Goal: Information Seeking & Learning: Understand process/instructions

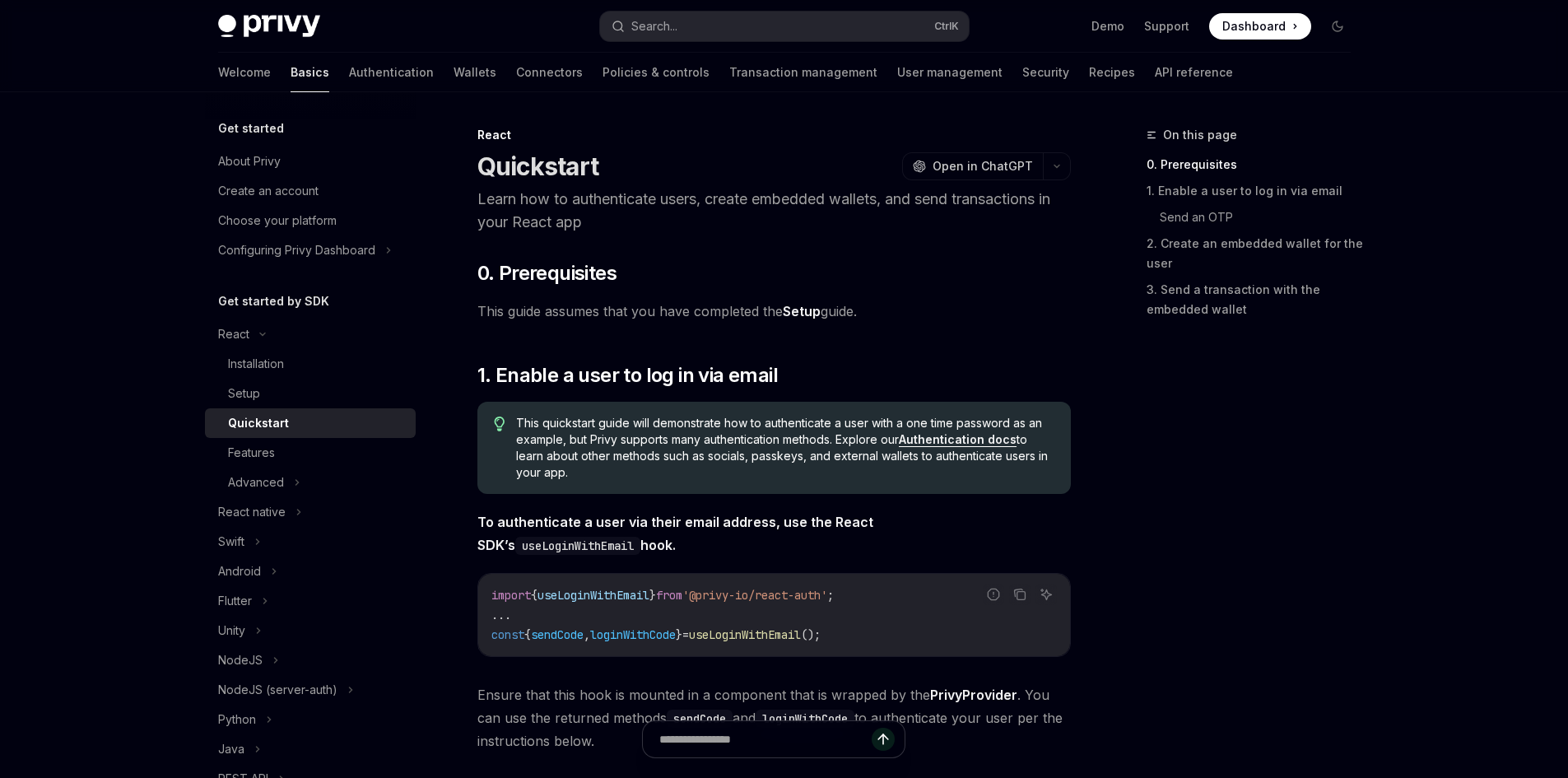
drag, startPoint x: 484, startPoint y: 163, endPoint x: 597, endPoint y: 171, distance: 113.3
click at [597, 171] on h1 "Quickstart" at bounding box center [538, 166] width 122 height 30
click at [650, 168] on div "Quickstart OpenAI Open in ChatGPT" at bounding box center [774, 166] width 593 height 30
click at [1059, 165] on icon "button" at bounding box center [1056, 166] width 20 height 7
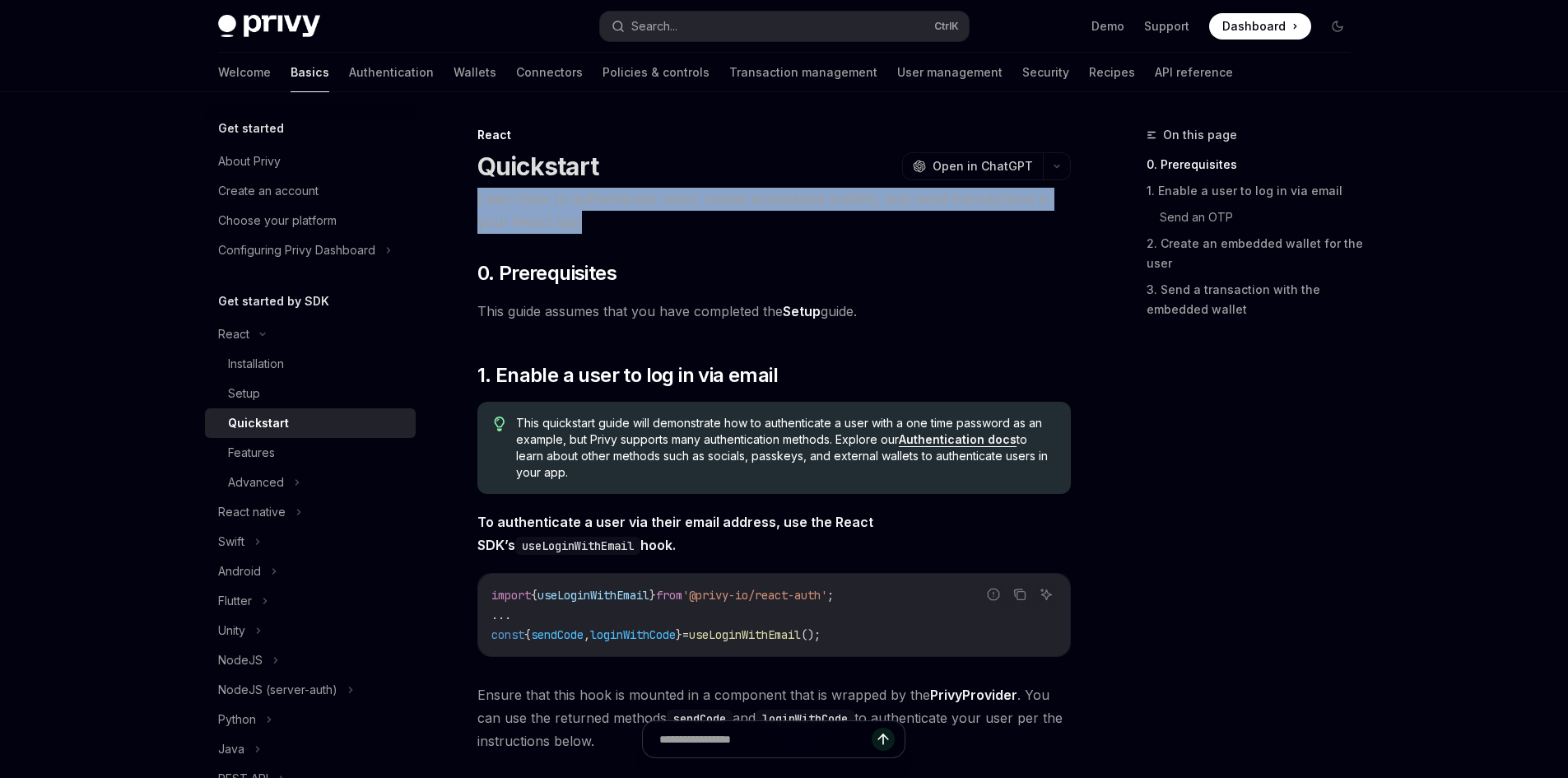
drag, startPoint x: 627, startPoint y: 222, endPoint x: 453, endPoint y: 201, distance: 175.3
click at [697, 216] on p "Learn how to authenticate users, create embedded wallets, and send transactions…" at bounding box center [774, 211] width 593 height 46
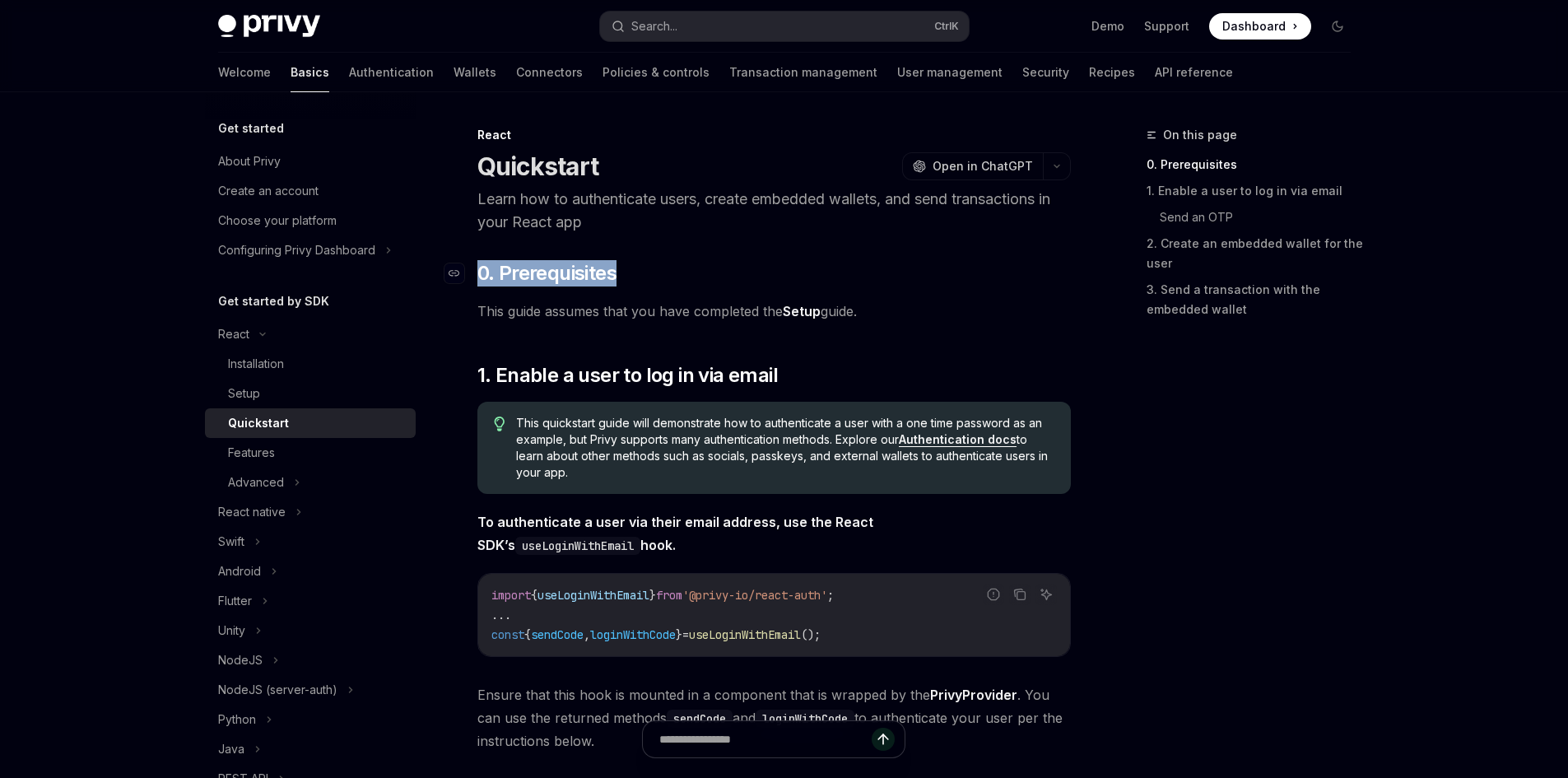
drag, startPoint x: 655, startPoint y: 270, endPoint x: 472, endPoint y: 280, distance: 183.3
click at [478, 280] on h2 "​ 0. Prerequisites" at bounding box center [774, 273] width 593 height 27
click at [912, 310] on span "This guide assumes that you have completed the Setup guide." at bounding box center [774, 311] width 593 height 23
drag, startPoint x: 913, startPoint y: 315, endPoint x: 475, endPoint y: 203, distance: 452.1
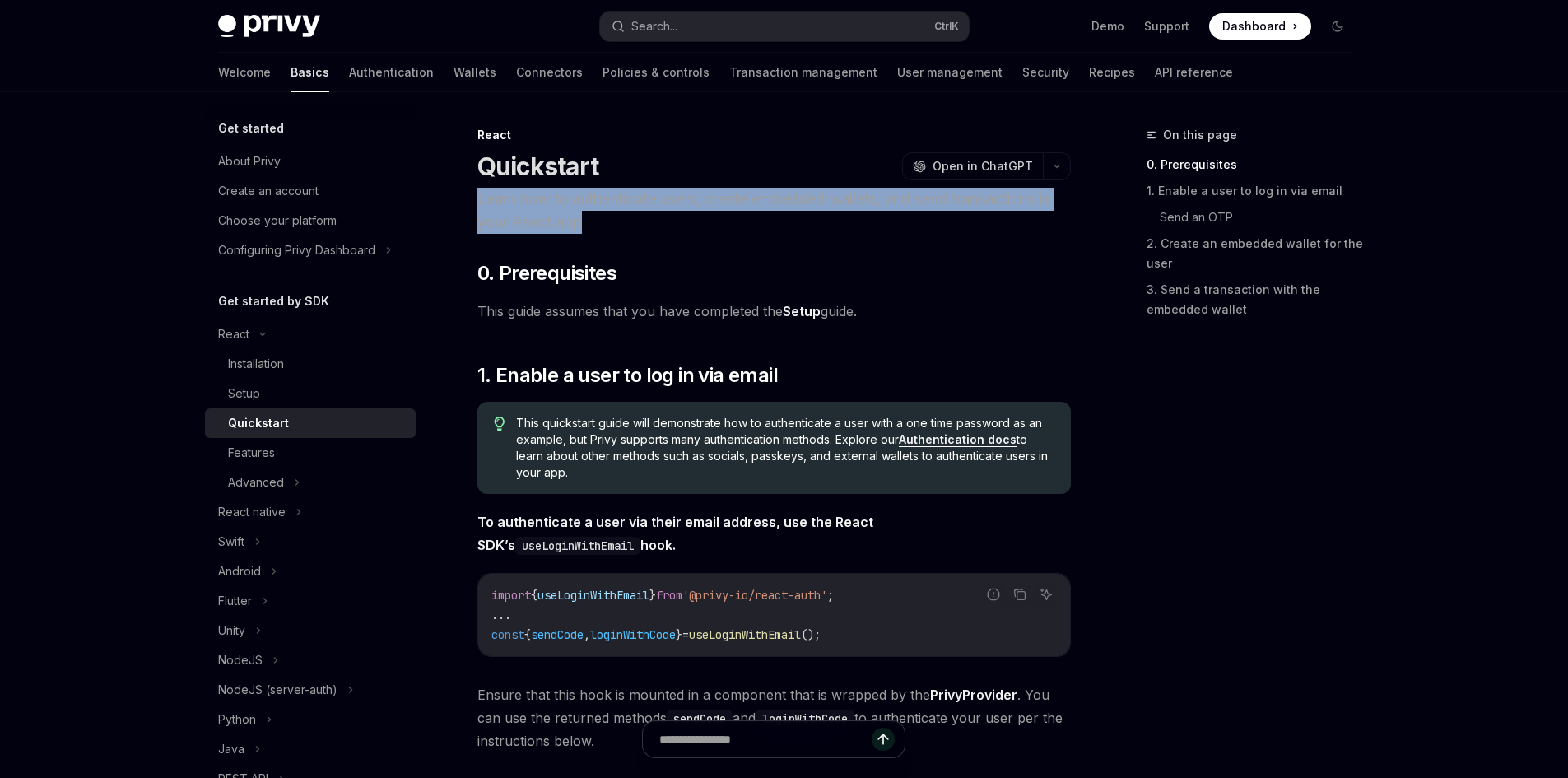
drag, startPoint x: 612, startPoint y: 226, endPoint x: 458, endPoint y: 202, distance: 155.9
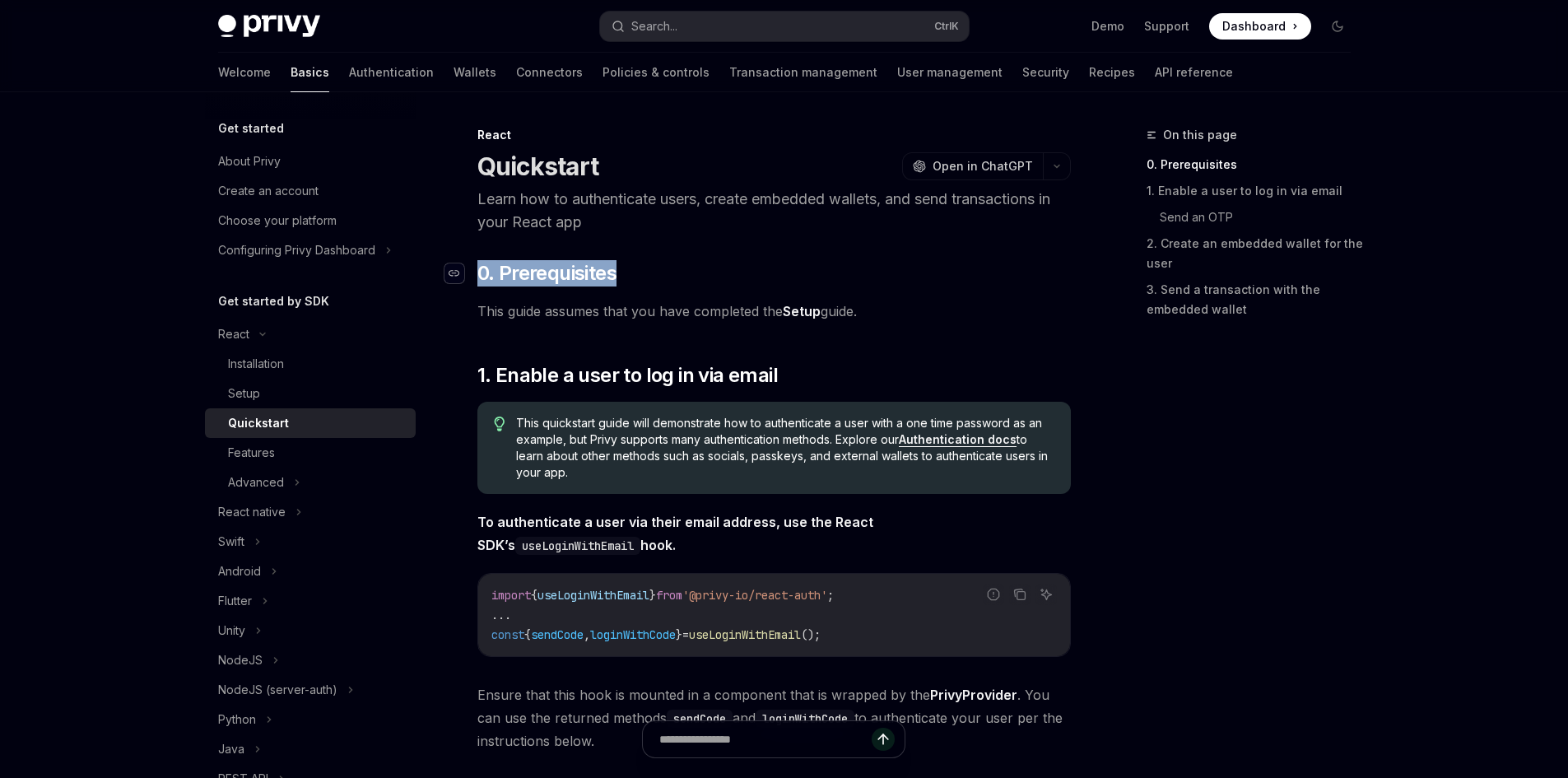
drag, startPoint x: 667, startPoint y: 276, endPoint x: 463, endPoint y: 279, distance: 204.0
click at [478, 279] on h2 "​ 0. Prerequisites" at bounding box center [774, 273] width 593 height 27
click at [929, 317] on span "This guide assumes that you have completed the Setup guide." at bounding box center [774, 311] width 593 height 23
drag, startPoint x: 930, startPoint y: 316, endPoint x: 466, endPoint y: 311, distance: 464.0
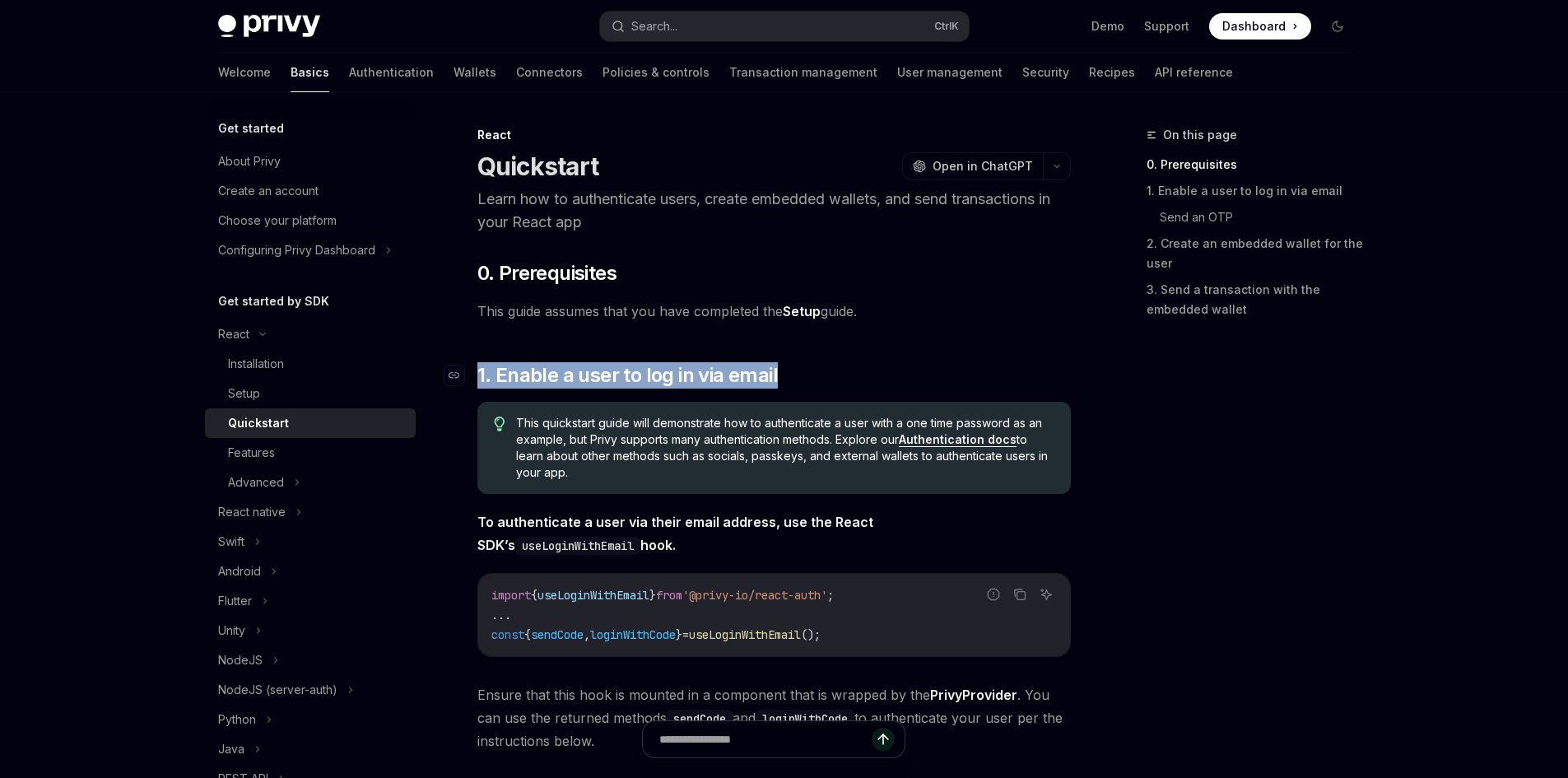
drag, startPoint x: 852, startPoint y: 383, endPoint x: 464, endPoint y: 380, distance: 388.0
click at [478, 380] on h2 "​ 1. Enable a user to log in via email" at bounding box center [774, 375] width 593 height 27
click at [875, 373] on h2 "​ 1. Enable a user to log in via email" at bounding box center [774, 375] width 593 height 27
drag, startPoint x: 832, startPoint y: 379, endPoint x: 494, endPoint y: 377, distance: 338.0
click at [478, 377] on h2 "​ 1. Enable a user to log in via email" at bounding box center [774, 375] width 593 height 27
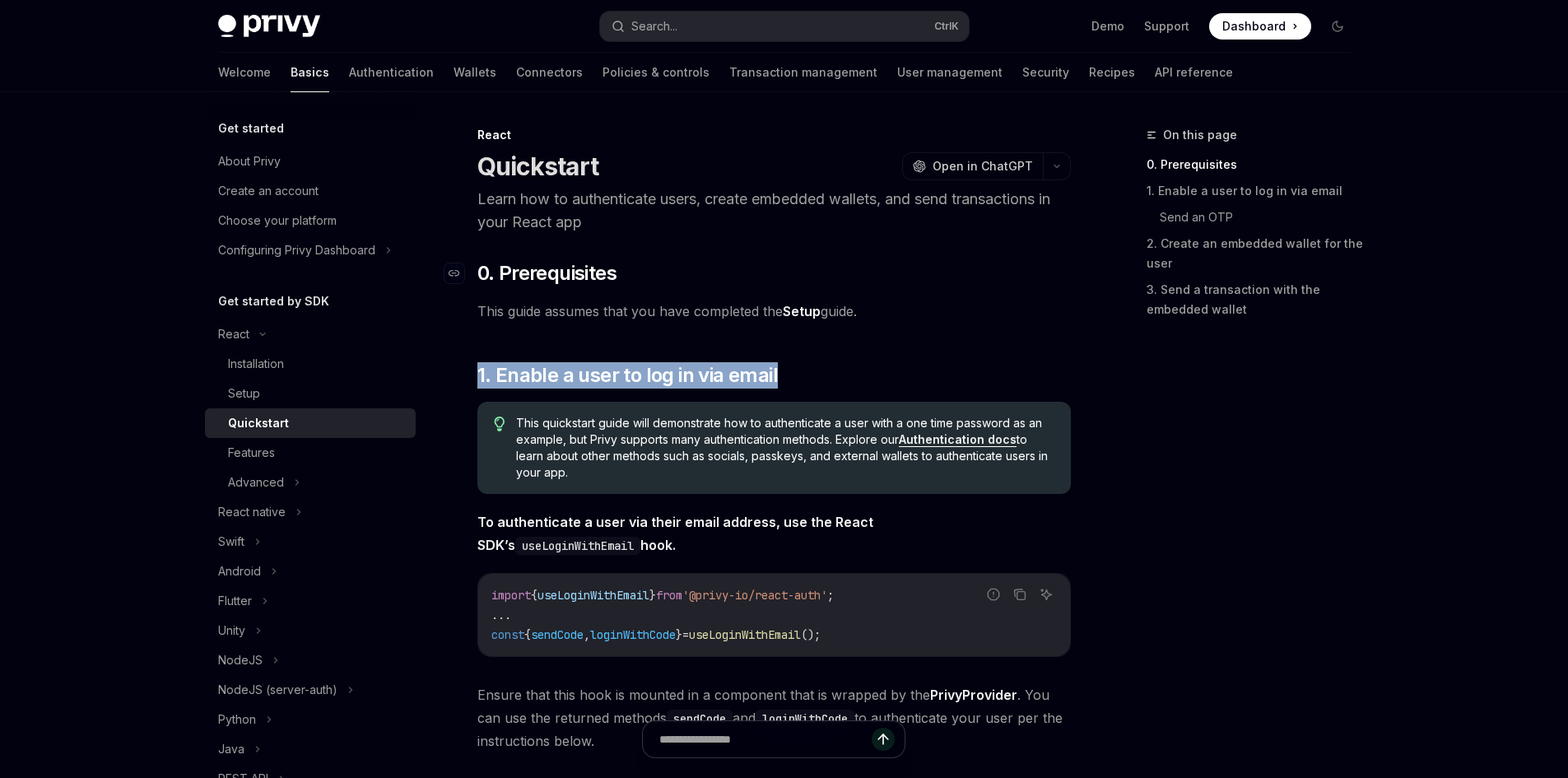
drag, startPoint x: 882, startPoint y: 319, endPoint x: 479, endPoint y: 271, distance: 405.8
click at [597, 224] on p "Learn how to authenticate users, create embedded wallets, and send transactions…" at bounding box center [774, 211] width 593 height 46
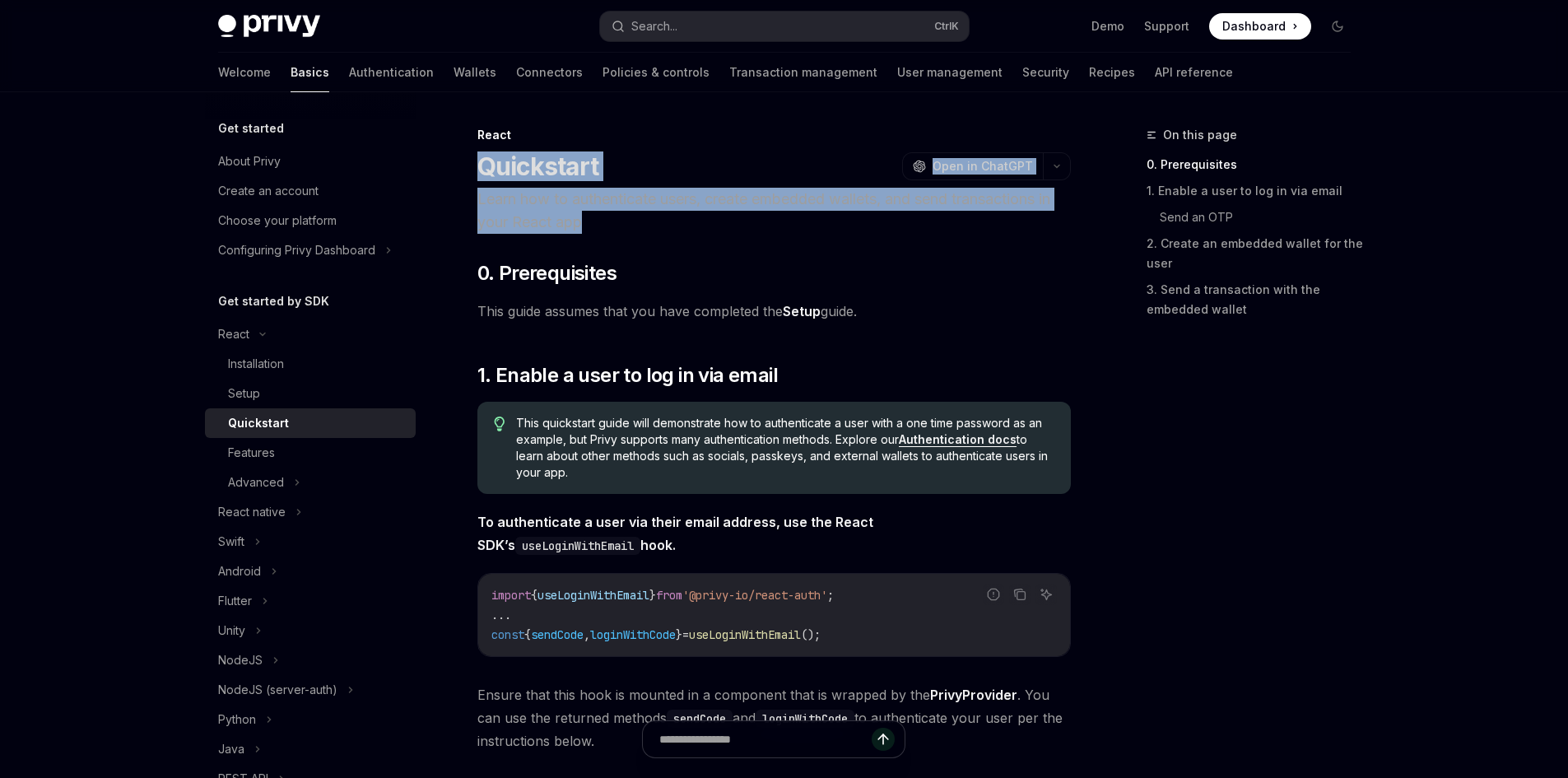
drag, startPoint x: 626, startPoint y: 223, endPoint x: 472, endPoint y: 173, distance: 161.9
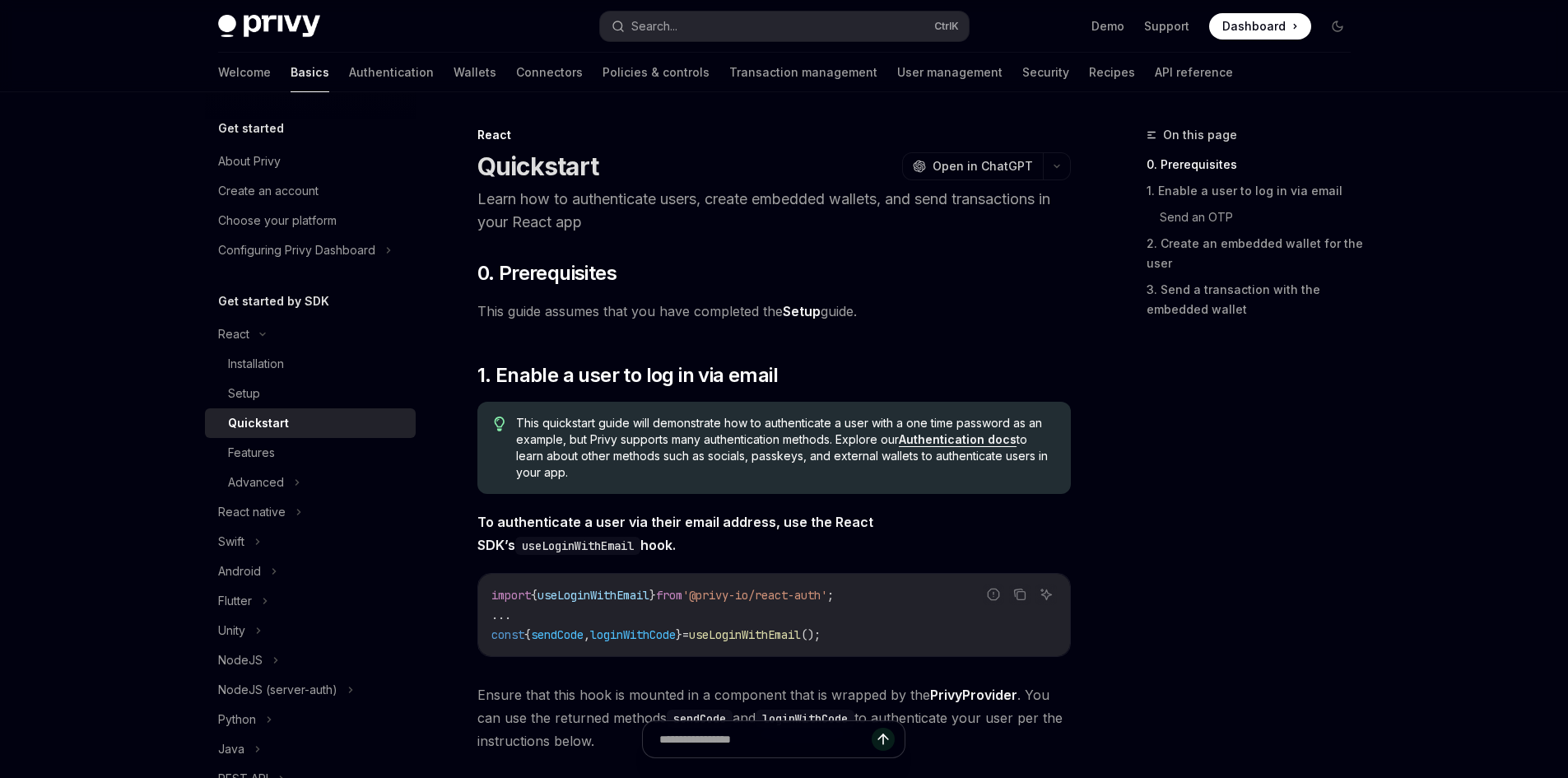
drag, startPoint x: 474, startPoint y: 312, endPoint x: 932, endPoint y: 319, distance: 458.1
click at [932, 319] on span "This guide assumes that you have completed the Setup guide." at bounding box center [774, 311] width 593 height 23
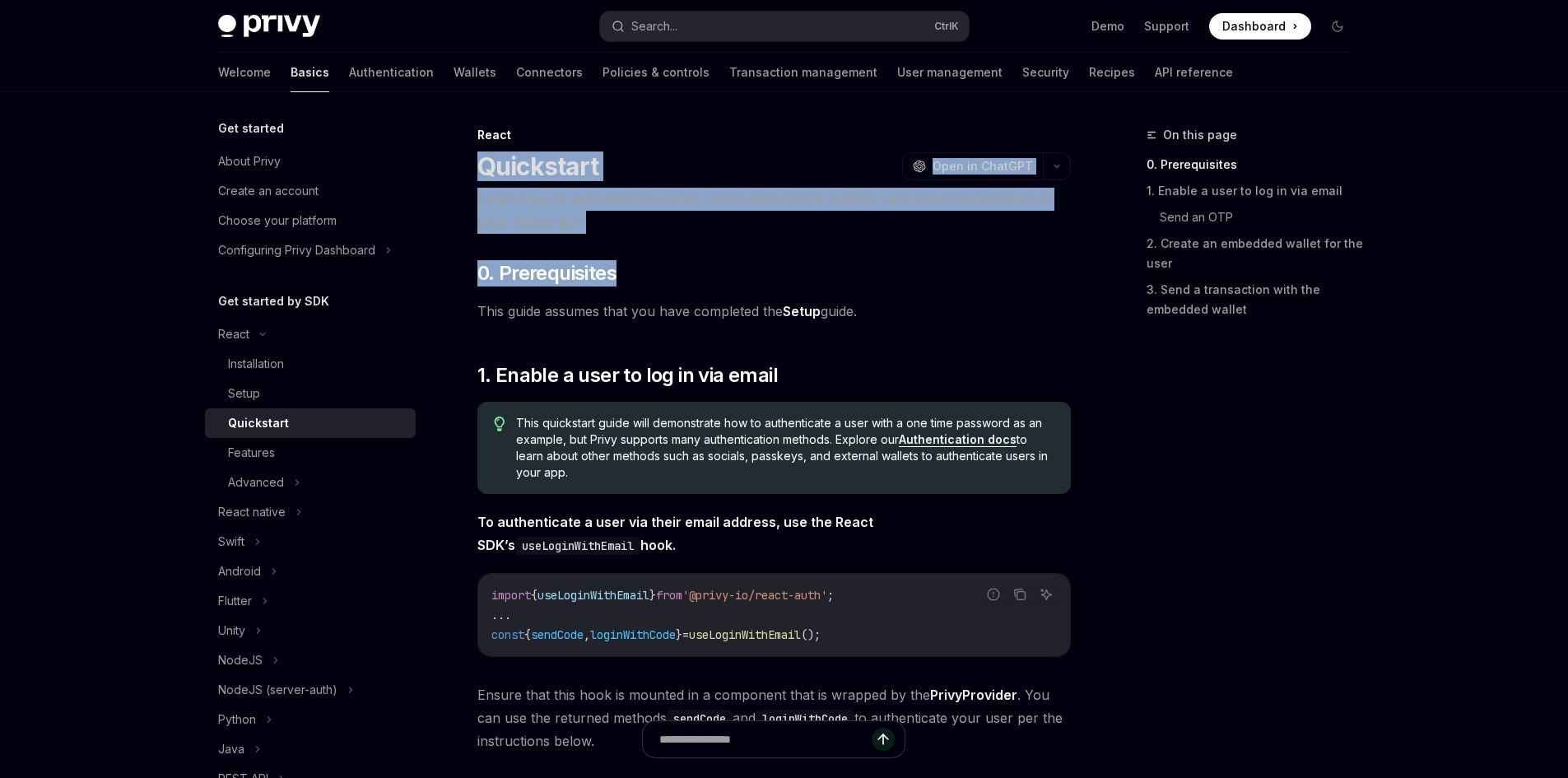
drag, startPoint x: 662, startPoint y: 244, endPoint x: 470, endPoint y: 173, distance: 204.7
click at [742, 277] on h2 "​ 0. Prerequisites" at bounding box center [774, 273] width 593 height 27
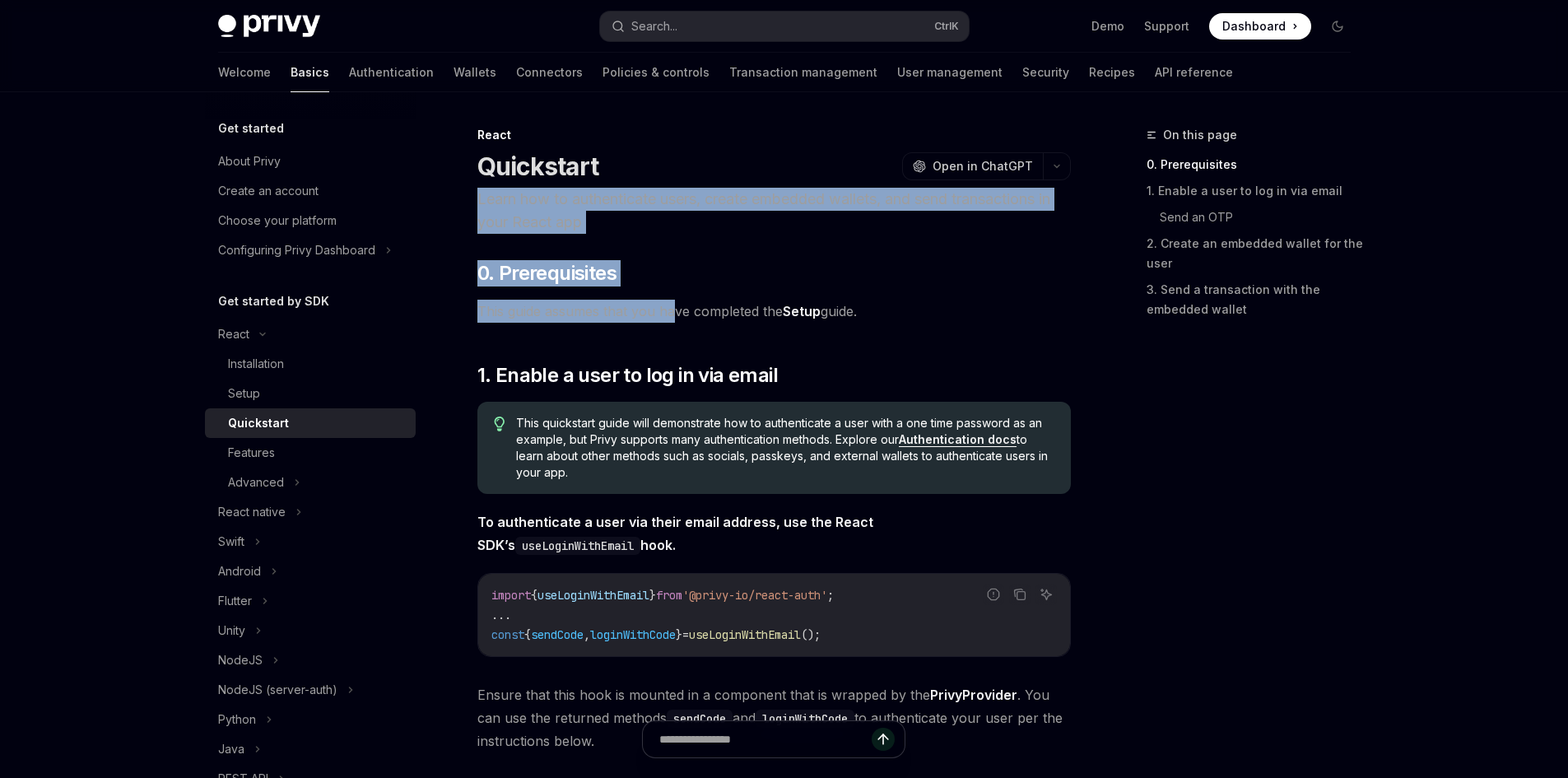
drag, startPoint x: 672, startPoint y: 290, endPoint x: 466, endPoint y: 188, distance: 229.9
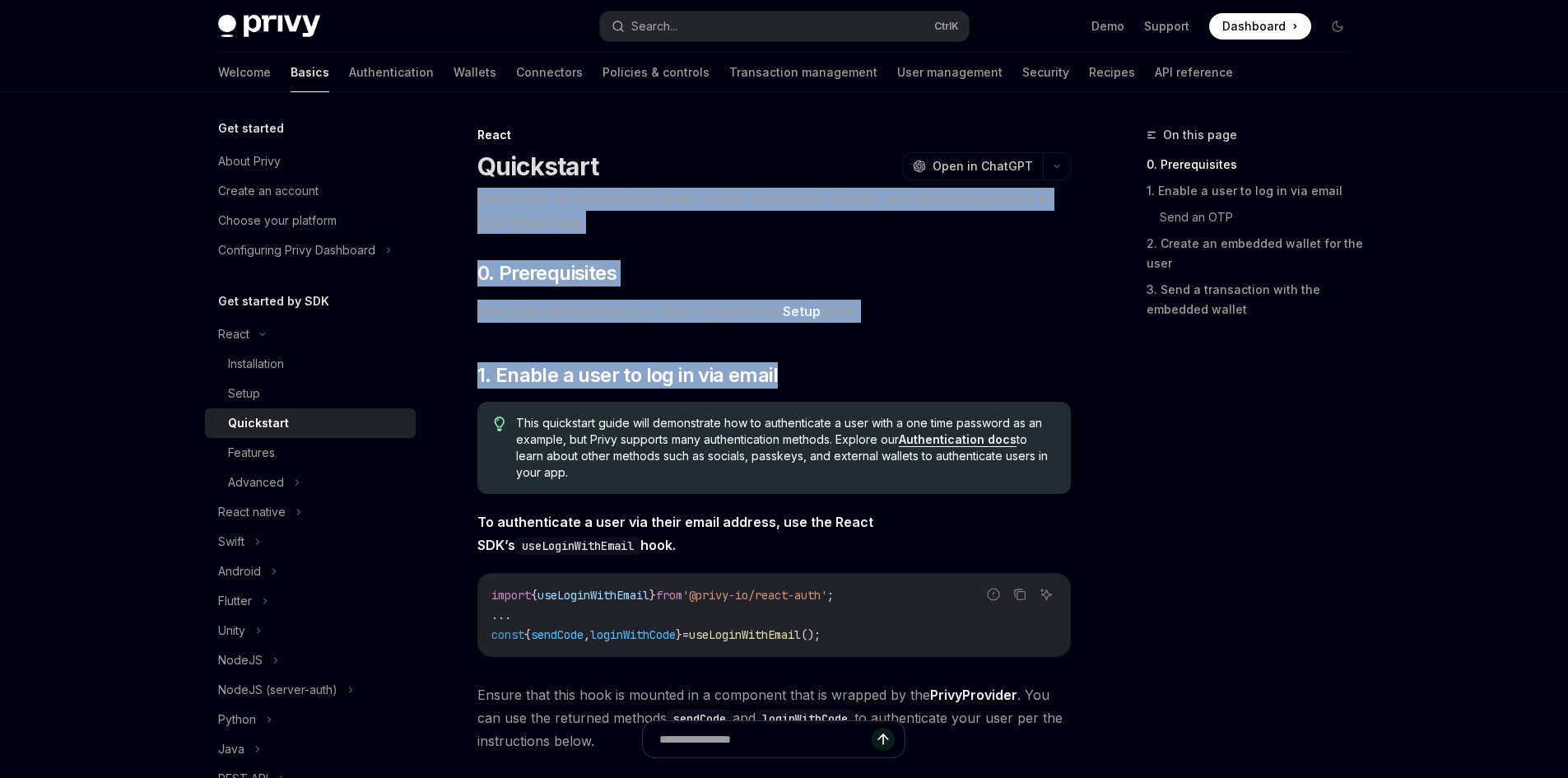
drag, startPoint x: 950, startPoint y: 325, endPoint x: 449, endPoint y: 201, distance: 516.1
drag, startPoint x: 841, startPoint y: 377, endPoint x: 452, endPoint y: 201, distance: 427.0
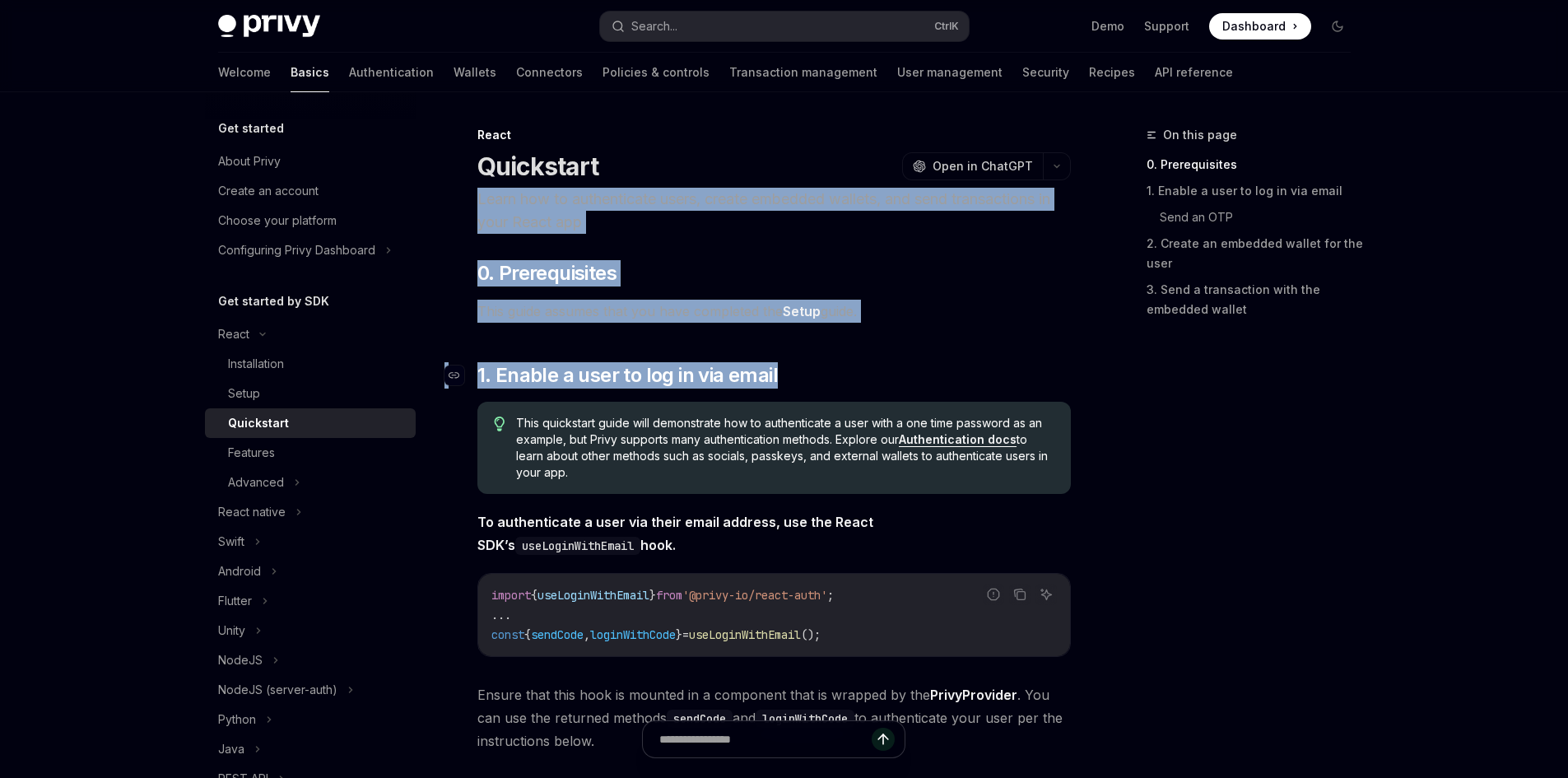
click at [862, 378] on h2 "​ 1. Enable a user to log in via email" at bounding box center [774, 375] width 593 height 27
drag, startPoint x: 1030, startPoint y: 383, endPoint x: 461, endPoint y: 205, distance: 596.2
click at [824, 277] on h2 "​ 0. Prerequisites" at bounding box center [774, 273] width 593 height 27
drag, startPoint x: 831, startPoint y: 381, endPoint x: 464, endPoint y: 192, distance: 412.8
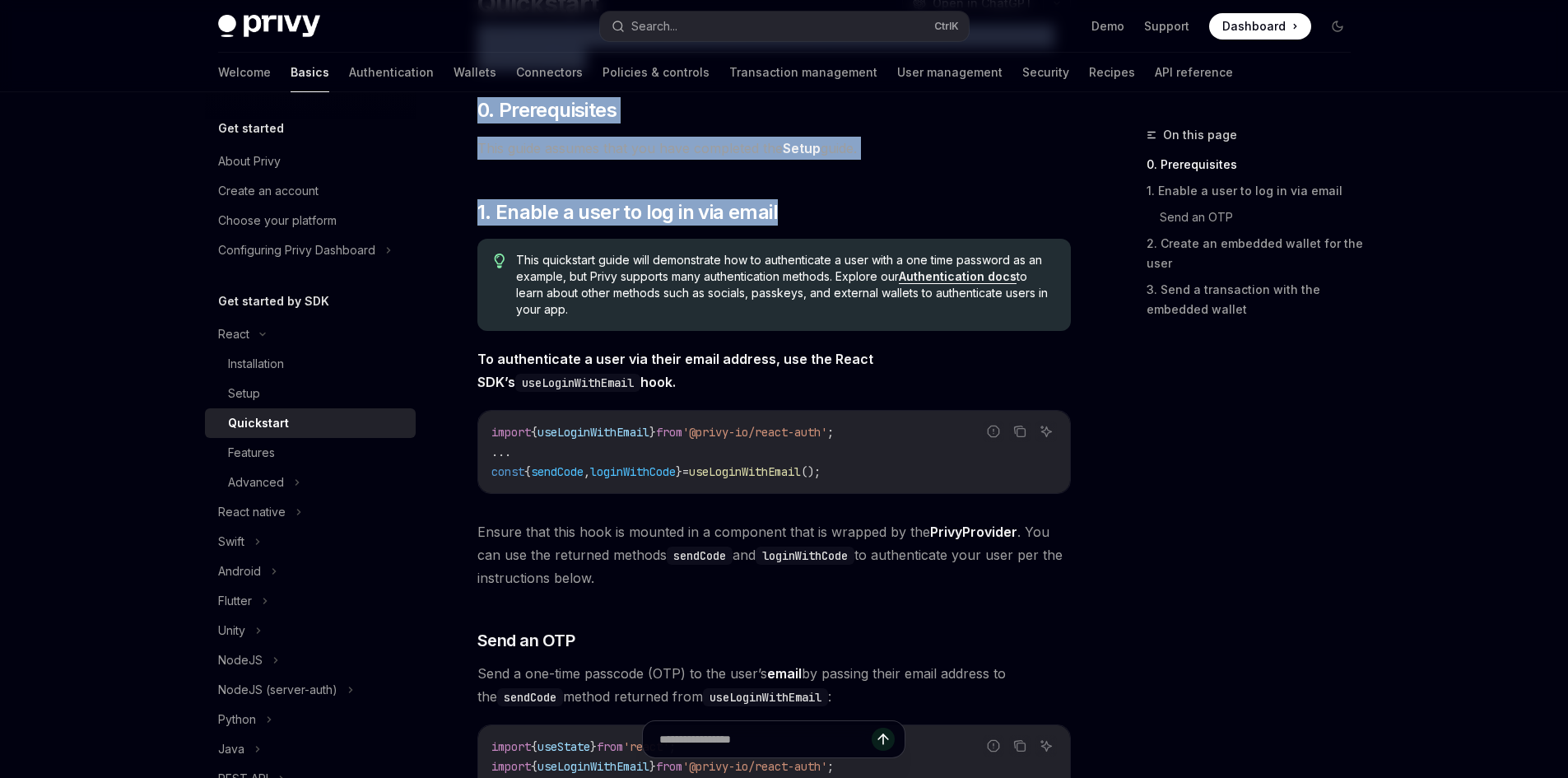
scroll to position [164, 0]
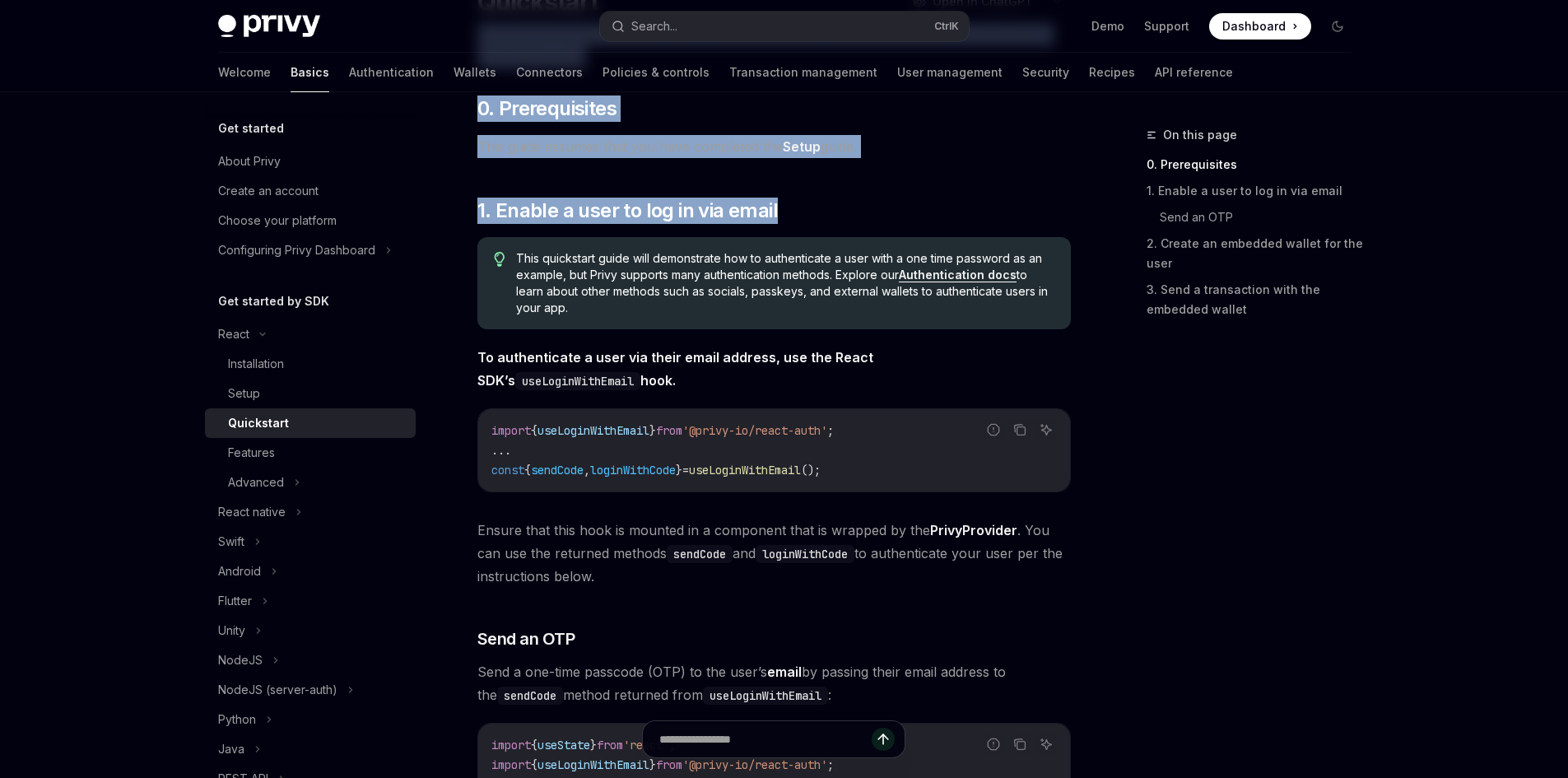
drag, startPoint x: 593, startPoint y: 385, endPoint x: 459, endPoint y: 355, distance: 137.3
click at [594, 380] on span "To authenticate a user via their email address, use the React SDK’s useLoginWit…" at bounding box center [774, 369] width 593 height 46
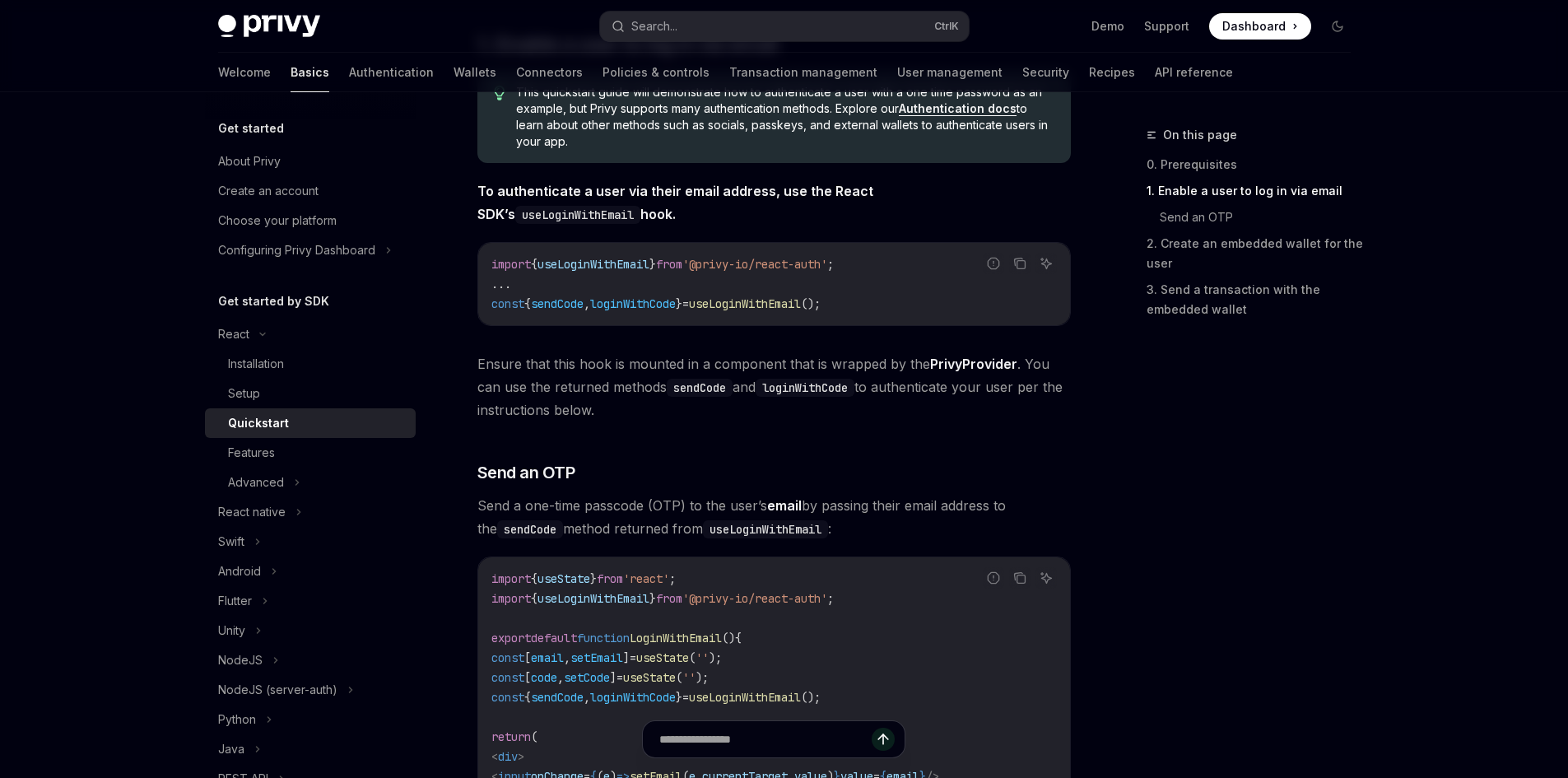
scroll to position [330, 0]
click at [1152, 430] on div "On this page 0. Prerequisites 1. Enable a user to log in via email Send an OTP …" at bounding box center [1238, 451] width 250 height 653
click at [1304, 512] on div "On this page 0. Prerequisites 1. Enable a user to log in via email Send an OTP …" at bounding box center [1238, 451] width 250 height 653
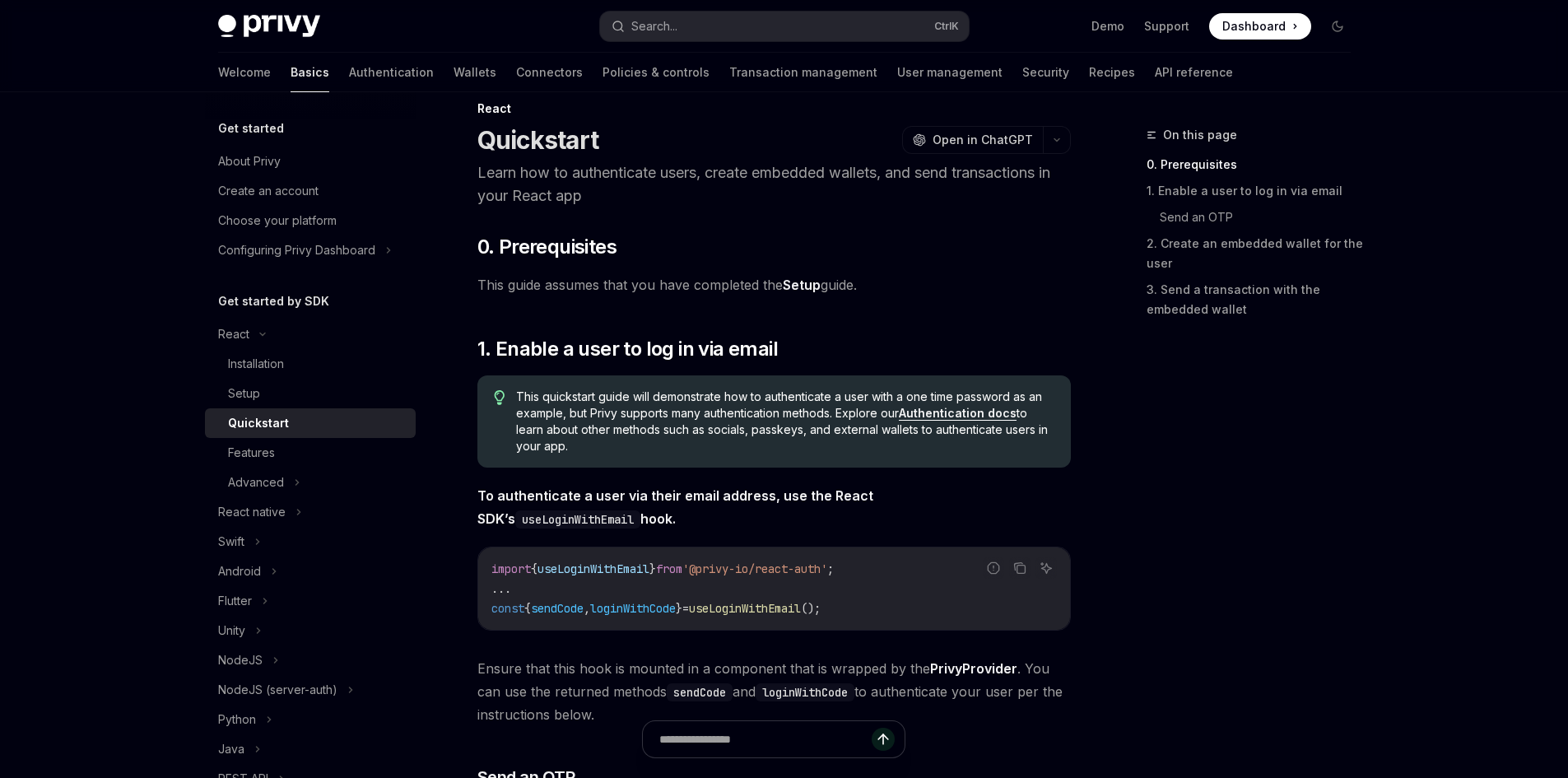
scroll to position [0, 0]
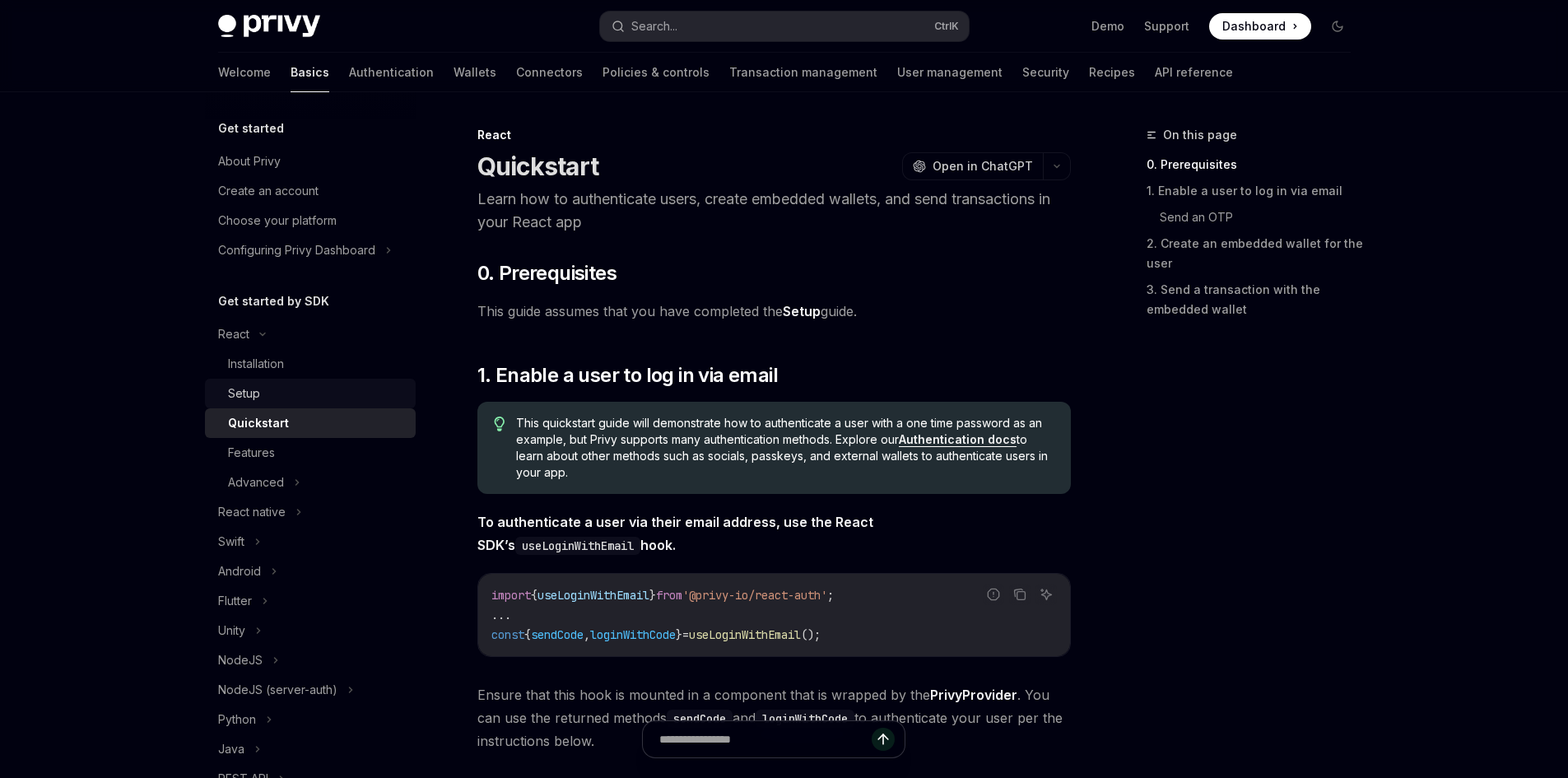
click at [340, 397] on div "Setup" at bounding box center [317, 393] width 178 height 20
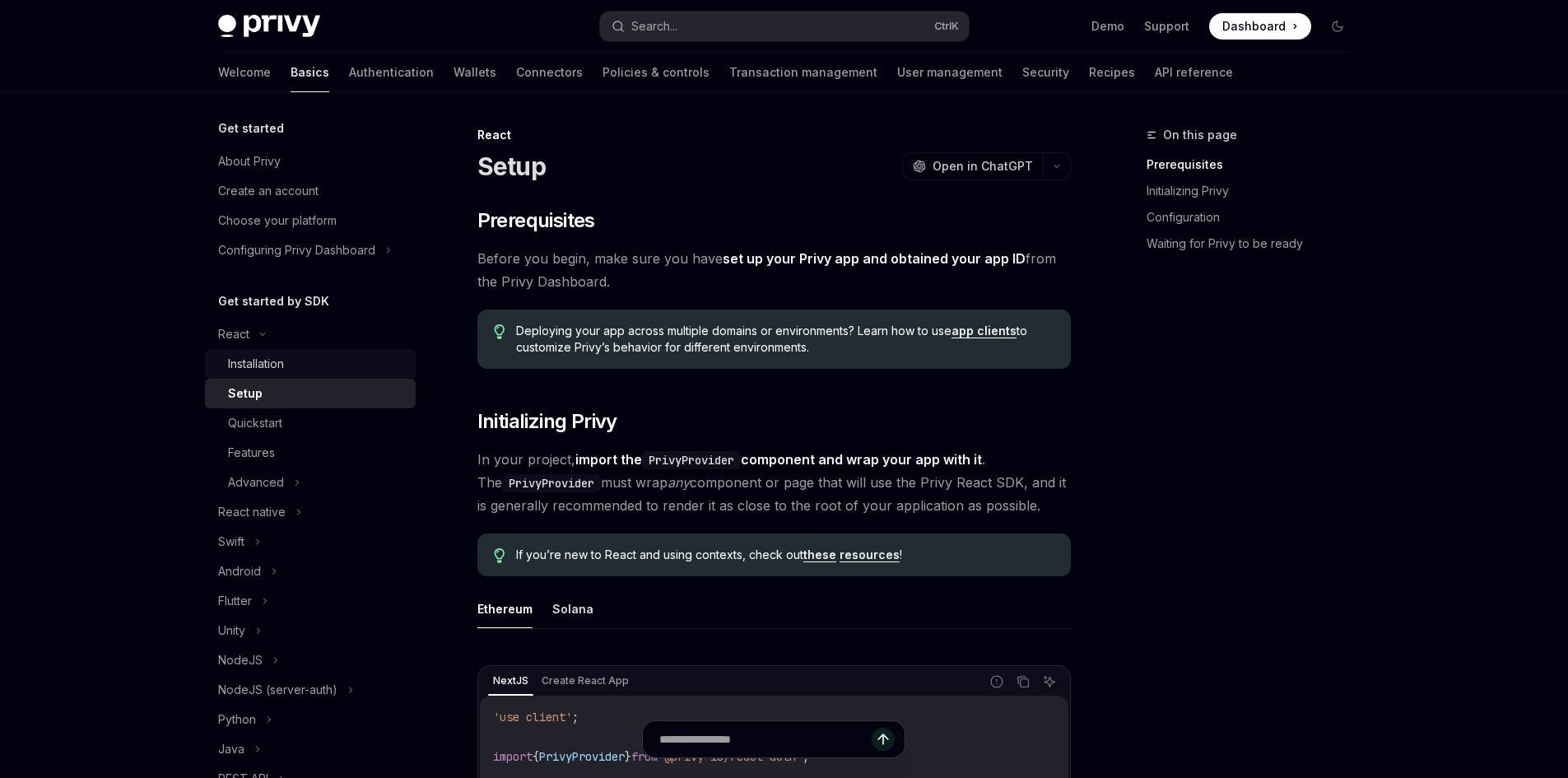
click at [372, 371] on div "Installation" at bounding box center [317, 364] width 178 height 20
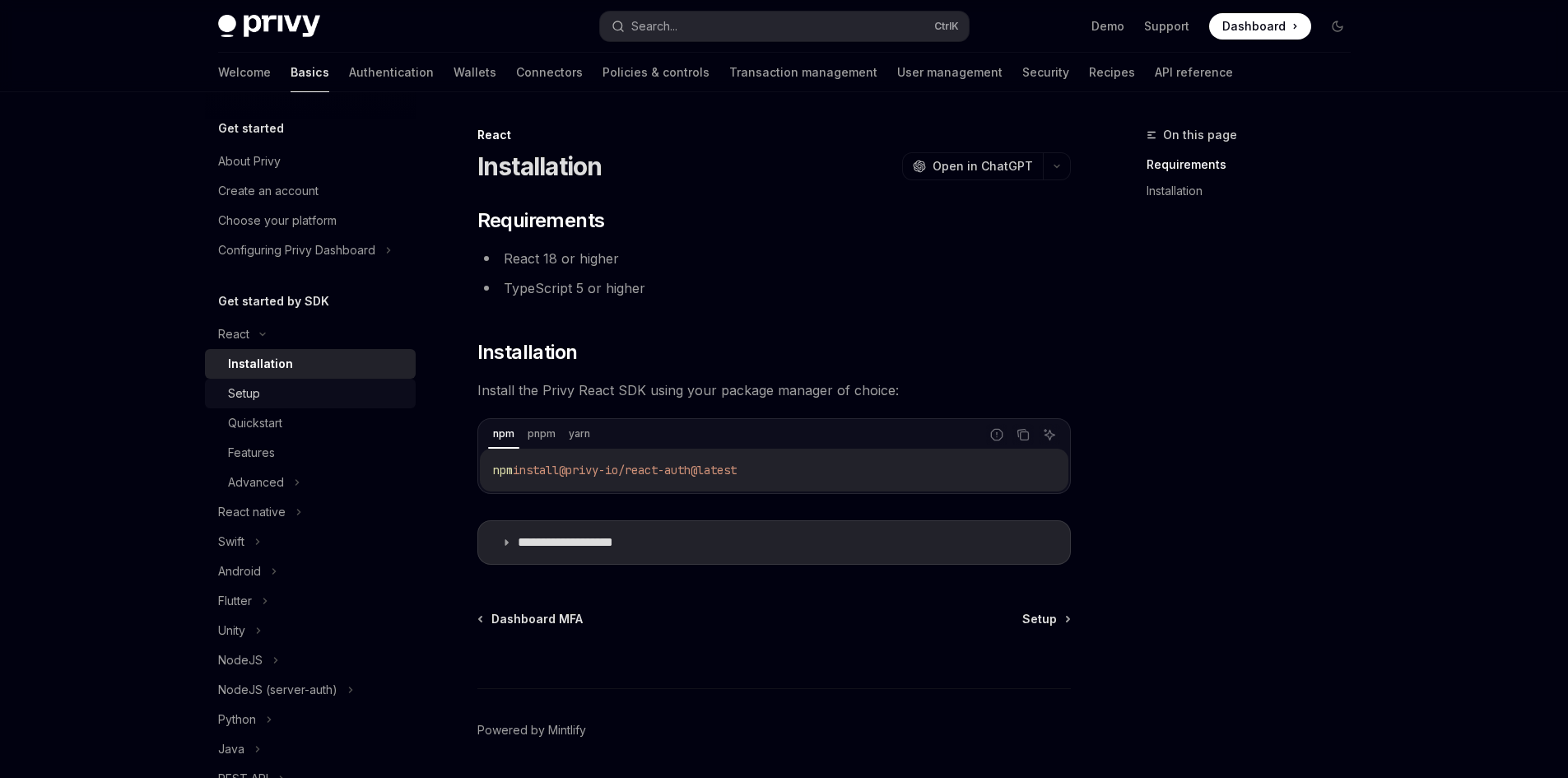
click at [296, 395] on div "Setup" at bounding box center [317, 393] width 178 height 20
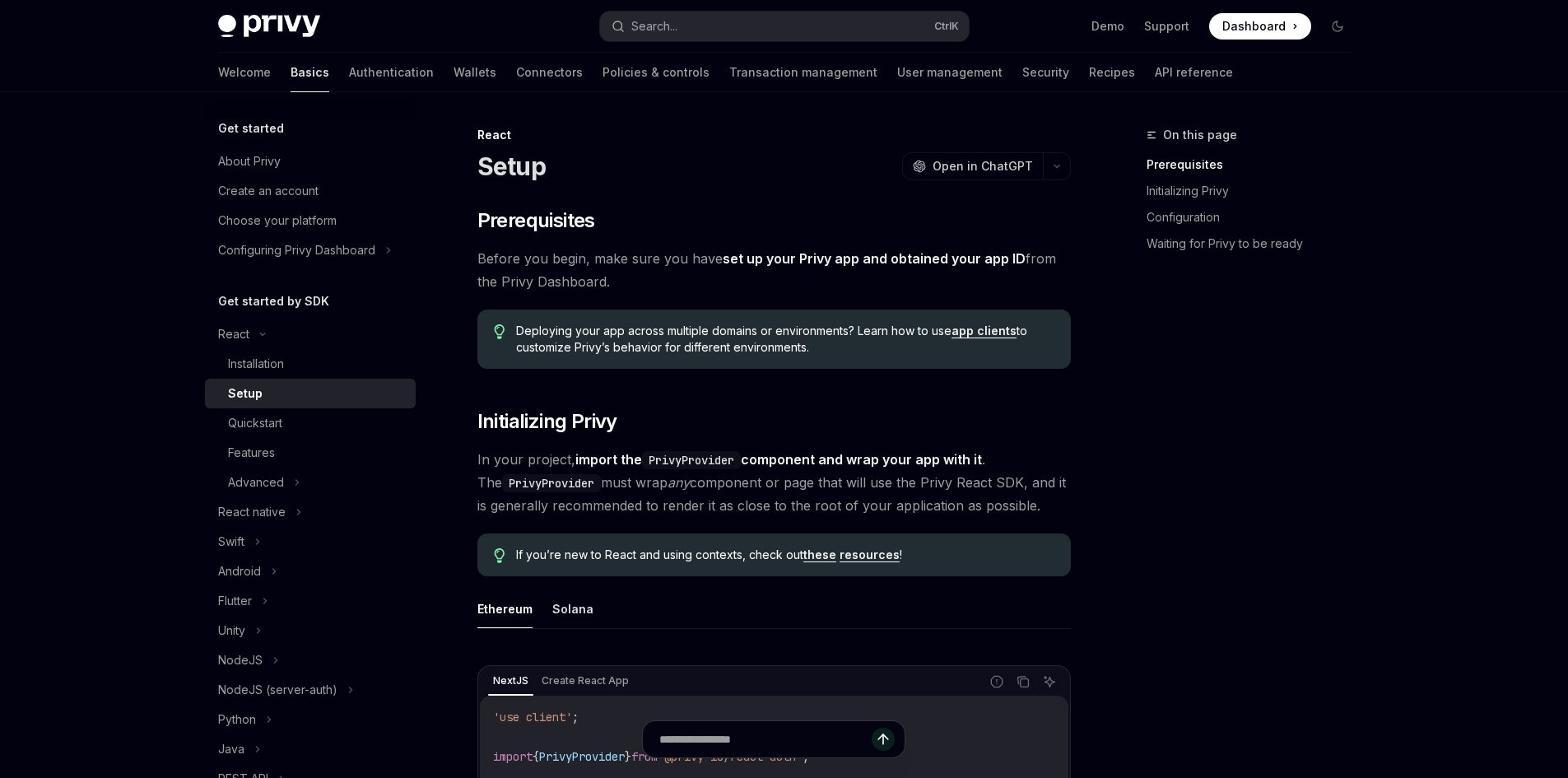
drag, startPoint x: 478, startPoint y: 257, endPoint x: 1091, endPoint y: 272, distance: 613.2
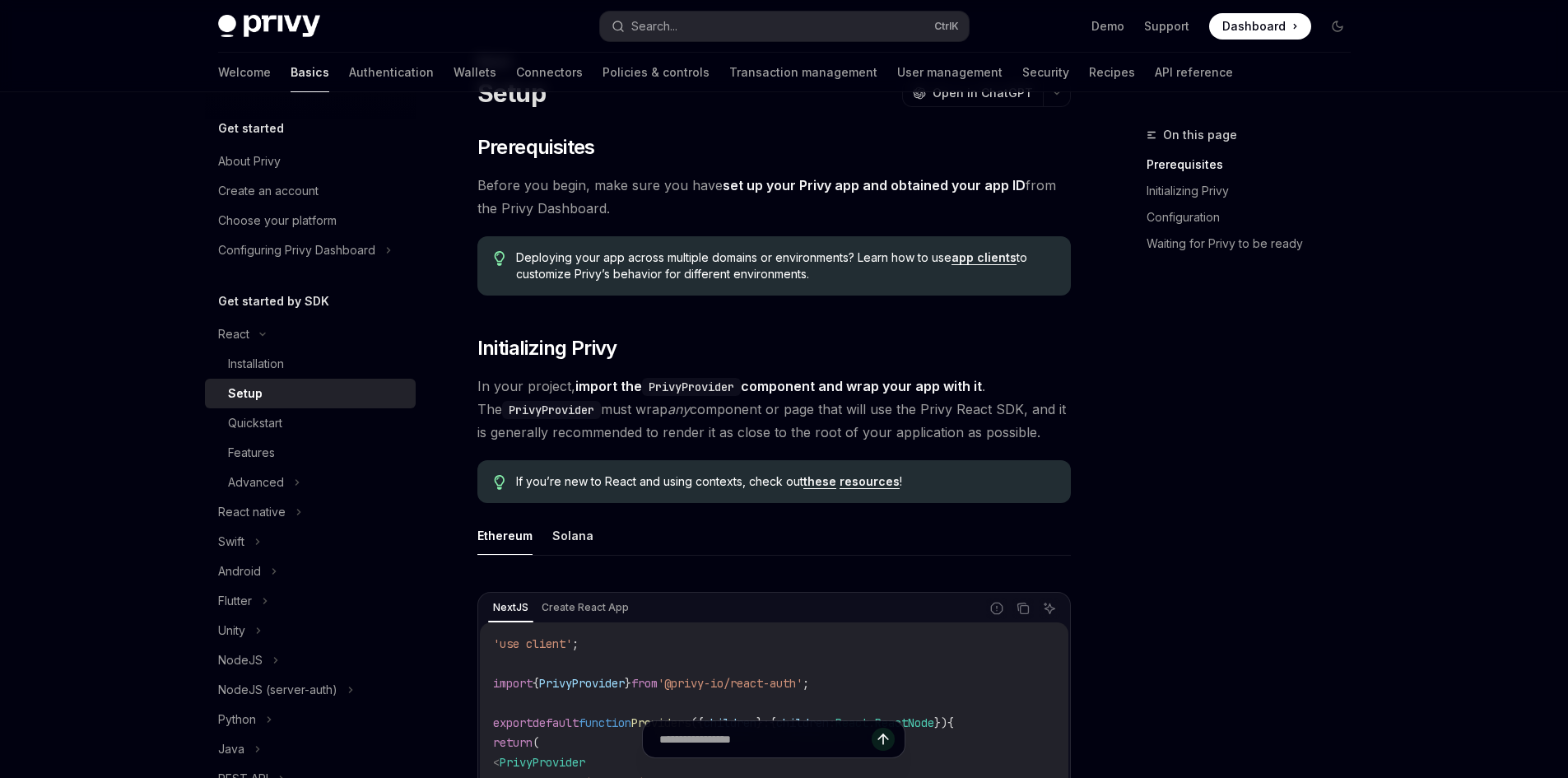
scroll to position [164, 0]
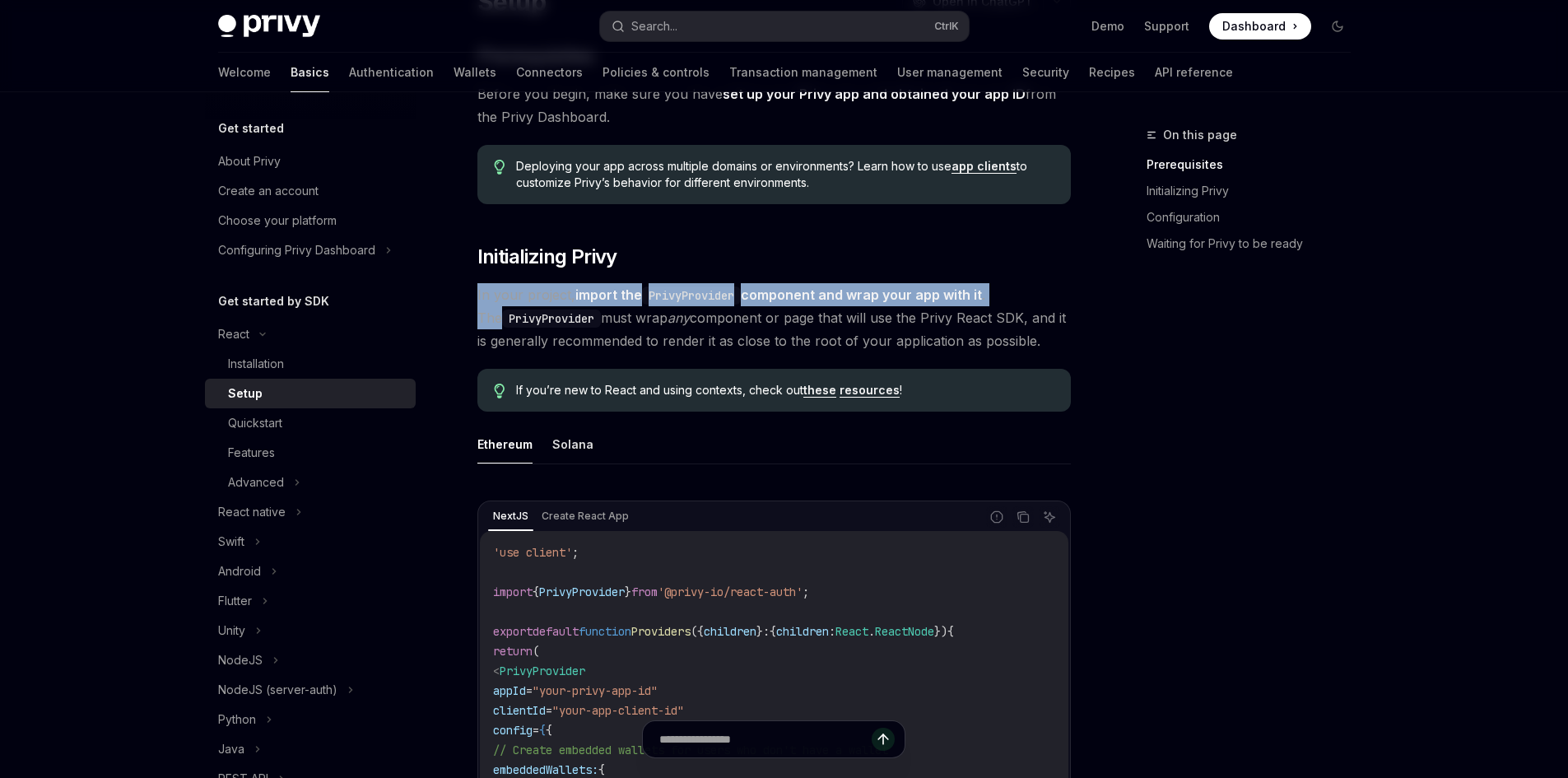
drag, startPoint x: 1090, startPoint y: 276, endPoint x: 466, endPoint y: 304, distance: 624.6
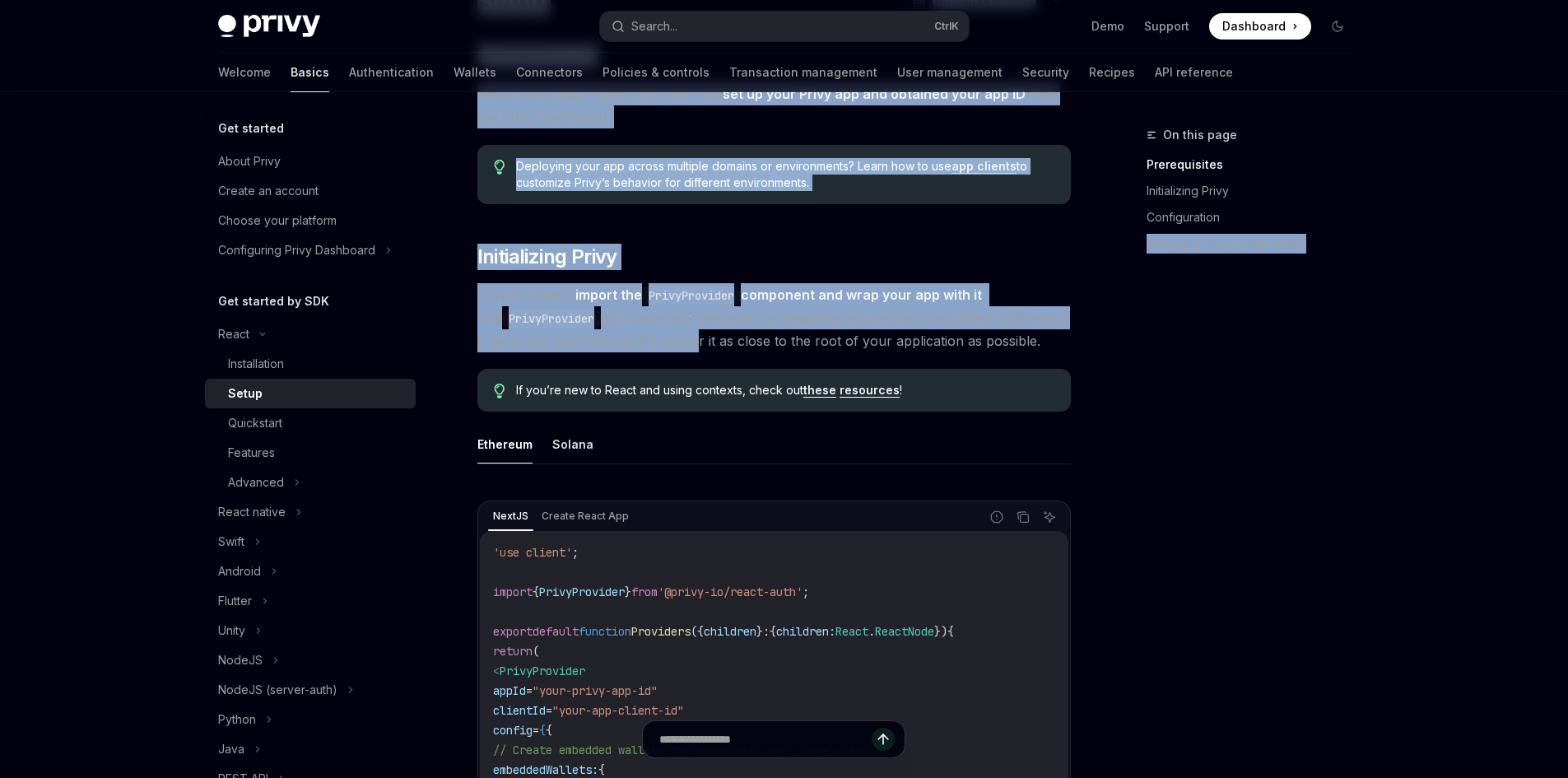
drag, startPoint x: 1143, startPoint y: 330, endPoint x: 678, endPoint y: 336, distance: 465.0
click at [1140, 352] on div "On this page Prerequisites Initializing Privy Configuration Waiting for Privy t…" at bounding box center [1238, 451] width 250 height 653
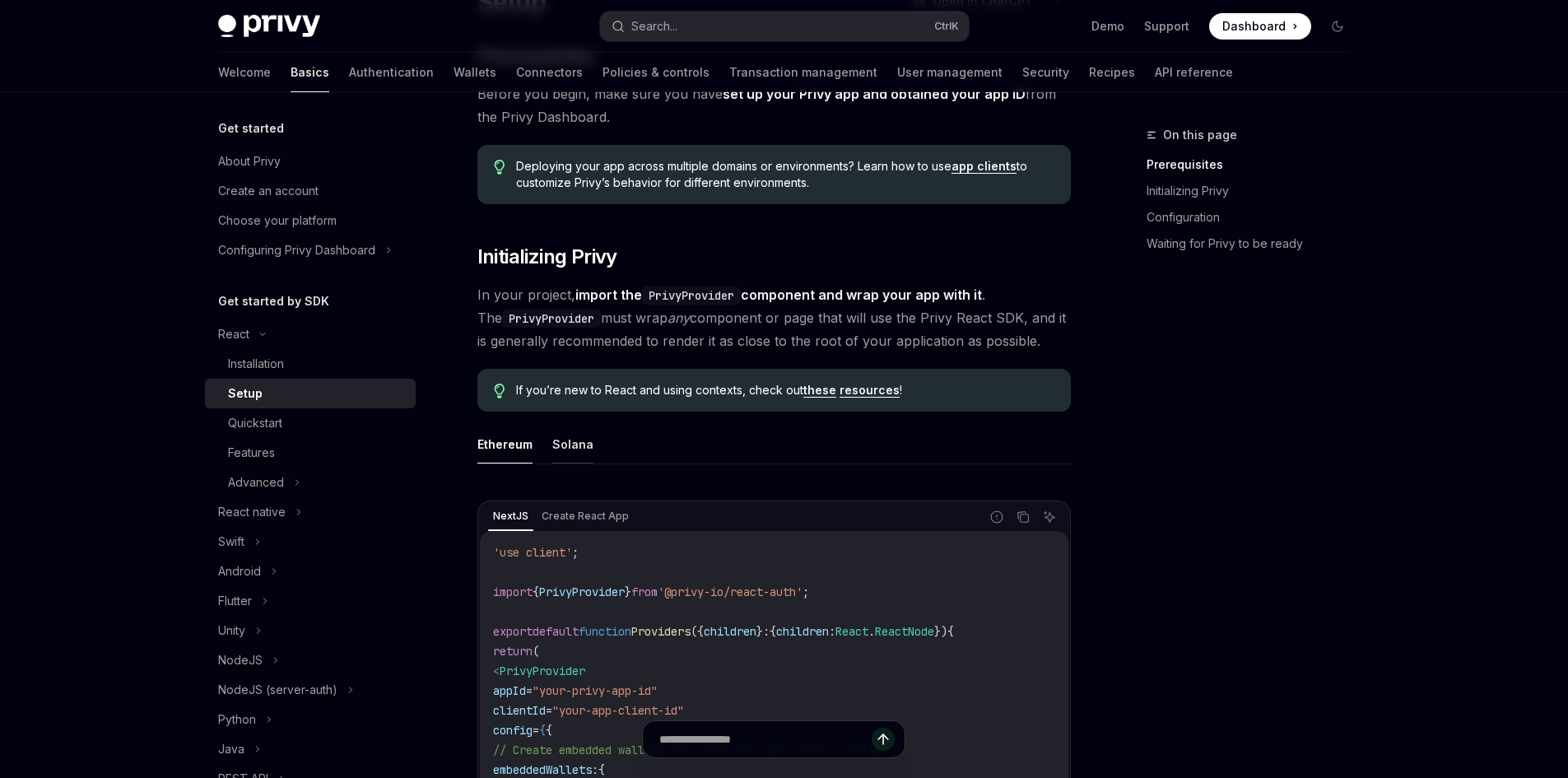
click at [561, 437] on button "Solana" at bounding box center [573, 443] width 41 height 39
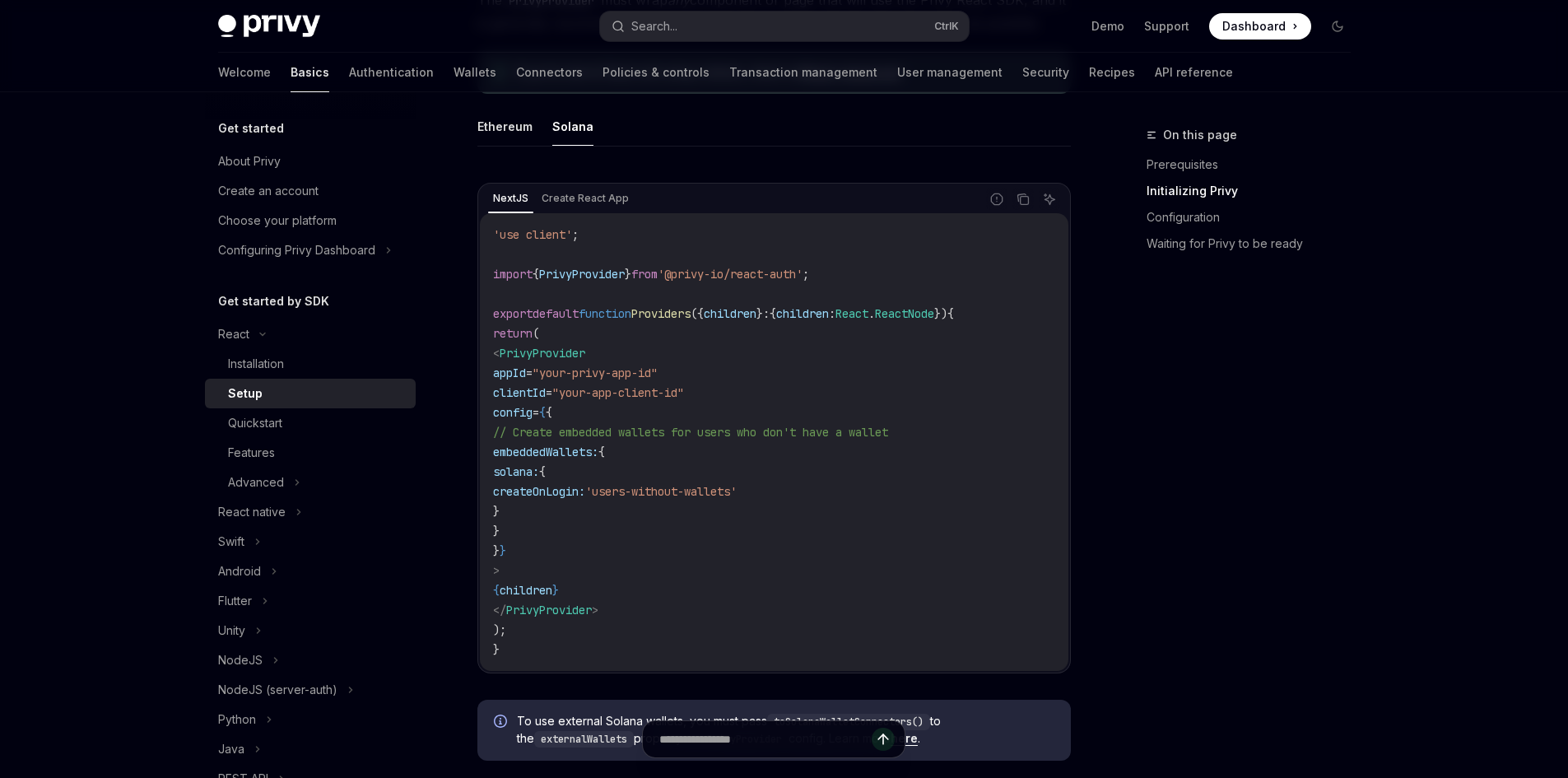
scroll to position [412, 0]
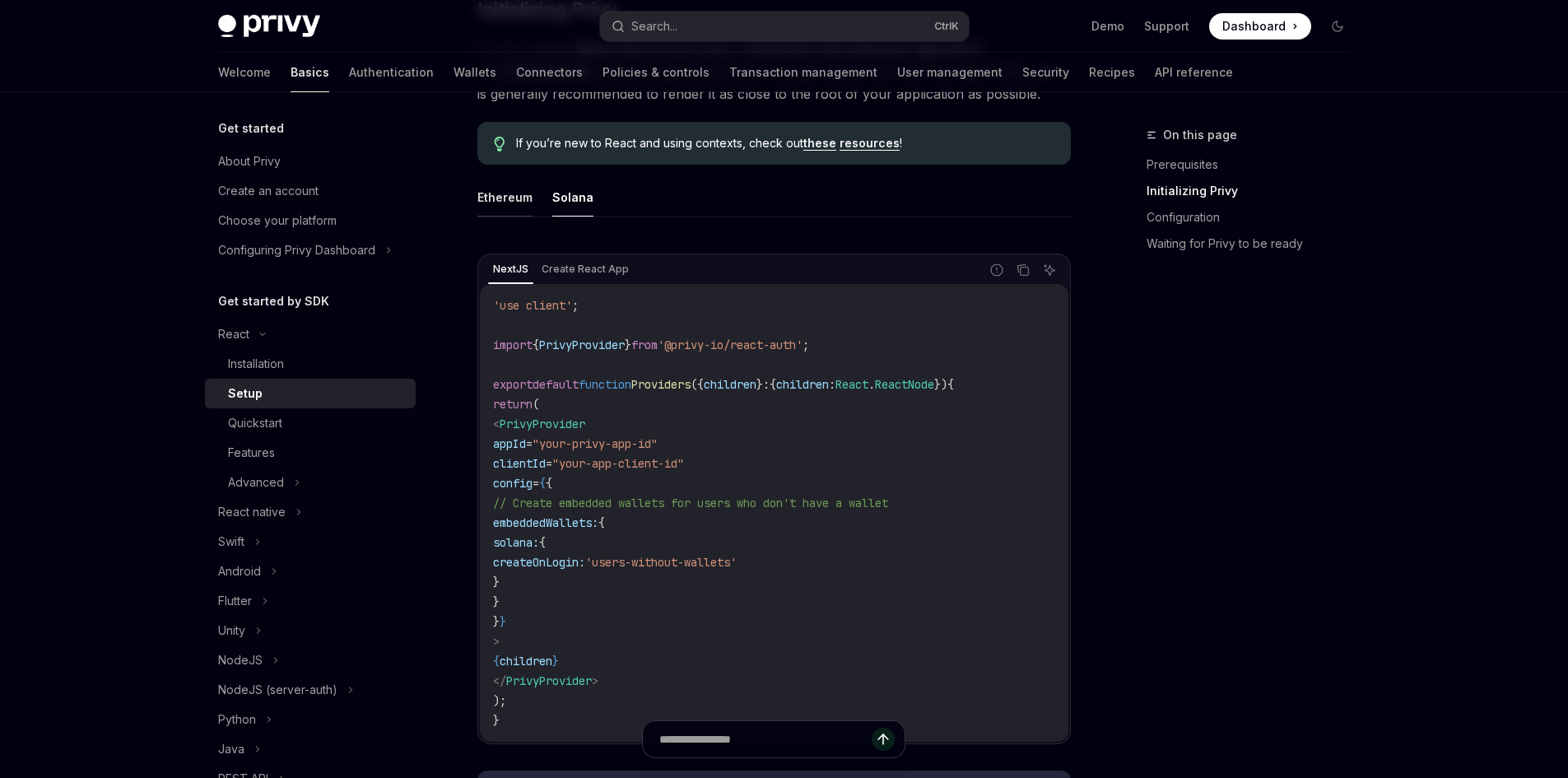
click at [512, 199] on button "Ethereum" at bounding box center [505, 197] width 55 height 39
click at [542, 197] on ul "Ethereum Solana" at bounding box center [774, 198] width 593 height 39
click at [565, 190] on button "Solana" at bounding box center [573, 197] width 41 height 39
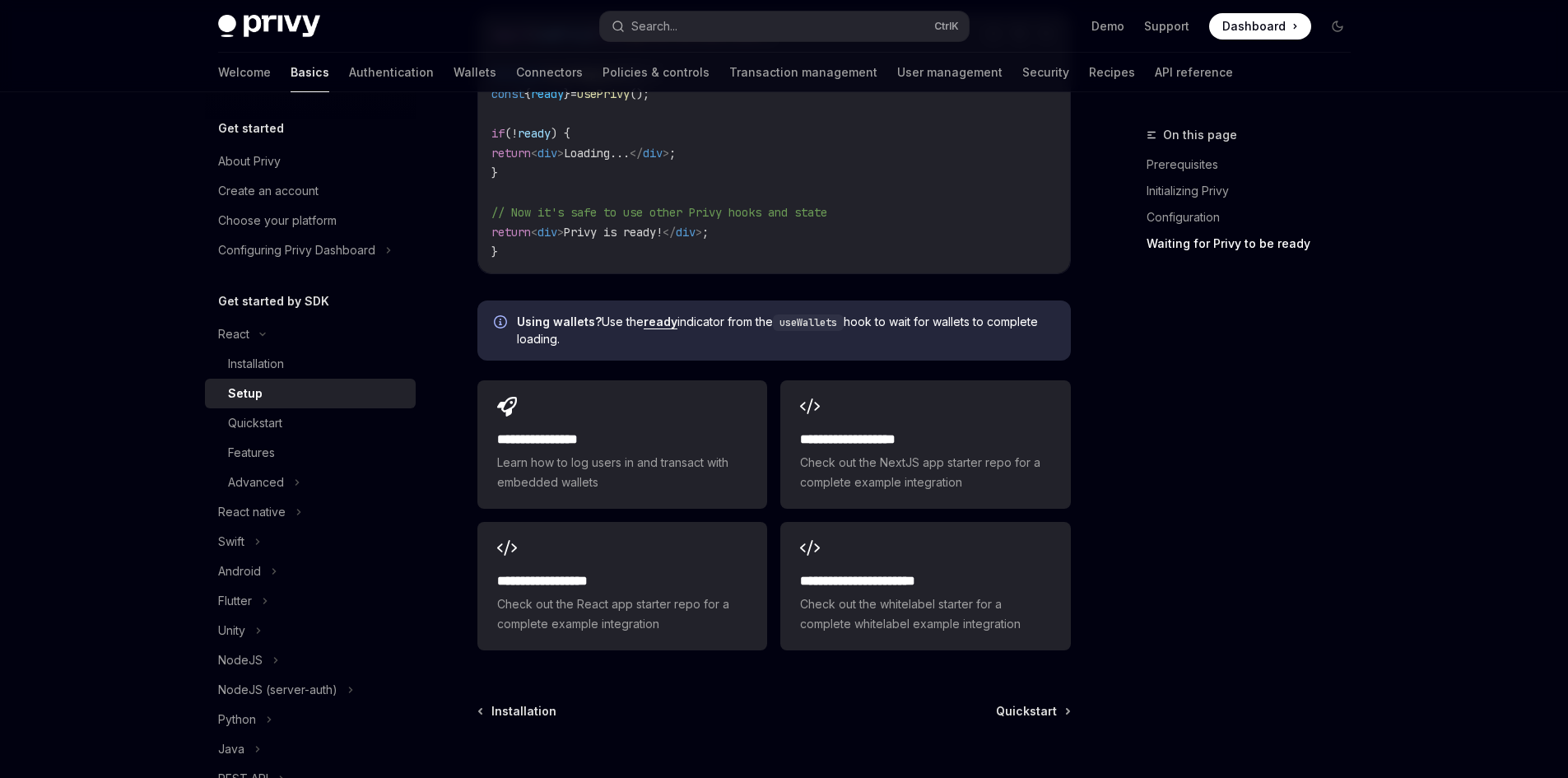
scroll to position [2058, 0]
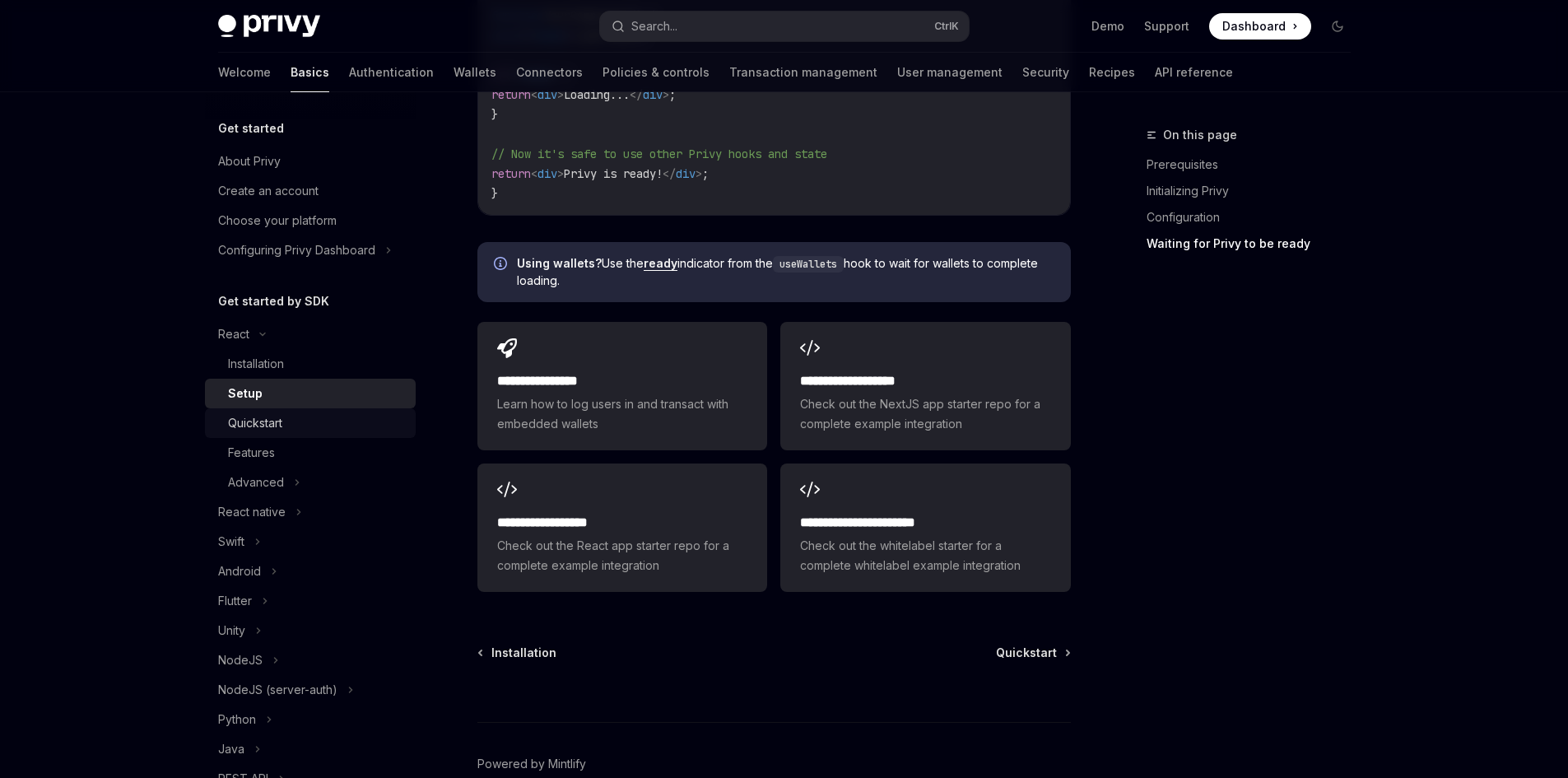
click at [314, 425] on div "Quickstart" at bounding box center [317, 423] width 178 height 20
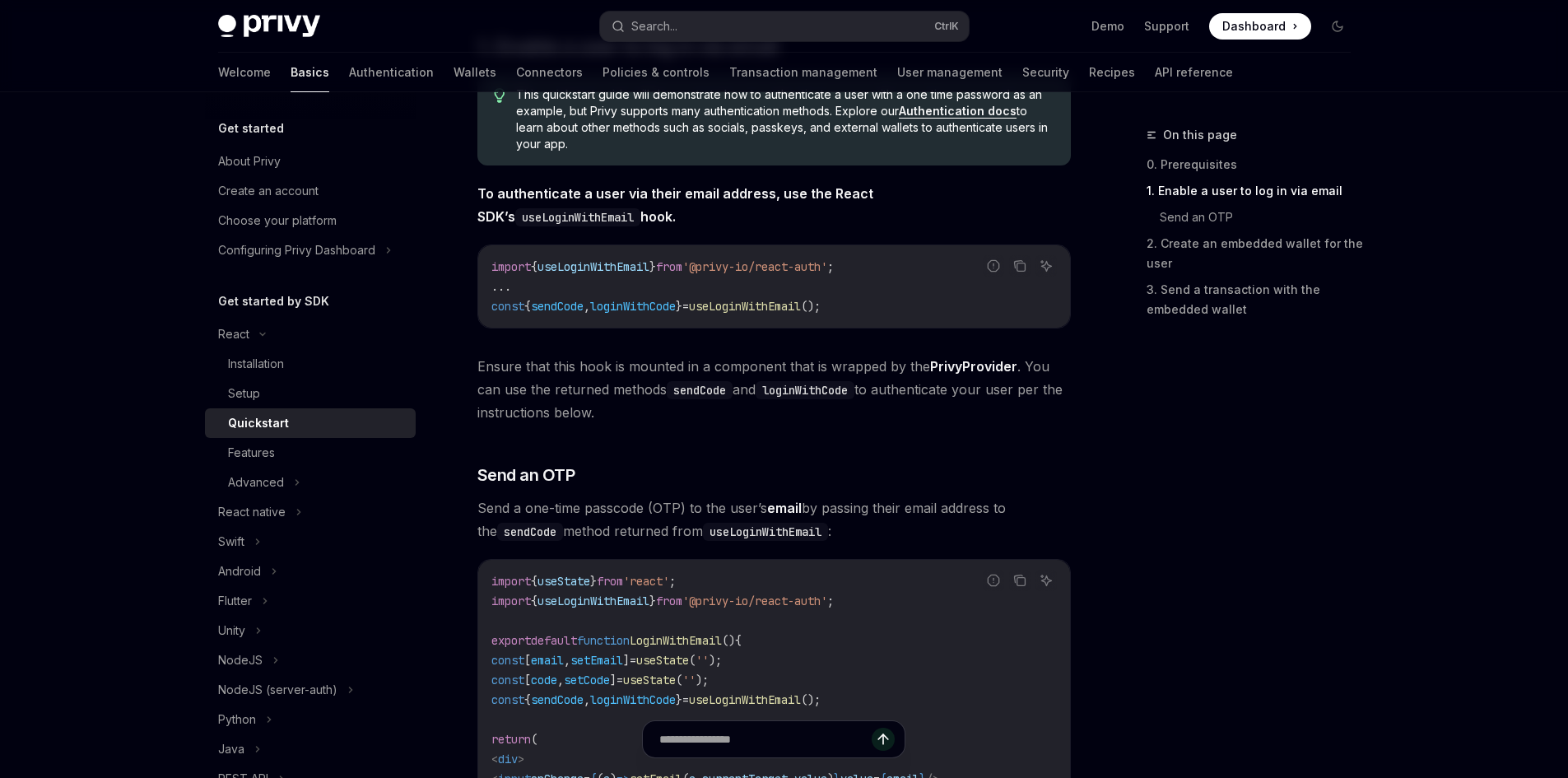
scroll to position [330, 0]
click at [1193, 507] on div "On this page 0. Prerequisites 1. Enable a user to log in via email Send an OTP …" at bounding box center [1238, 451] width 250 height 653
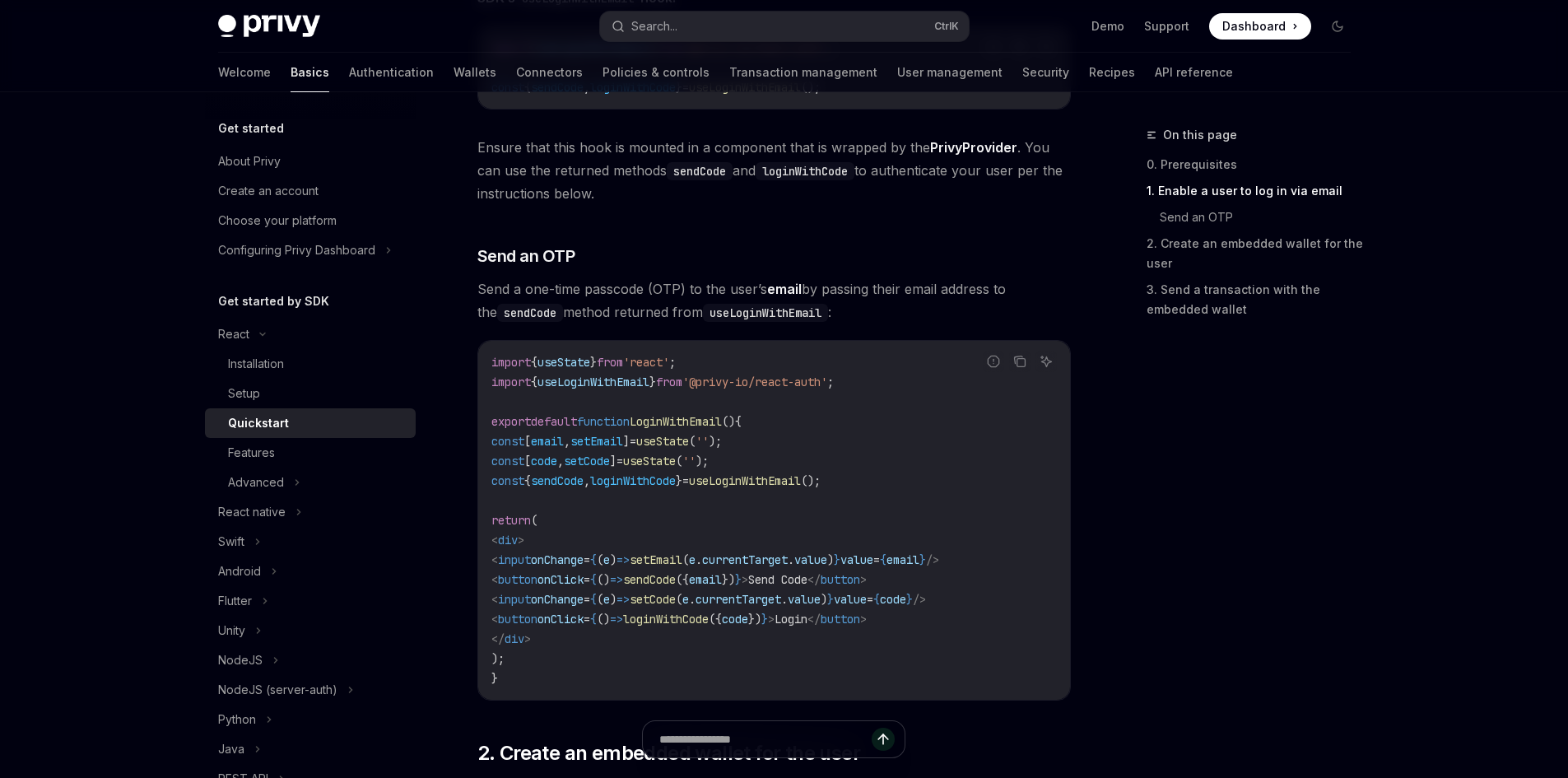
scroll to position [576, 0]
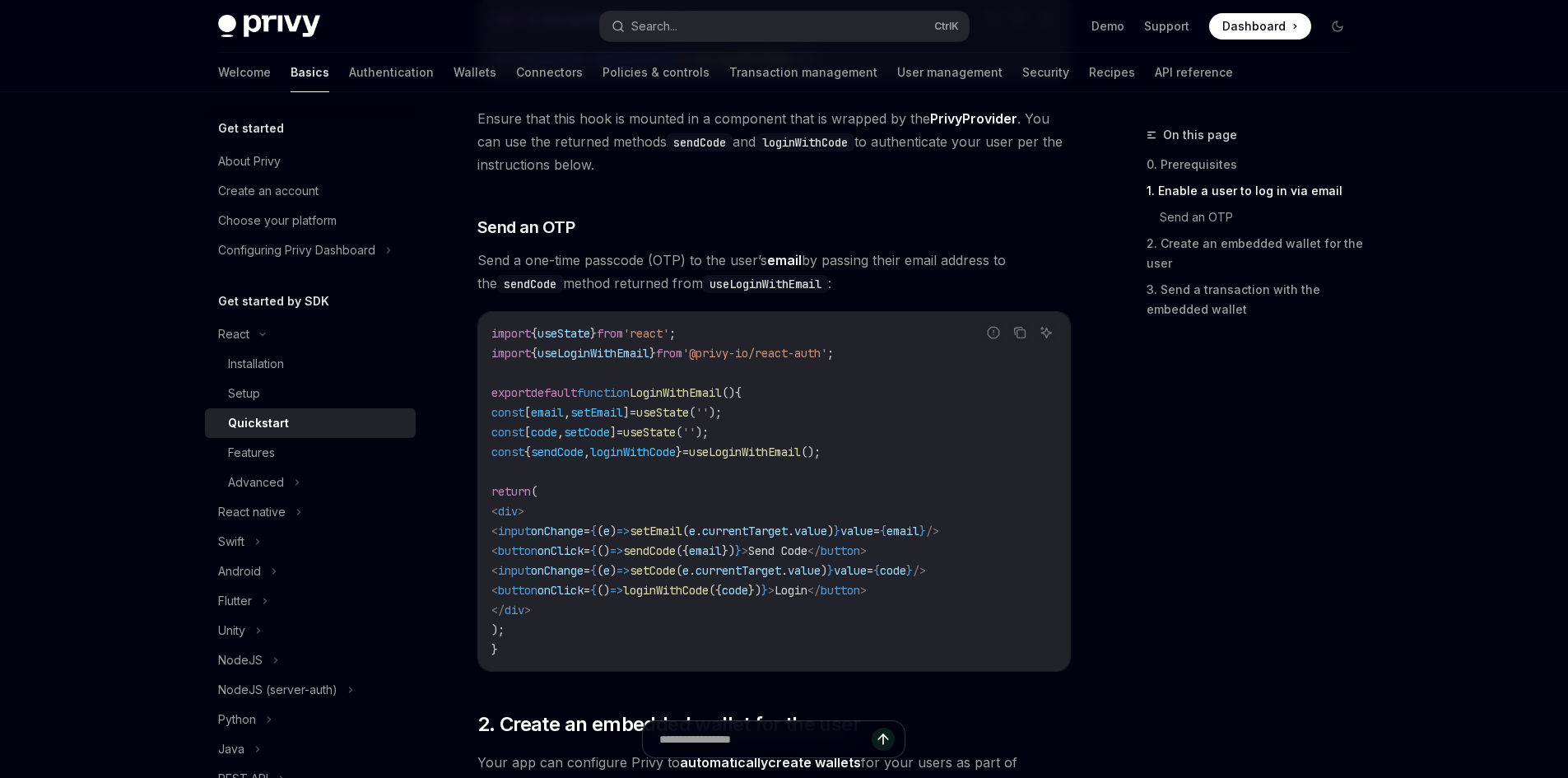
click at [1225, 539] on div "On this page 0. Prerequisites 1. Enable a user to log in via email Send an OTP …" at bounding box center [1238, 451] width 250 height 653
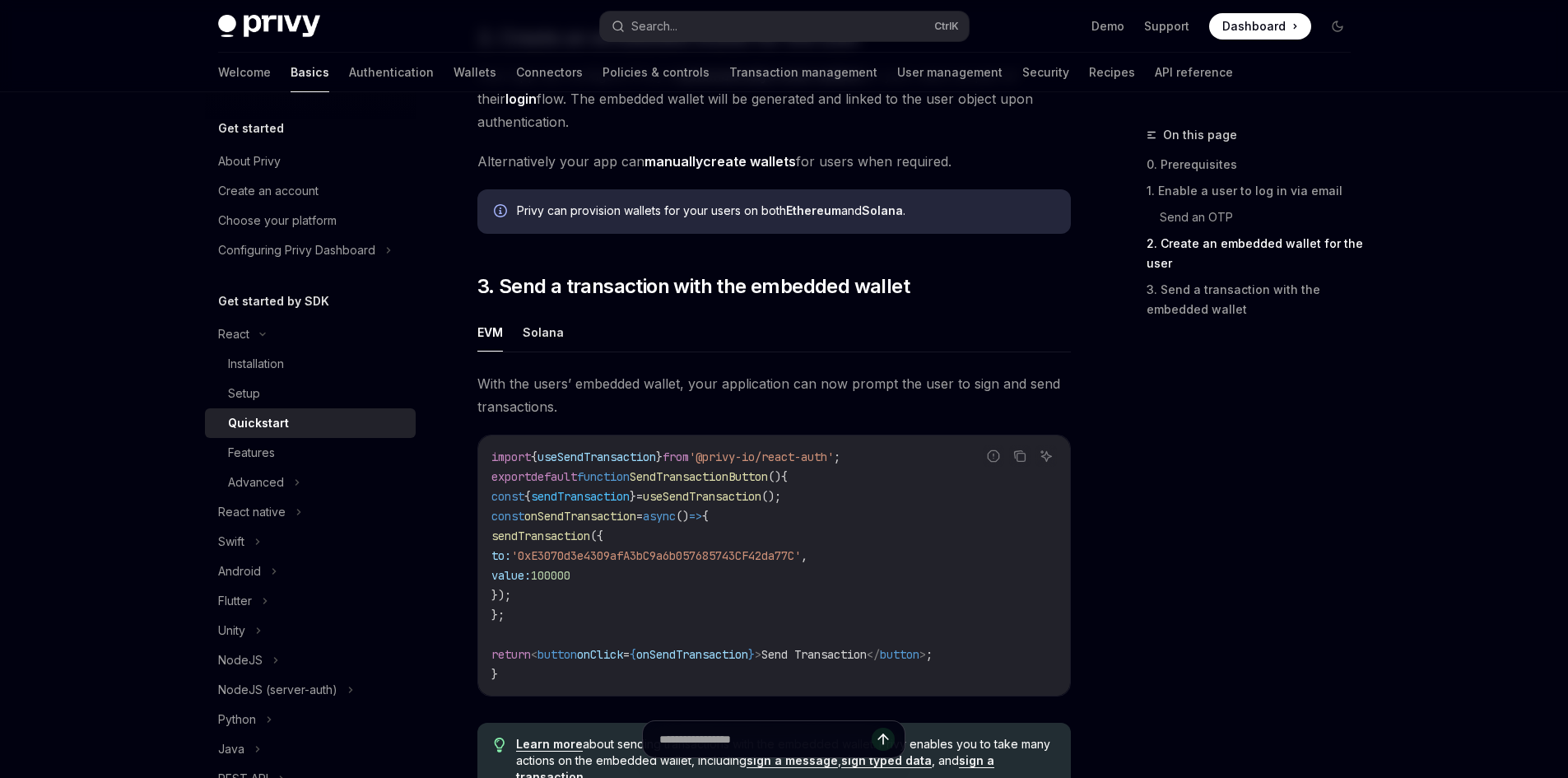
scroll to position [1153, 0]
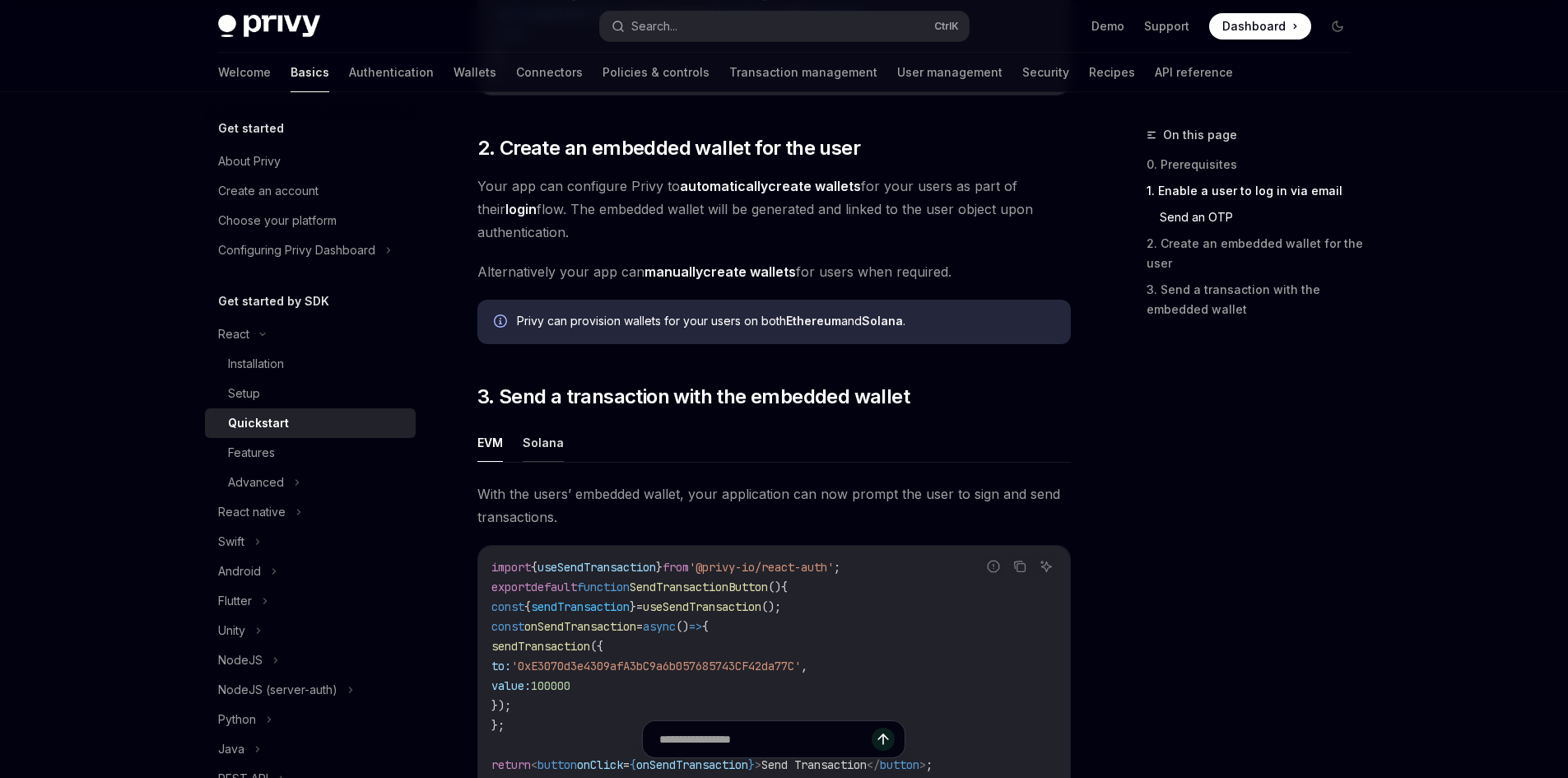
click at [558, 456] on button "Solana" at bounding box center [543, 442] width 41 height 39
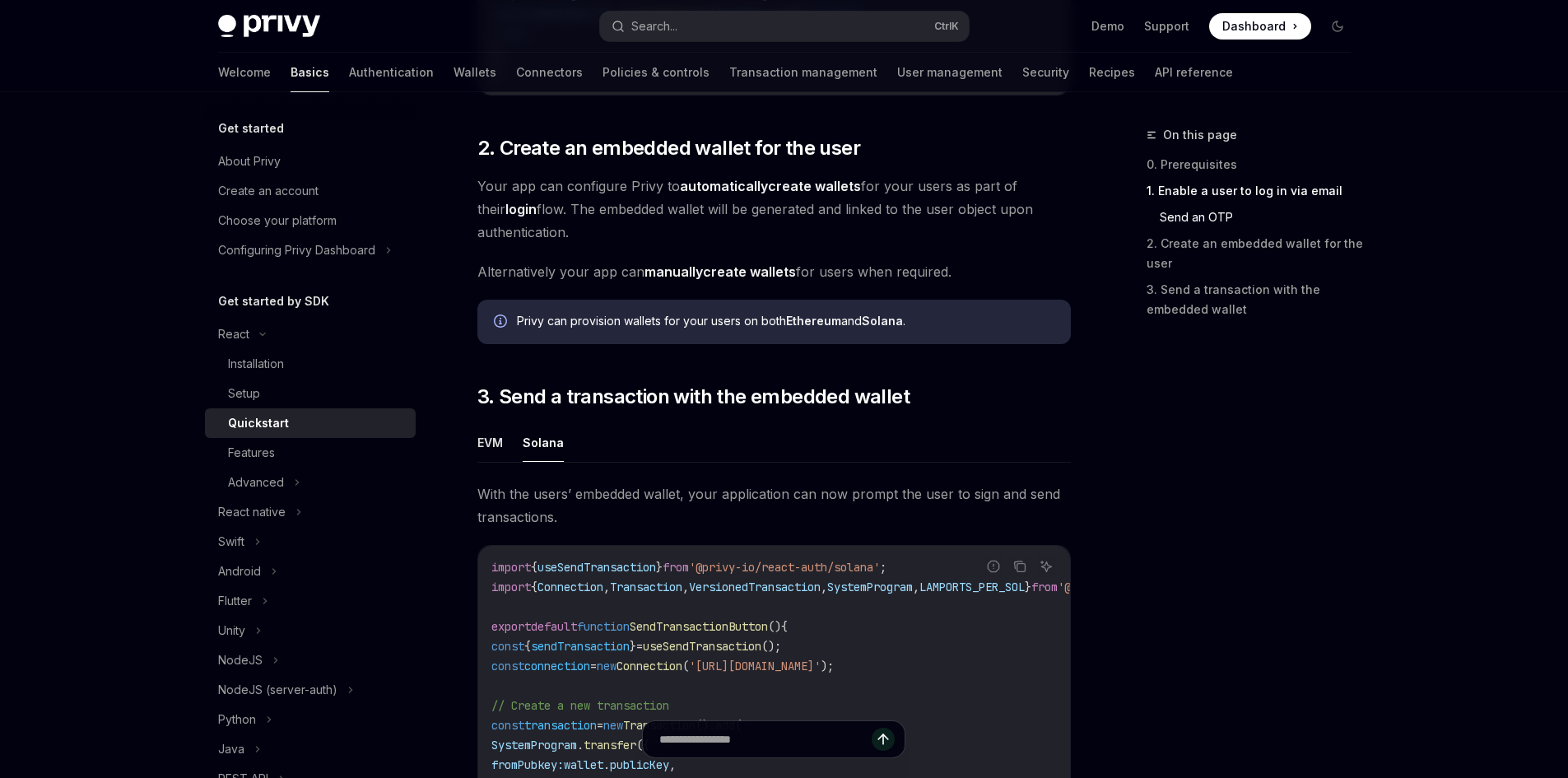
click at [1153, 452] on div "On this page 0. Prerequisites 1. Enable a user to log in via email Send an OTP …" at bounding box center [1238, 451] width 250 height 653
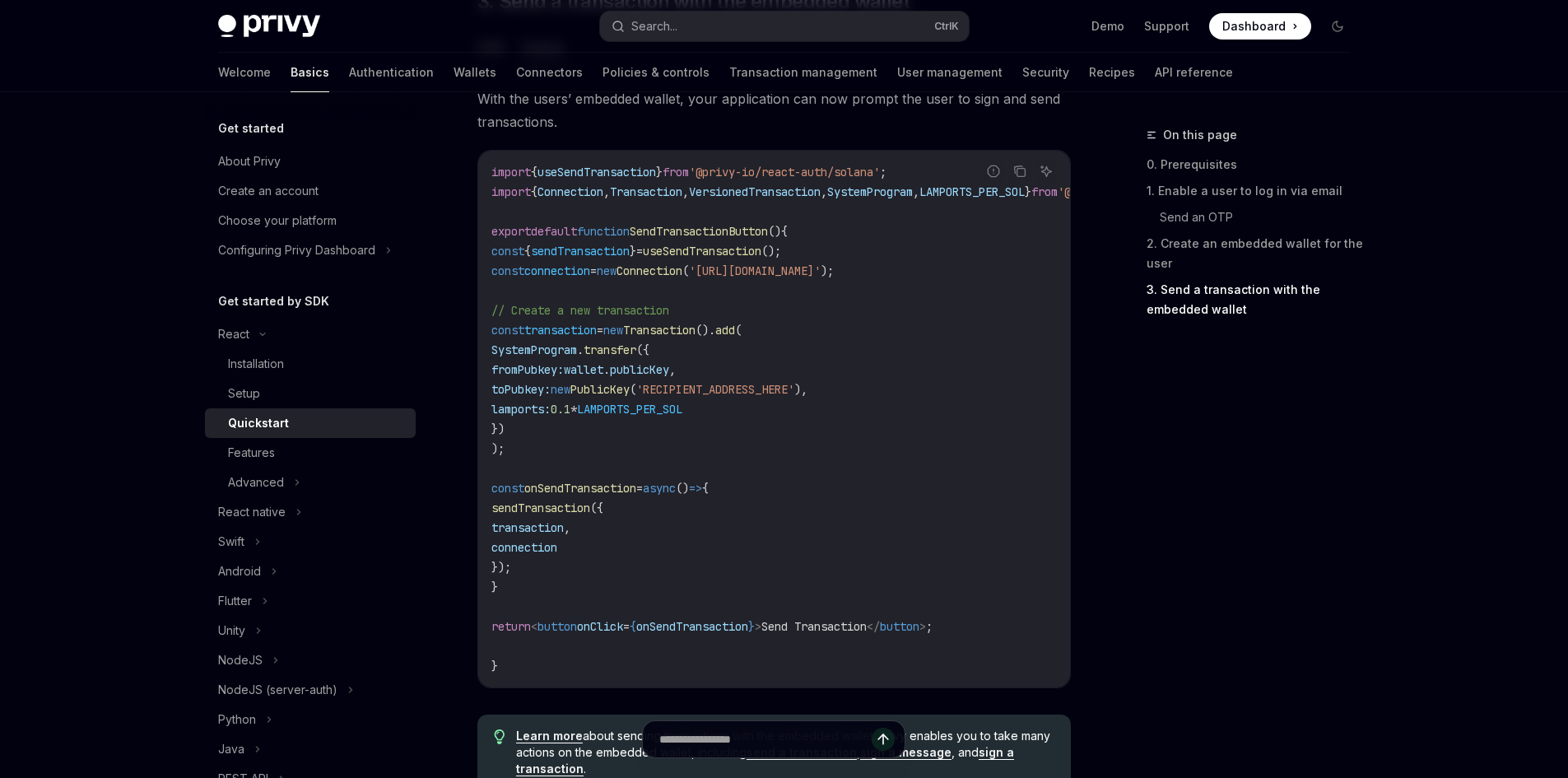
scroll to position [1586, 0]
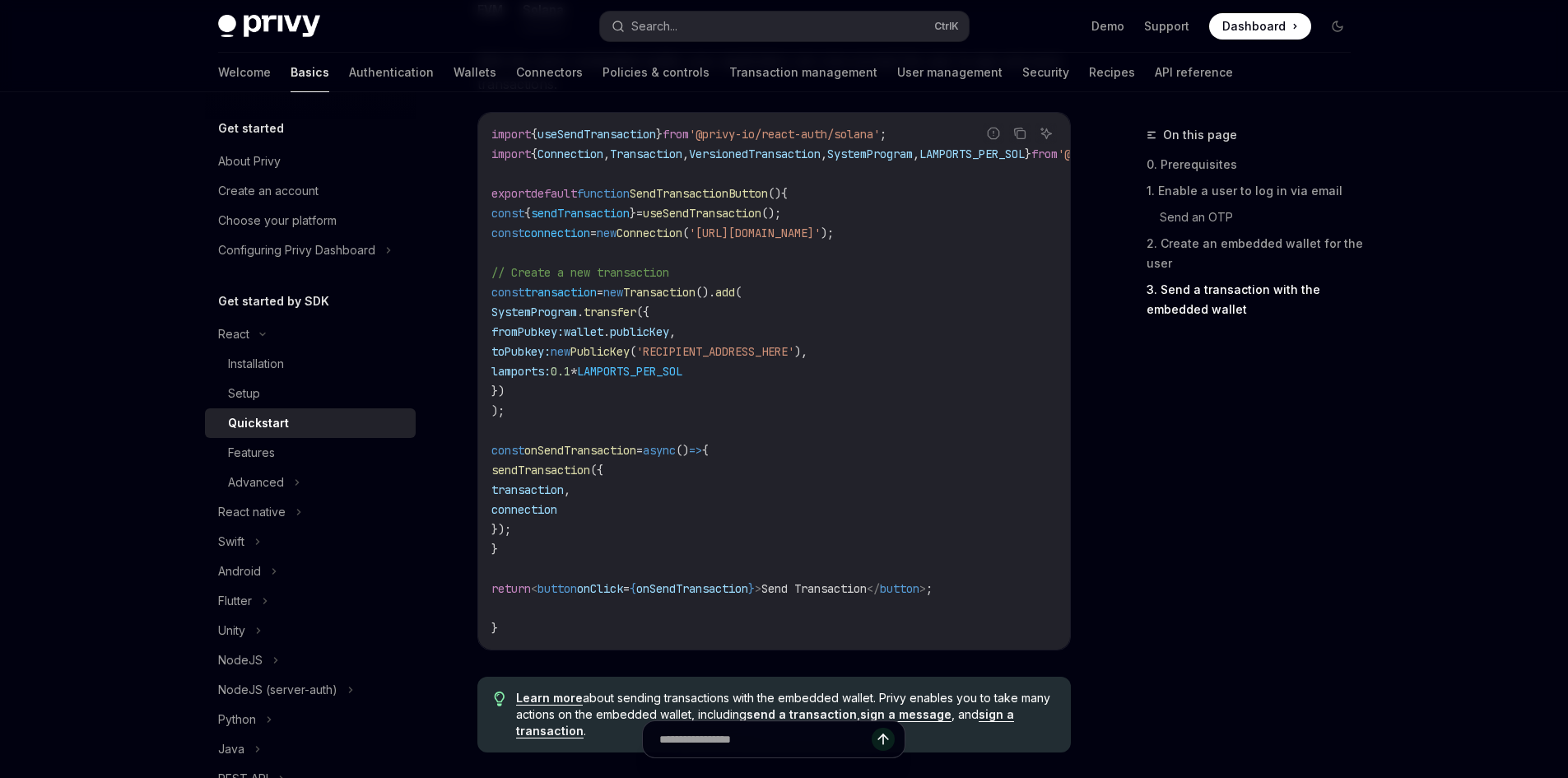
click at [603, 338] on span "wallet" at bounding box center [584, 331] width 39 height 15
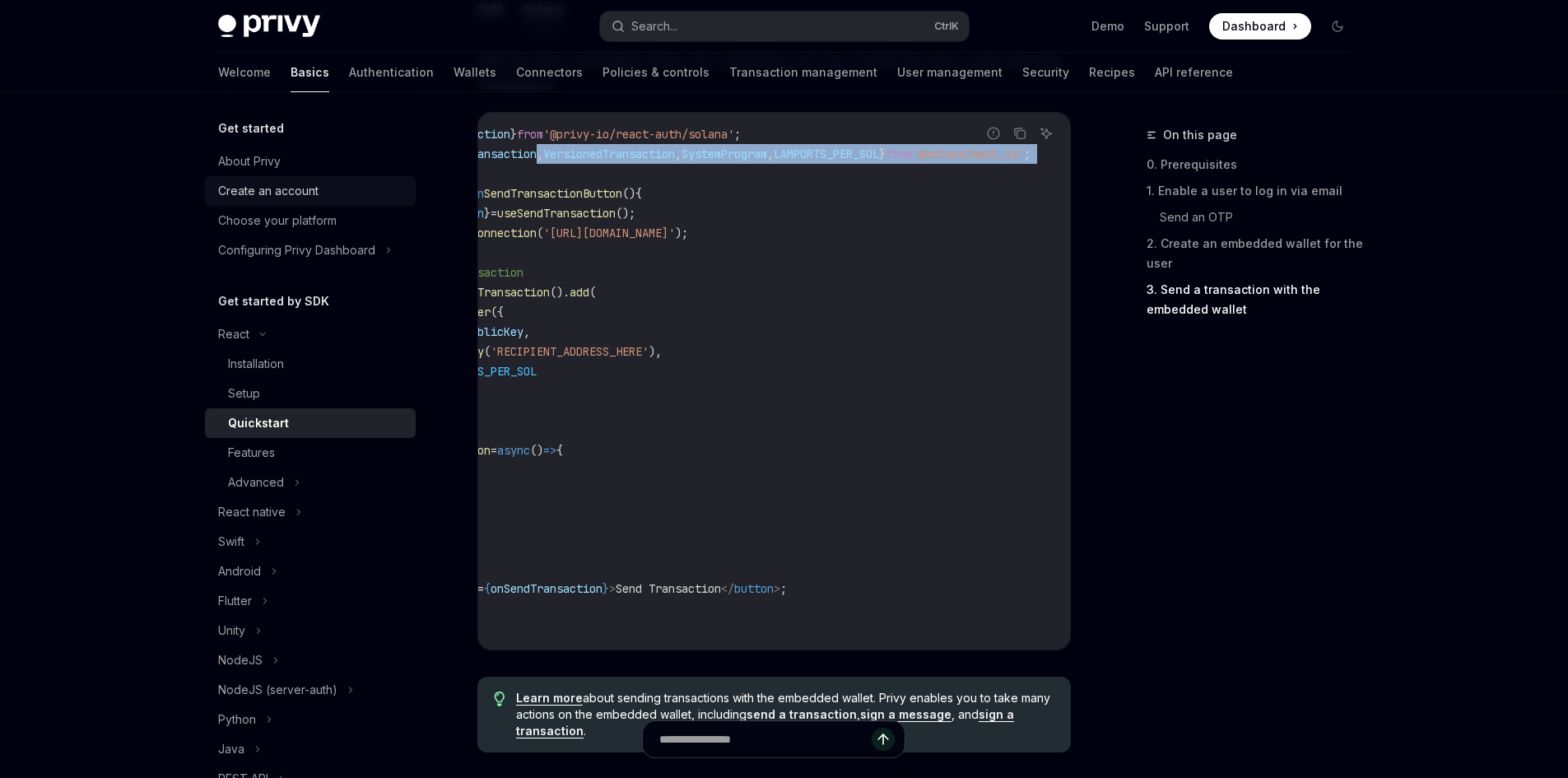
scroll to position [0, 0]
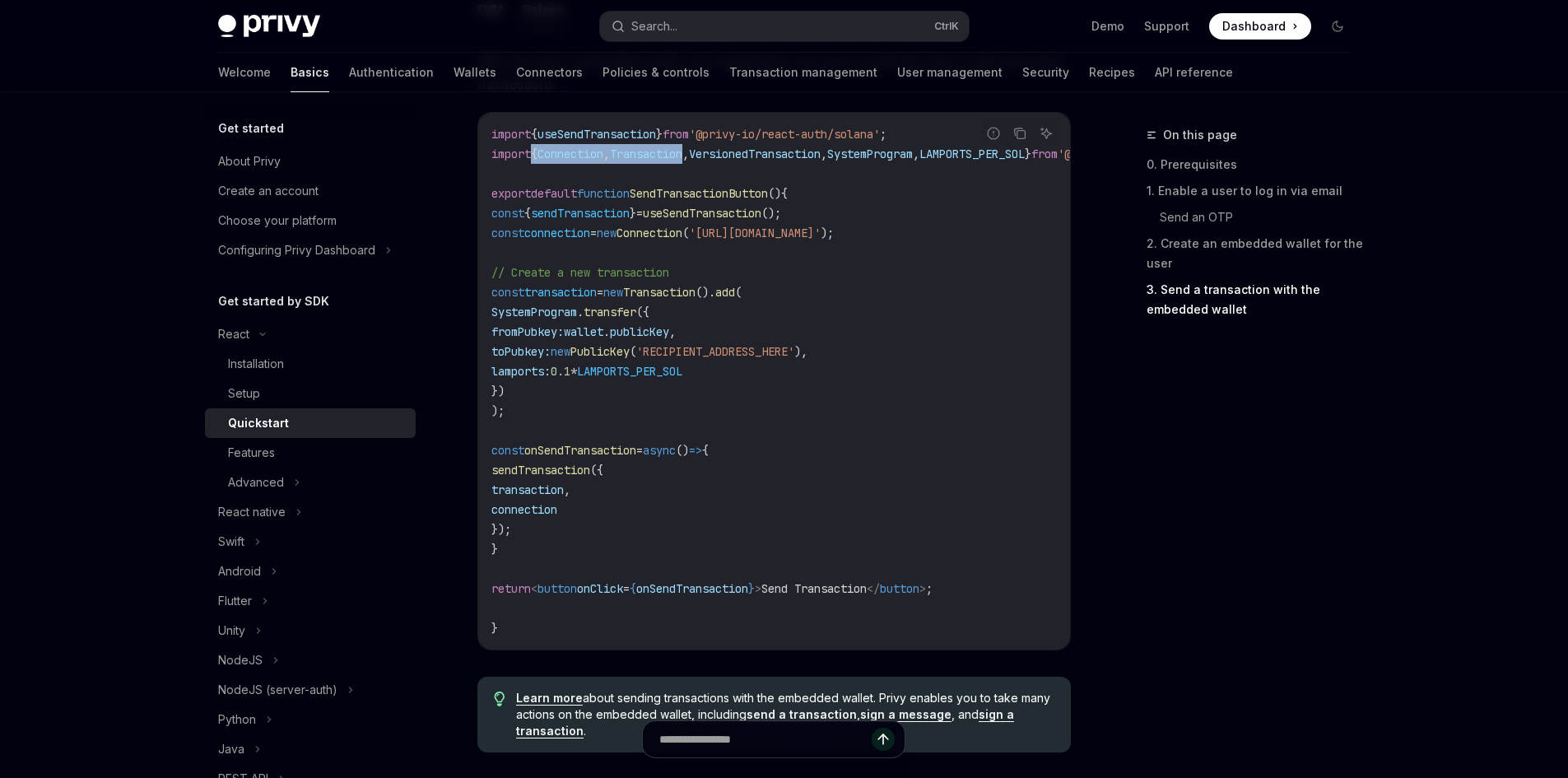
drag, startPoint x: 702, startPoint y: 157, endPoint x: 529, endPoint y: 157, distance: 173.0
click at [529, 157] on span "import { Connection , Transaction , VersionedTransaction , SystemProgram , LAMP…" at bounding box center [834, 153] width 685 height 15
click at [949, 257] on code "import { useSendTransaction } from '@privy-io/react-auth/solana' ; import { Con…" at bounding box center [853, 381] width 724 height 514
click at [762, 212] on span "useSendTransaction" at bounding box center [702, 212] width 119 height 15
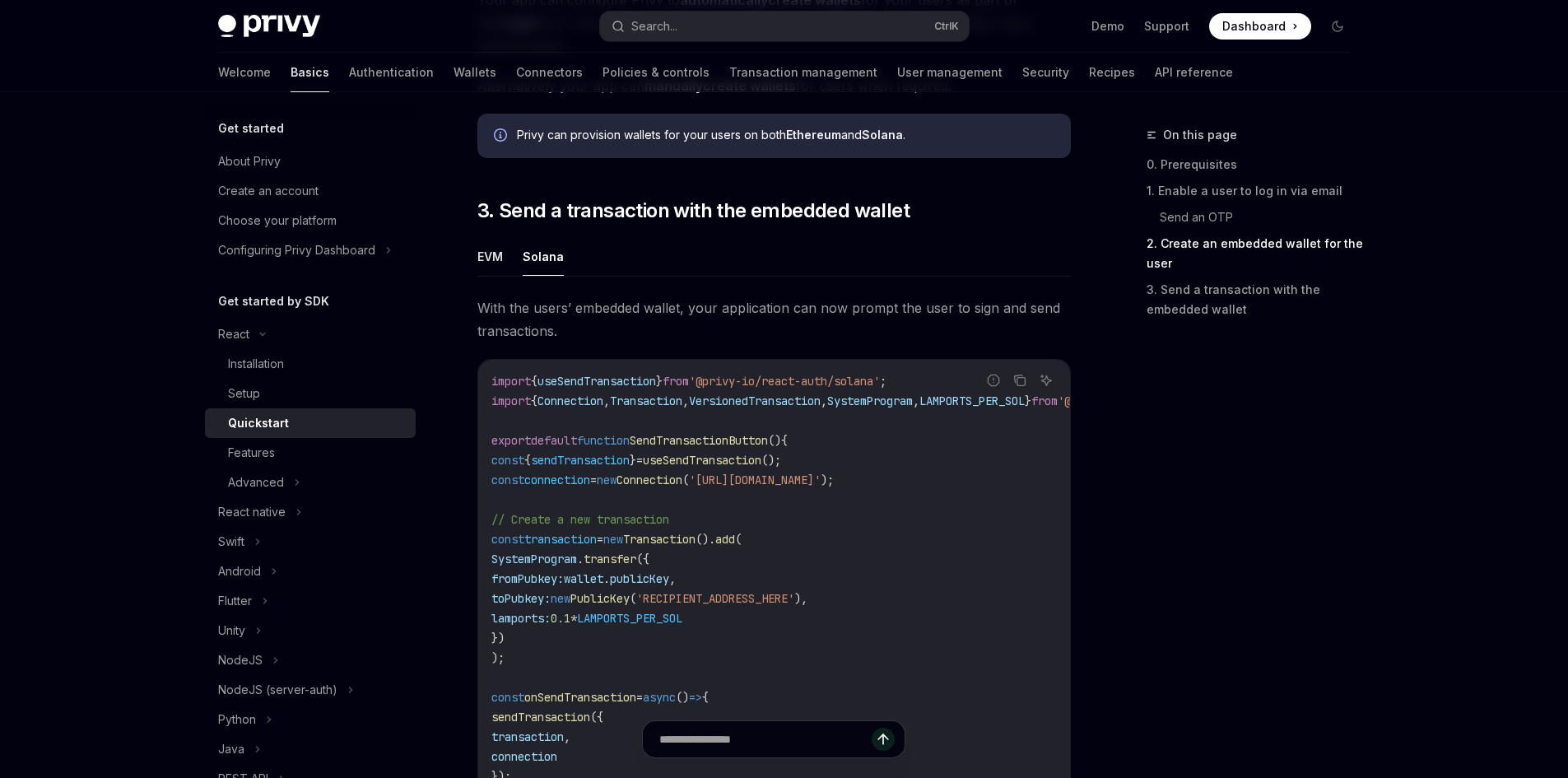
scroll to position [1586, 0]
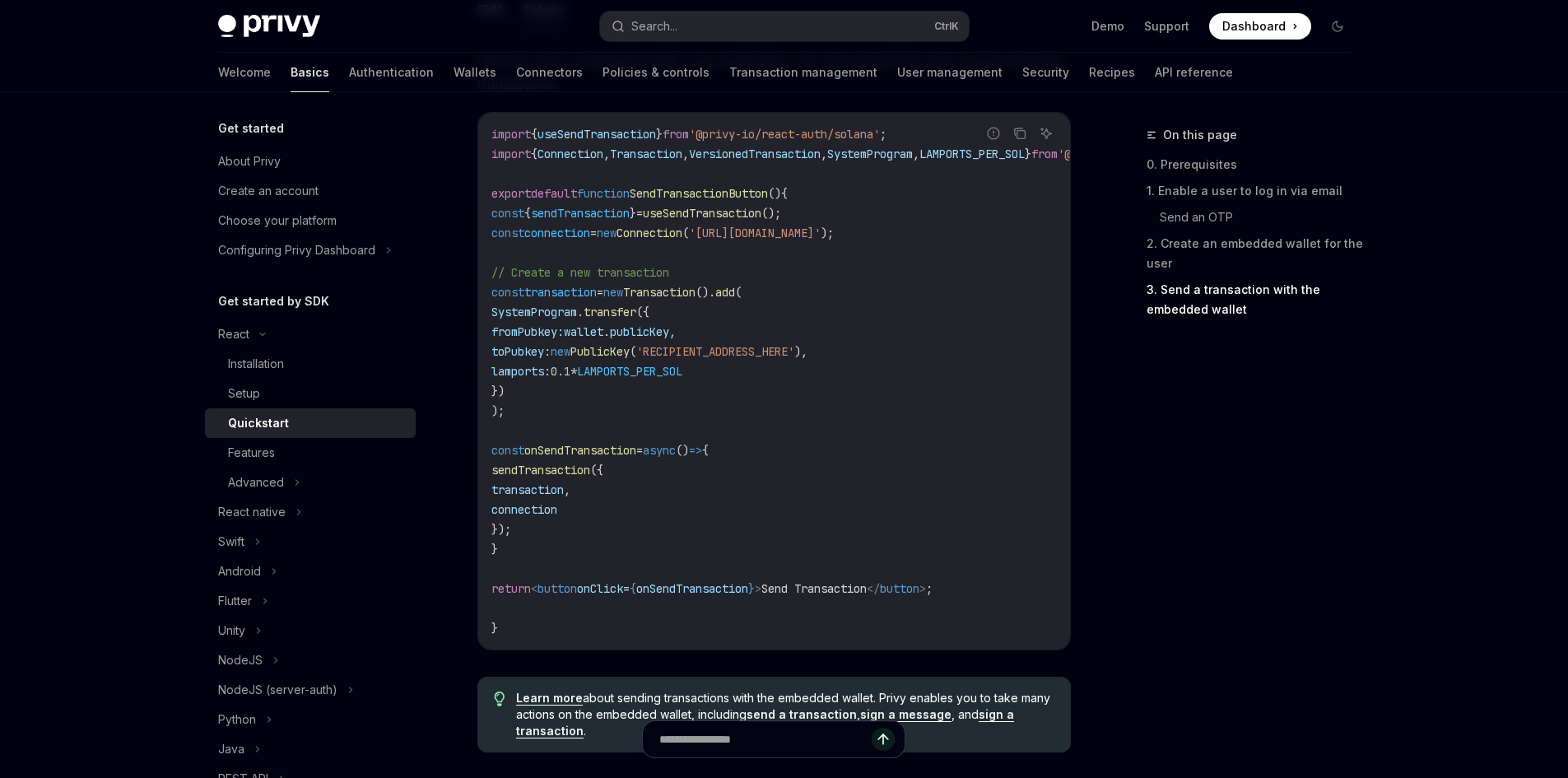
click at [840, 217] on code "import { useSendTransaction } from '@privy-io/react-auth/solana' ; import { Con…" at bounding box center [853, 381] width 724 height 514
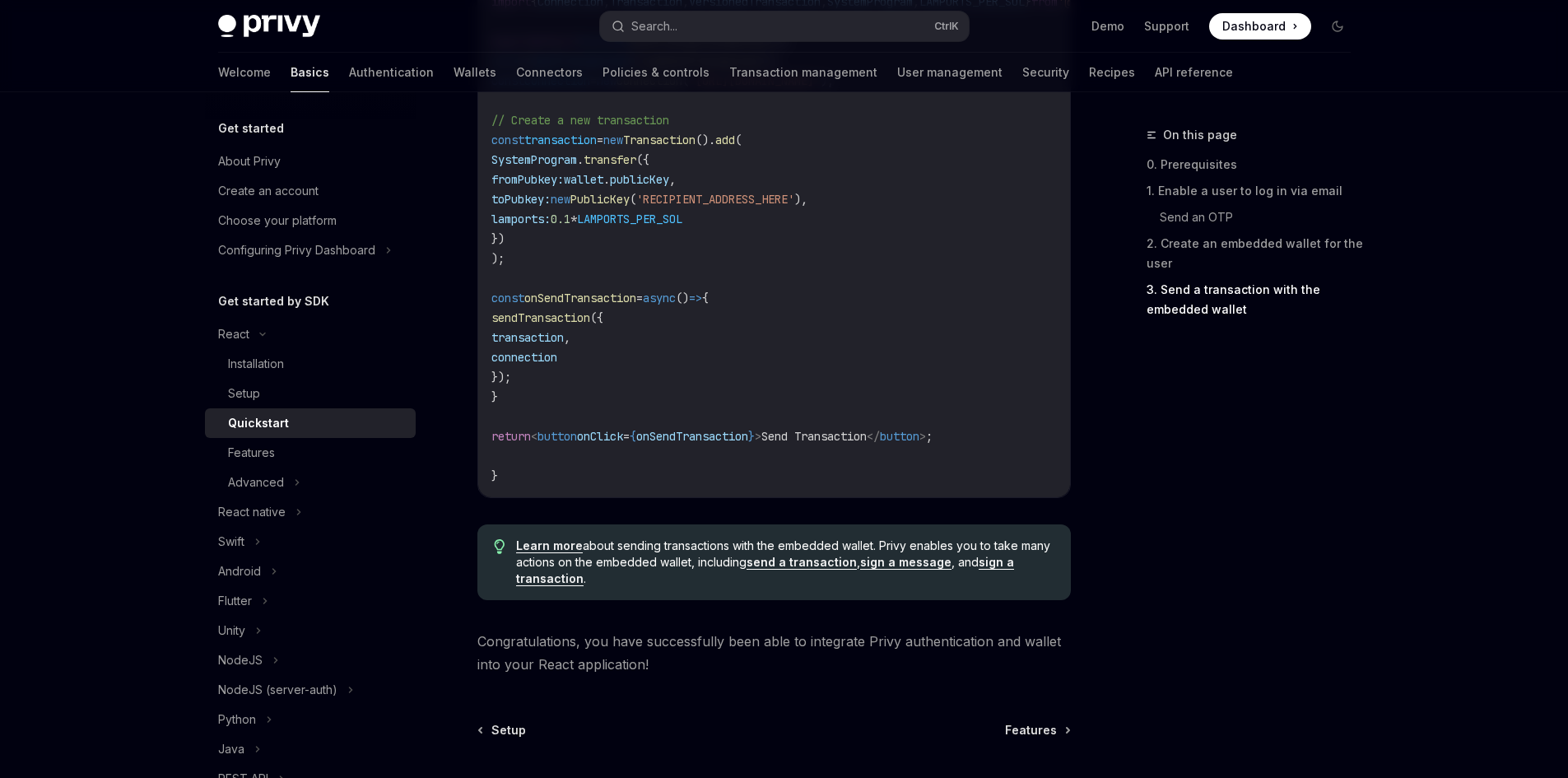
scroll to position [1915, 0]
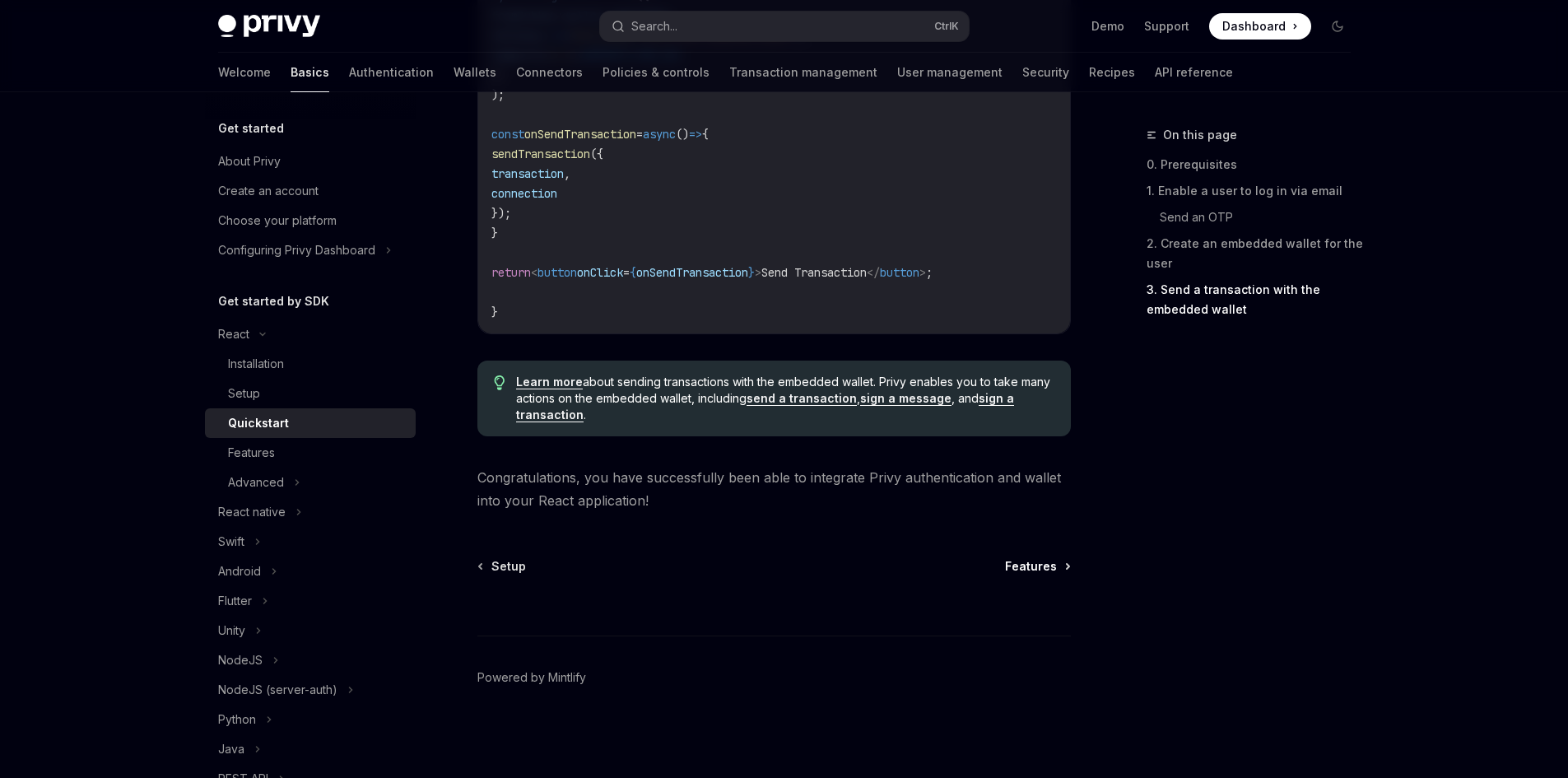
click at [1019, 567] on span "Features" at bounding box center [1030, 566] width 52 height 16
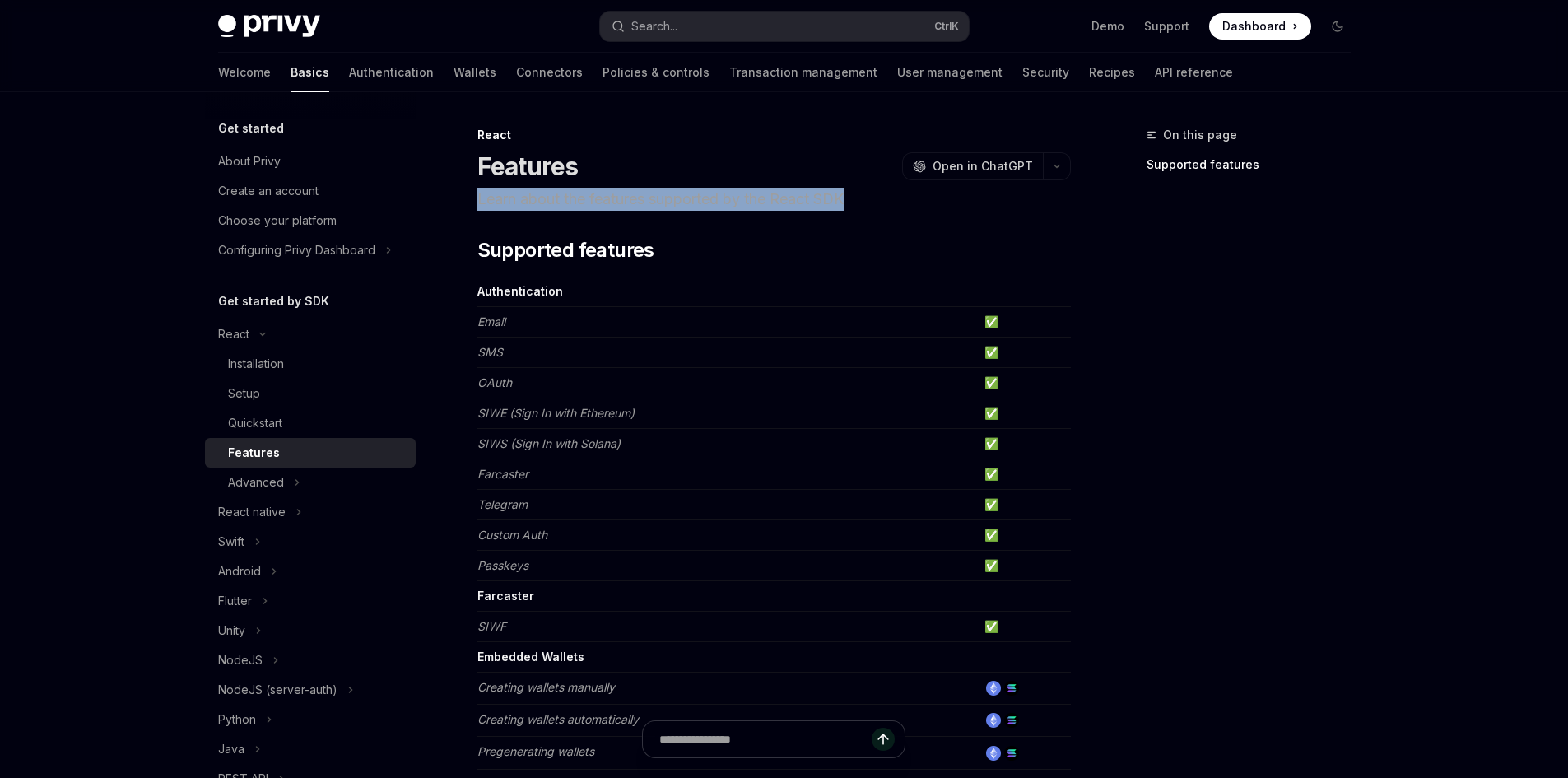
drag, startPoint x: 459, startPoint y: 204, endPoint x: 942, endPoint y: 193, distance: 483.1
click at [942, 193] on p "Learn about the features supported by the React SDK" at bounding box center [774, 199] width 593 height 23
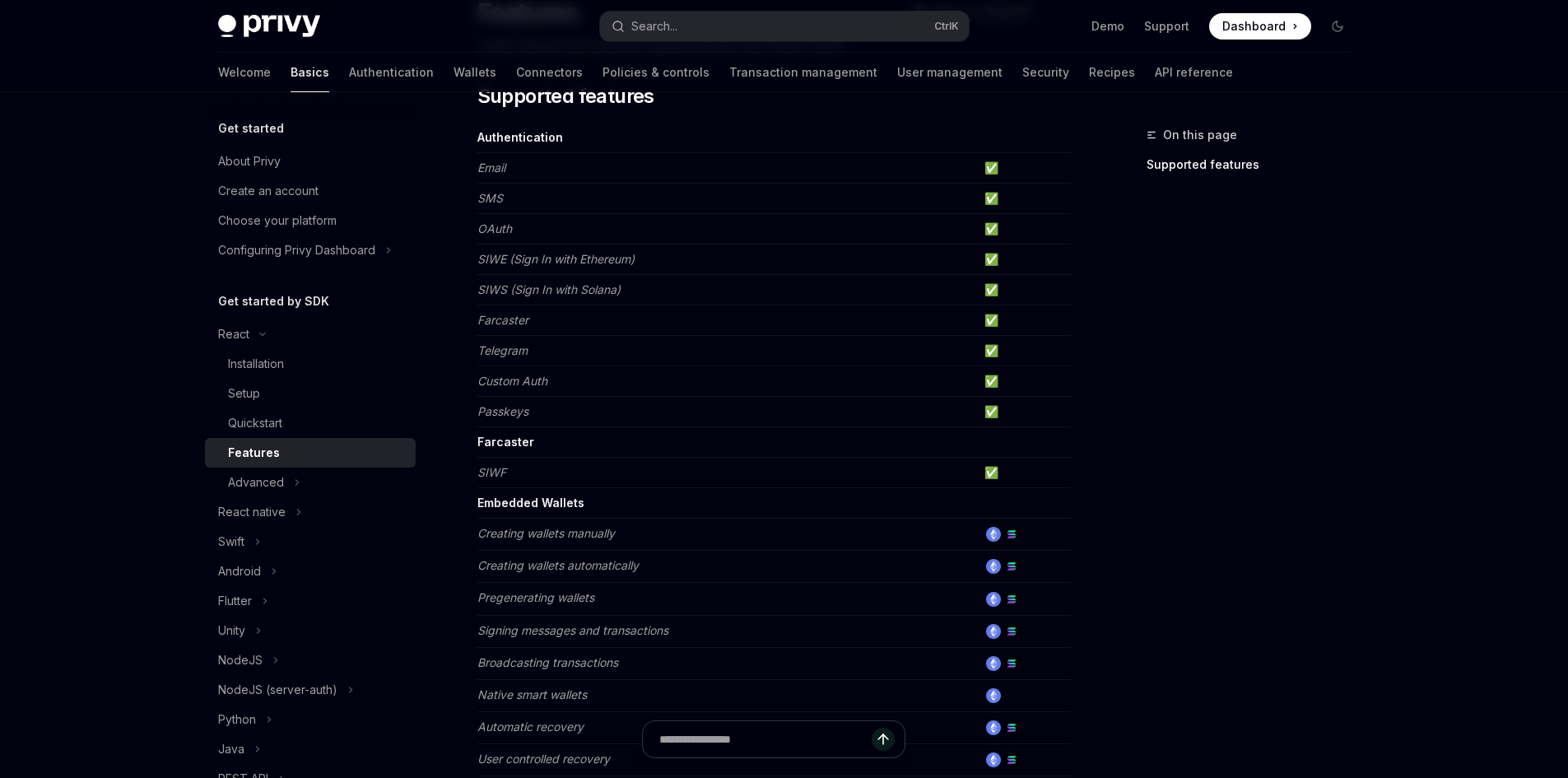
scroll to position [164, 0]
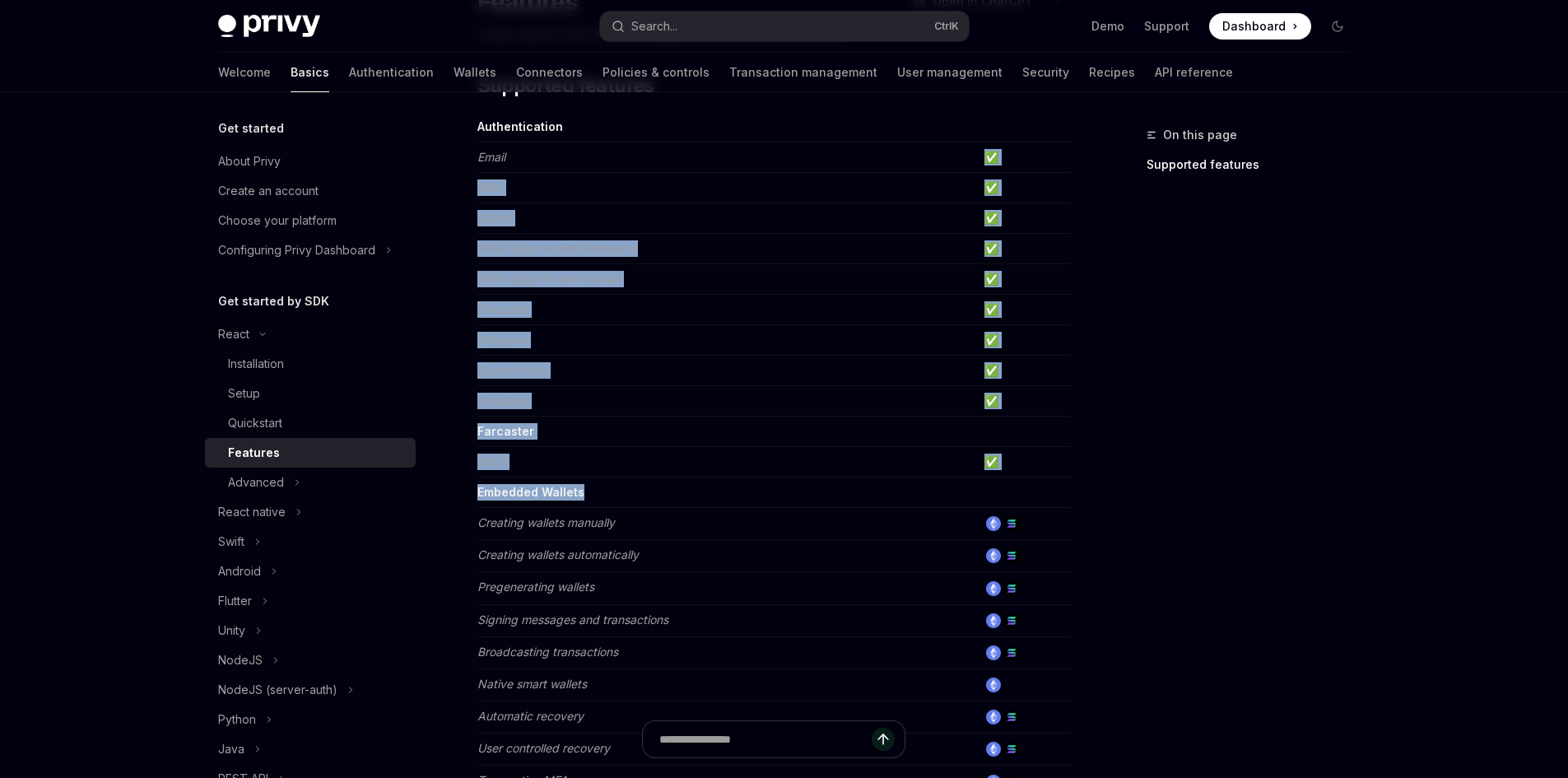
drag, startPoint x: 985, startPoint y: 146, endPoint x: 1004, endPoint y: 484, distance: 338.5
click at [1004, 484] on tbody "Authentication Email ✅ SMS ✅ OAuth ✅ SIWE (Sign In with Ethereum) ✅ SIWS (Sign …" at bounding box center [774, 728] width 593 height 1231
click at [1019, 460] on td "✅" at bounding box center [1025, 462] width 93 height 31
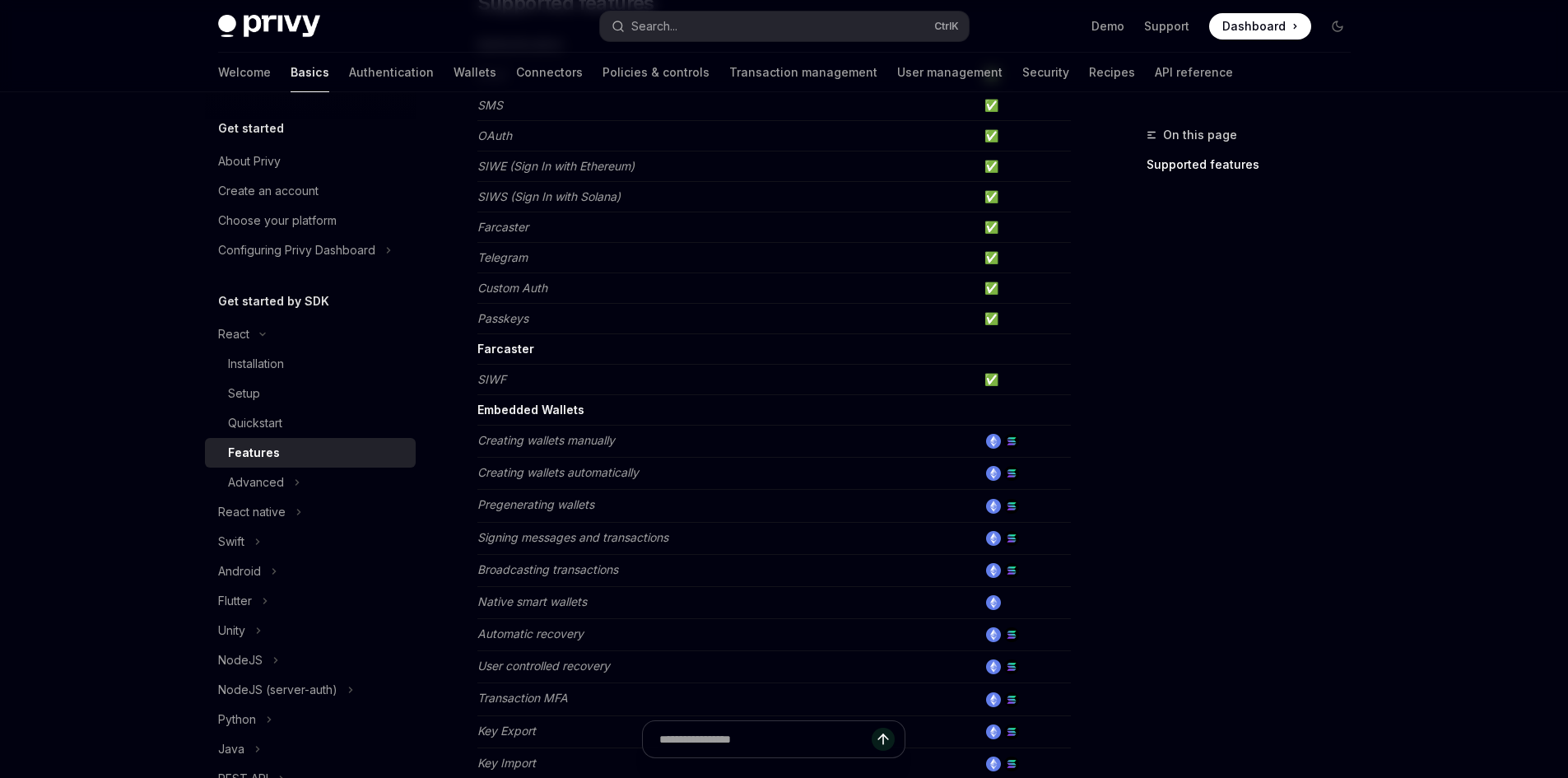
scroll to position [330, 0]
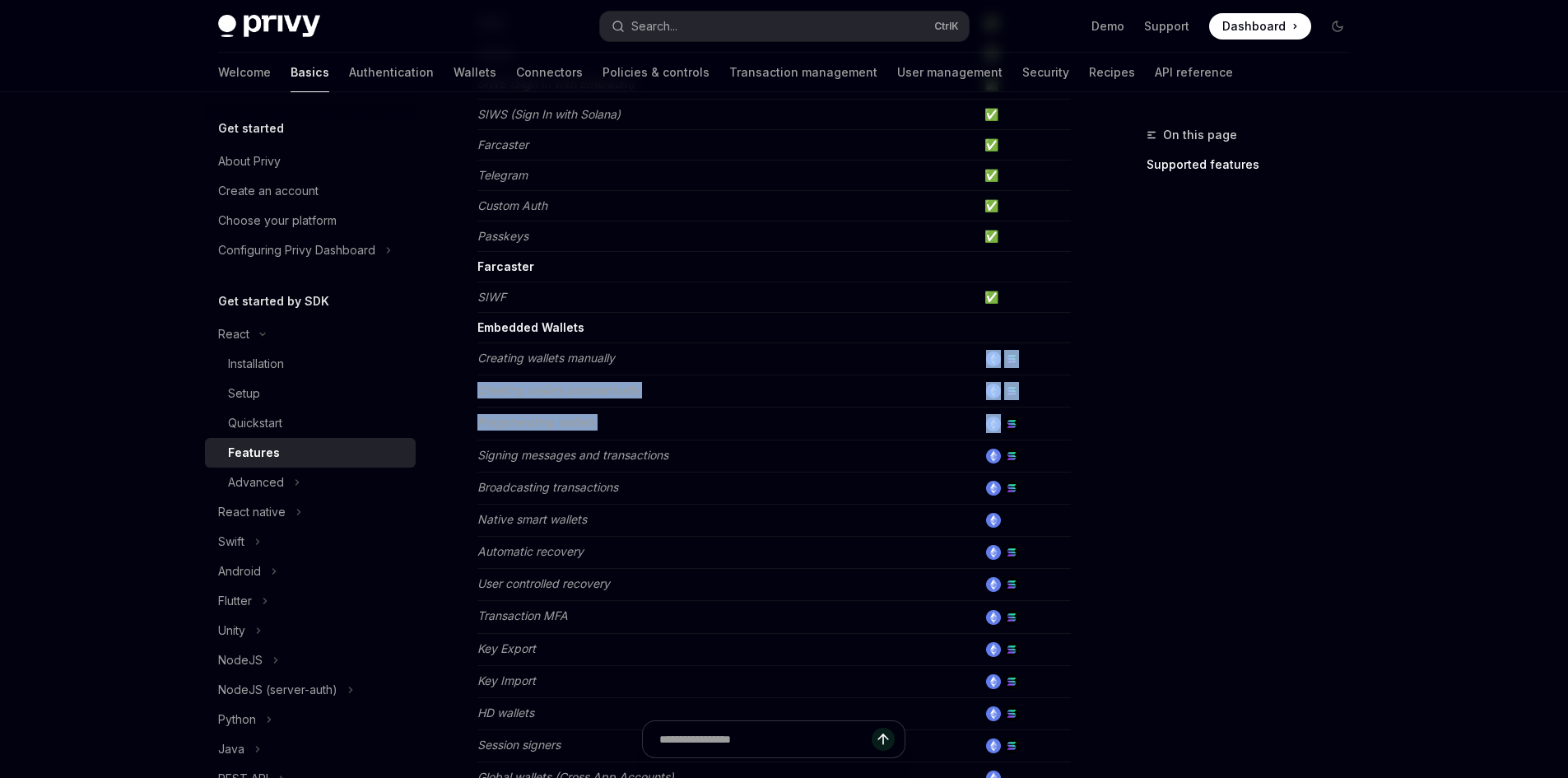
drag, startPoint x: 955, startPoint y: 352, endPoint x: 1029, endPoint y: 437, distance: 112.7
click at [1029, 437] on tbody "Authentication Email ✅ SMS ✅ OAuth ✅ SIWE (Sign In with Ethereum) ✅ SIWS (Sign …" at bounding box center [774, 562] width 593 height 1231
click at [1029, 437] on td at bounding box center [1025, 424] width 93 height 33
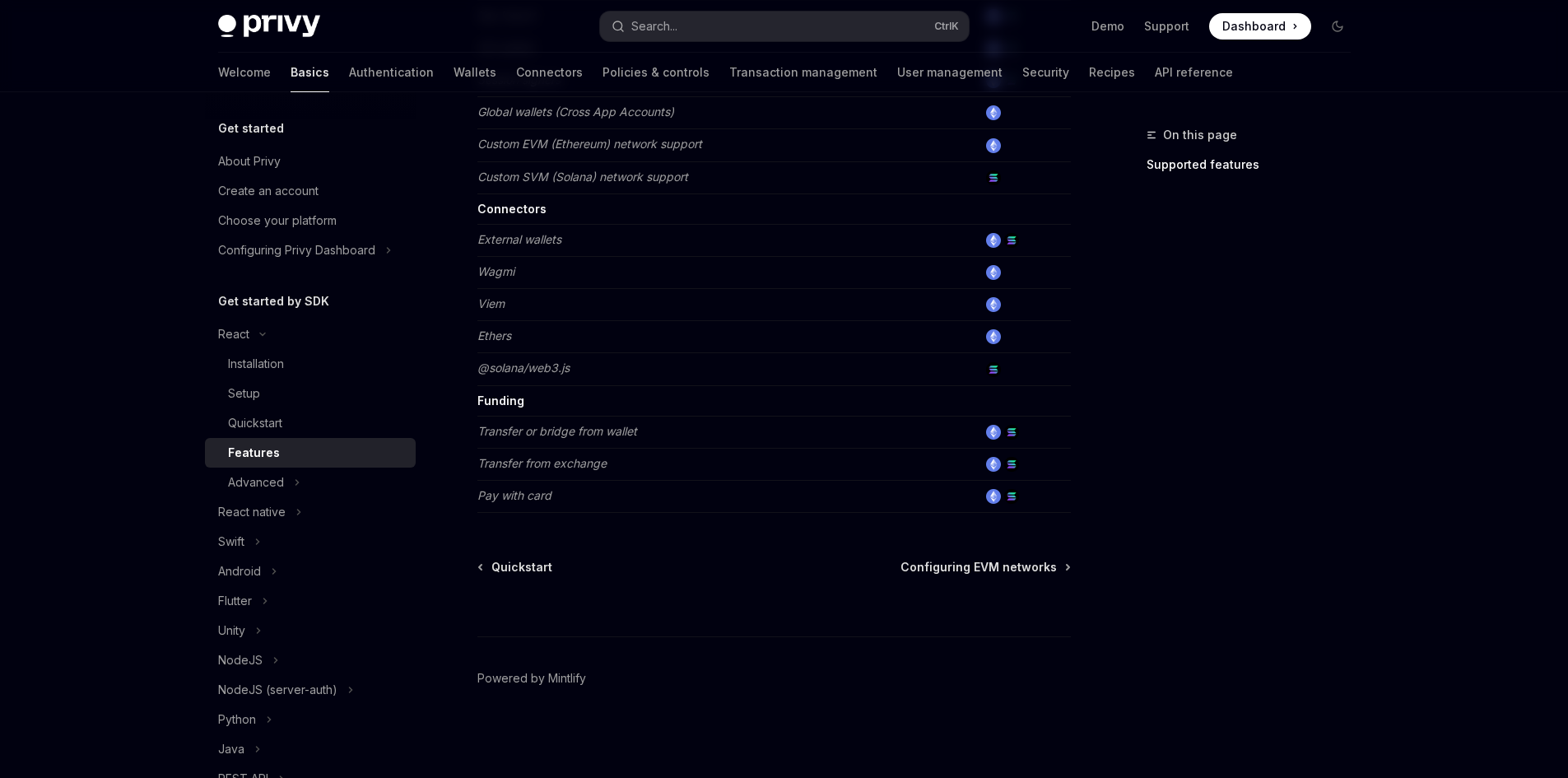
scroll to position [995, 0]
click at [301, 484] on div "Advanced" at bounding box center [311, 482] width 211 height 30
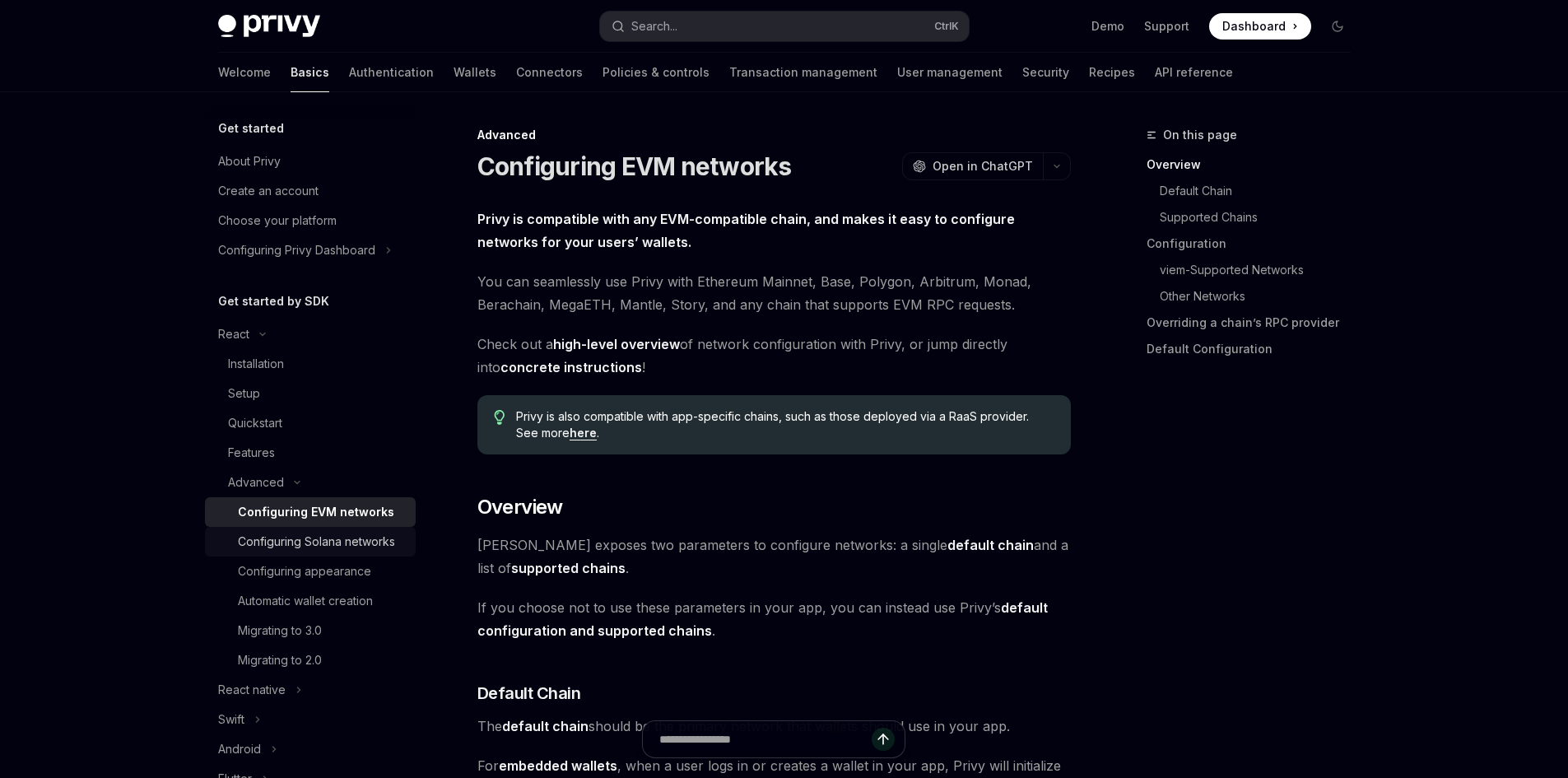
click at [382, 539] on div "Configuring Solana networks" at bounding box center [317, 541] width 157 height 20
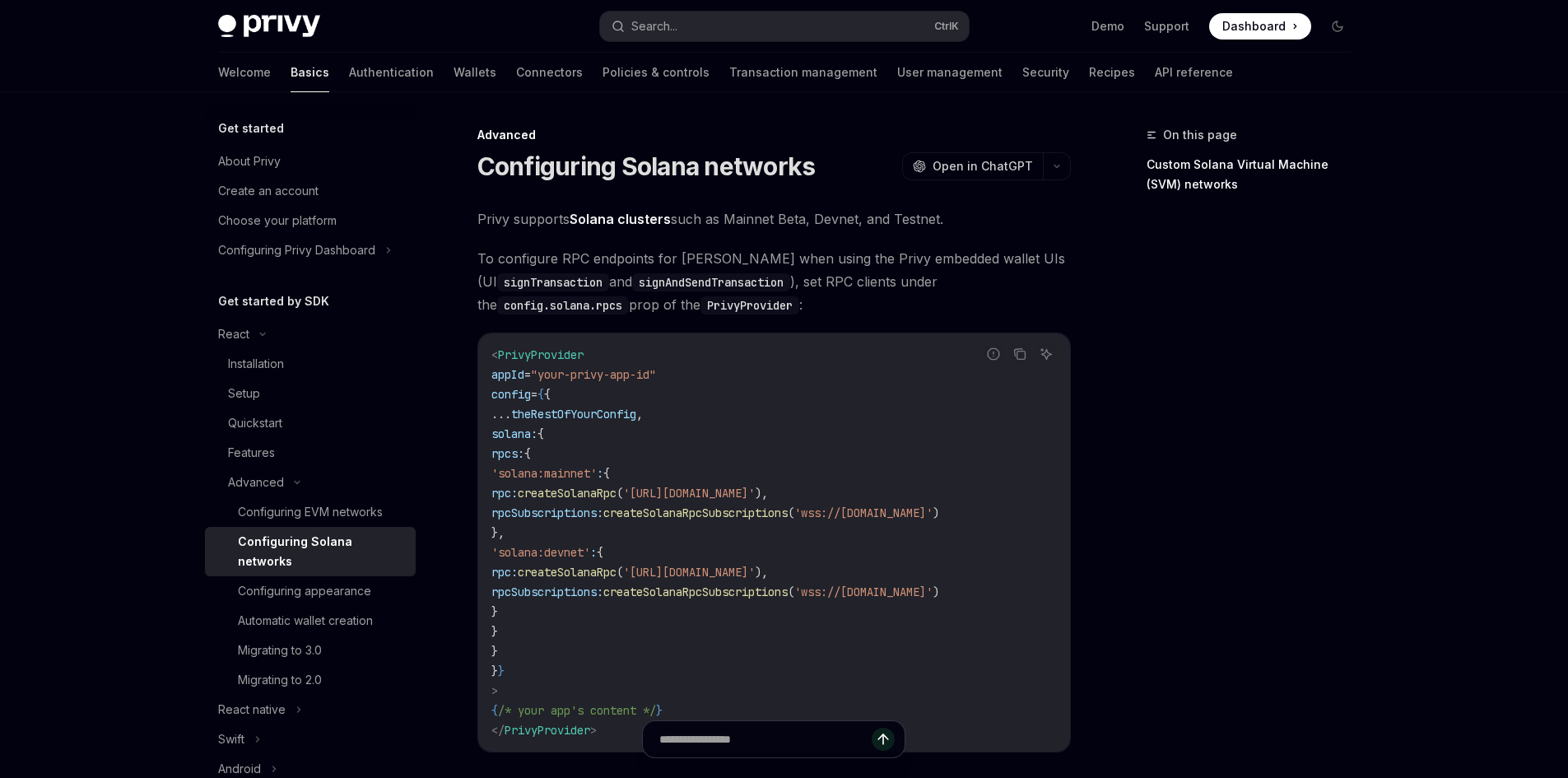
drag, startPoint x: 681, startPoint y: 413, endPoint x: 517, endPoint y: 415, distance: 164.0
click at [517, 415] on code "< PrivyProvider appId = "your-privy-app-id" config = { { ... theRestOfYourConfi…" at bounding box center [774, 543] width 566 height 395
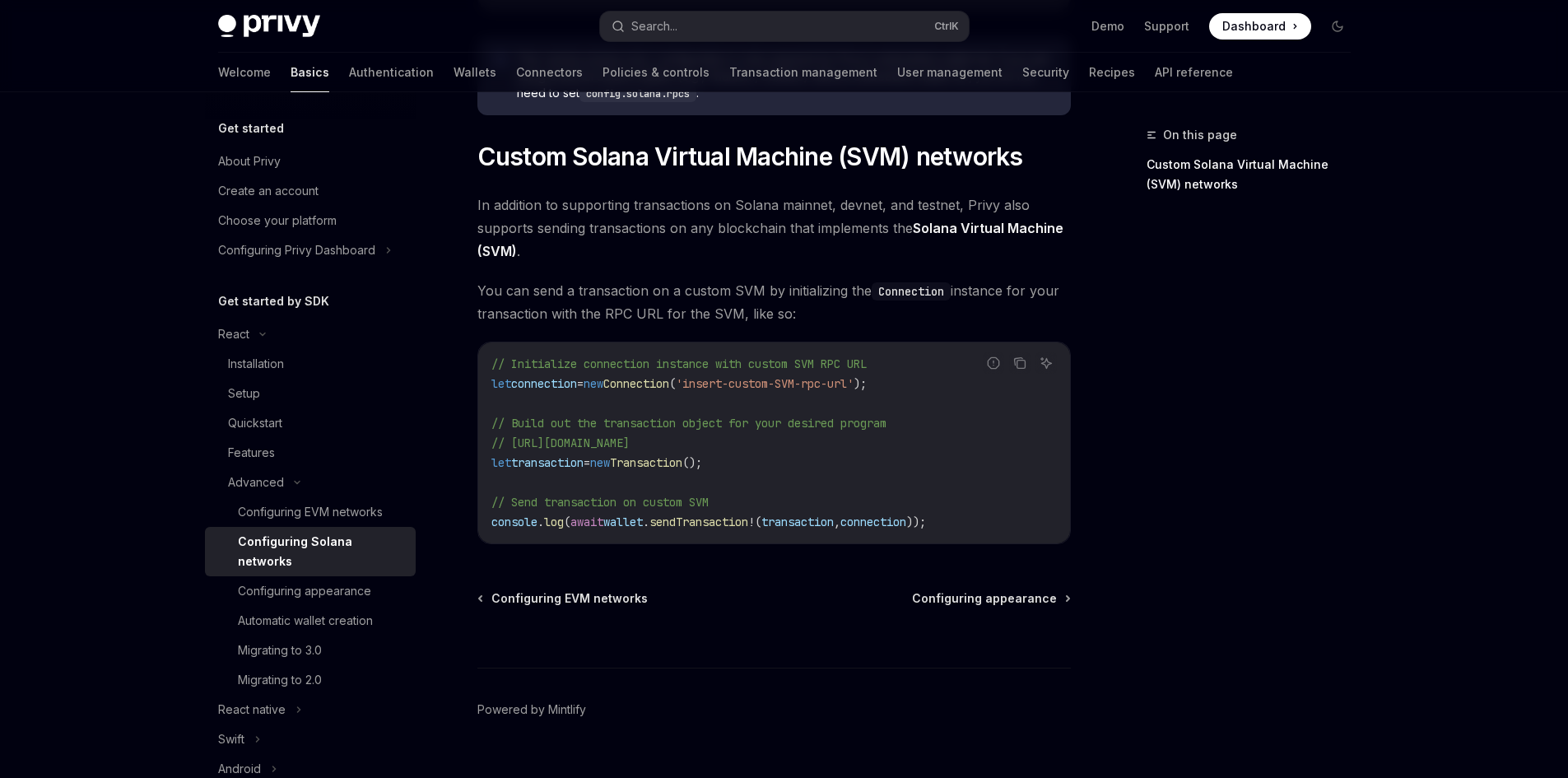
scroll to position [780, 0]
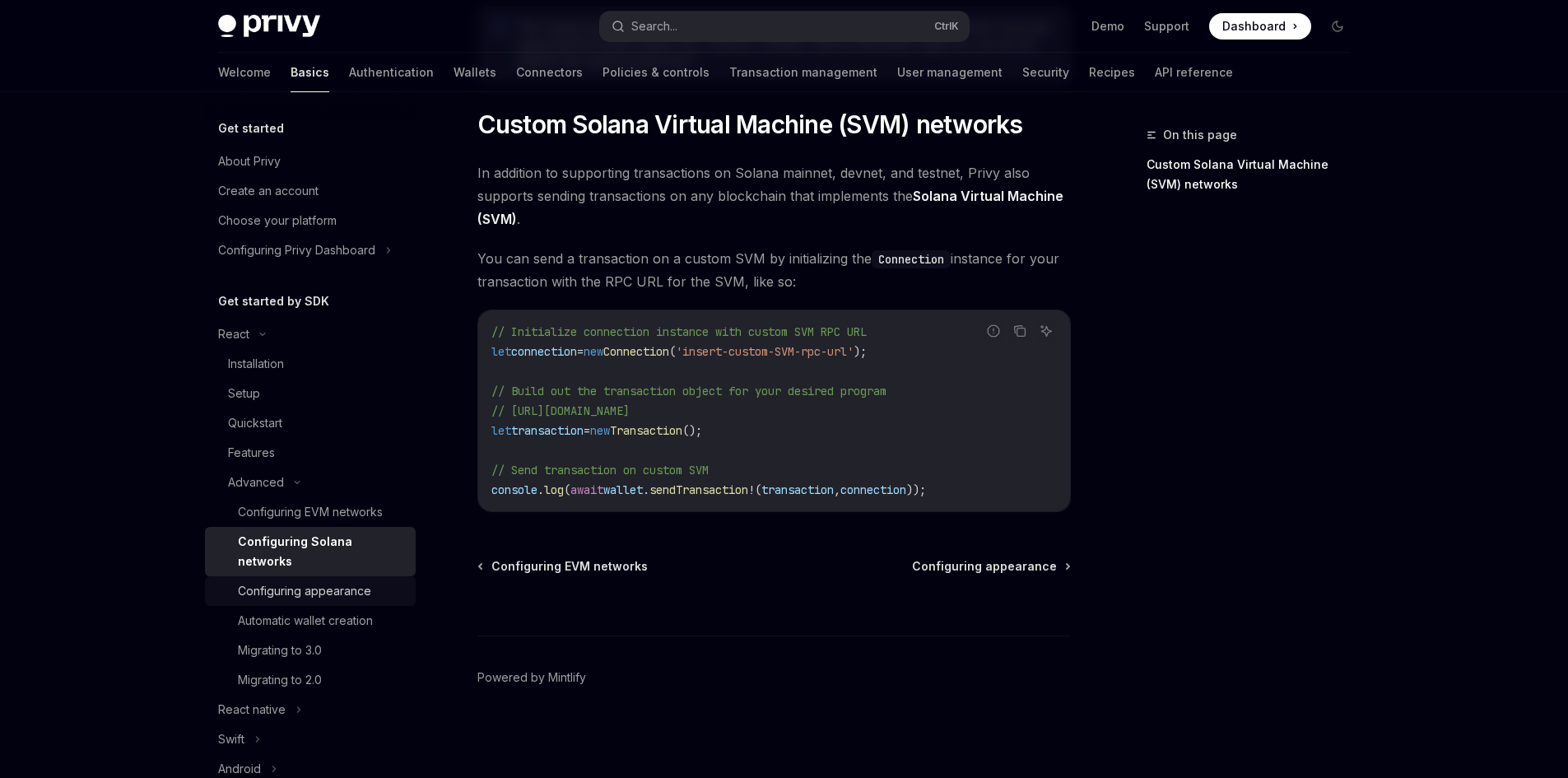
click at [334, 586] on div "Configuring appearance" at bounding box center [305, 591] width 134 height 20
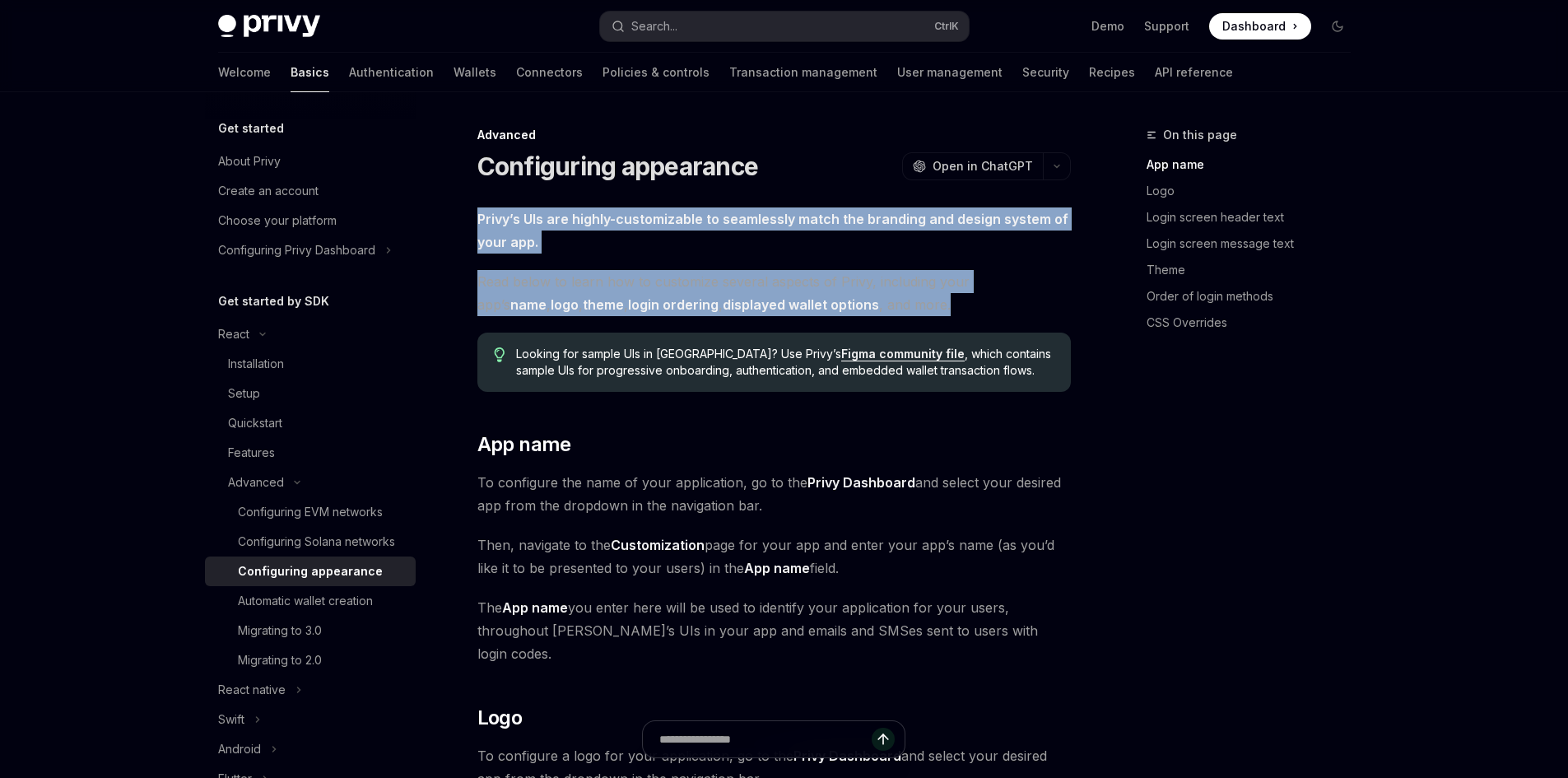
drag, startPoint x: 473, startPoint y: 215, endPoint x: 1090, endPoint y: 297, distance: 622.4
drag, startPoint x: 1007, startPoint y: 310, endPoint x: 462, endPoint y: 203, distance: 555.4
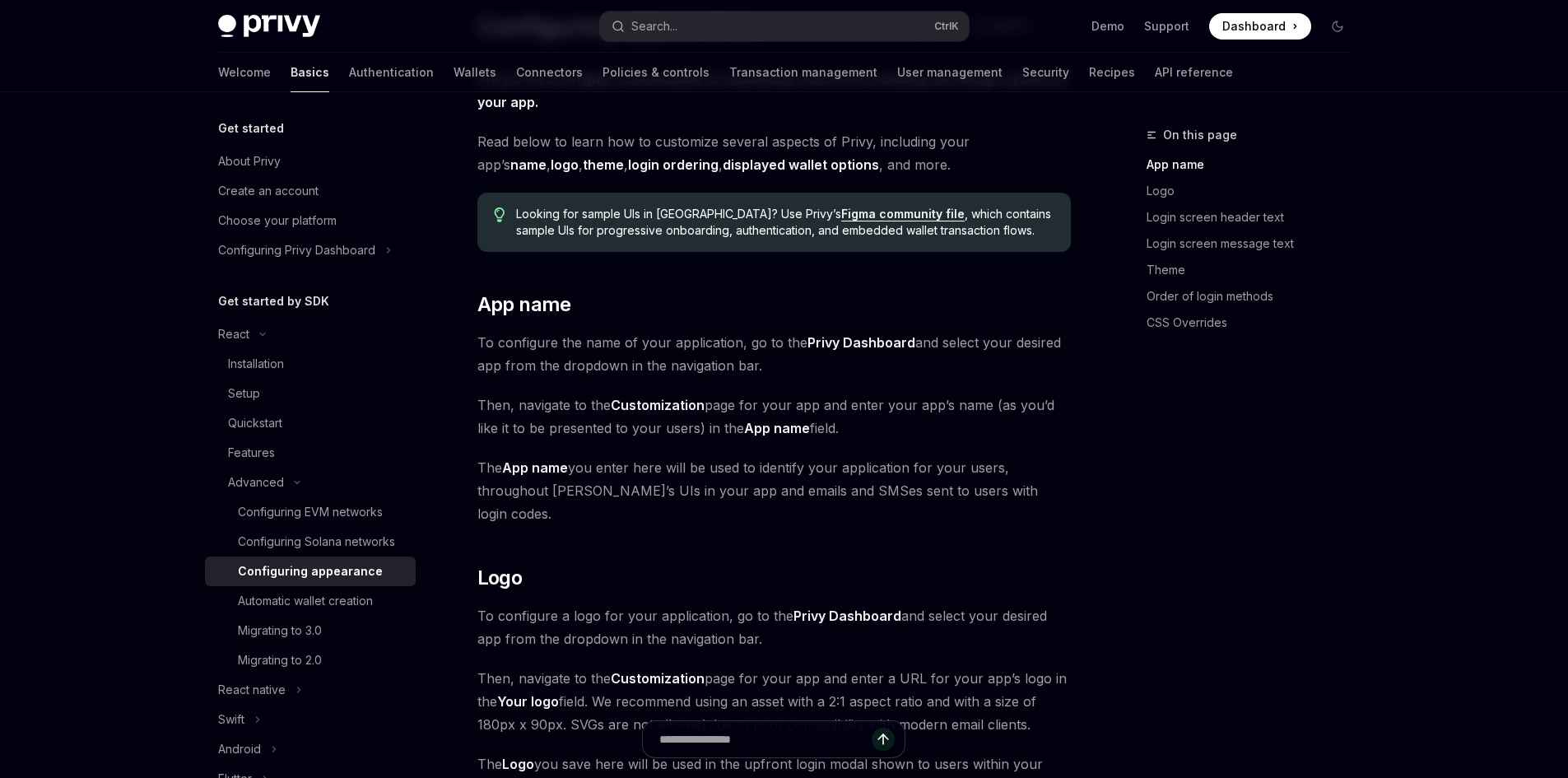
scroll to position [164, 0]
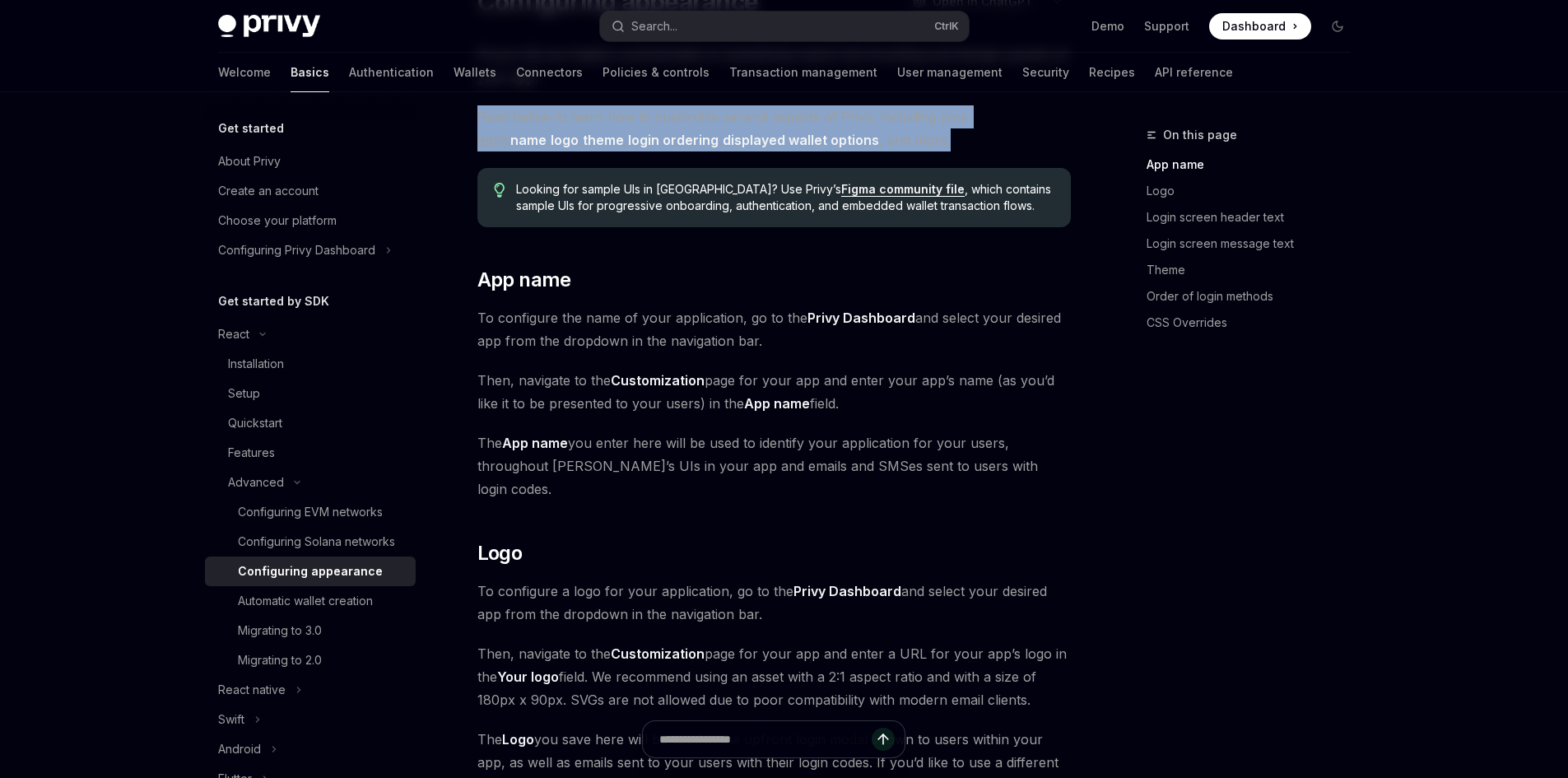
drag, startPoint x: 947, startPoint y: 131, endPoint x: 478, endPoint y: 127, distance: 469.0
click at [478, 127] on span "Read below to learn how to customize several aspects of Privy, including your a…" at bounding box center [774, 128] width 593 height 46
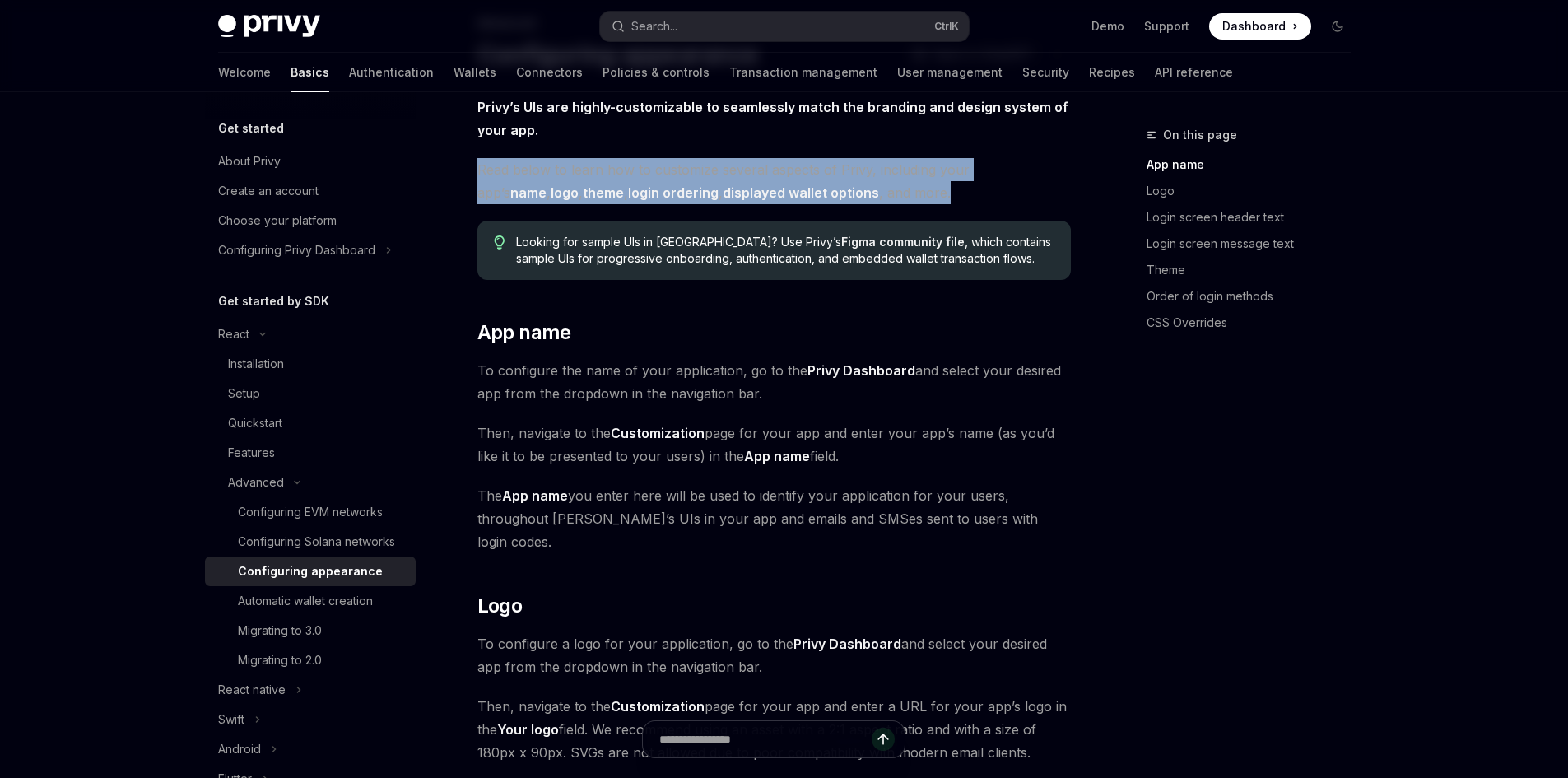
scroll to position [82, 0]
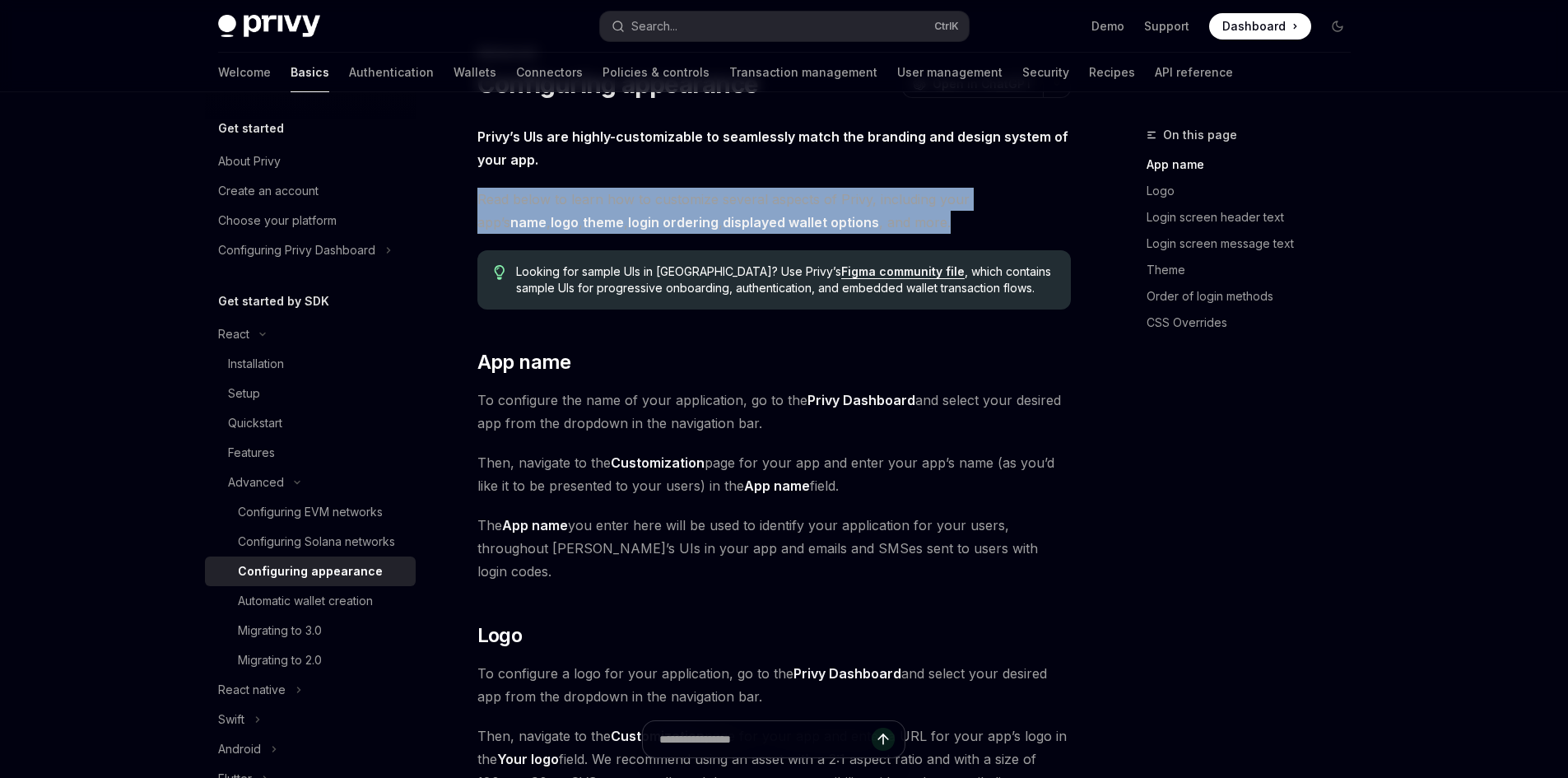
drag, startPoint x: 905, startPoint y: 227, endPoint x: 473, endPoint y: 198, distance: 433.0
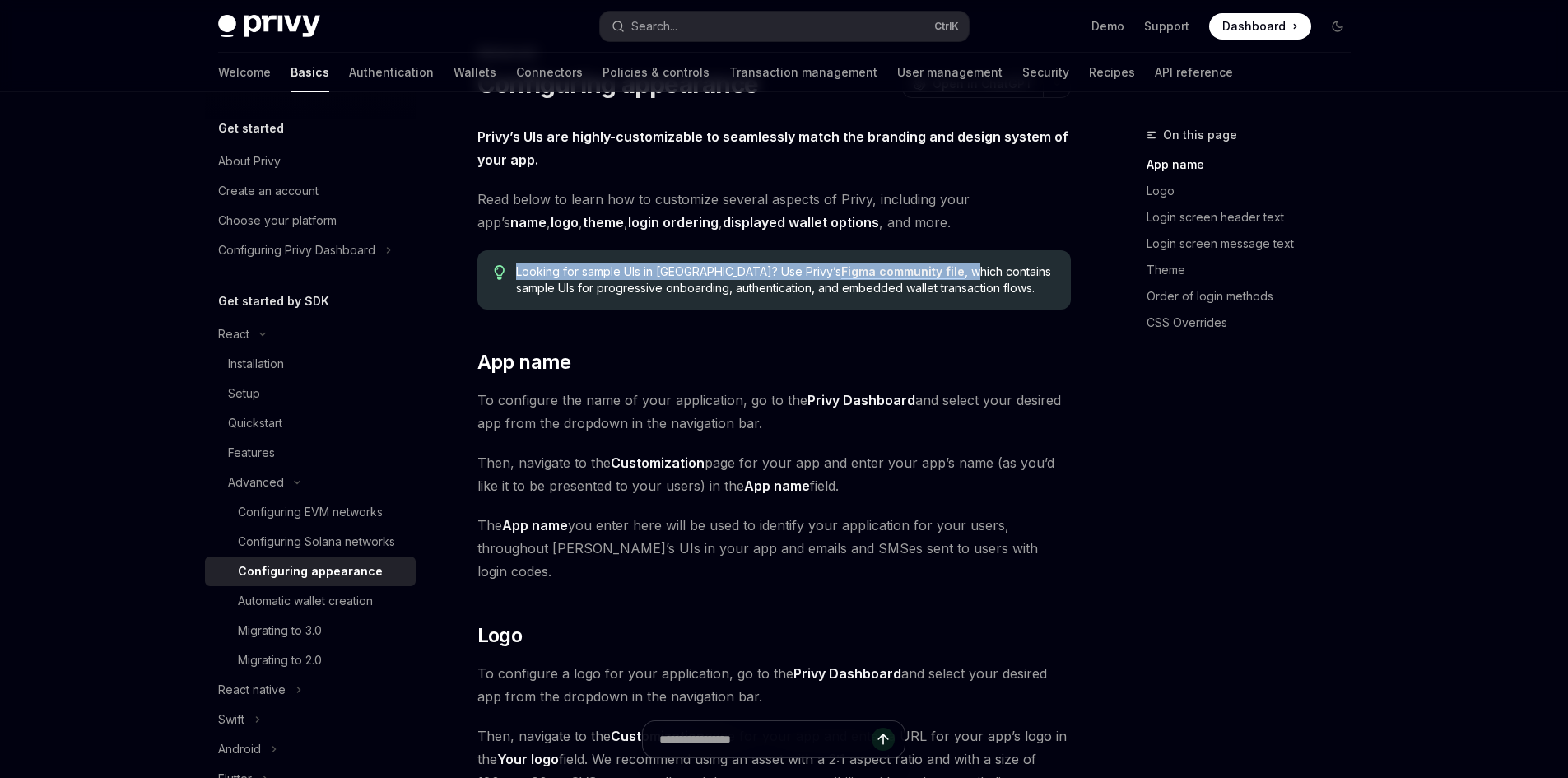
drag, startPoint x: 514, startPoint y: 270, endPoint x: 899, endPoint y: 264, distance: 385.0
click at [899, 264] on div "Looking for sample UIs in [GEOGRAPHIC_DATA]? Use Privy’s Figma community file ,…" at bounding box center [774, 279] width 593 height 59
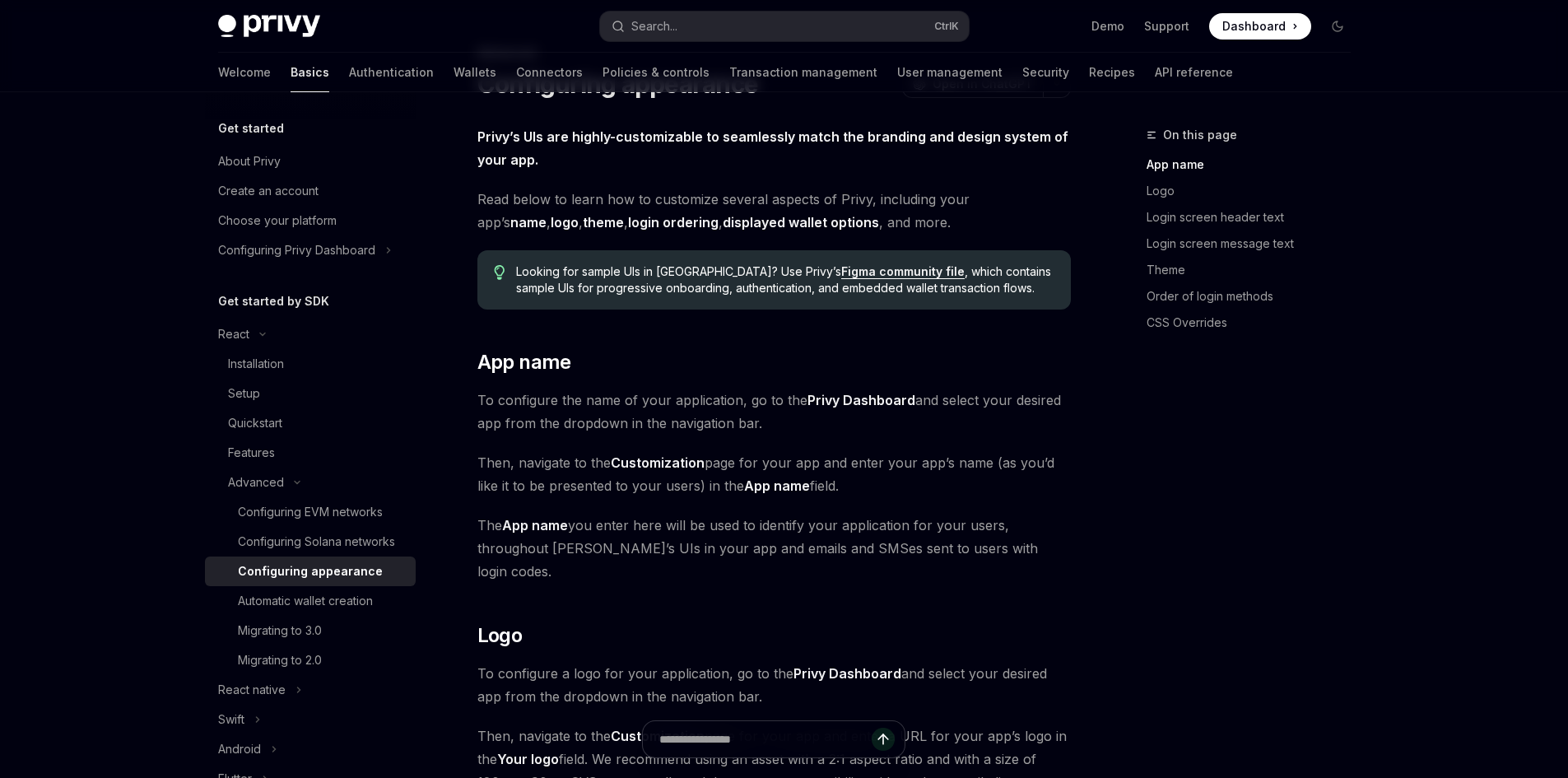
click at [972, 264] on span "Looking for sample UIs in [GEOGRAPHIC_DATA]? Use Privy’s Figma community file ,…" at bounding box center [785, 280] width 538 height 33
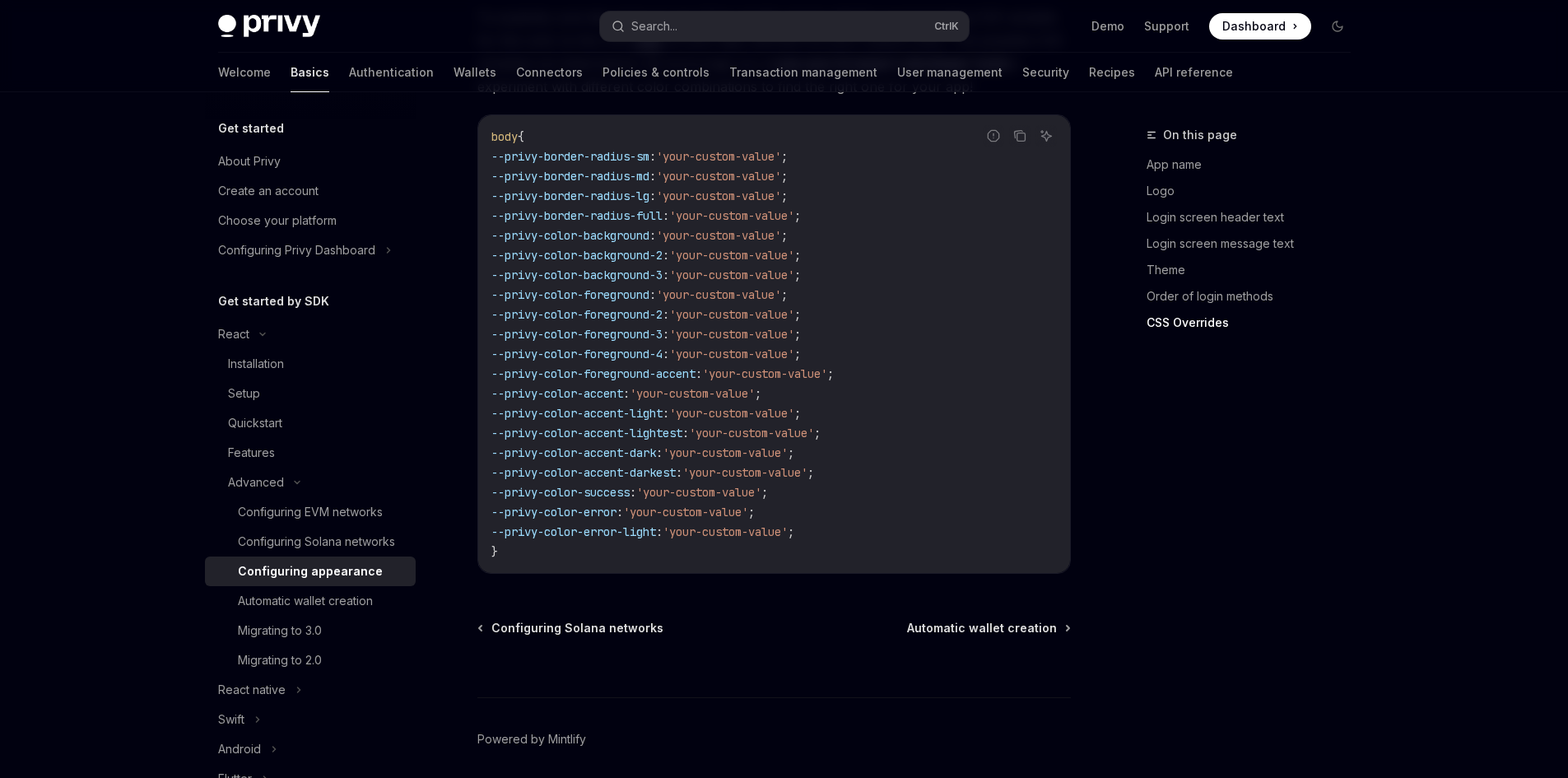
scroll to position [4154, 0]
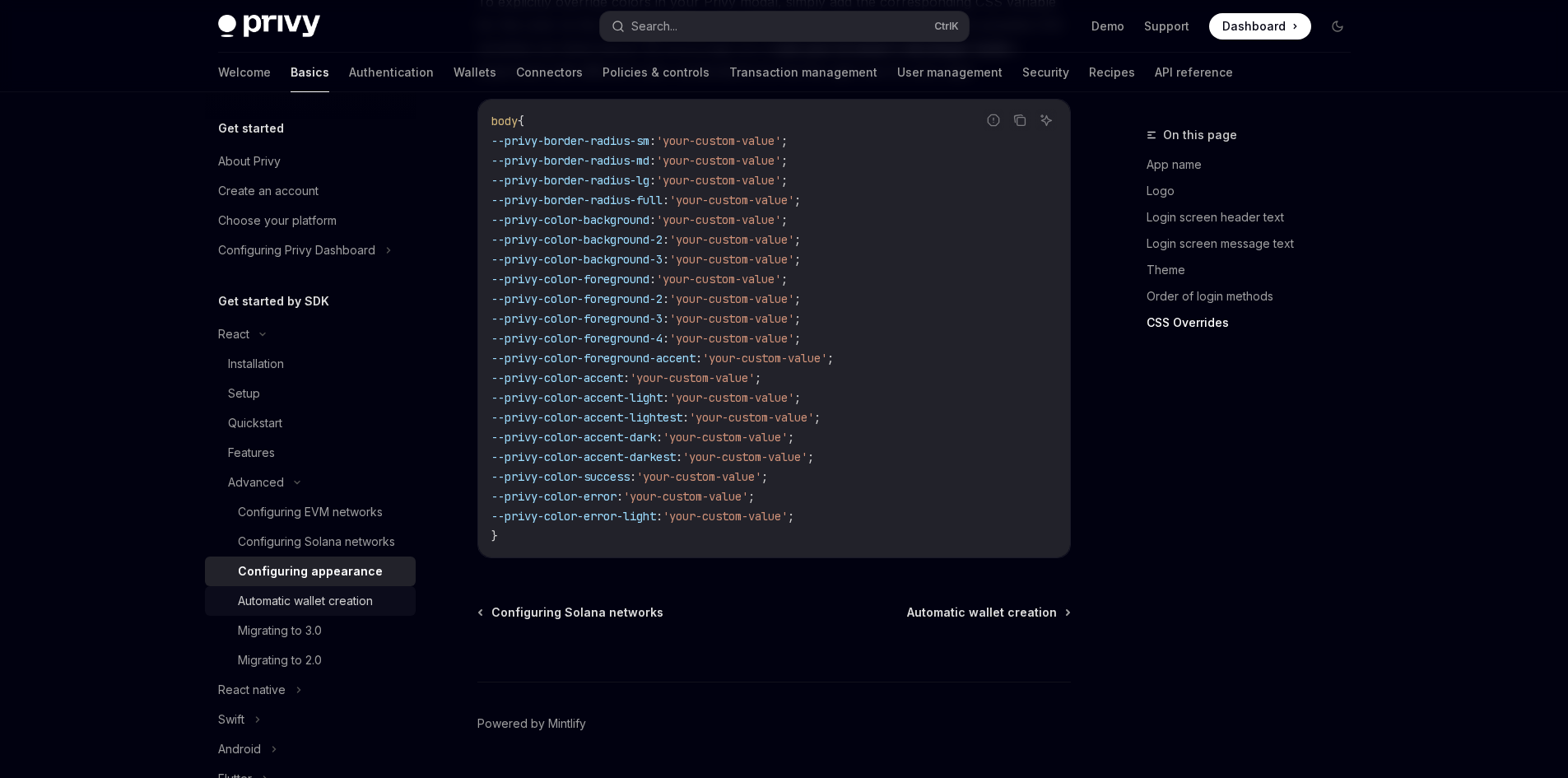
click at [313, 611] on div "Automatic wallet creation" at bounding box center [306, 601] width 135 height 20
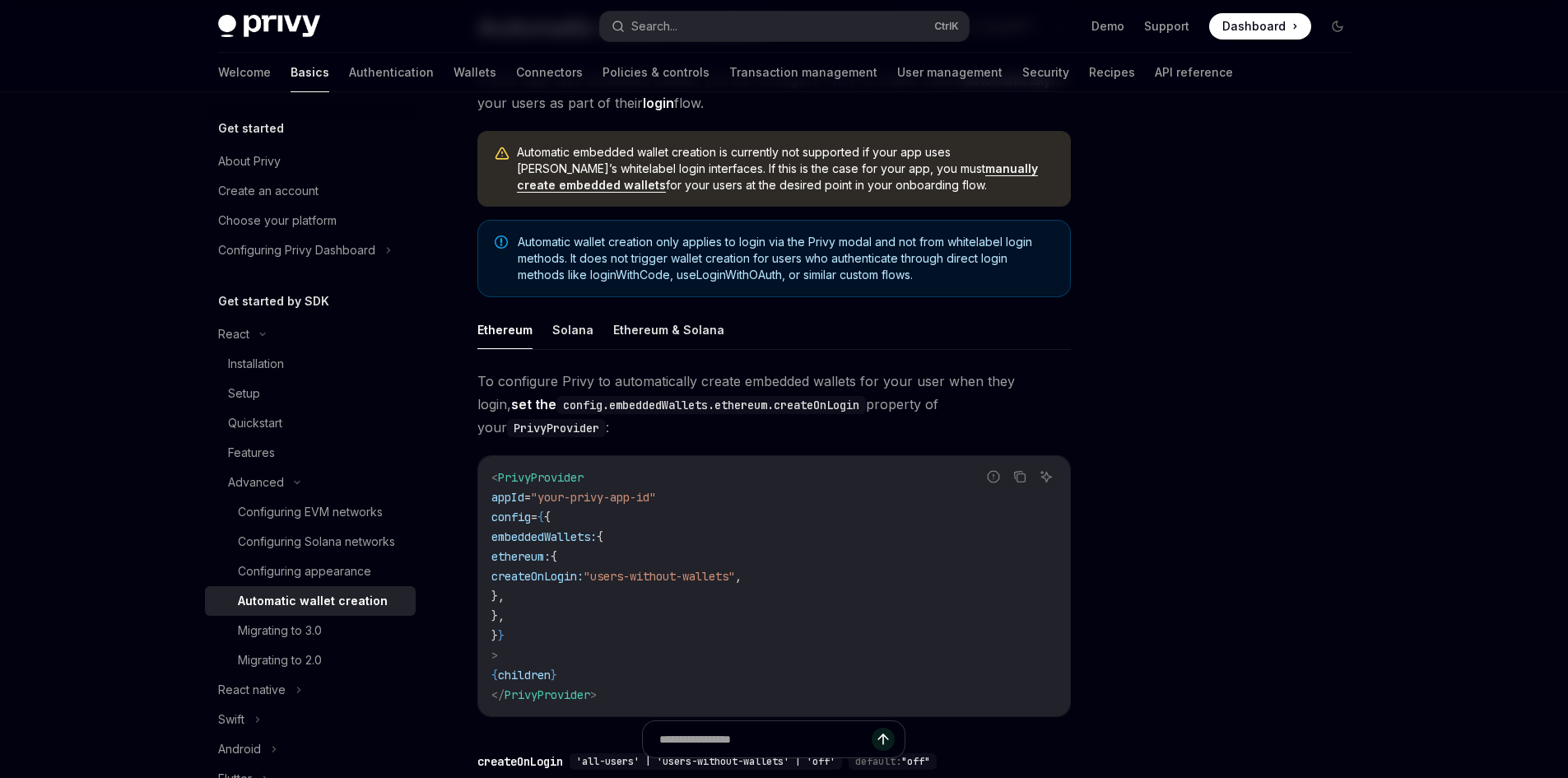
scroll to position [164, 0]
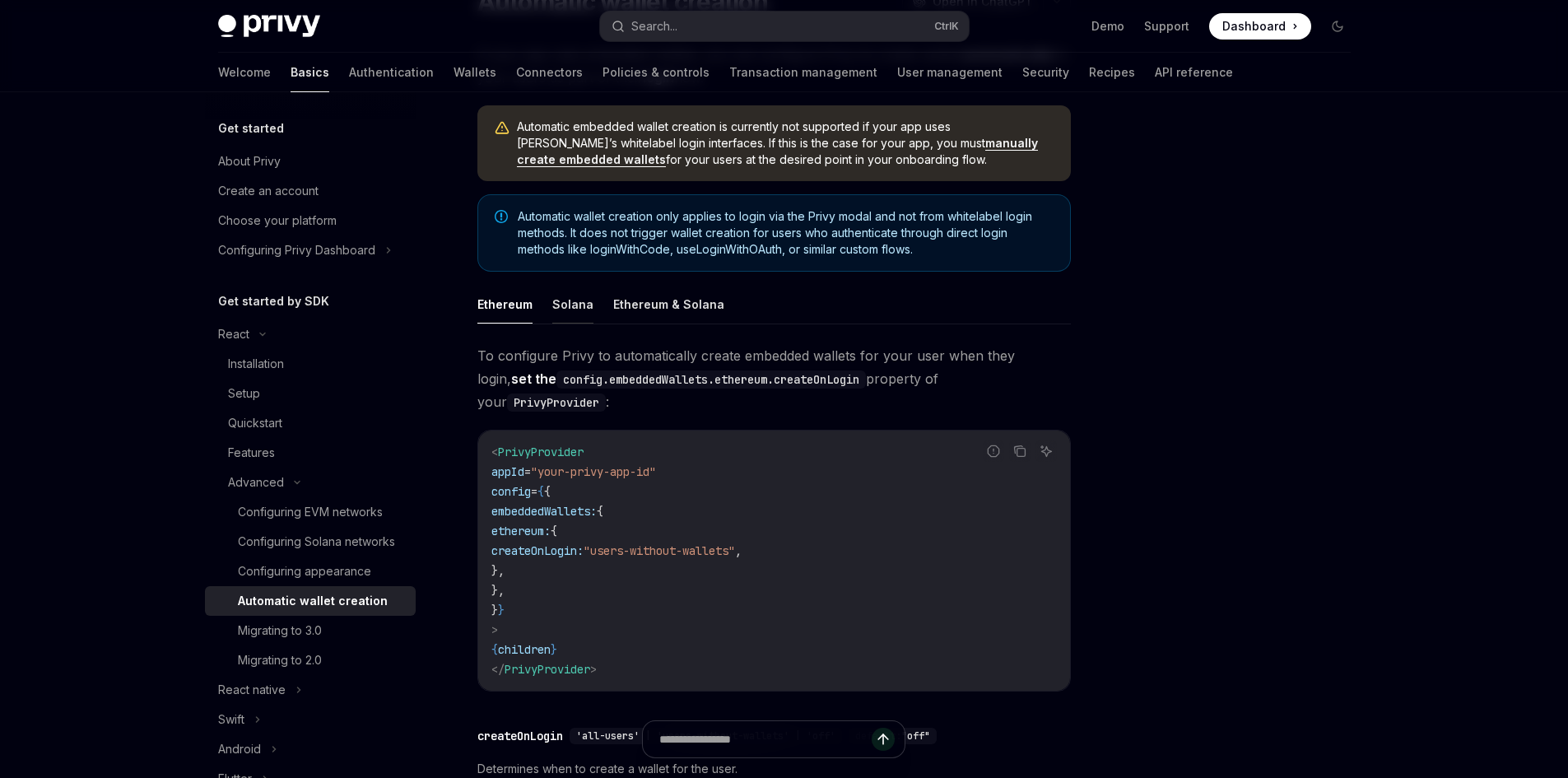
click at [581, 310] on button "Solana" at bounding box center [573, 304] width 41 height 39
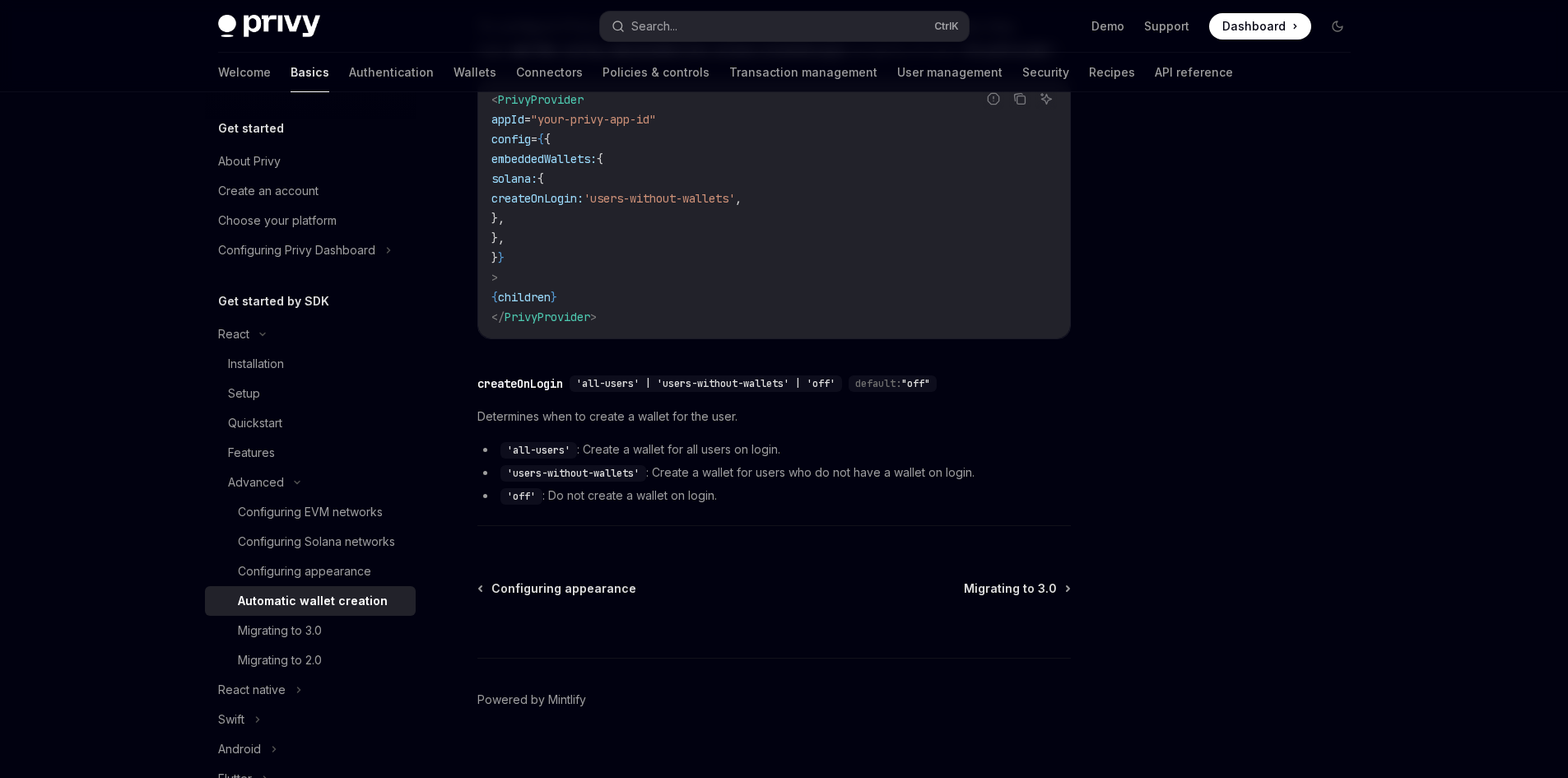
scroll to position [516, 0]
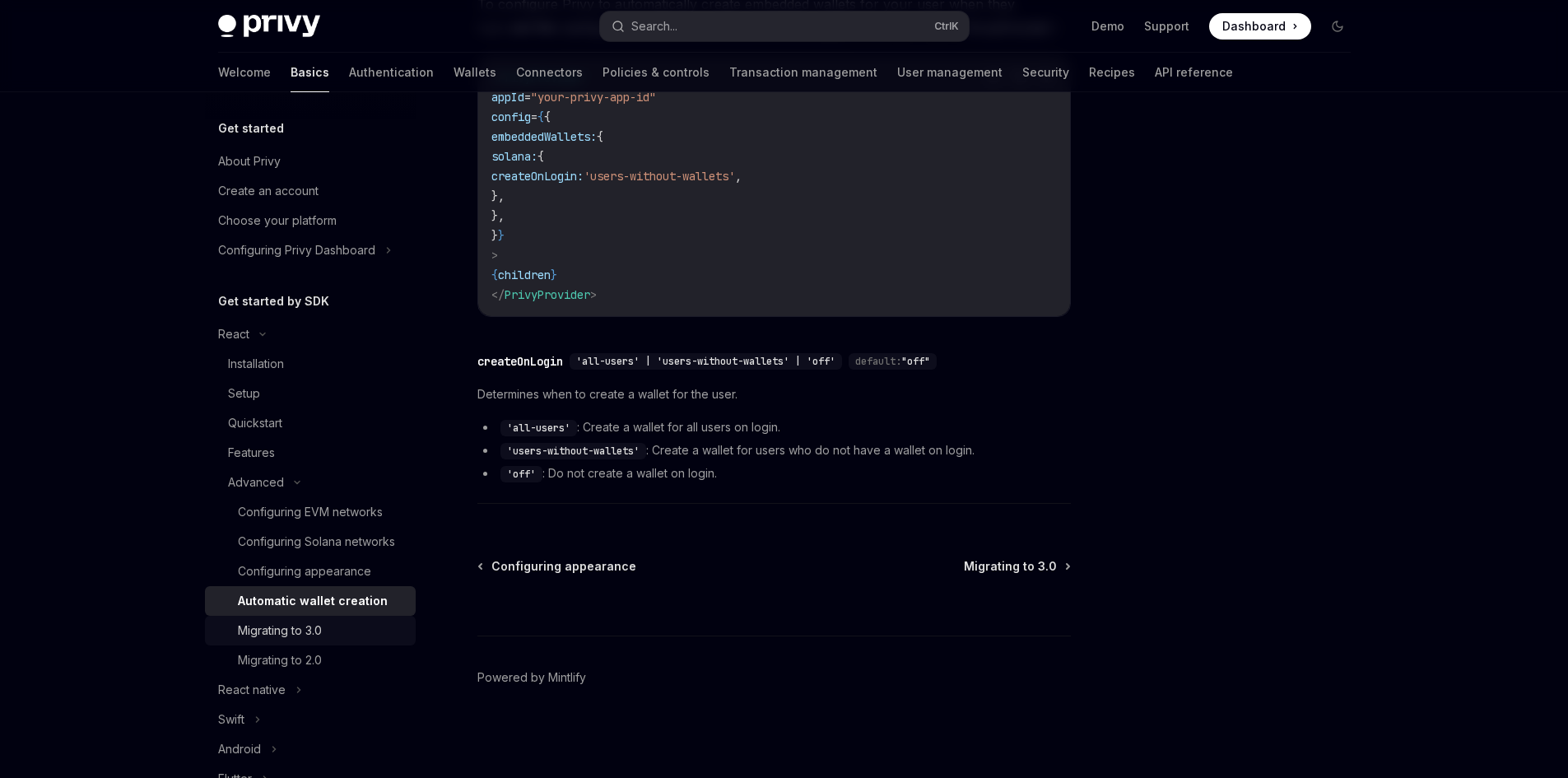
click at [367, 640] on div "Migrating to 3.0" at bounding box center [322, 630] width 168 height 20
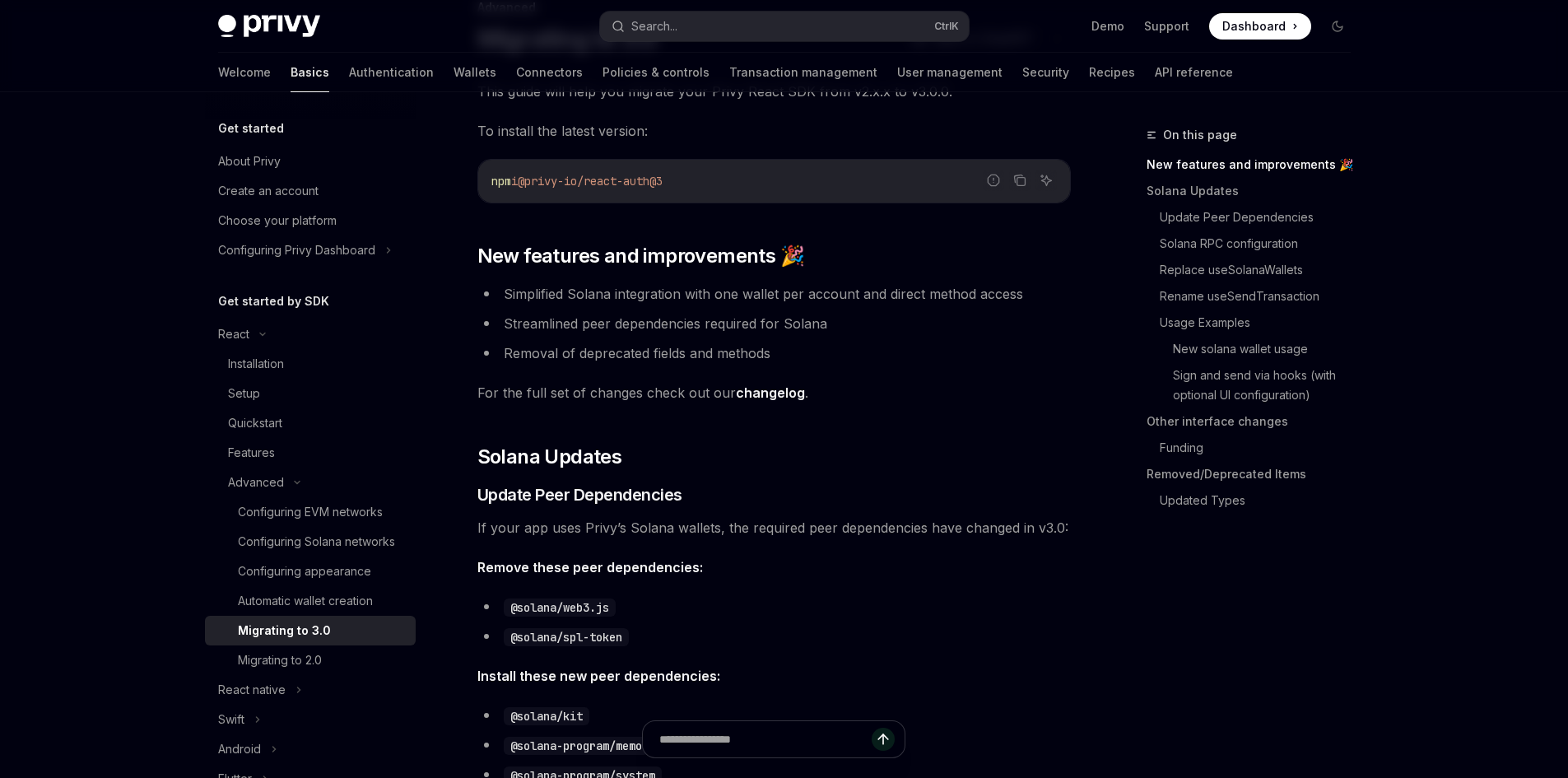
scroll to position [164, 0]
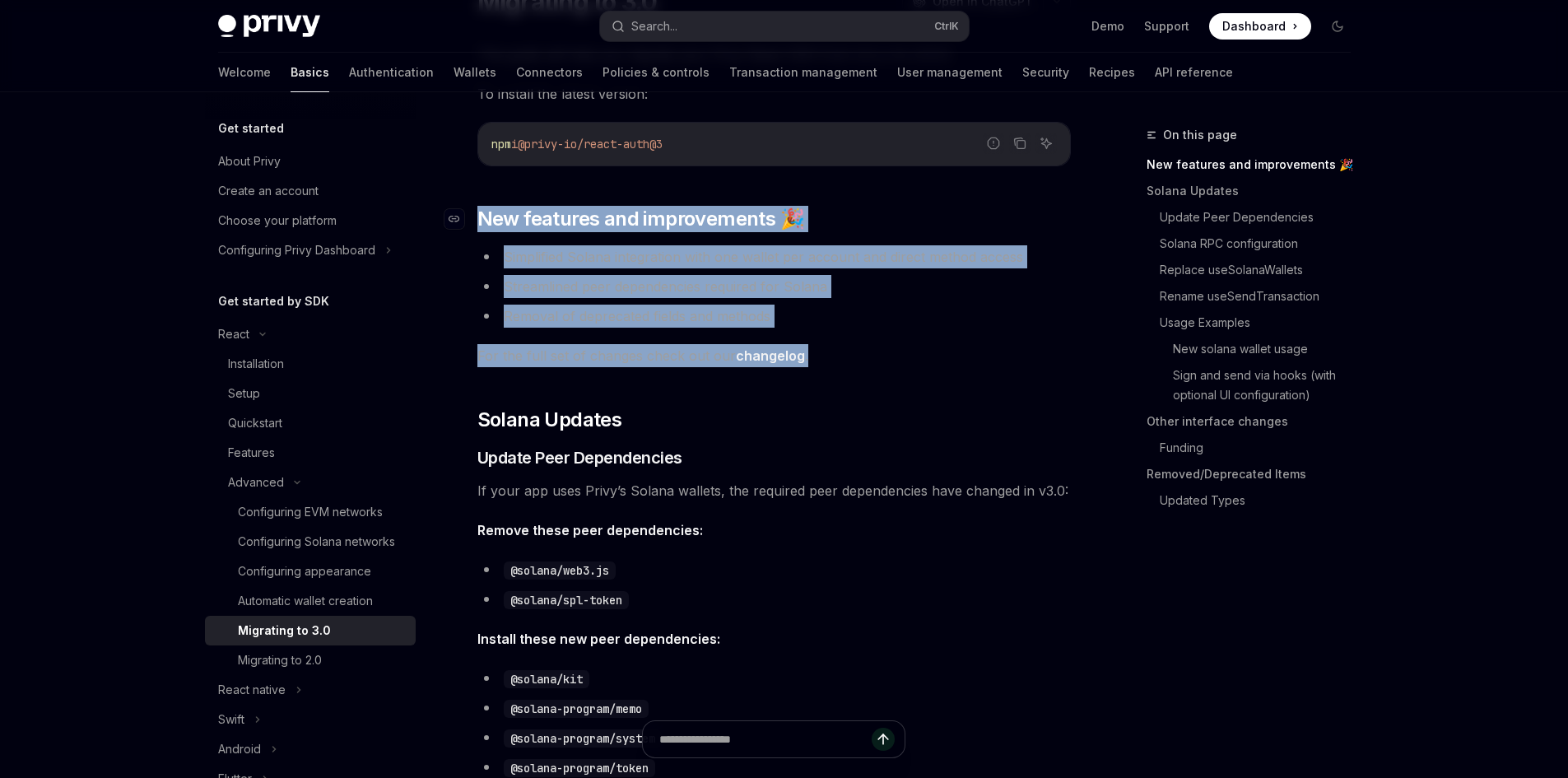
drag, startPoint x: 823, startPoint y: 355, endPoint x: 473, endPoint y: 211, distance: 378.5
click at [895, 206] on h2 "​ New features and improvements 🎉" at bounding box center [774, 218] width 593 height 27
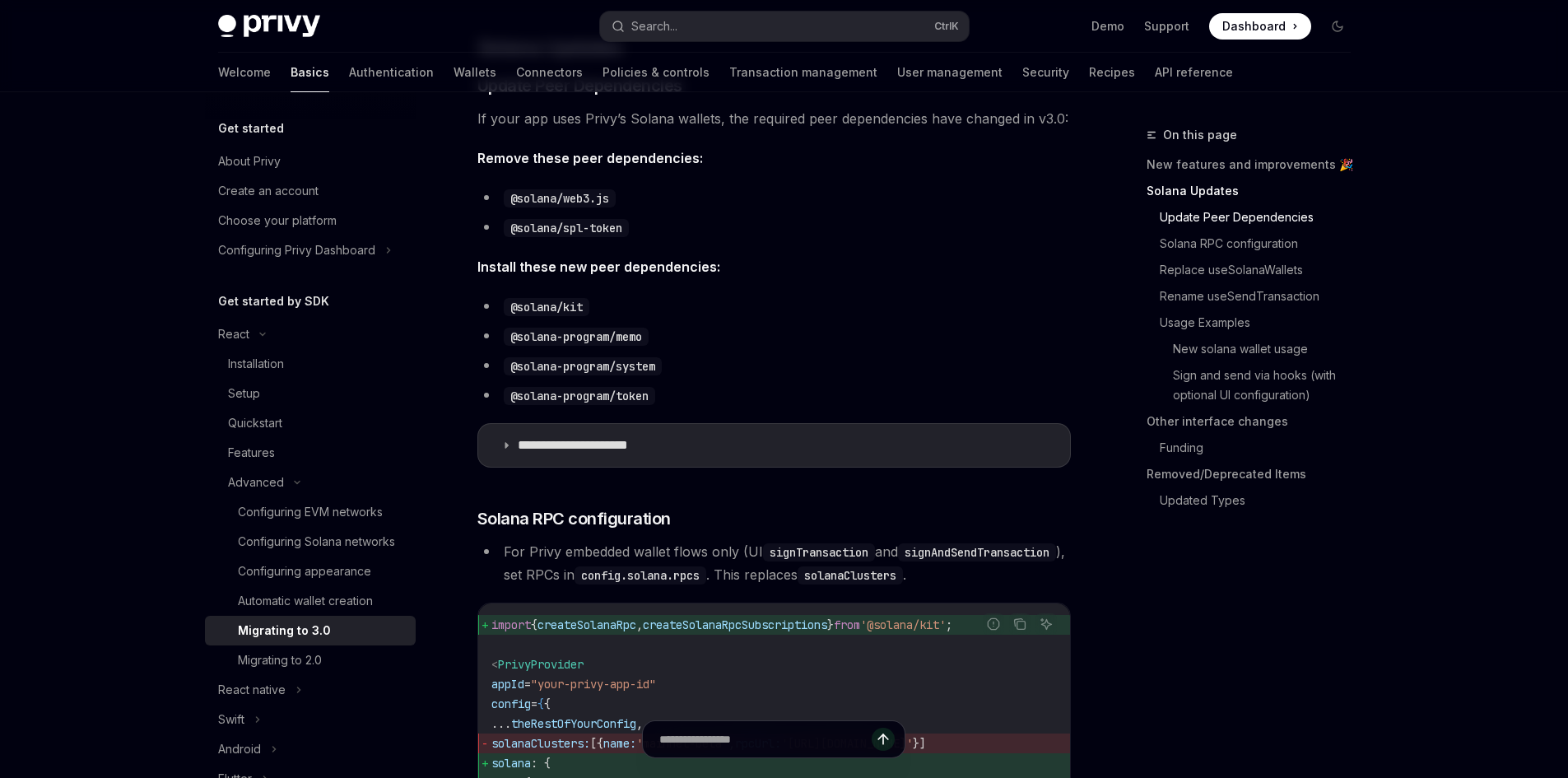
scroll to position [576, 0]
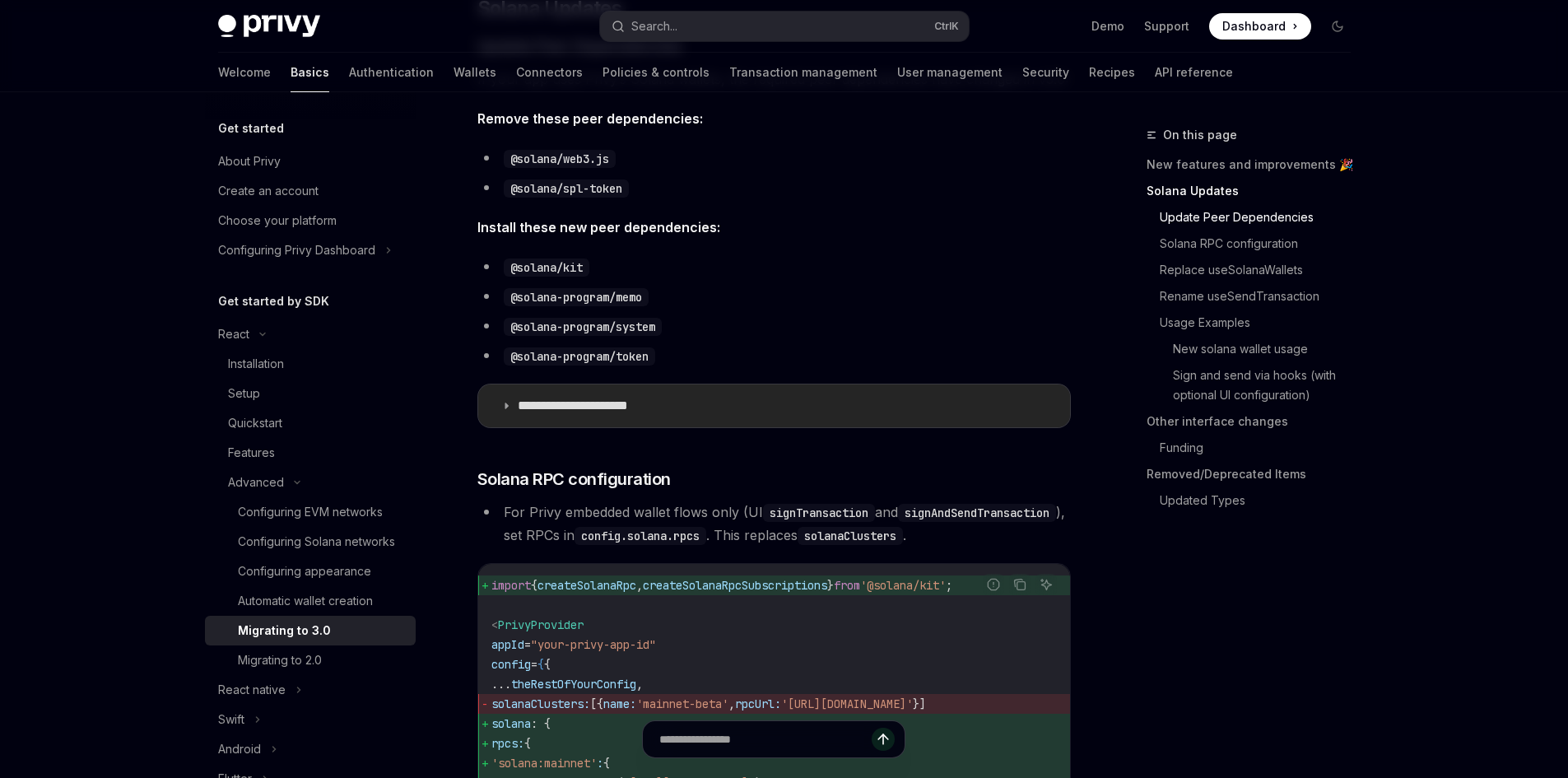
click at [501, 400] on summary "**********" at bounding box center [775, 406] width 592 height 43
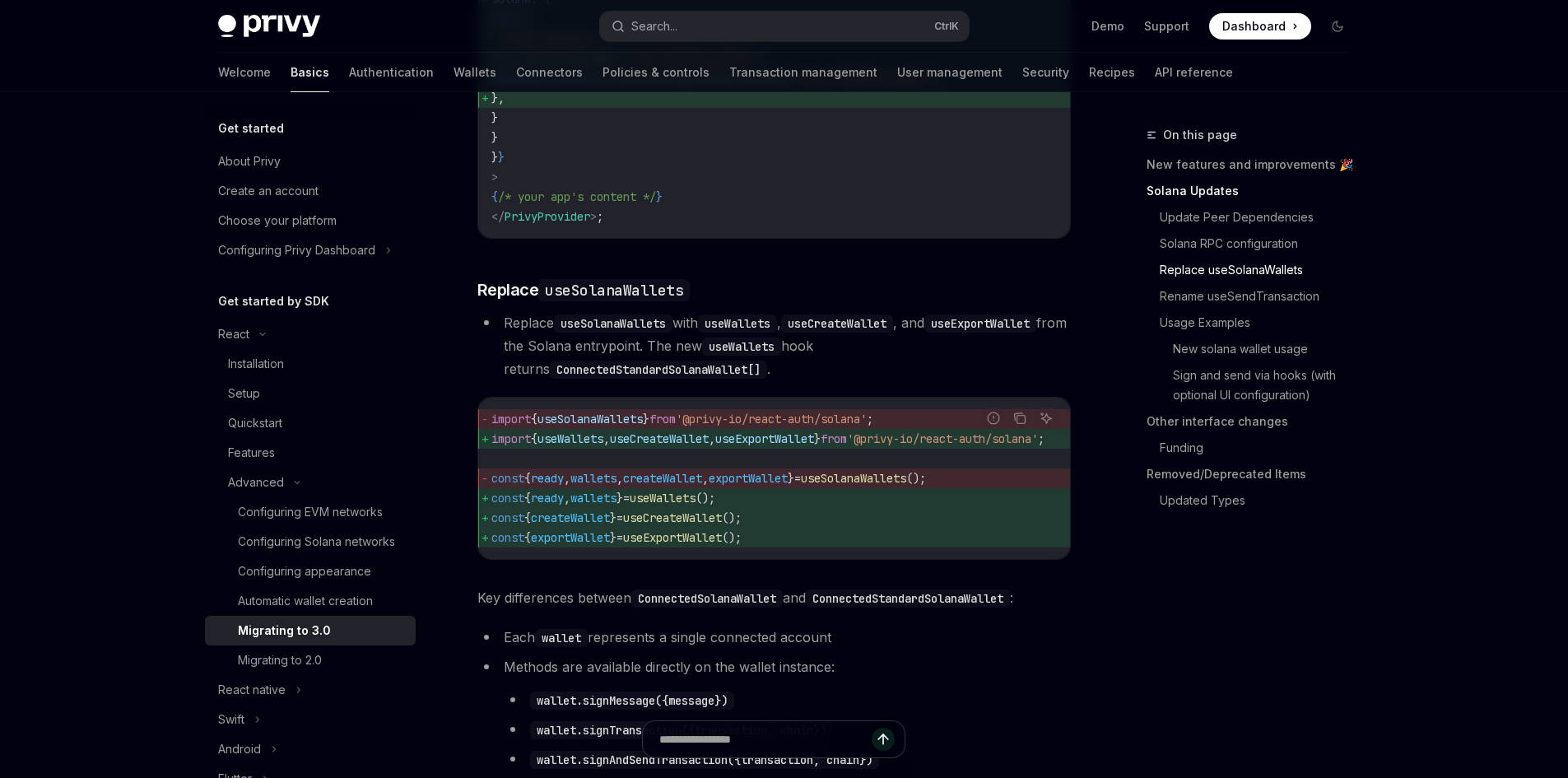
scroll to position [1893, 0]
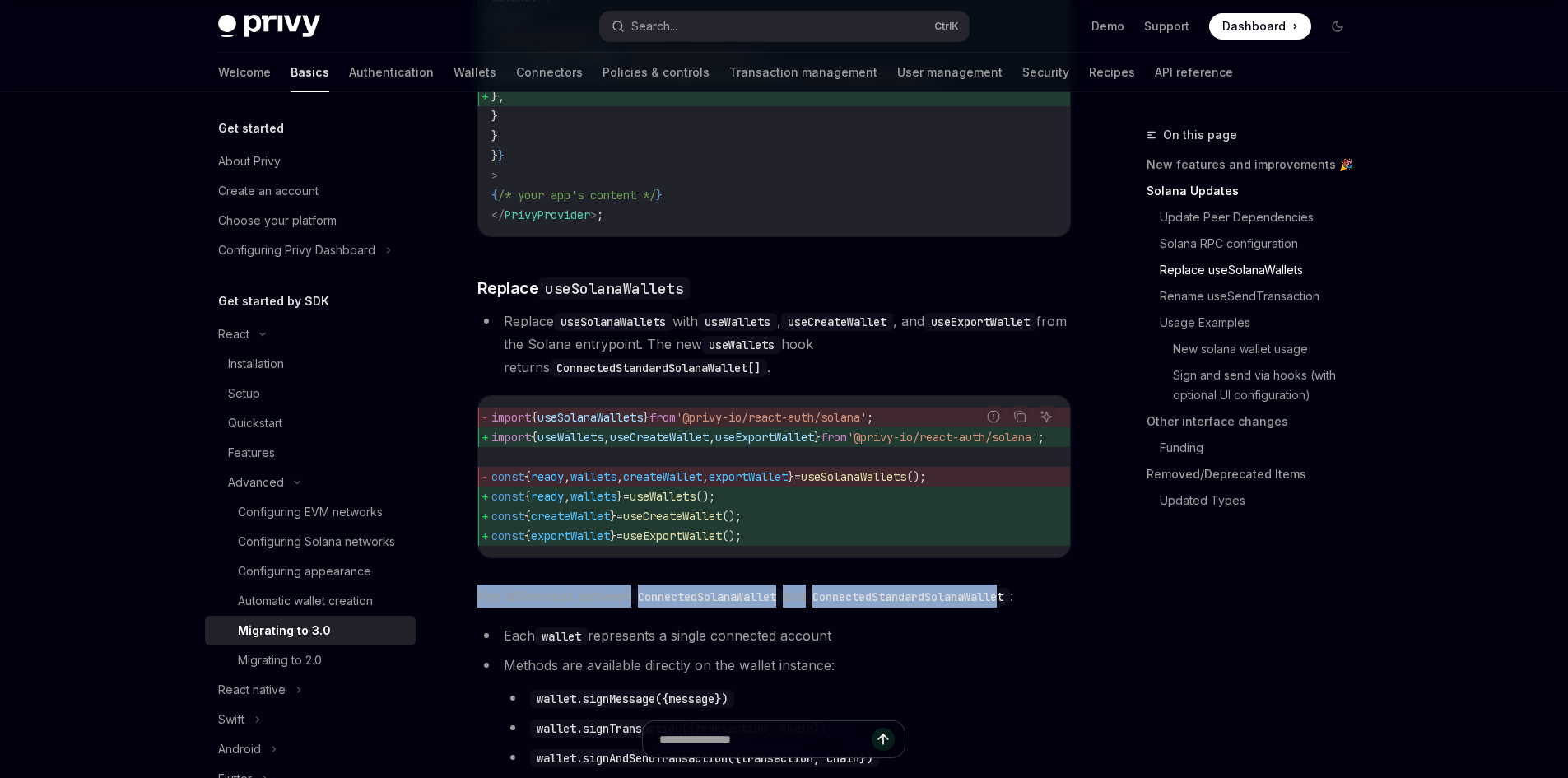
drag, startPoint x: 886, startPoint y: 600, endPoint x: 1025, endPoint y: 609, distance: 139.3
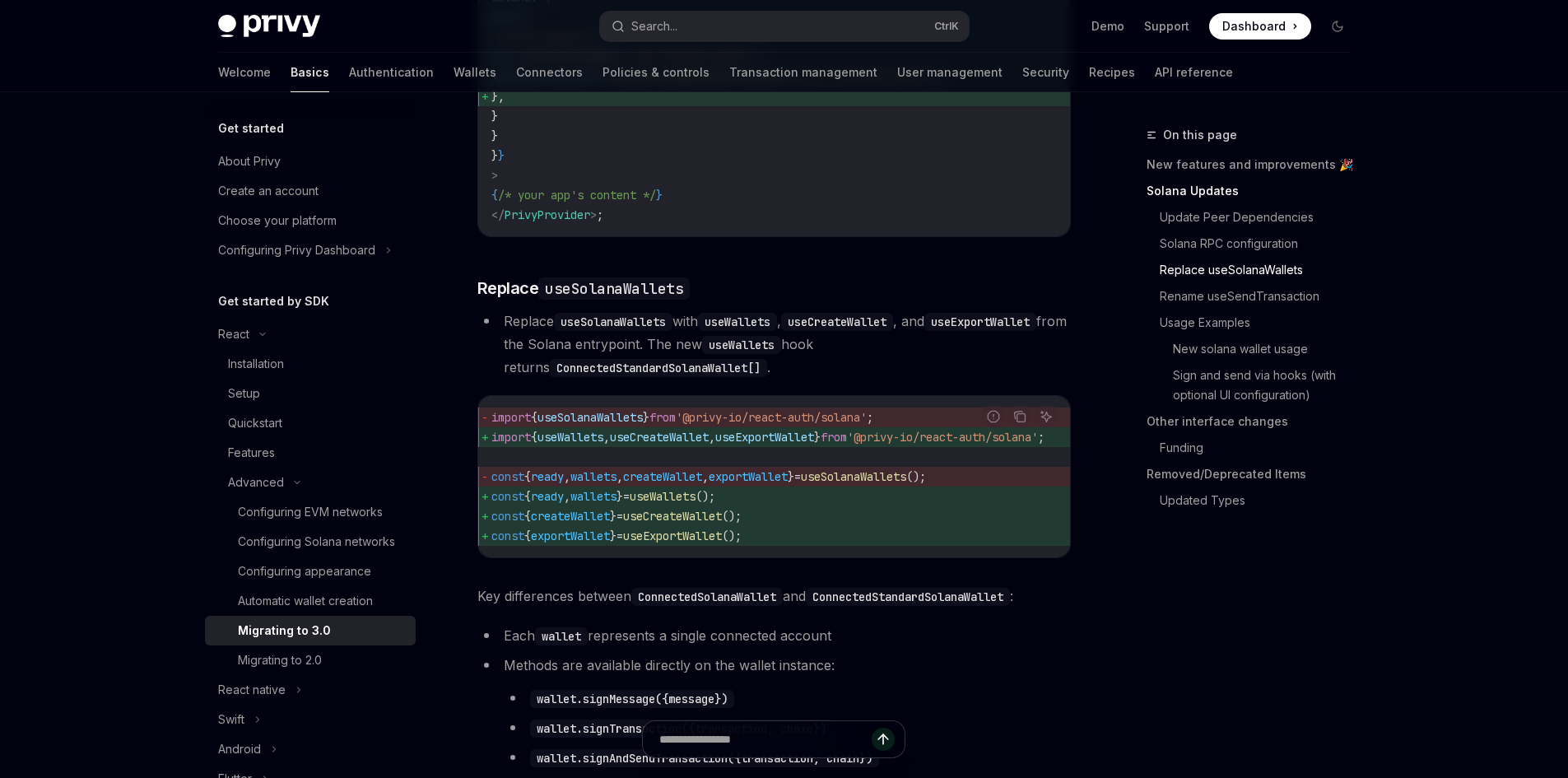
click at [1198, 605] on div "On this page New features and improvements 🎉 Solana Updates Update Peer Depende…" at bounding box center [1238, 451] width 250 height 653
click at [1326, 685] on div "On this page New features and improvements 🎉 Solana Updates Update Peer Depende…" at bounding box center [1238, 451] width 250 height 653
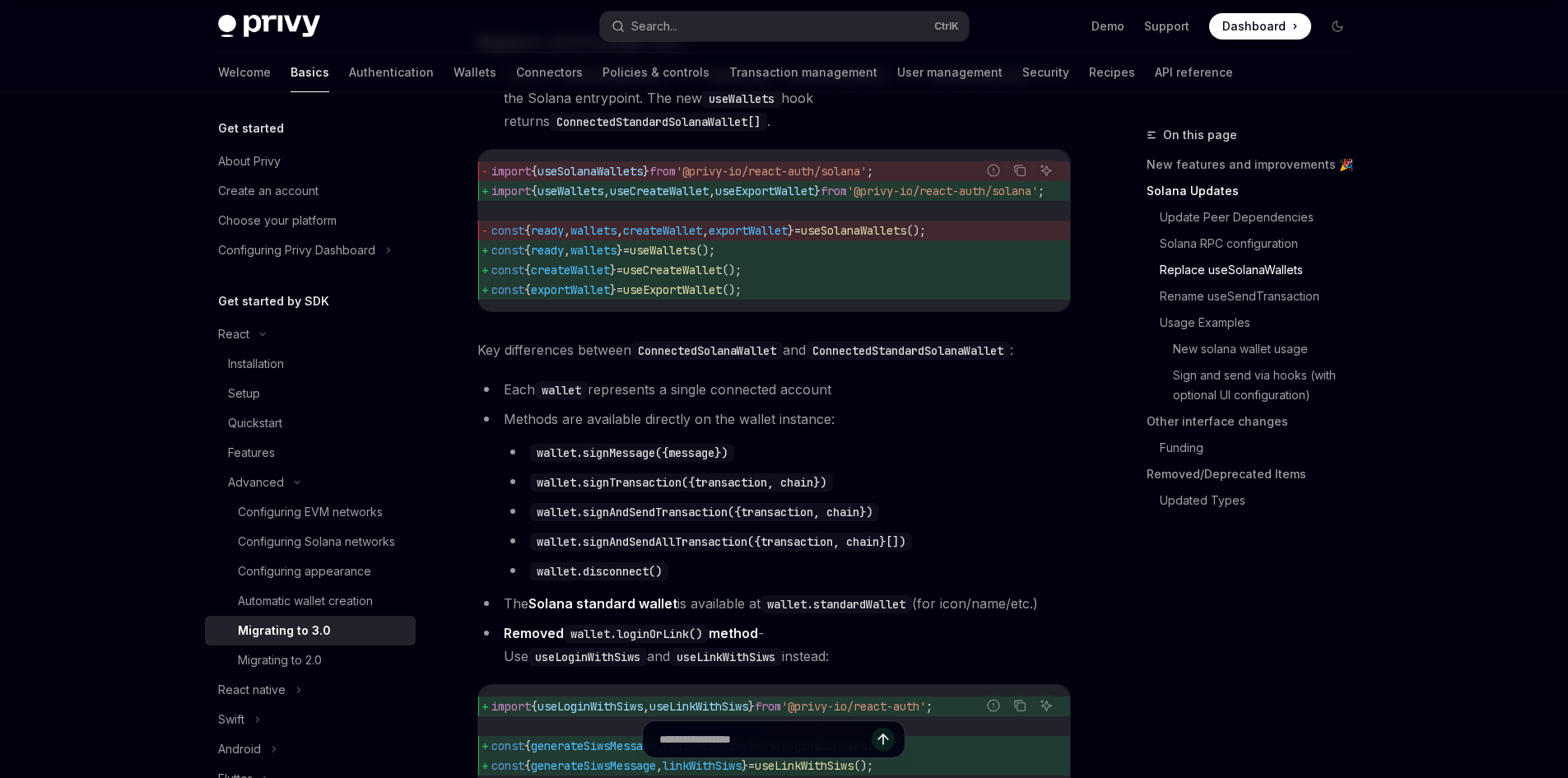
scroll to position [2141, 0]
click at [995, 535] on ul "wallet.signMessage({message}) wallet.signTransaction({transaction, chain}) wall…" at bounding box center [787, 510] width 567 height 141
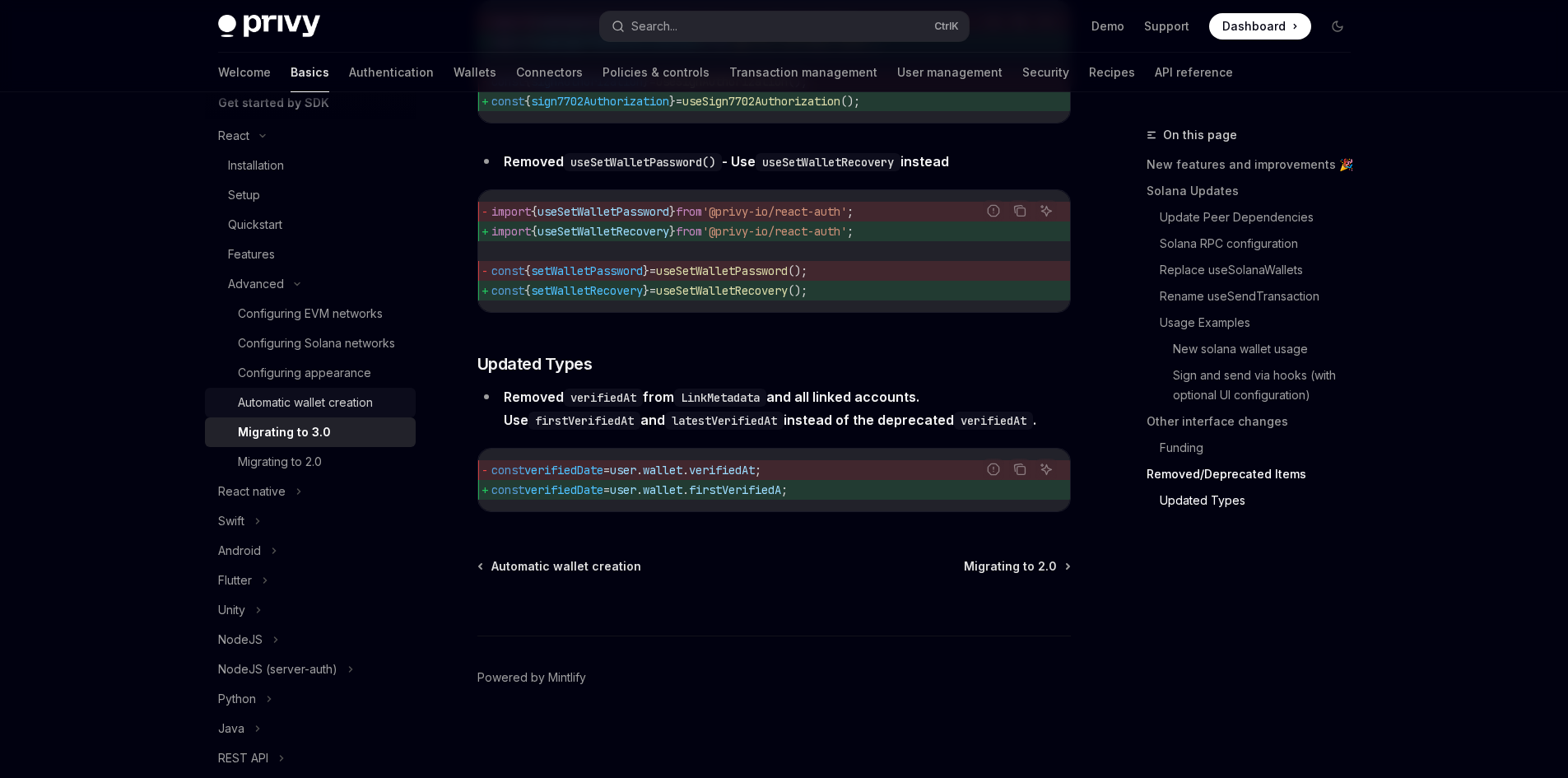
scroll to position [247, 0]
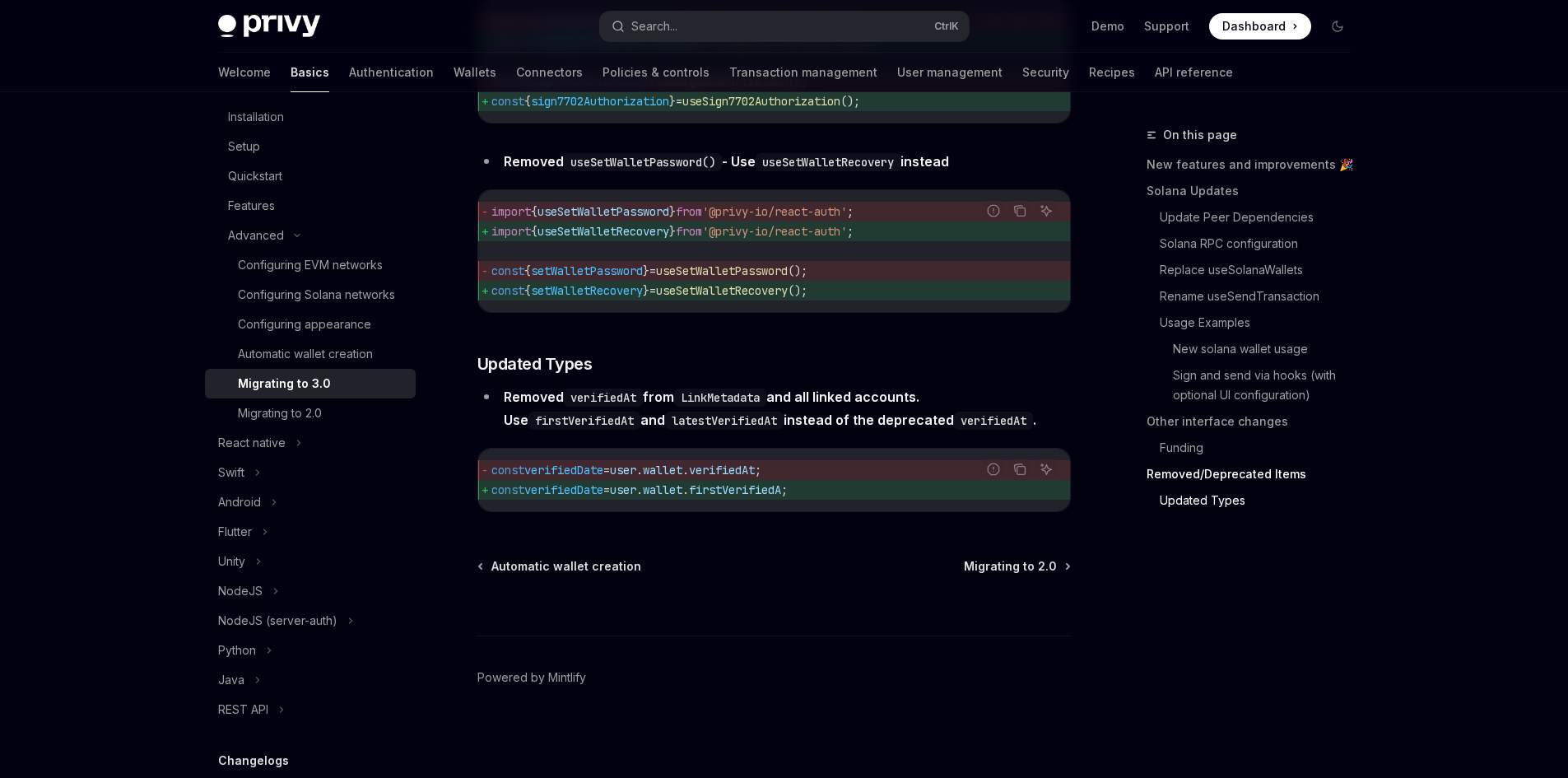
drag, startPoint x: 302, startPoint y: 423, endPoint x: 381, endPoint y: 407, distance: 80.6
click at [302, 423] on div "Migrating to 2.0" at bounding box center [280, 413] width 84 height 20
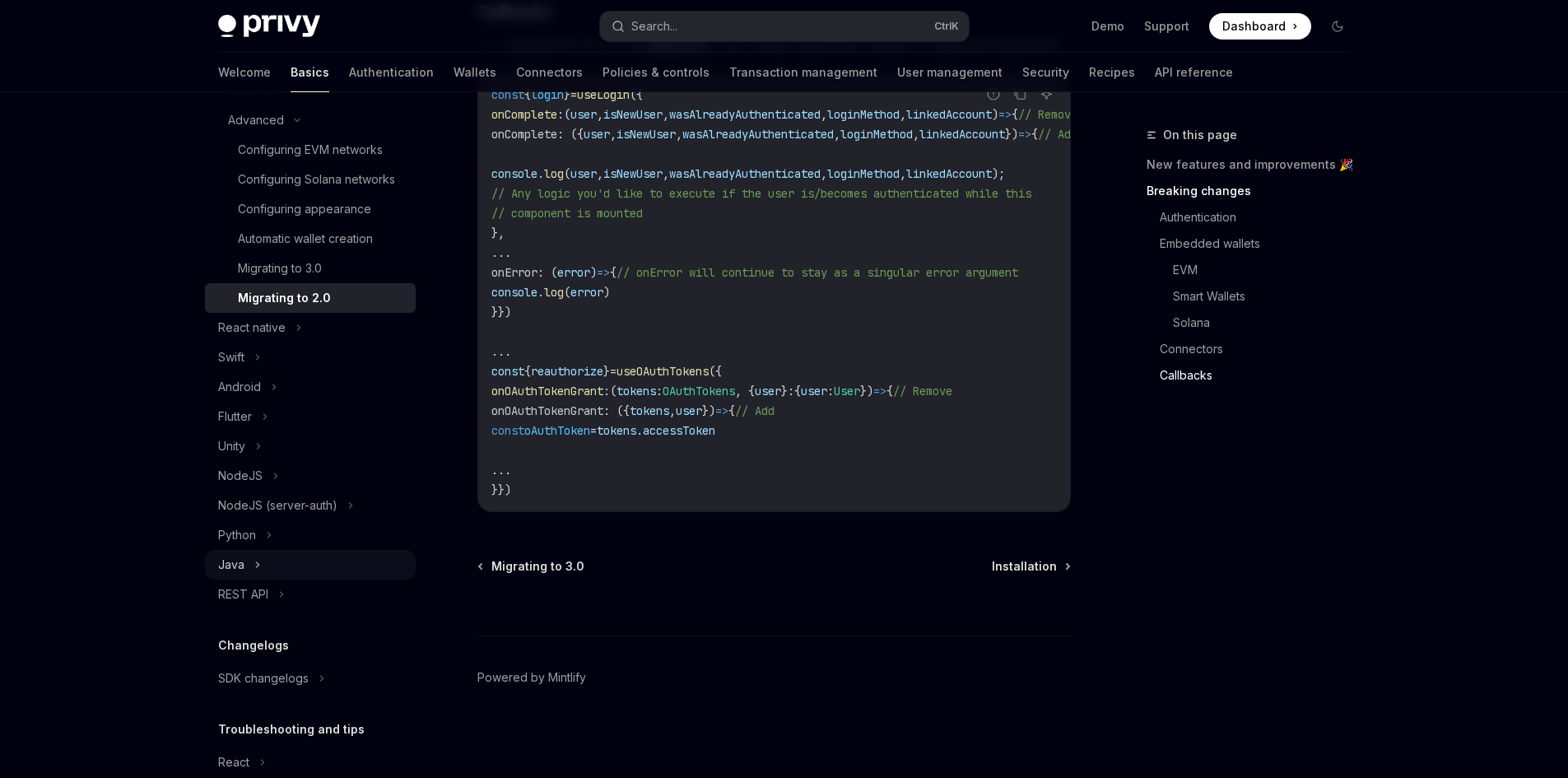
scroll to position [473, 0]
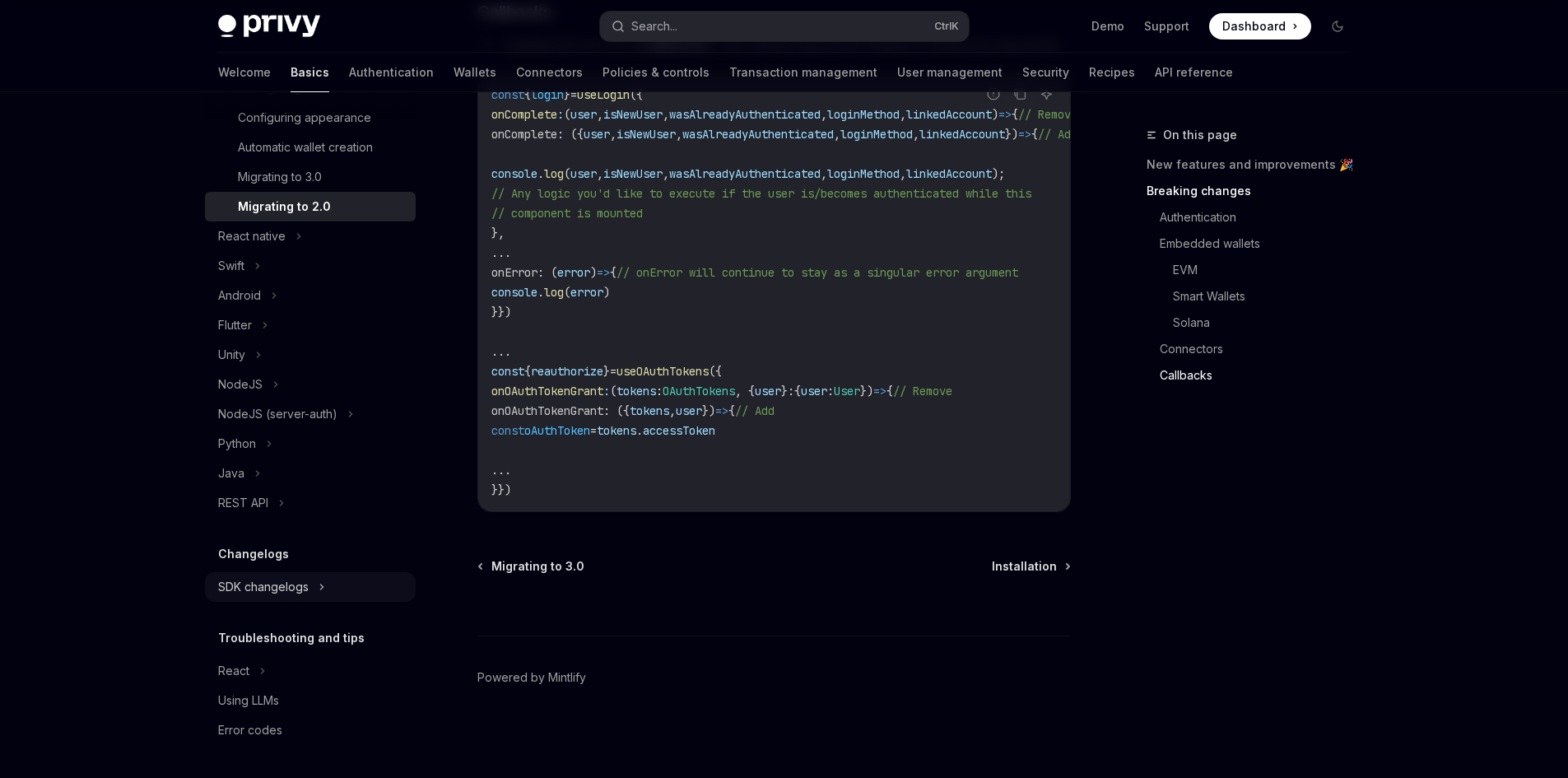
click at [322, 586] on icon at bounding box center [321, 587] width 3 height 5
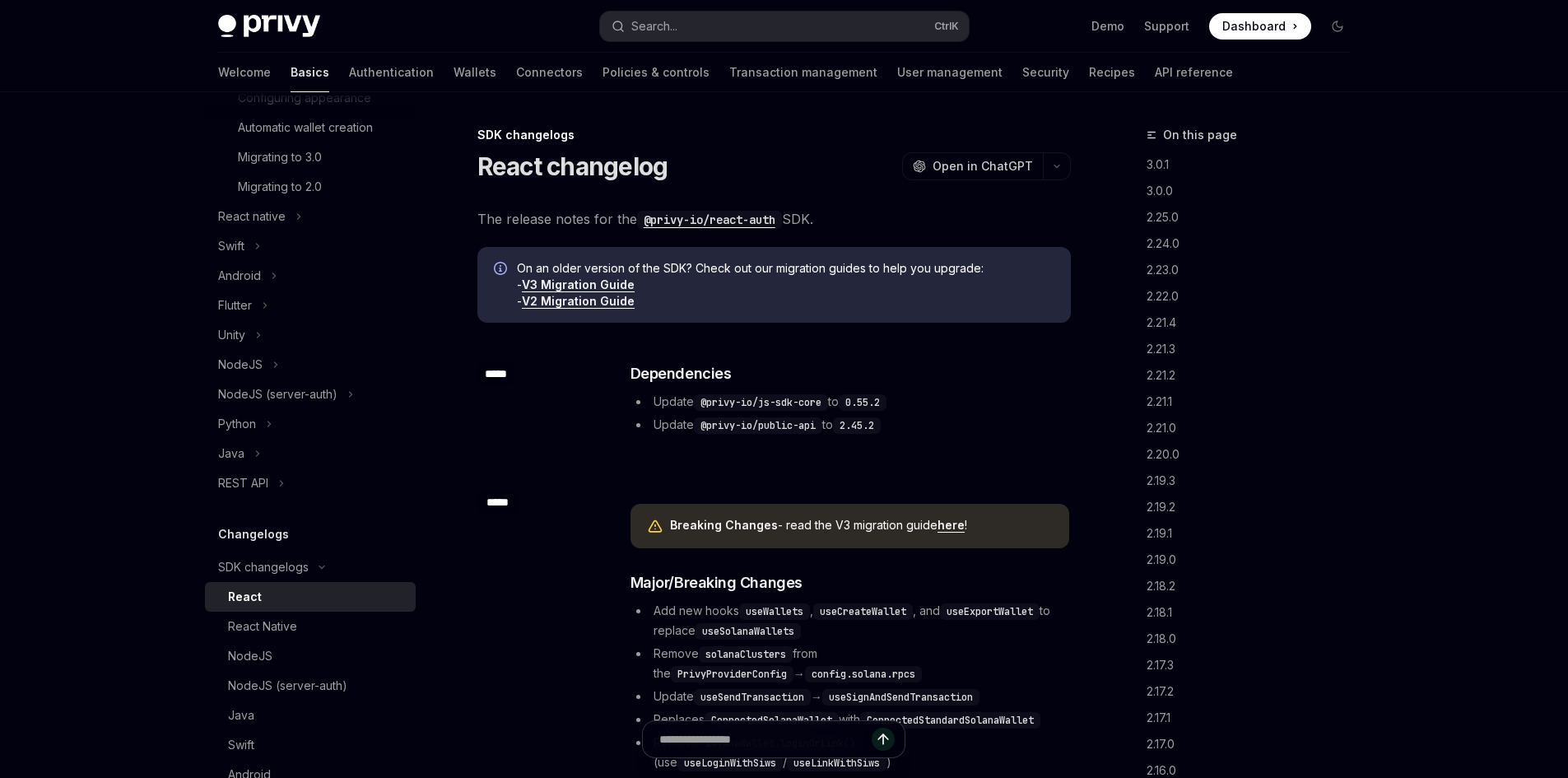
scroll to position [721, 0]
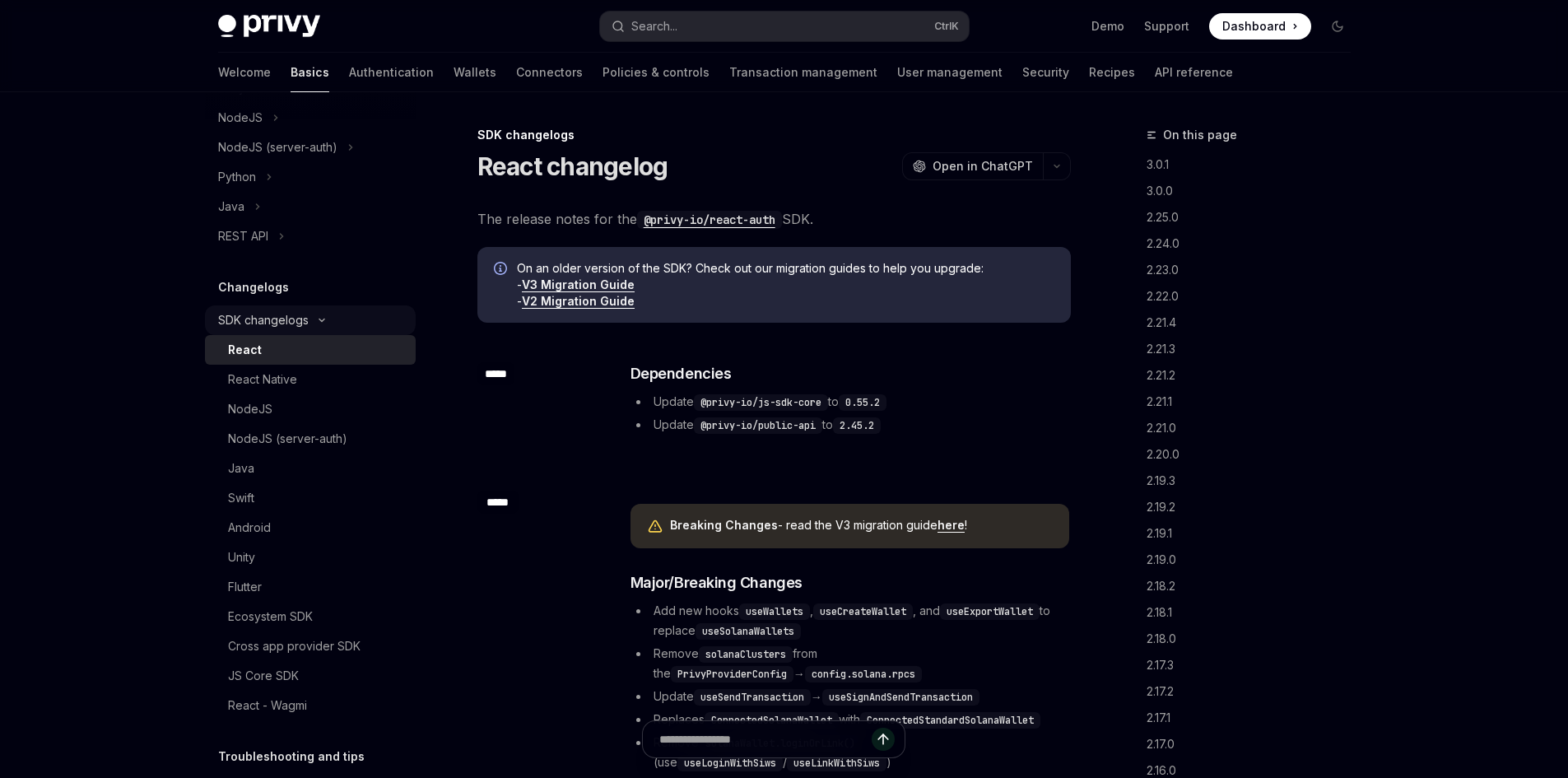
click at [370, 335] on div "SDK changelogs" at bounding box center [311, 320] width 211 height 30
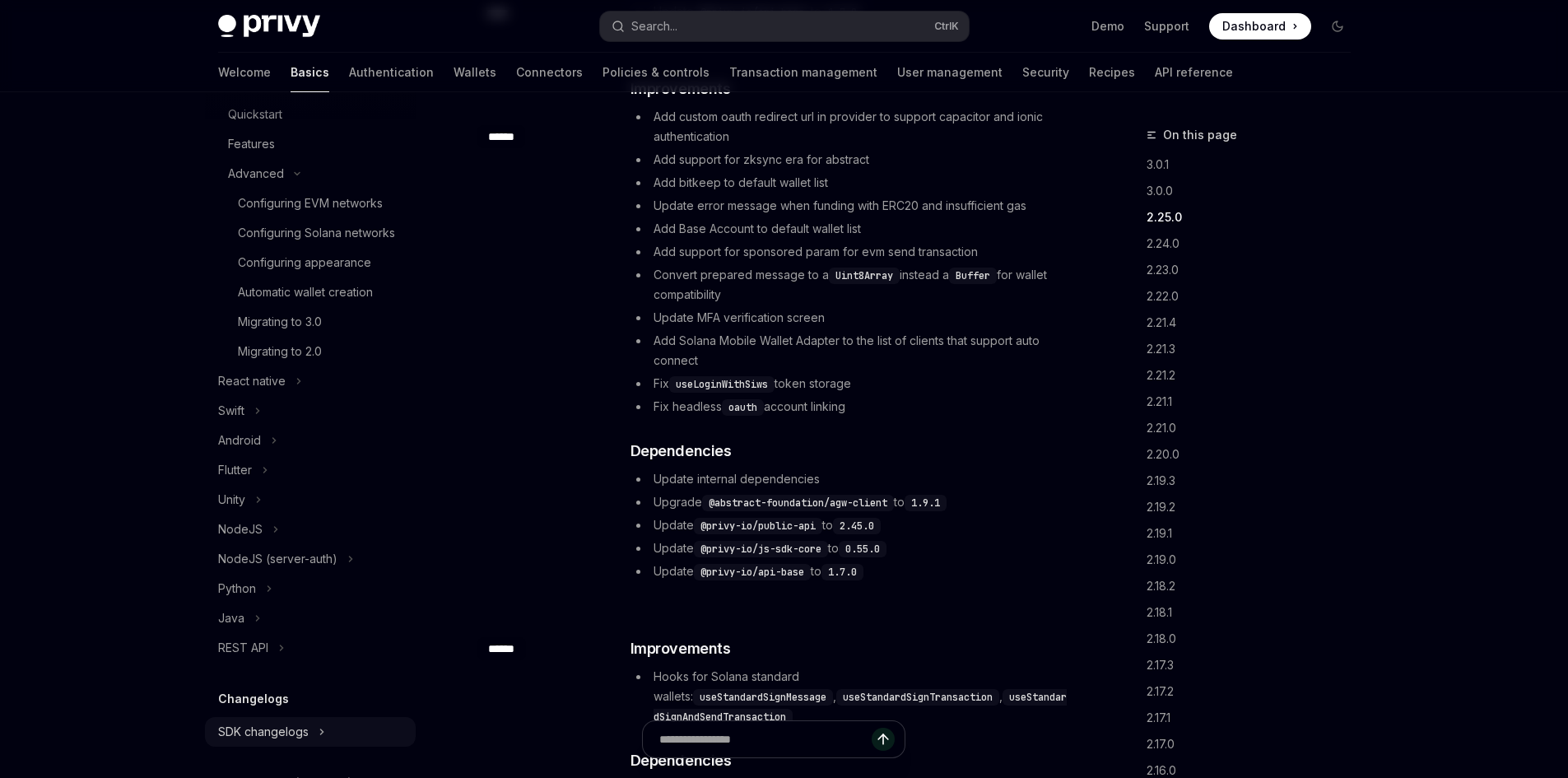
scroll to position [0, 0]
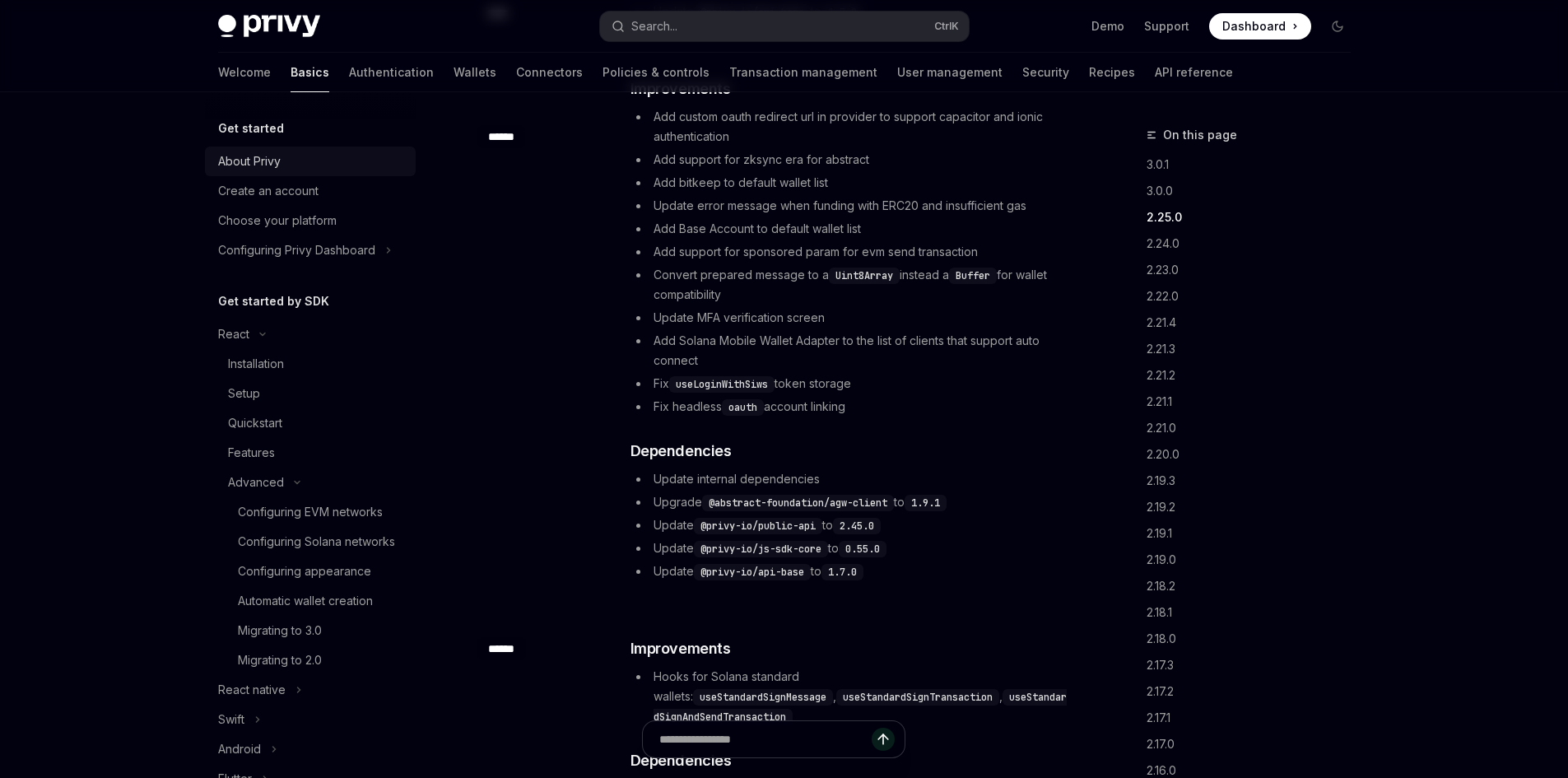
click at [333, 149] on link "About Privy" at bounding box center [311, 161] width 211 height 30
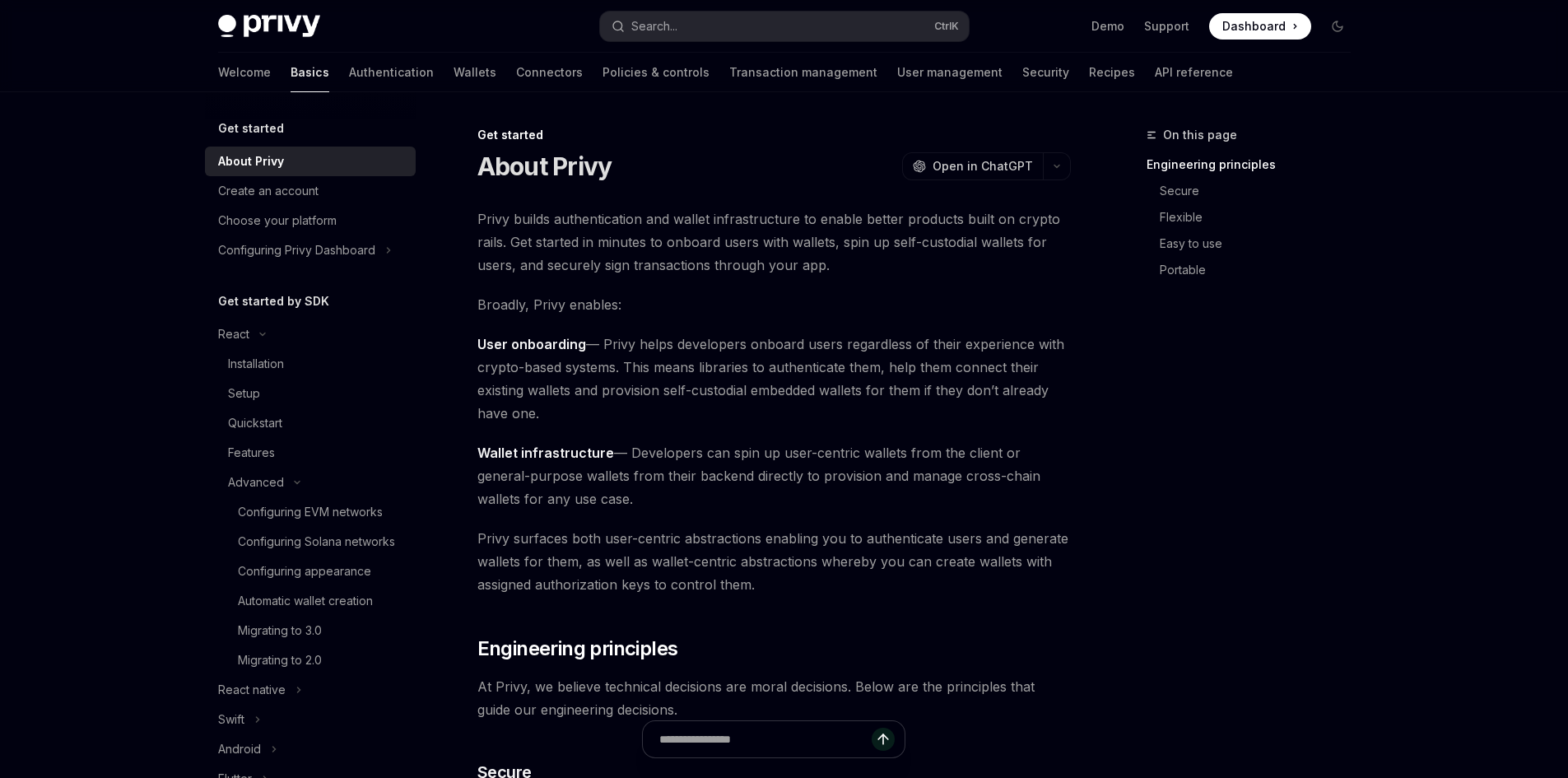
click at [329, 130] on div "Get started" at bounding box center [311, 128] width 211 height 20
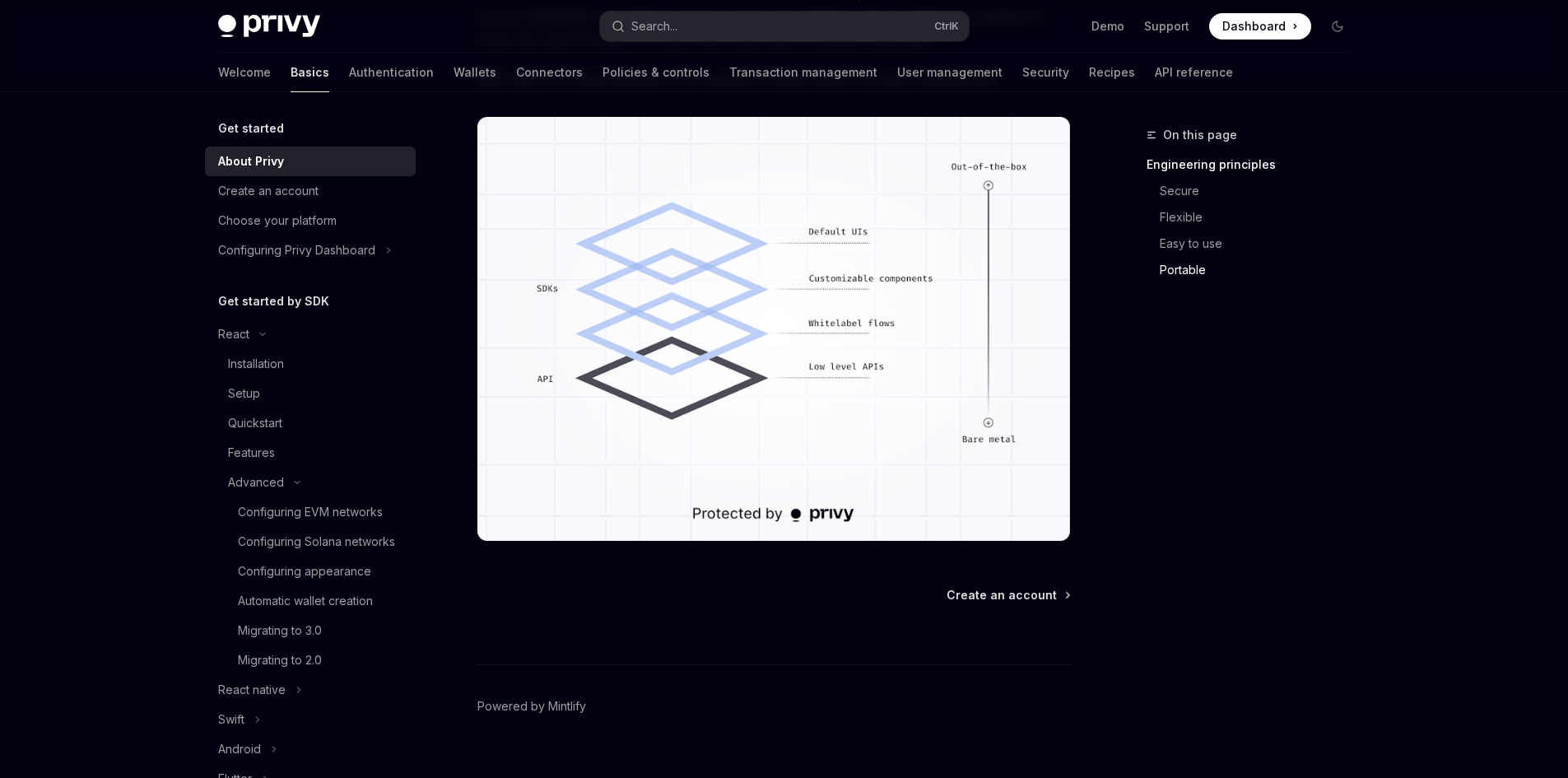
scroll to position [1397, 0]
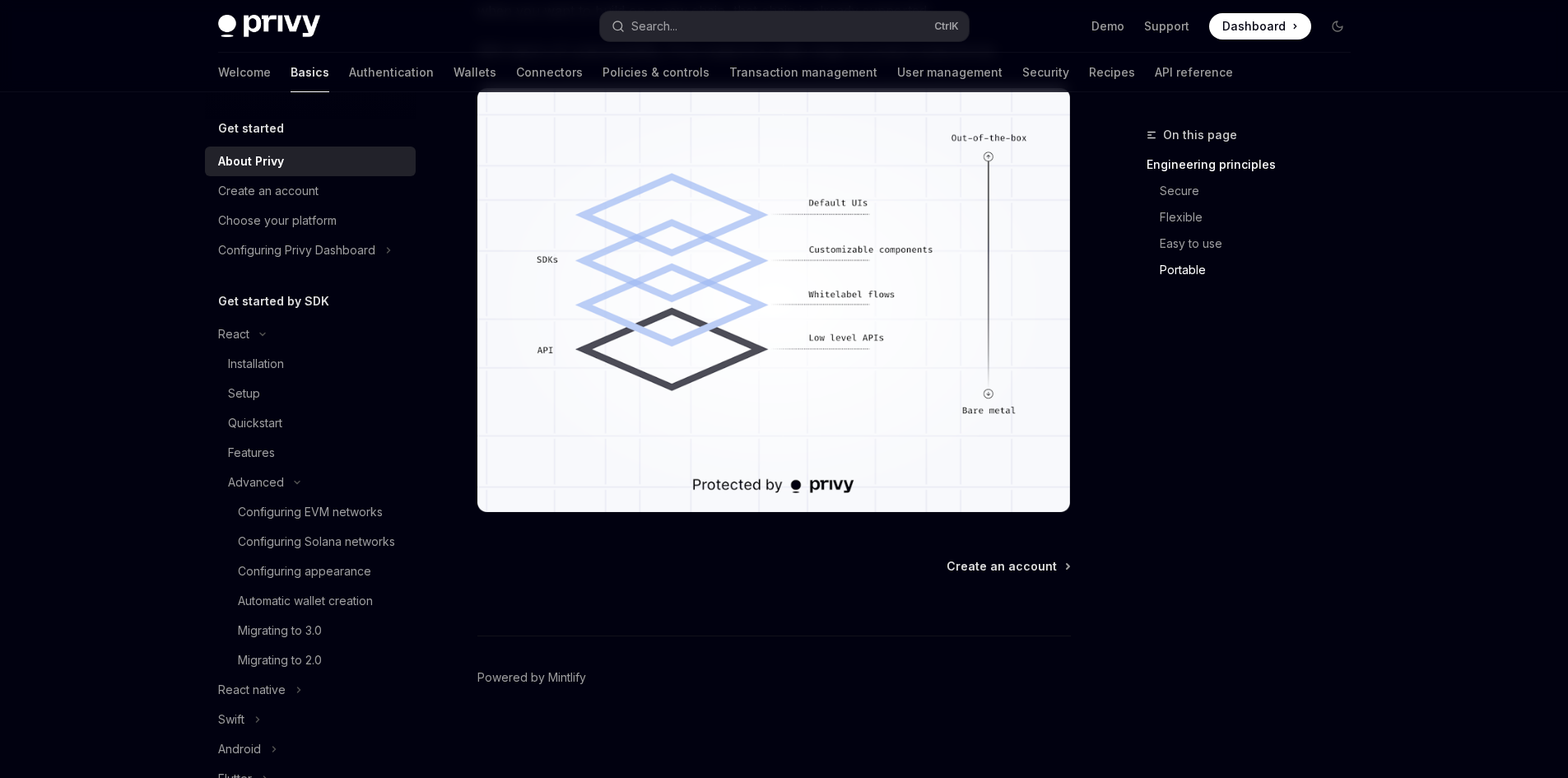
click at [1030, 671] on footer "Powered by Mintlify" at bounding box center [774, 707] width 593 height 142
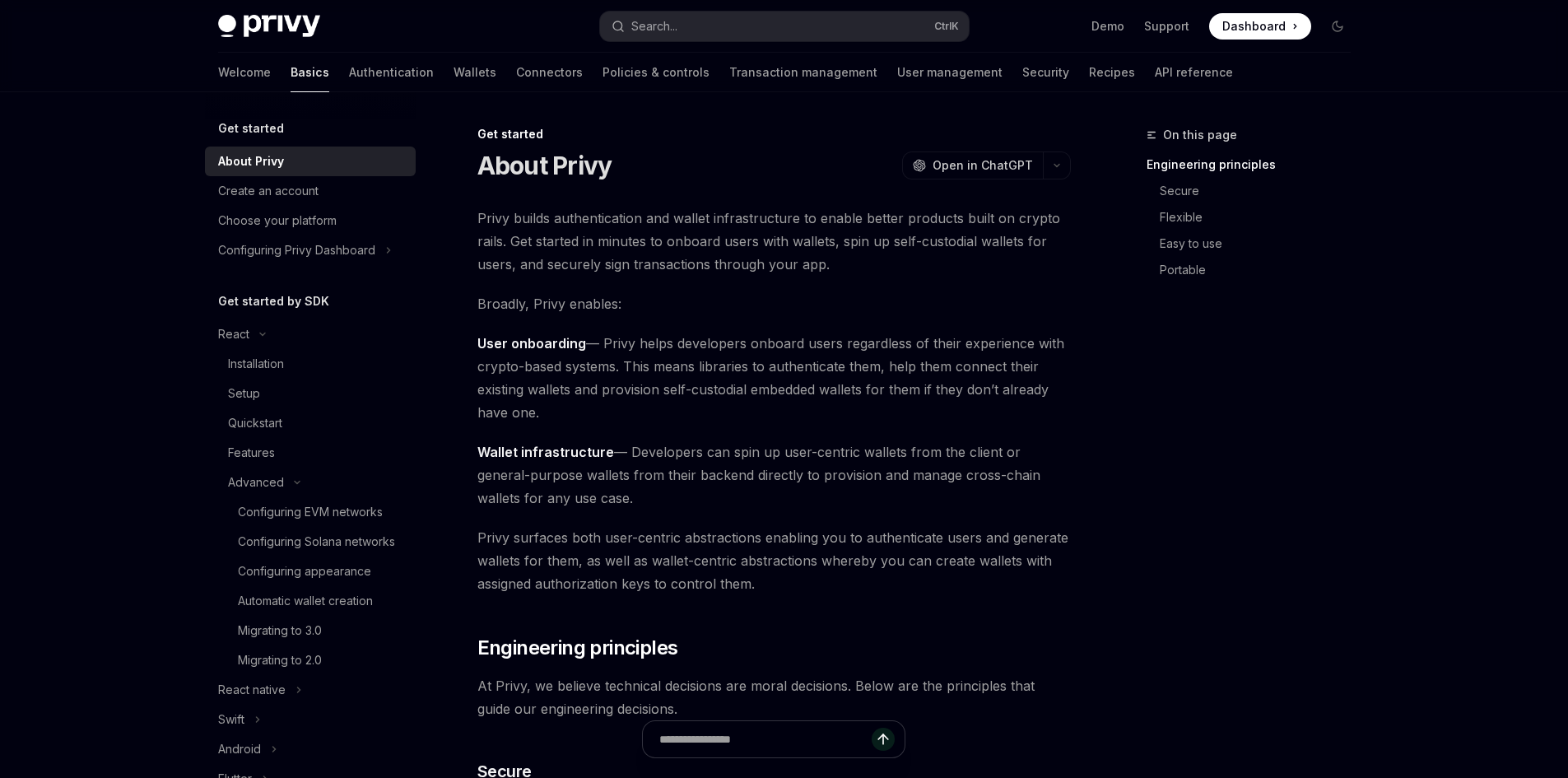
scroll to position [0, 0]
click at [1333, 466] on div "On this page Engineering principles Secure Flexible Easy to use Portable" at bounding box center [1238, 451] width 250 height 653
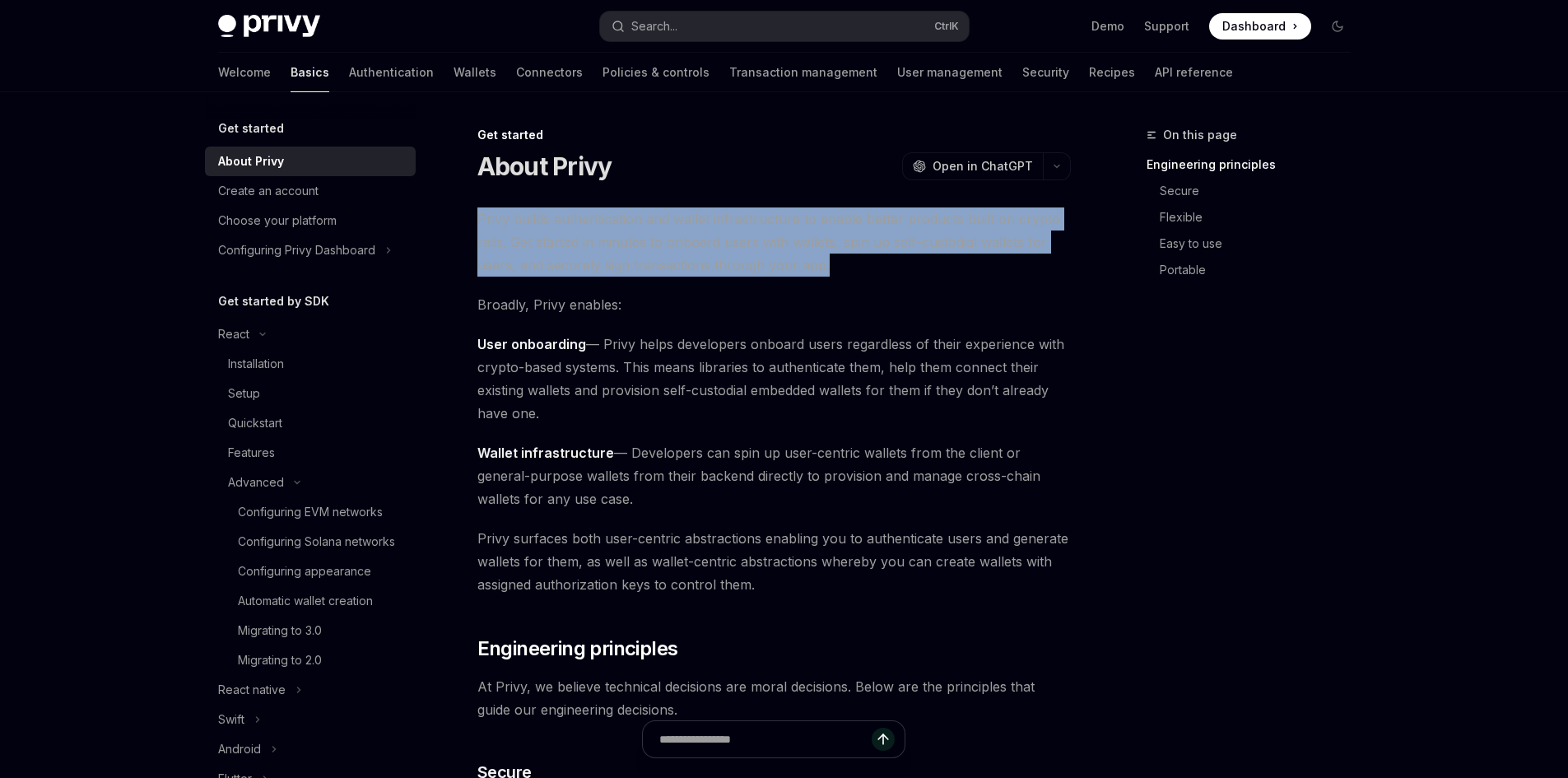
drag, startPoint x: 853, startPoint y: 275, endPoint x: 474, endPoint y: 221, distance: 382.8
click at [847, 271] on span "Privy builds authentication and wallet infrastructure to enable better products…" at bounding box center [774, 241] width 593 height 69
drag, startPoint x: 1069, startPoint y: 265, endPoint x: 466, endPoint y: 216, distance: 605.0
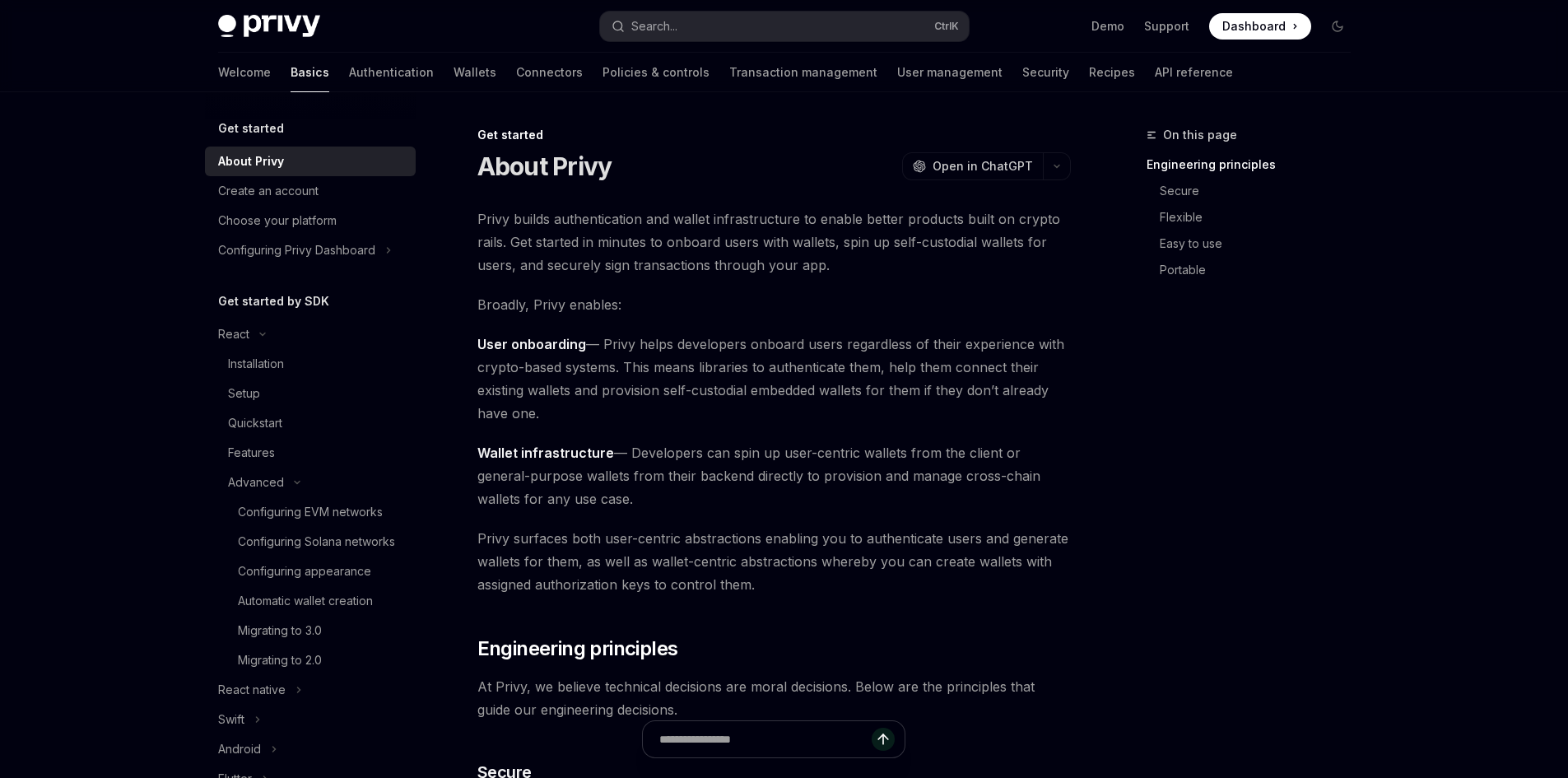
click at [1186, 549] on div "On this page Engineering principles Secure Flexible Easy to use Portable" at bounding box center [1238, 451] width 250 height 653
drag, startPoint x: 555, startPoint y: 414, endPoint x: 465, endPoint y: 209, distance: 223.9
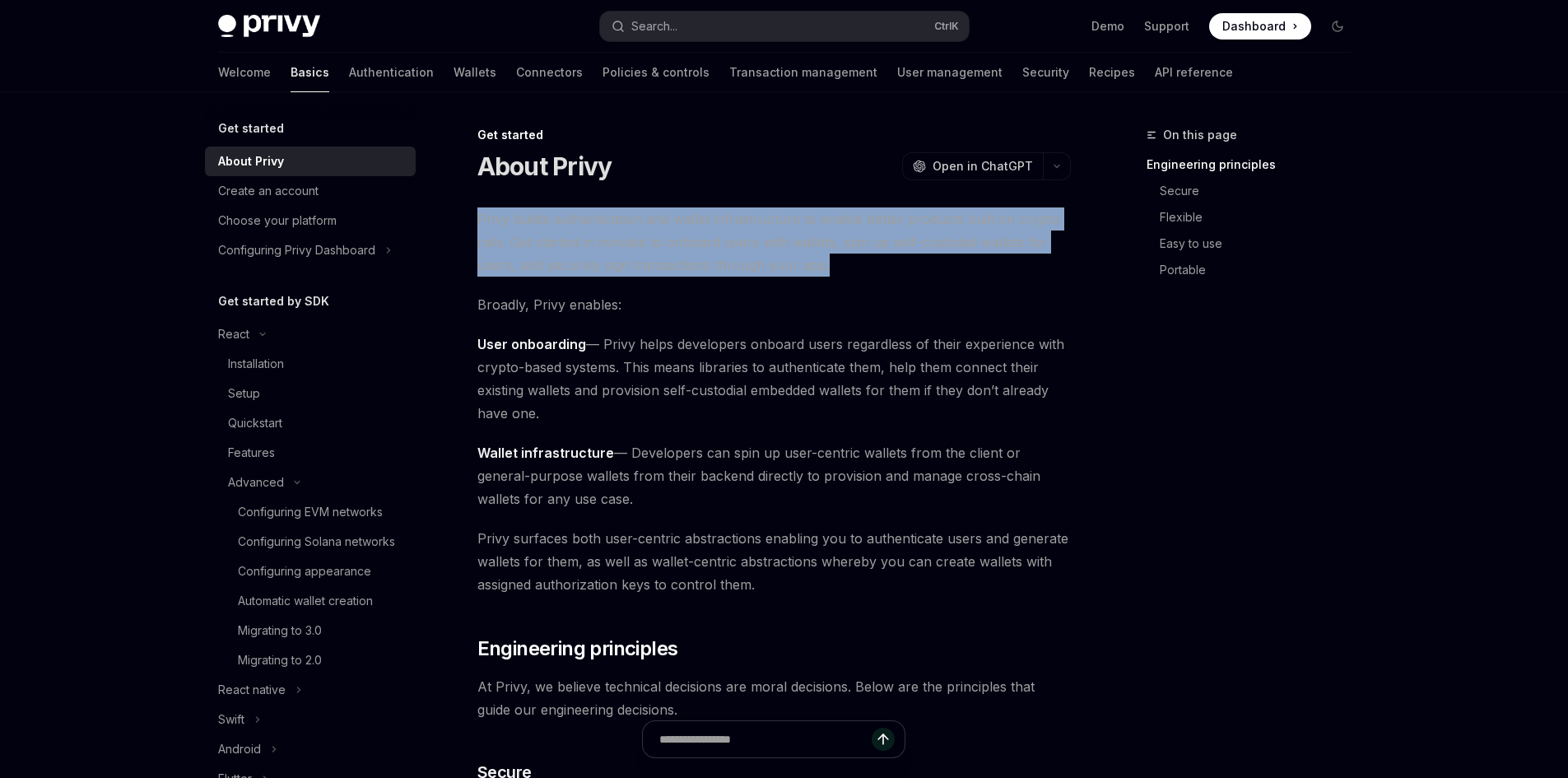
drag, startPoint x: 882, startPoint y: 263, endPoint x: 447, endPoint y: 225, distance: 436.7
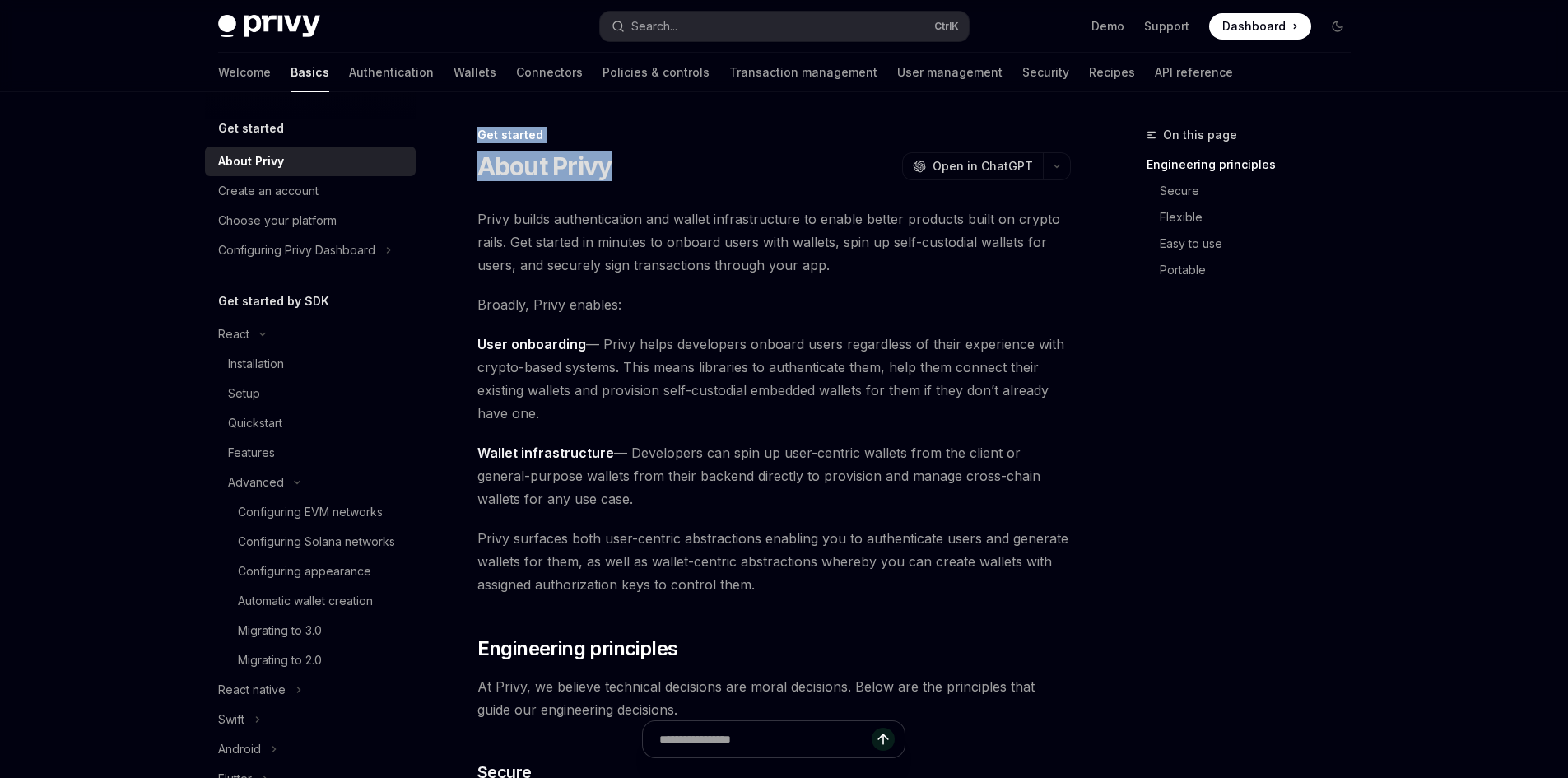
drag, startPoint x: 647, startPoint y: 158, endPoint x: 473, endPoint y: 132, distance: 175.9
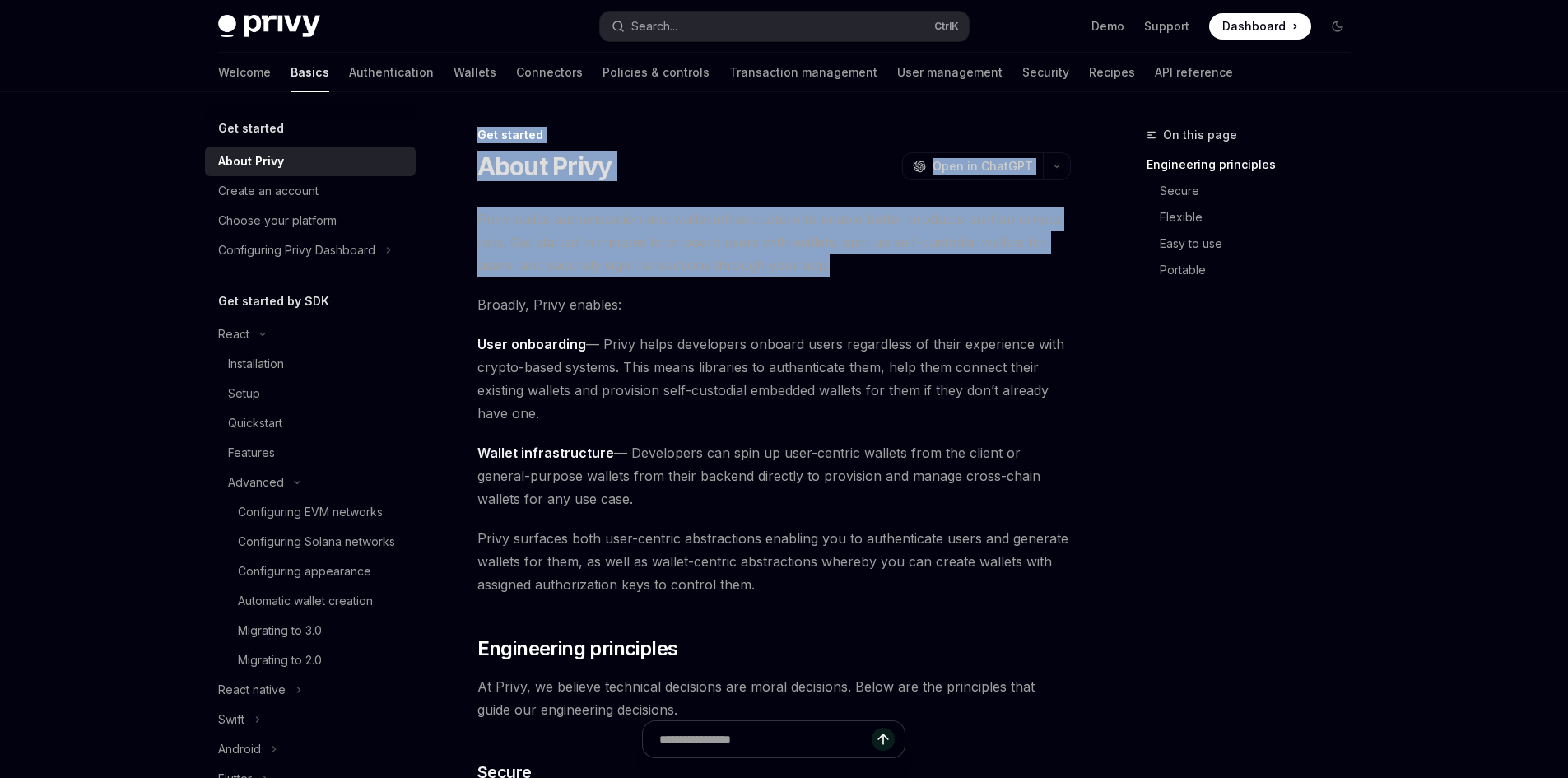
drag, startPoint x: 464, startPoint y: 130, endPoint x: 917, endPoint y: 270, distance: 474.1
click at [917, 270] on span "Privy builds authentication and wallet infrastructure to enable better products…" at bounding box center [774, 241] width 593 height 69
drag, startPoint x: 895, startPoint y: 271, endPoint x: 459, endPoint y: 131, distance: 457.9
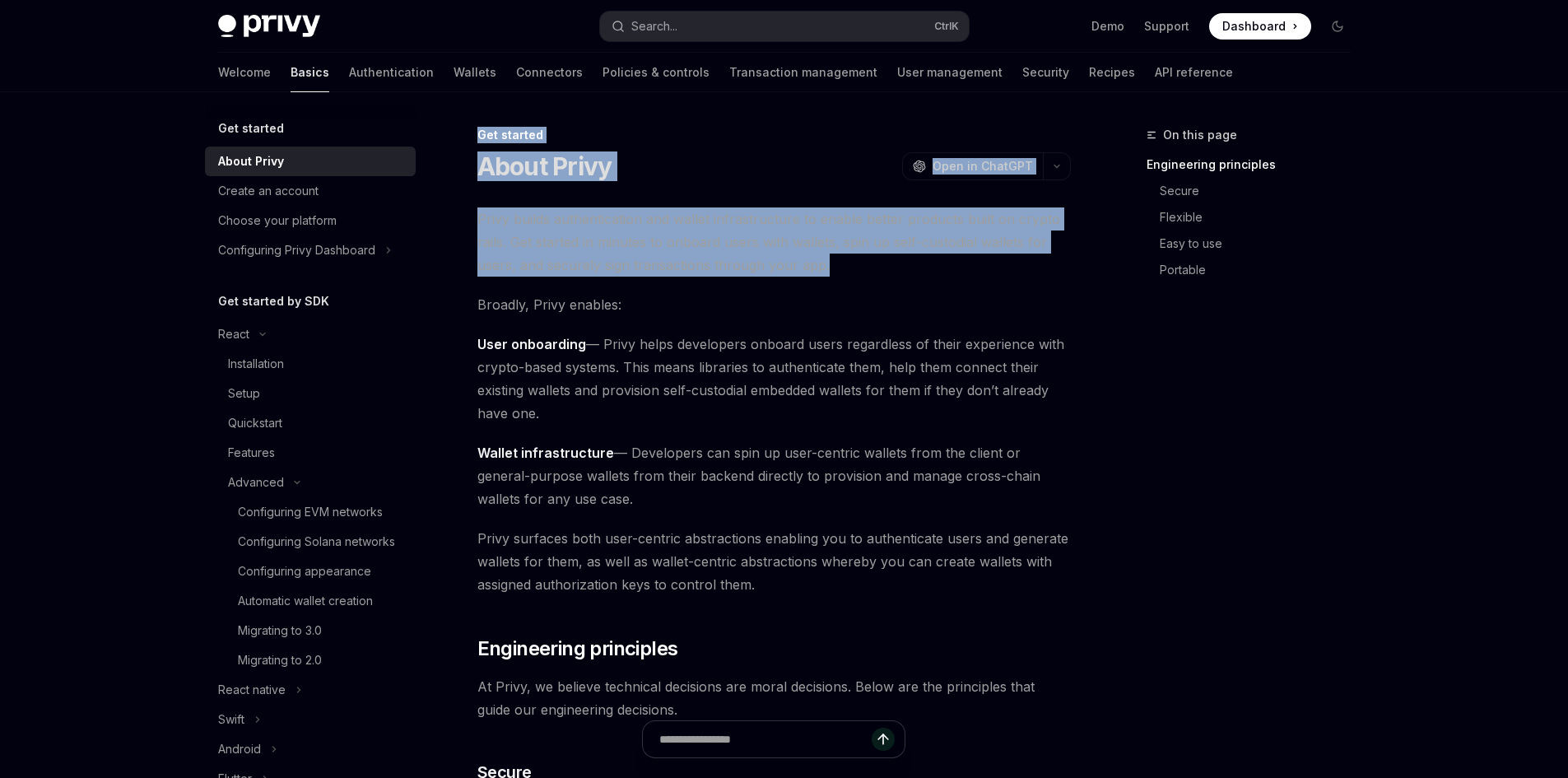
click at [622, 145] on div "Get started About Privy OpenAI Open in ChatGPT" at bounding box center [774, 153] width 593 height 54
drag, startPoint x: 852, startPoint y: 270, endPoint x: 468, endPoint y: 126, distance: 410.1
click at [745, 127] on div "Get started" at bounding box center [774, 134] width 593 height 16
drag, startPoint x: 859, startPoint y: 269, endPoint x: 480, endPoint y: 140, distance: 400.4
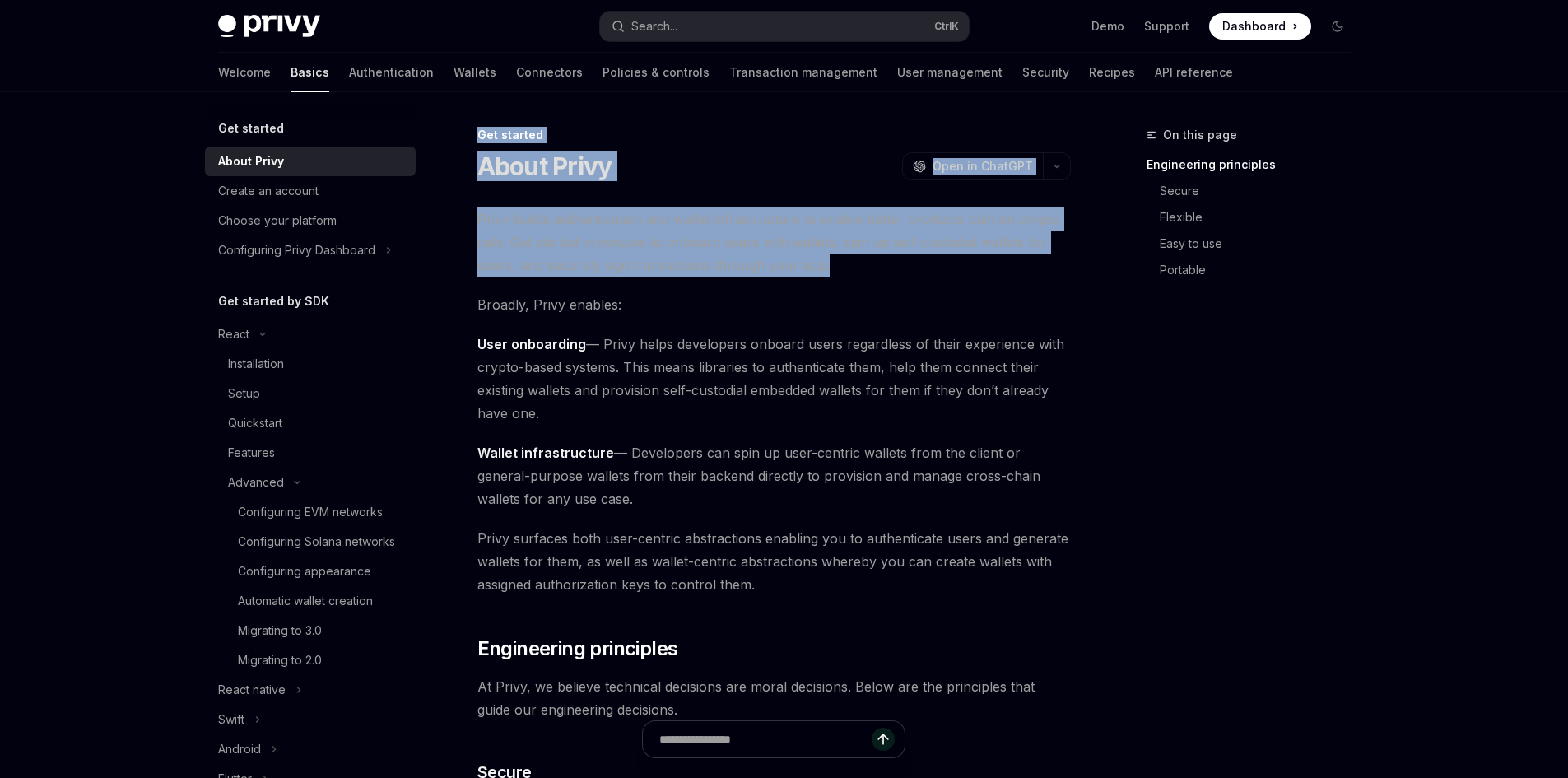
click at [866, 269] on span "Privy builds authentication and wallet infrastructure to enable better products…" at bounding box center [774, 241] width 593 height 69
drag, startPoint x: 1069, startPoint y: 273, endPoint x: 467, endPoint y: 140, distance: 616.5
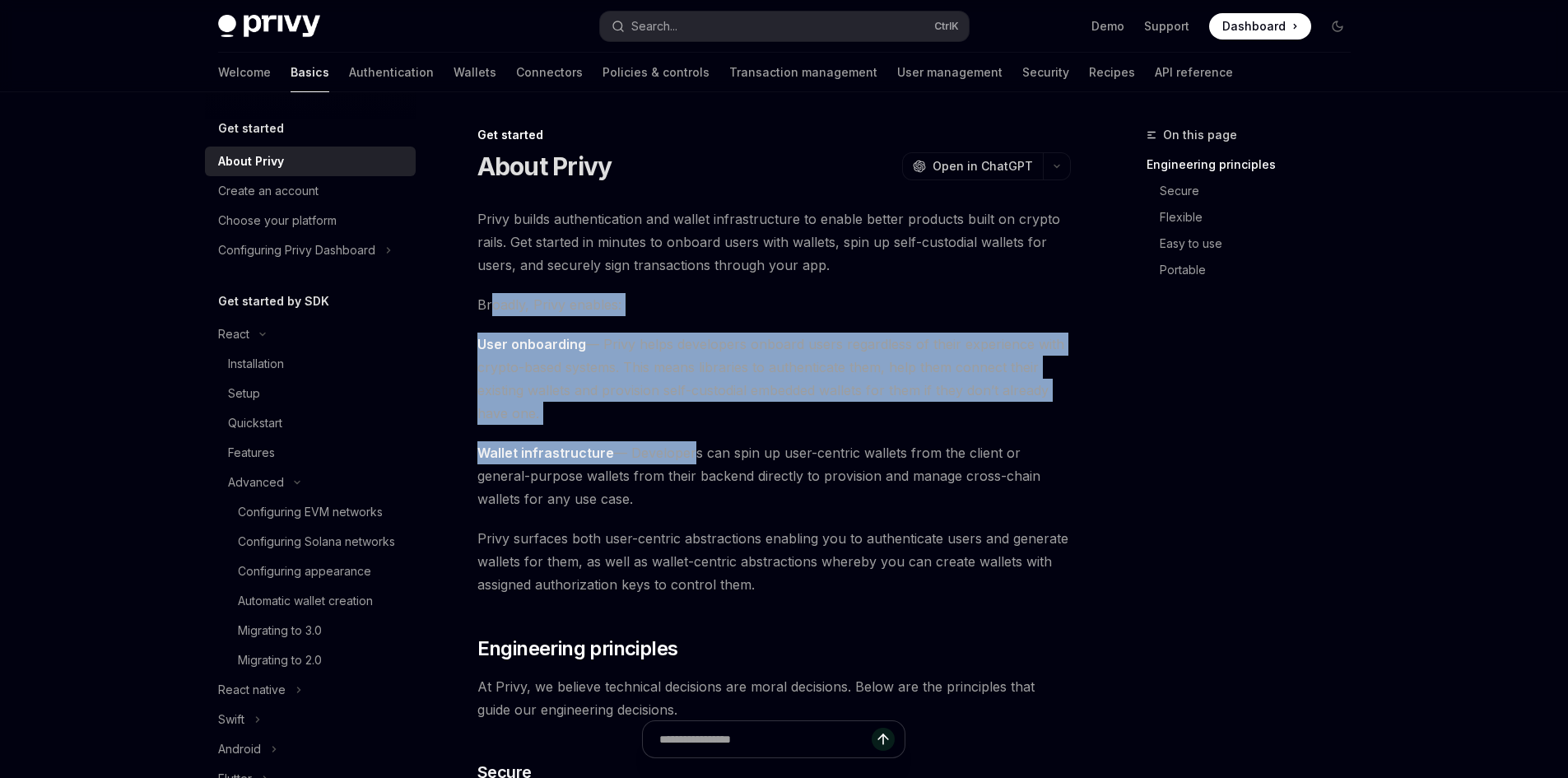
drag, startPoint x: 683, startPoint y: 428, endPoint x: 494, endPoint y: 306, distance: 225.0
drag, startPoint x: 590, startPoint y: 502, endPoint x: 457, endPoint y: 140, distance: 385.7
click at [734, 276] on span "Privy builds authentication and wallet infrastructure to enable better products…" at bounding box center [774, 241] width 593 height 69
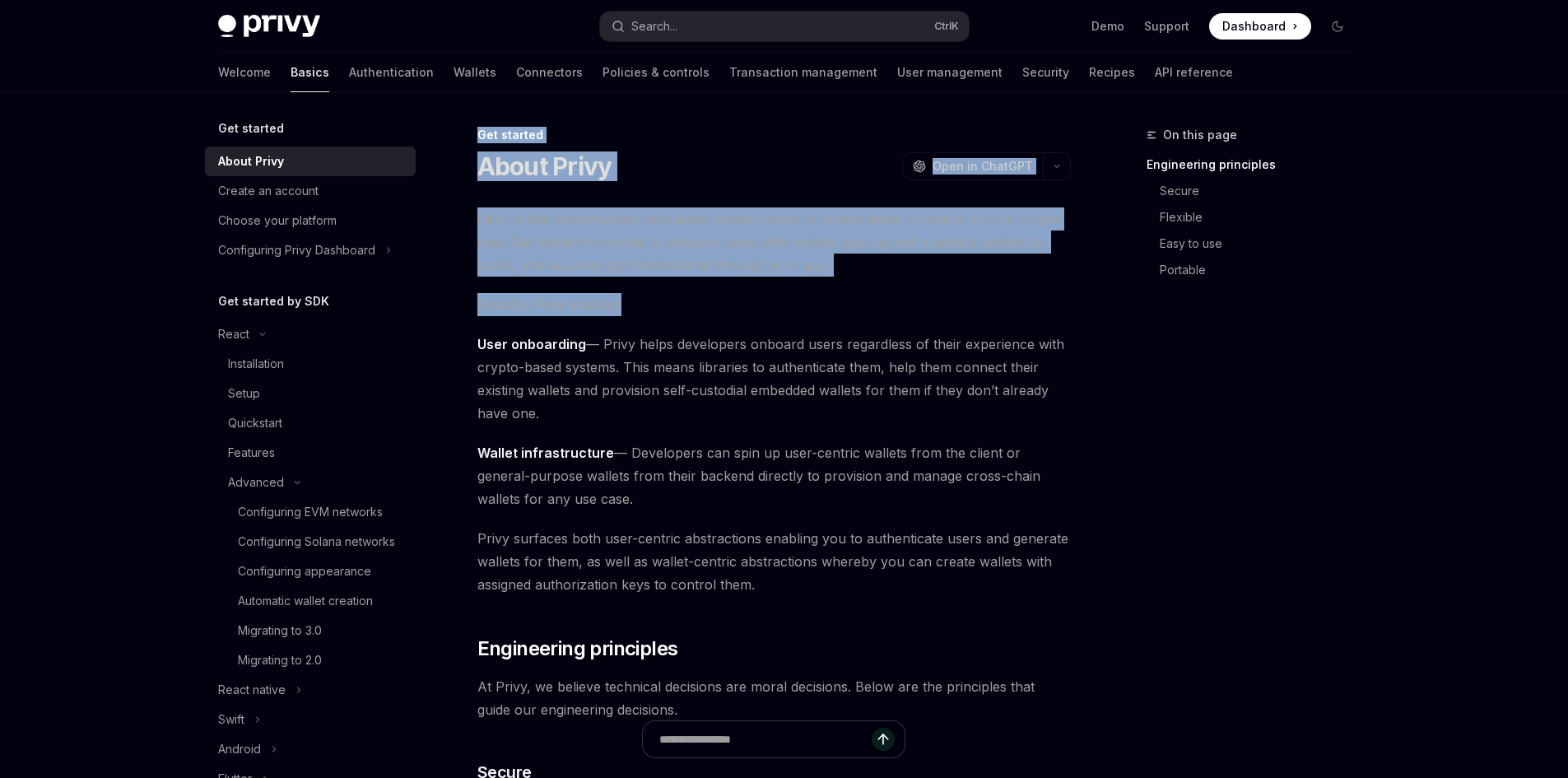
drag, startPoint x: 932, startPoint y: 283, endPoint x: 464, endPoint y: 140, distance: 489.4
drag, startPoint x: 694, startPoint y: 312, endPoint x: 446, endPoint y: 131, distance: 307.0
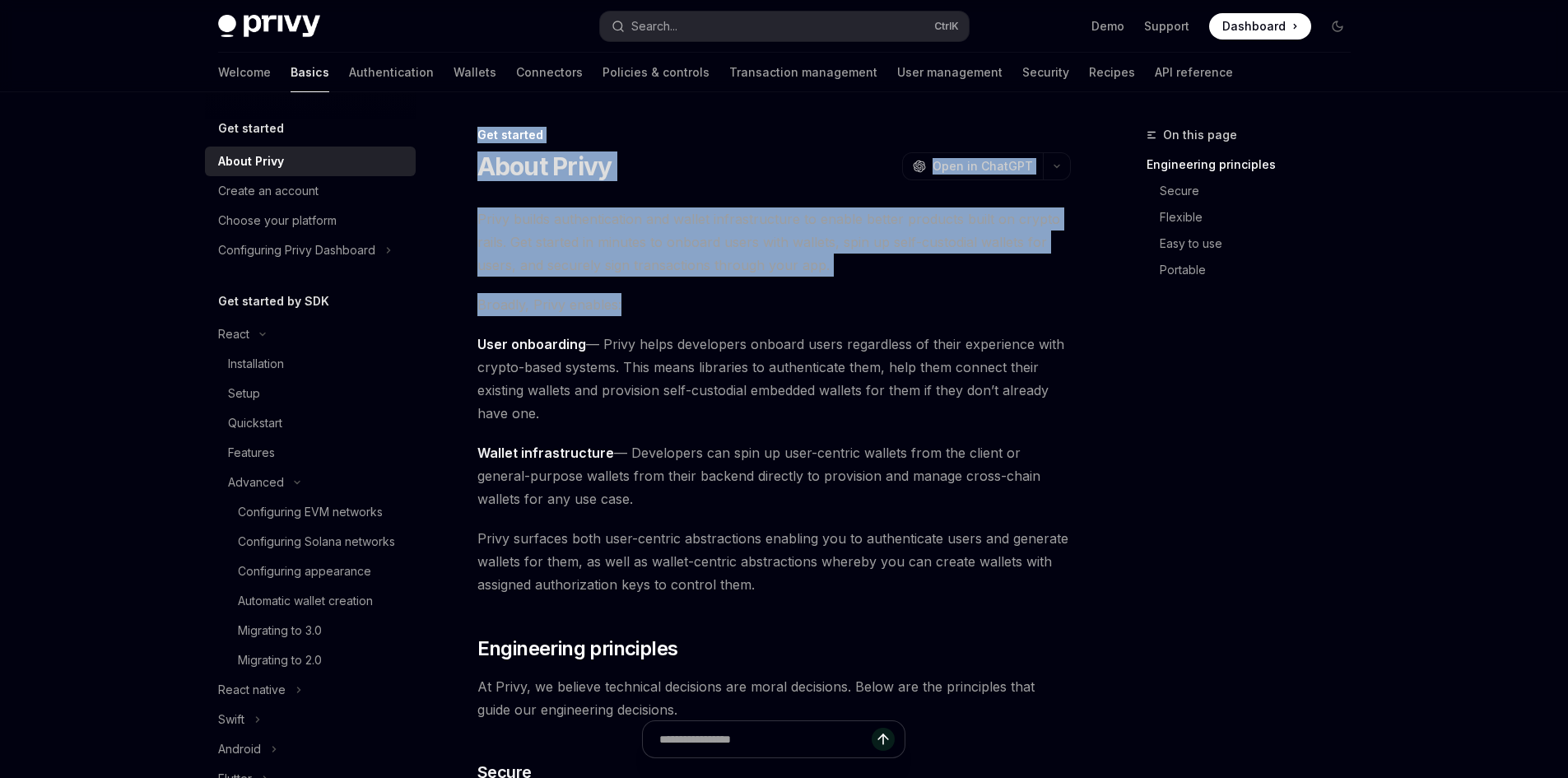
click at [664, 315] on span "Broadly, Privy enables:" at bounding box center [774, 304] width 593 height 23
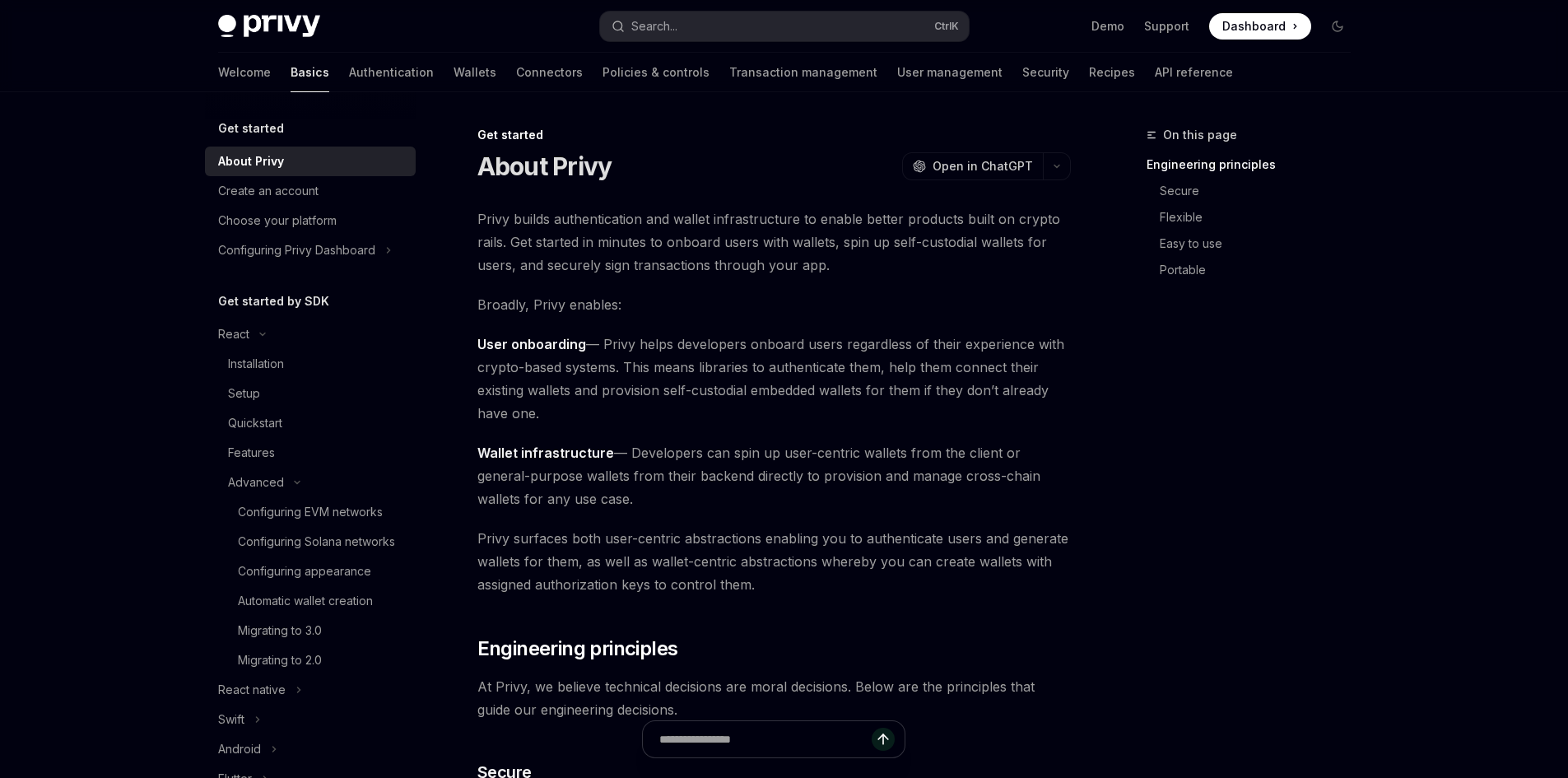
drag, startPoint x: 597, startPoint y: 421, endPoint x: 561, endPoint y: 411, distance: 37.4
click at [561, 411] on span "User onboarding — Privy helps developers onboard users regardless of their expe…" at bounding box center [774, 379] width 593 height 92
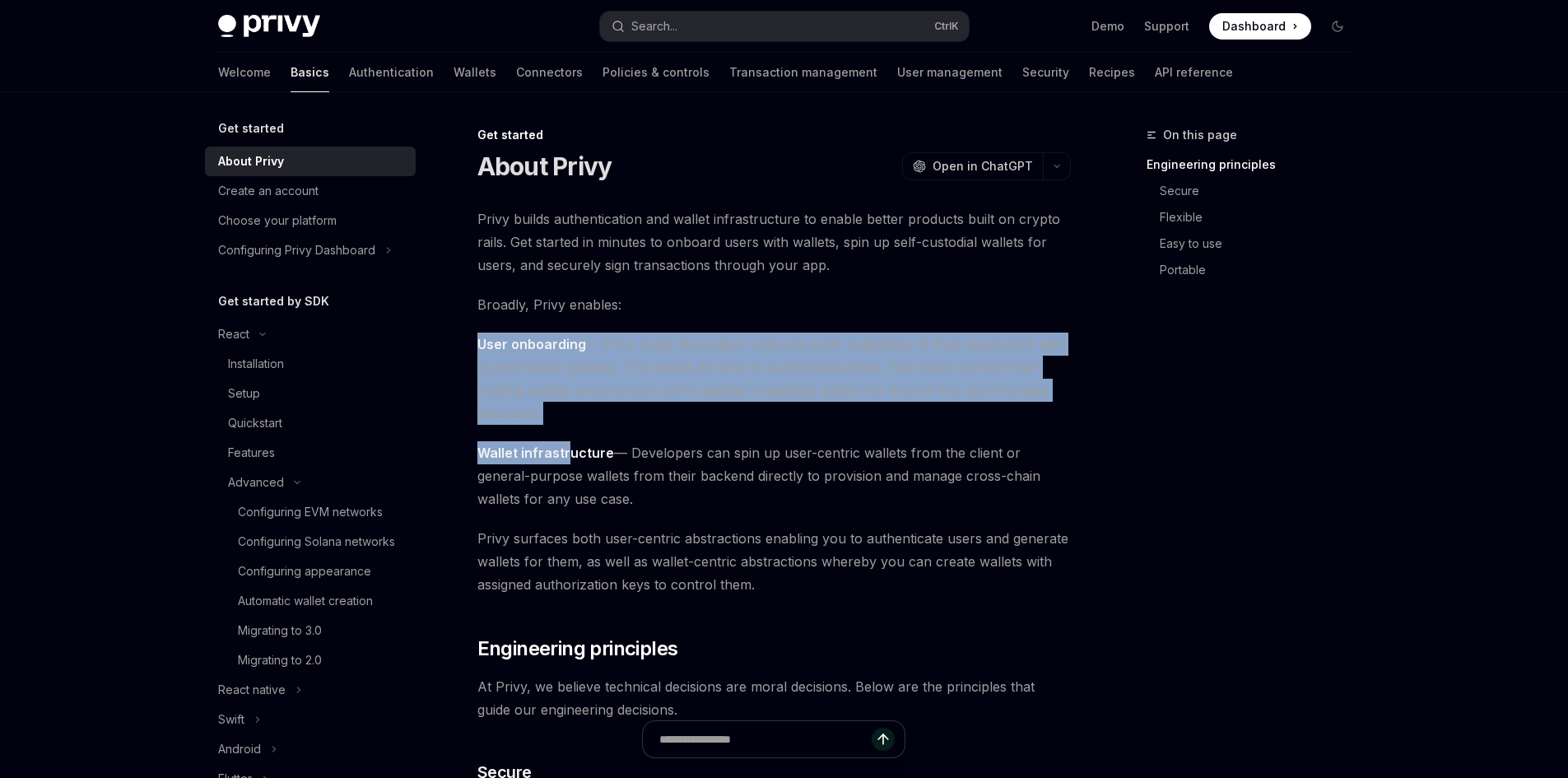
drag, startPoint x: 571, startPoint y: 425, endPoint x: 460, endPoint y: 349, distance: 134.5
click at [607, 406] on span "User onboarding — Privy helps developers onboard users regardless of their expe…" at bounding box center [774, 379] width 593 height 92
drag, startPoint x: 614, startPoint y: 421, endPoint x: 451, endPoint y: 345, distance: 179.8
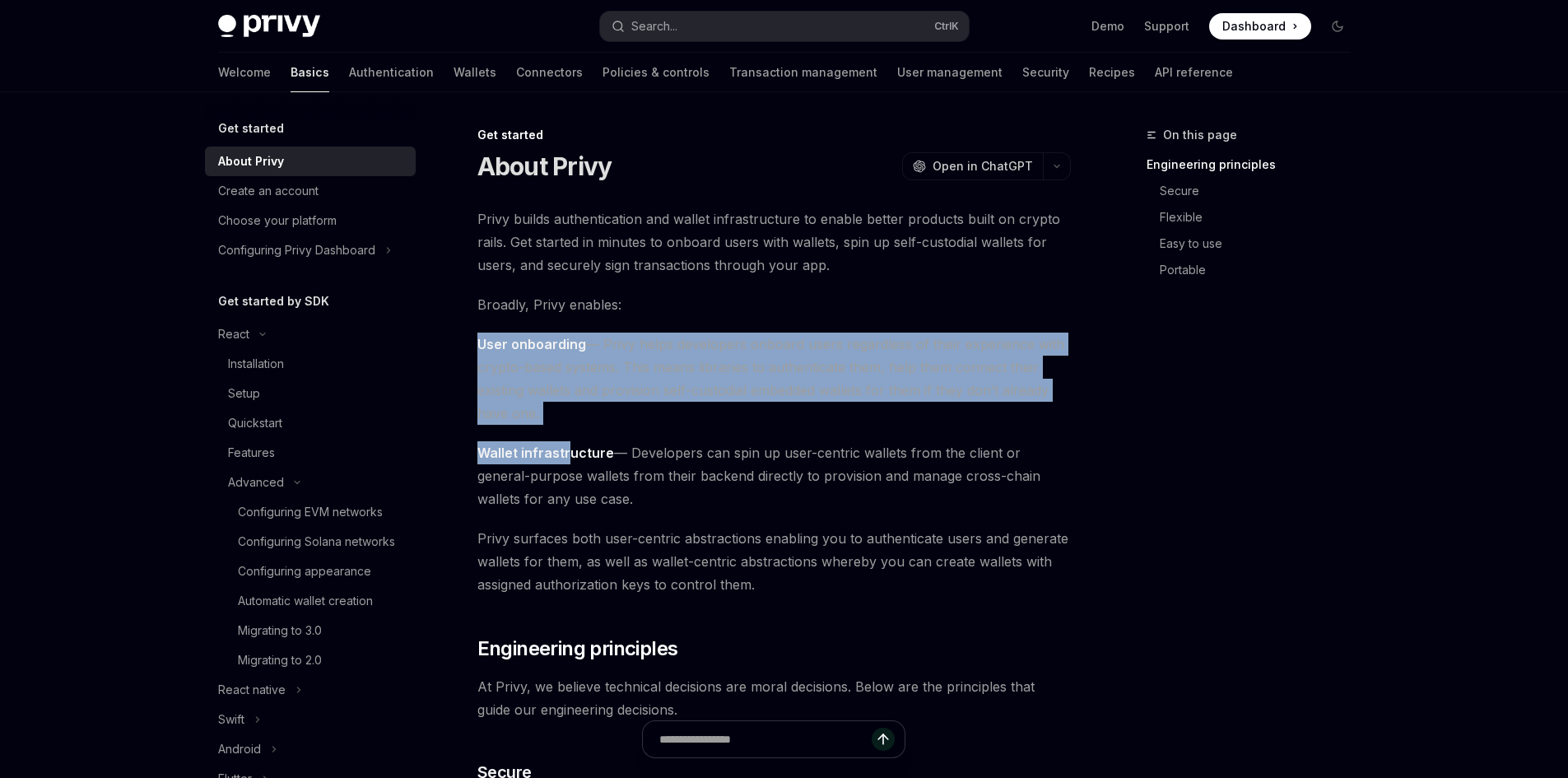
drag, startPoint x: 684, startPoint y: 501, endPoint x: 460, endPoint y: 452, distance: 229.3
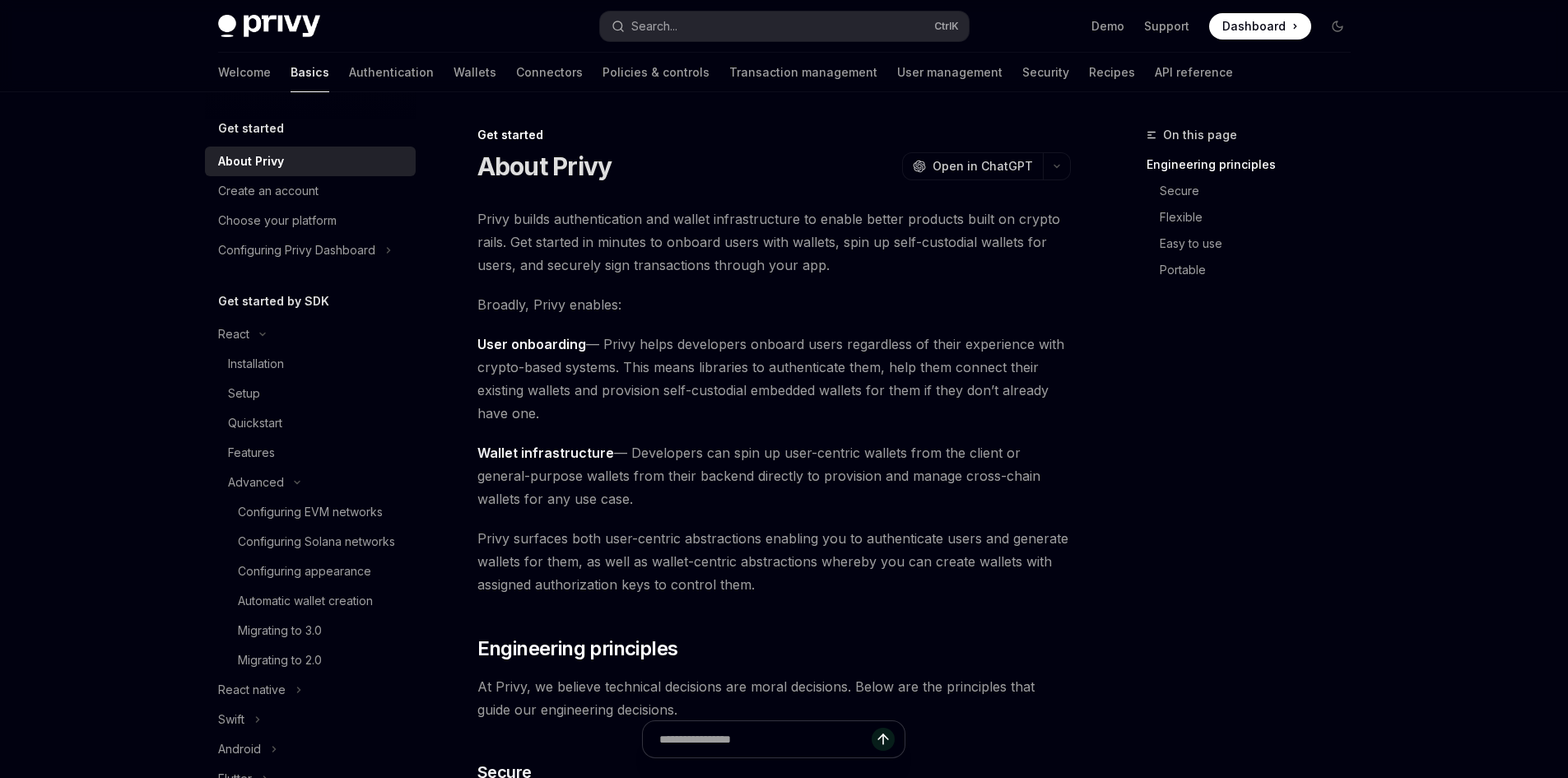
click at [1060, 410] on span "User onboarding — Privy helps developers onboard users regardless of their expe…" at bounding box center [774, 379] width 593 height 92
drag, startPoint x: 865, startPoint y: 420, endPoint x: 453, endPoint y: 343, distance: 419.1
click at [605, 347] on span "User onboarding — Privy helps developers onboard users regardless of their expe…" at bounding box center [774, 379] width 593 height 92
drag, startPoint x: 605, startPoint y: 341, endPoint x: 882, endPoint y: 407, distance: 284.8
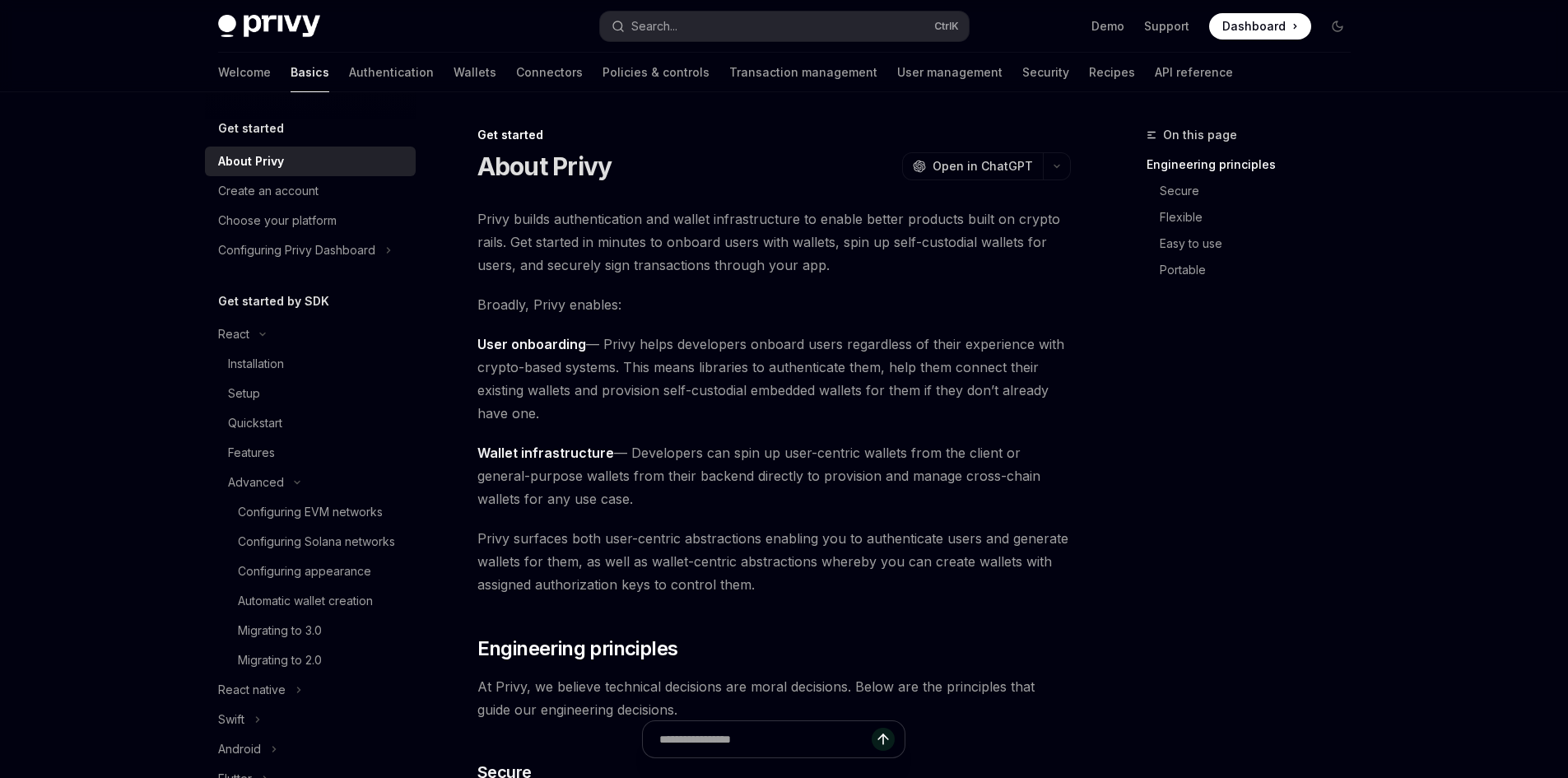
click at [882, 407] on span "User onboarding — Privy helps developers onboard users regardless of their expe…" at bounding box center [774, 379] width 593 height 92
drag, startPoint x: 1004, startPoint y: 407, endPoint x: 470, endPoint y: 352, distance: 536.8
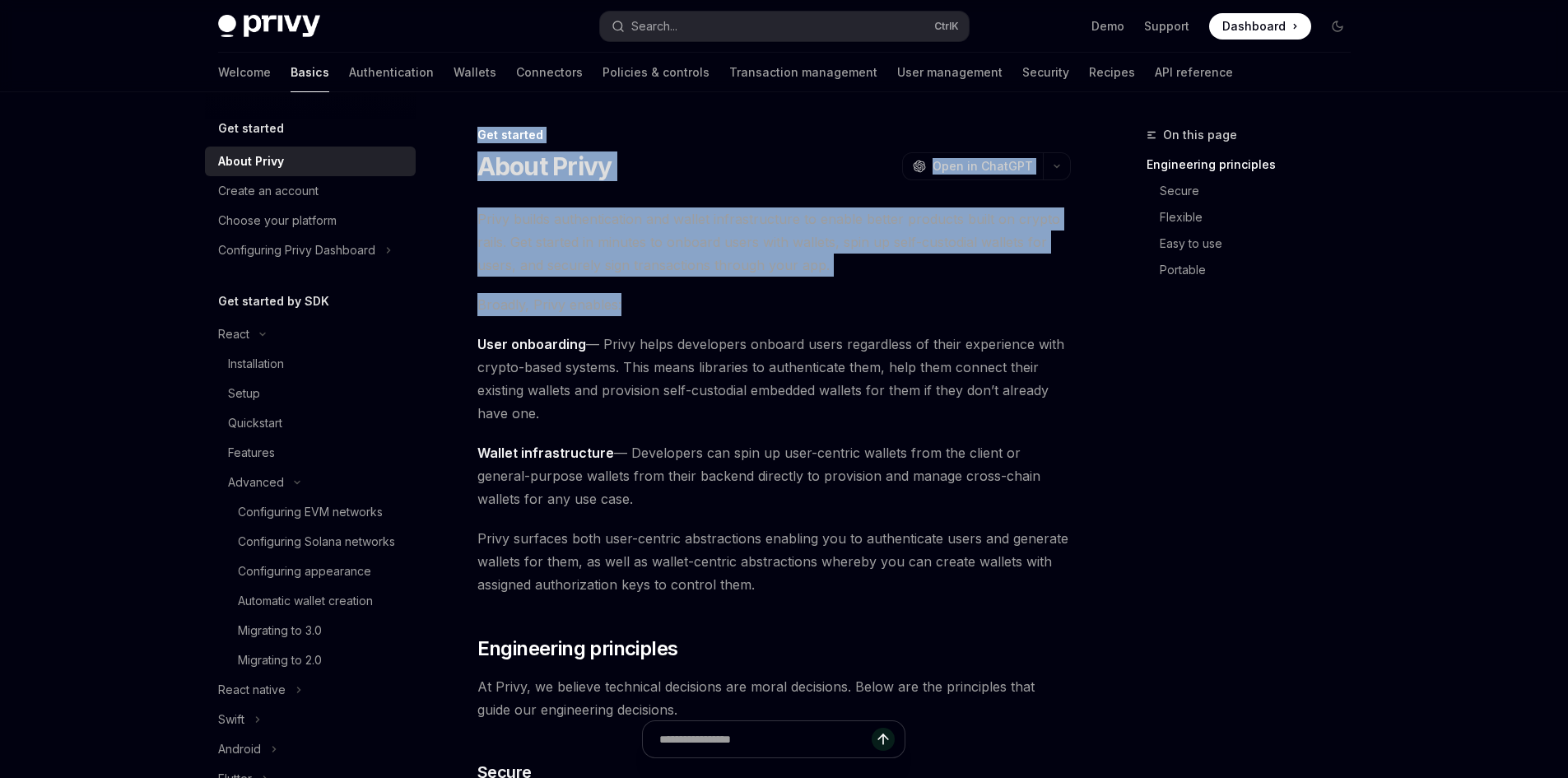
drag, startPoint x: 623, startPoint y: 306, endPoint x: 464, endPoint y: 134, distance: 234.2
drag, startPoint x: 464, startPoint y: 134, endPoint x: 1089, endPoint y: 508, distance: 728.4
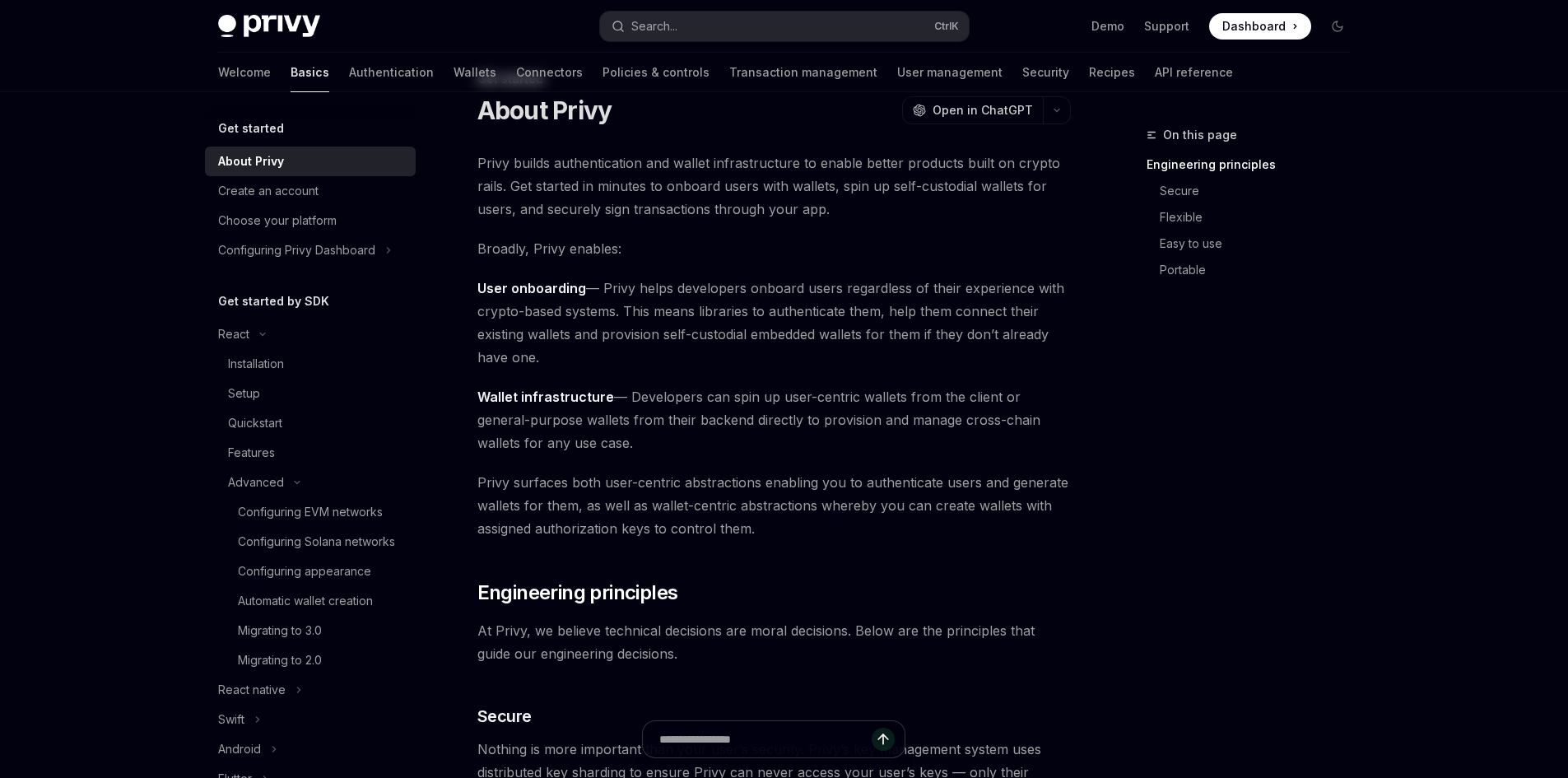
scroll to position [164, 0]
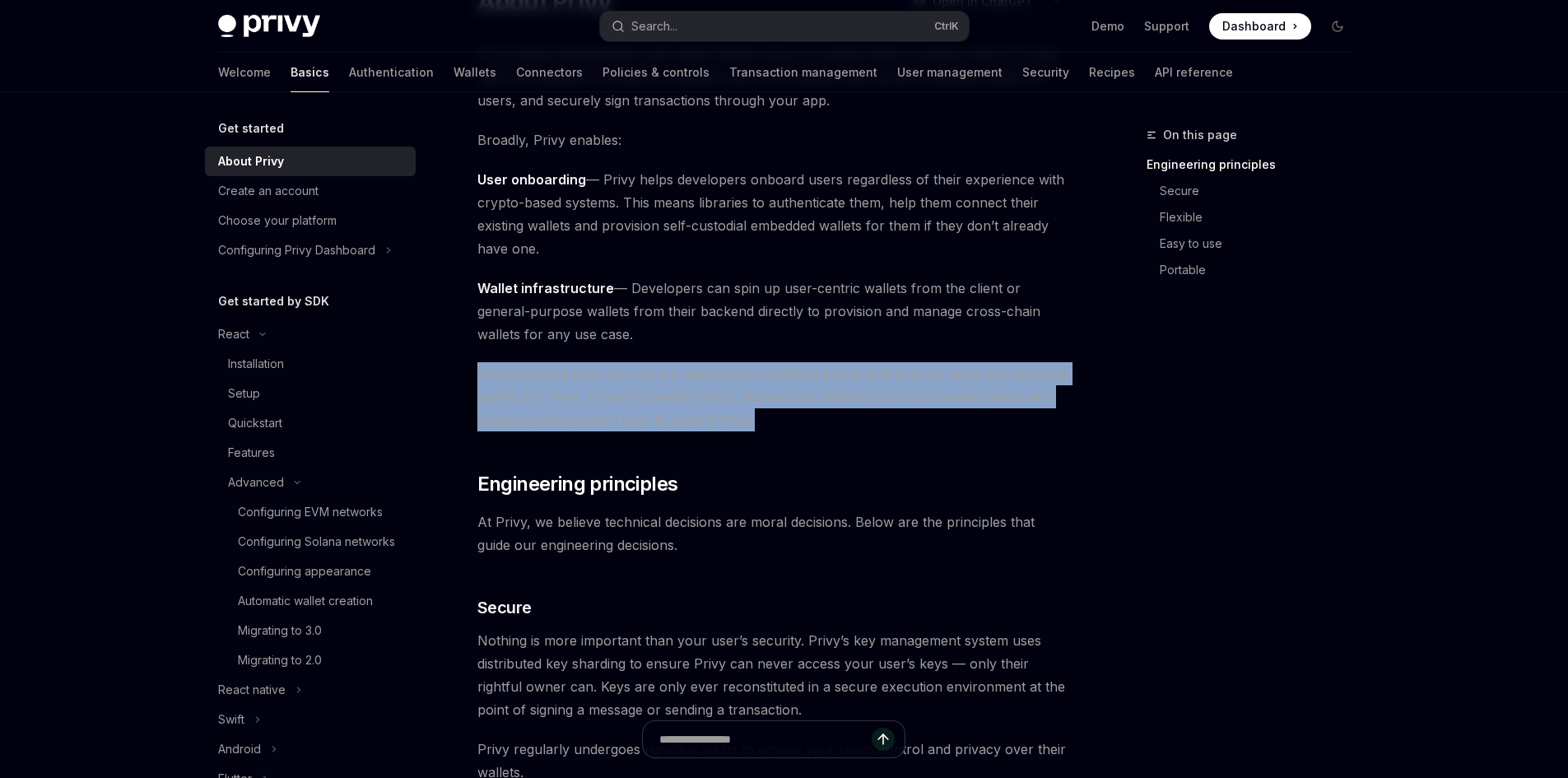
drag, startPoint x: 995, startPoint y: 425, endPoint x: 464, endPoint y: 375, distance: 533.3
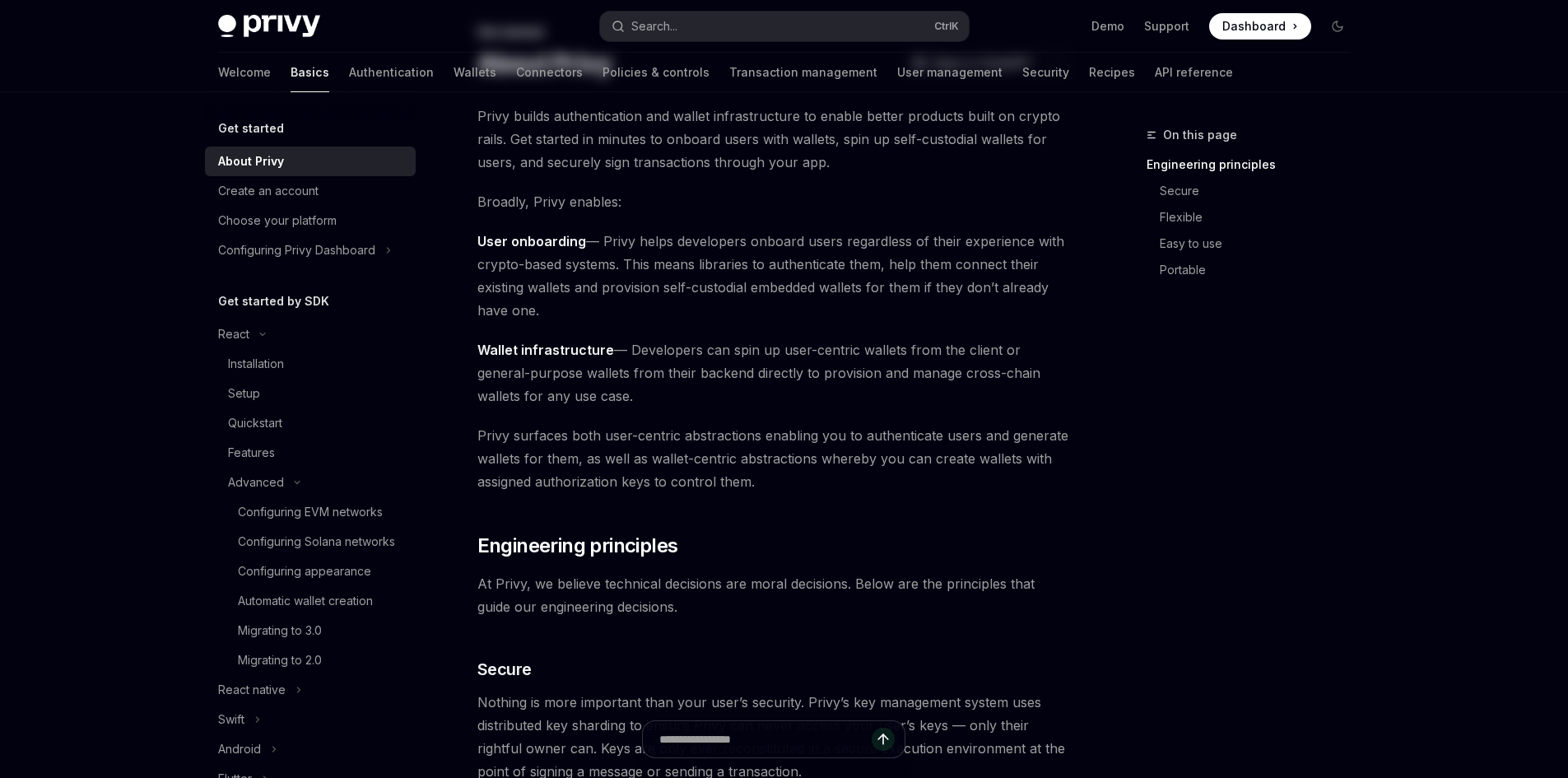
scroll to position [0, 0]
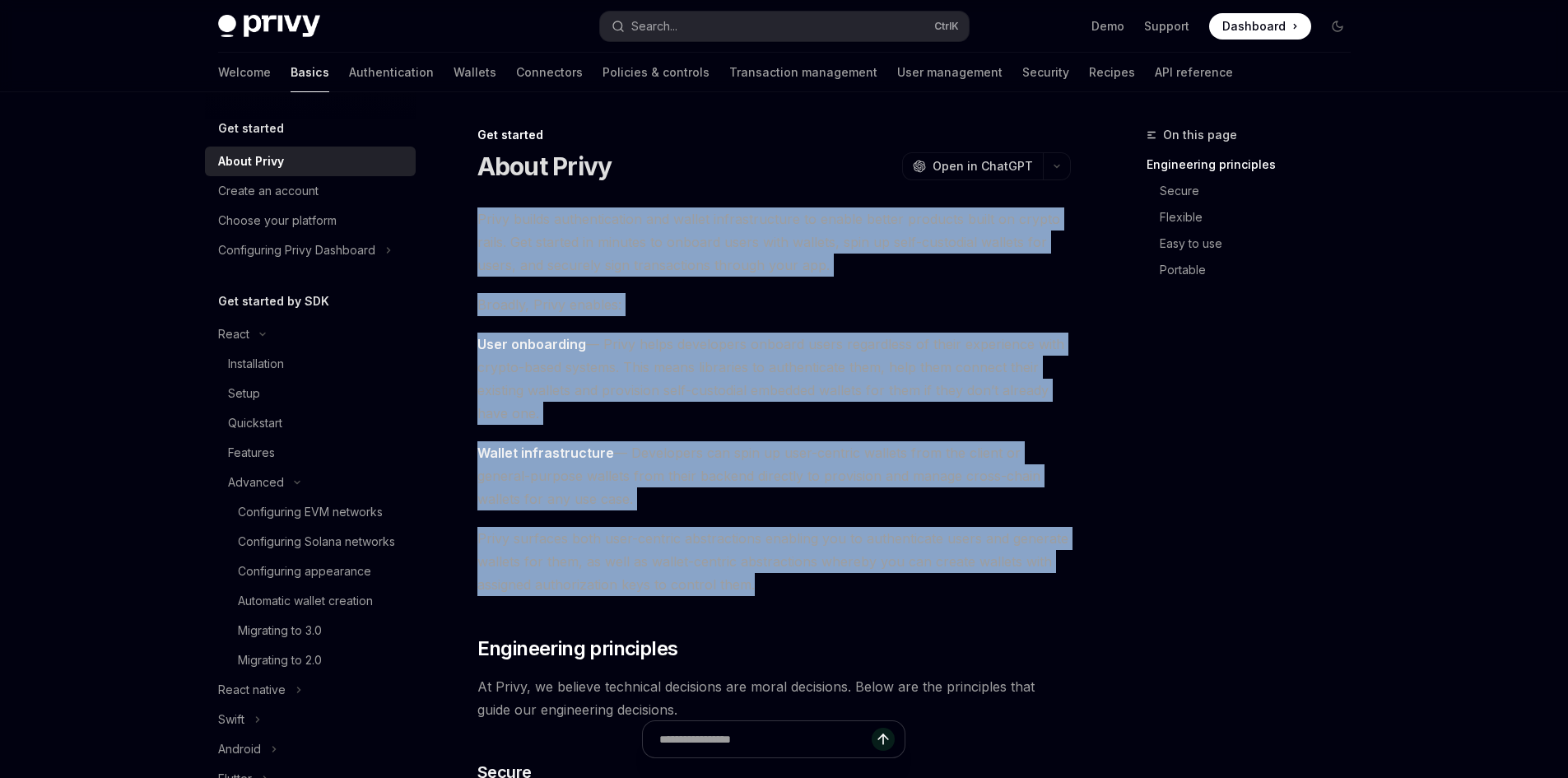
drag, startPoint x: 852, startPoint y: 586, endPoint x: 445, endPoint y: 199, distance: 561.6
copy div "Privy builds authentication and wallet infrastructure to enable better products…"
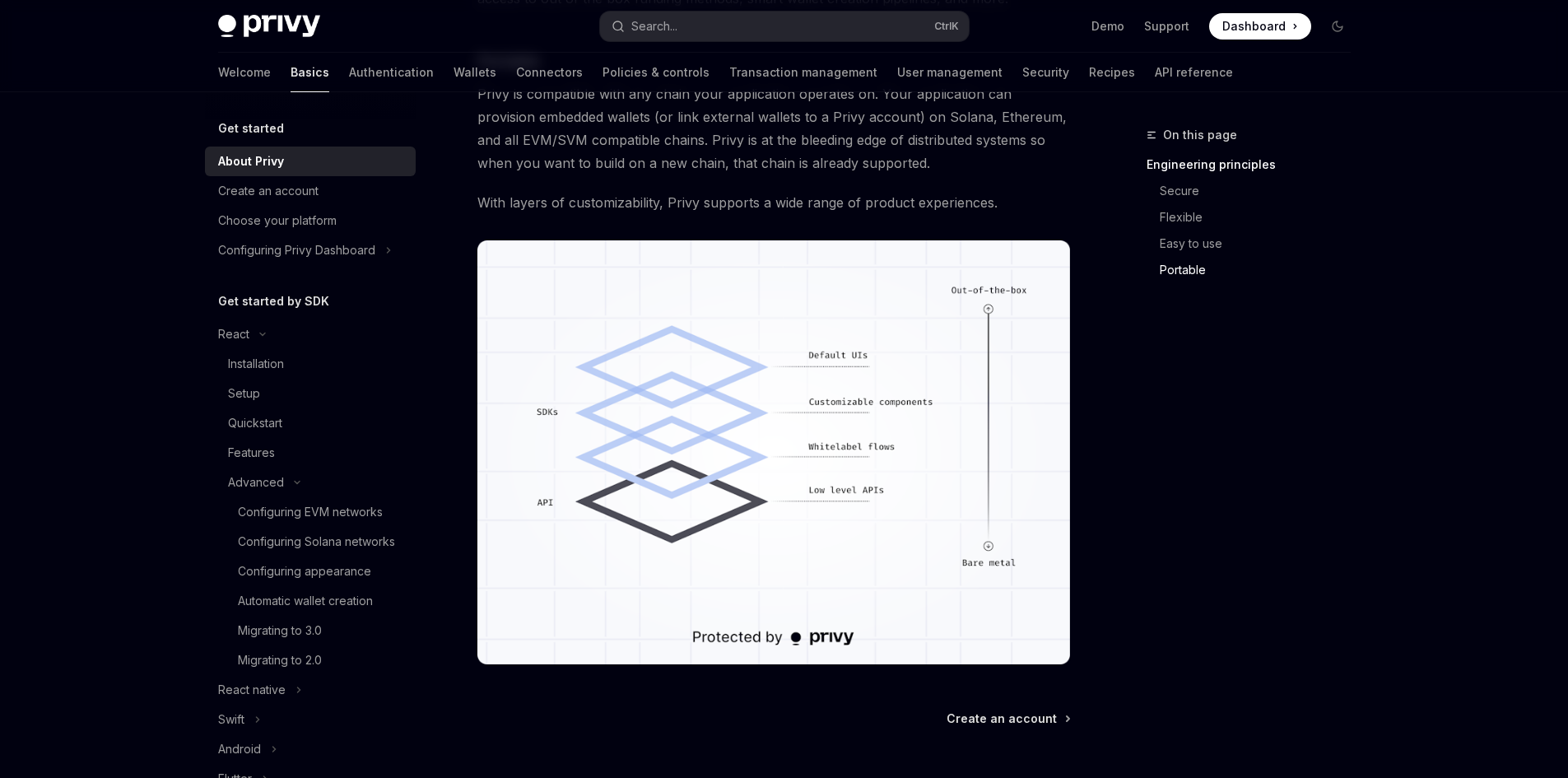
scroll to position [1397, 0]
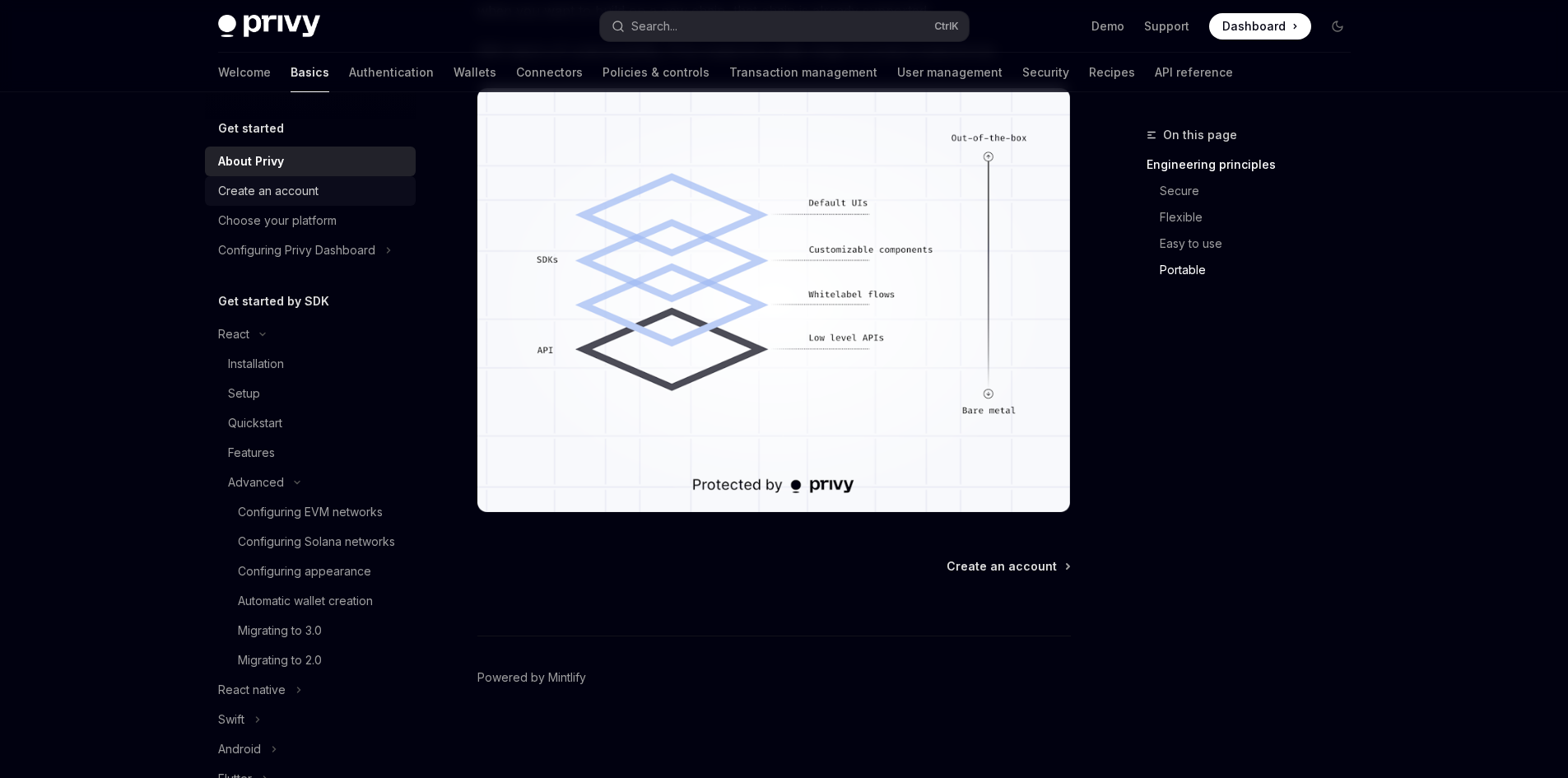
click at [324, 176] on link "Create an account" at bounding box center [311, 191] width 211 height 30
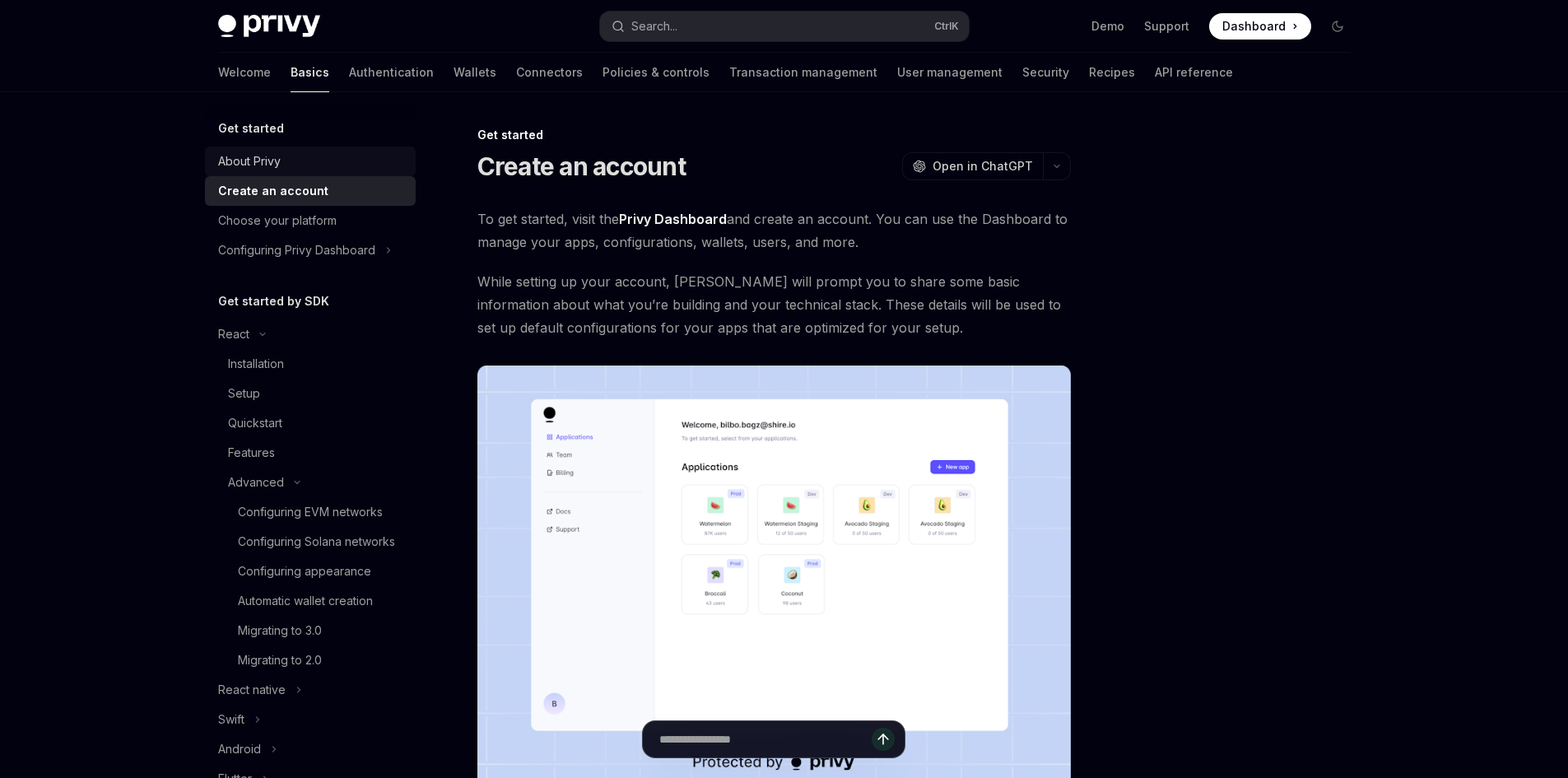
click at [297, 150] on link "About Privy" at bounding box center [311, 161] width 211 height 30
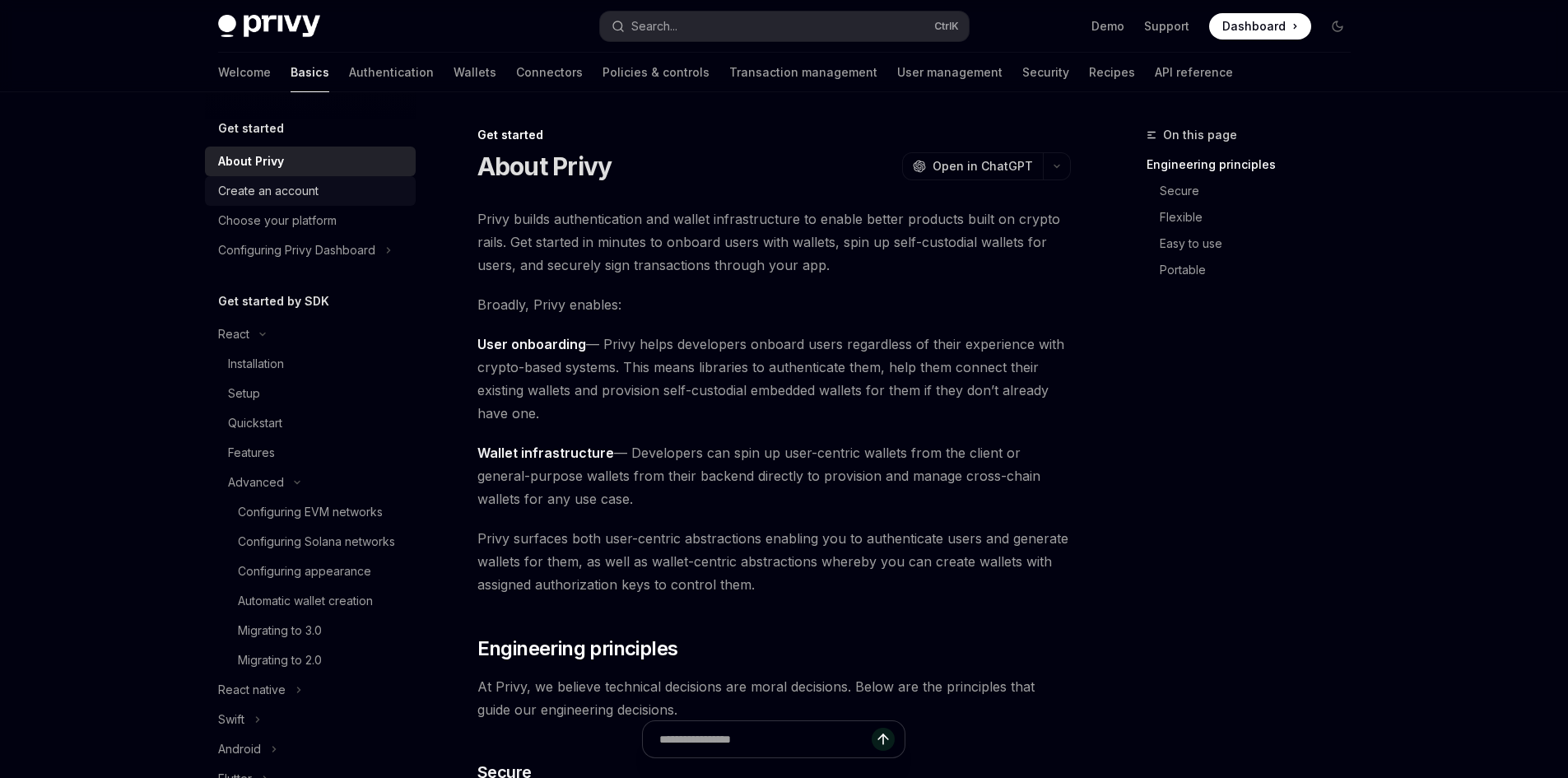
click at [294, 185] on div "Create an account" at bounding box center [268, 191] width 100 height 20
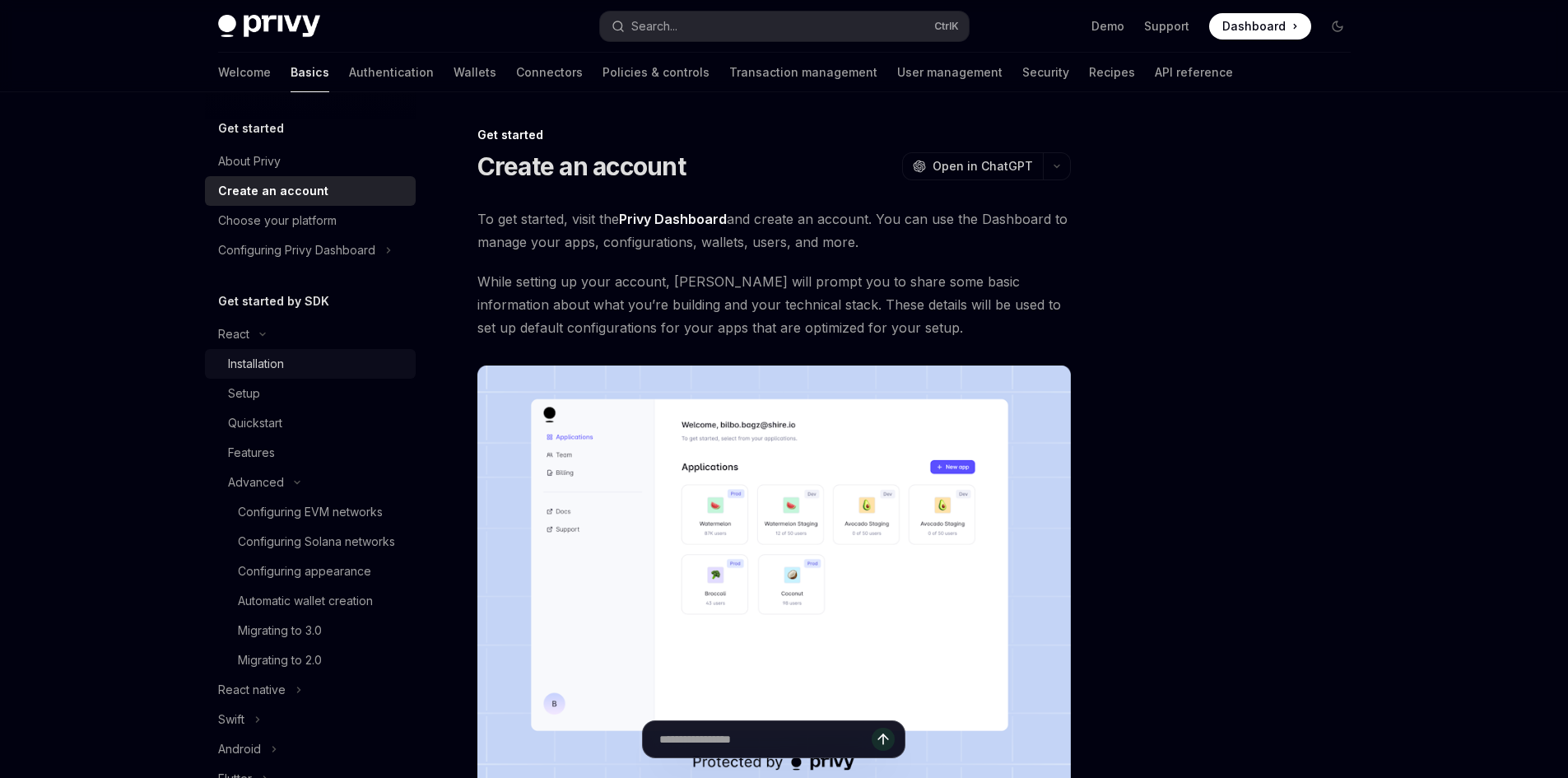
click at [331, 356] on div "Installation" at bounding box center [317, 364] width 178 height 20
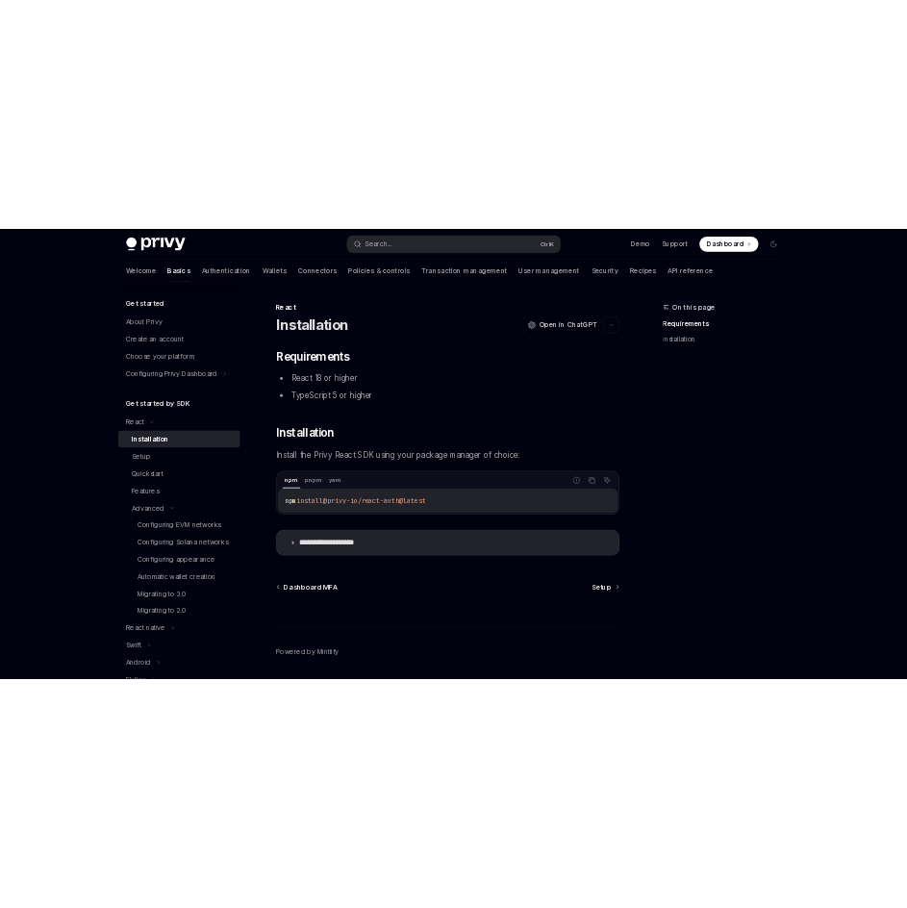
scroll to position [62, 0]
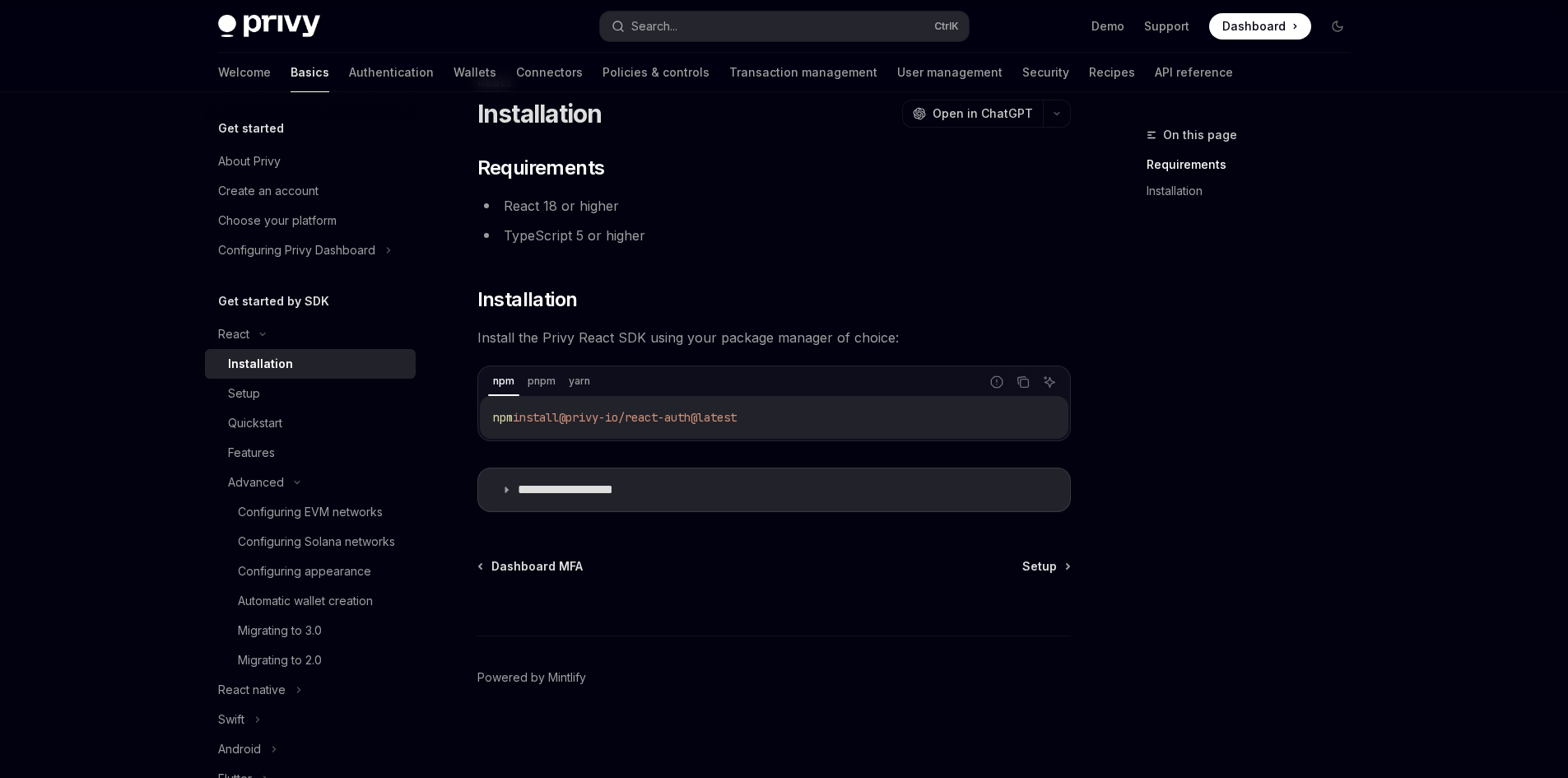
drag, startPoint x: 783, startPoint y: 420, endPoint x: 491, endPoint y: 421, distance: 292.0
click at [491, 421] on div "npm install @privy-io/react-auth@latest" at bounding box center [775, 418] width 589 height 43
copy span "npm install @privy-io/react-auth@latest"
click at [804, 421] on code "npm install @privy-io/react-auth@latest" at bounding box center [774, 417] width 562 height 20
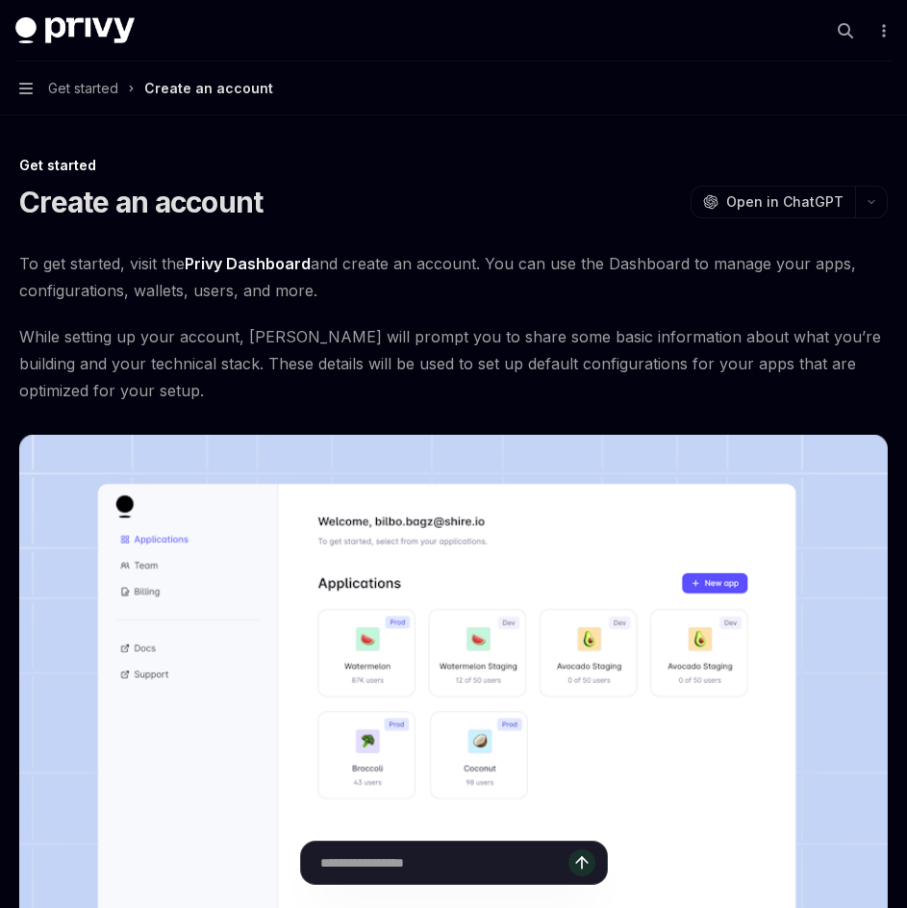
click at [93, 73] on button "Navigation Get started Create an account" at bounding box center [453, 89] width 907 height 54
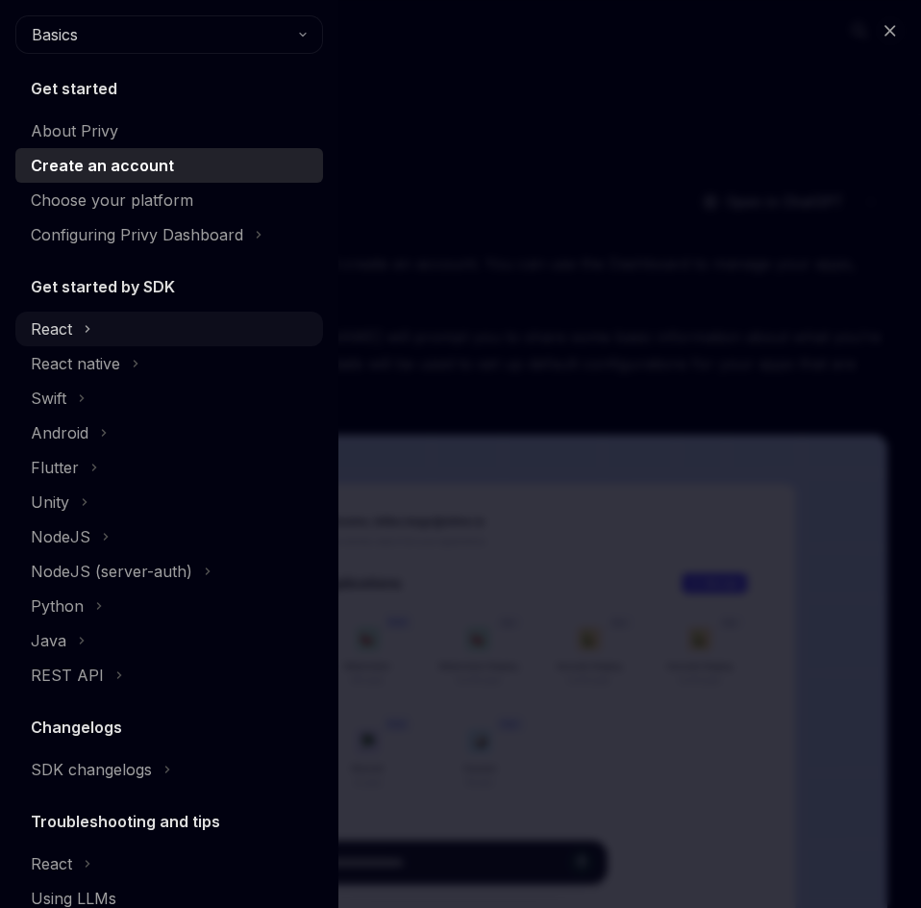
click at [122, 343] on div "React" at bounding box center [169, 329] width 308 height 35
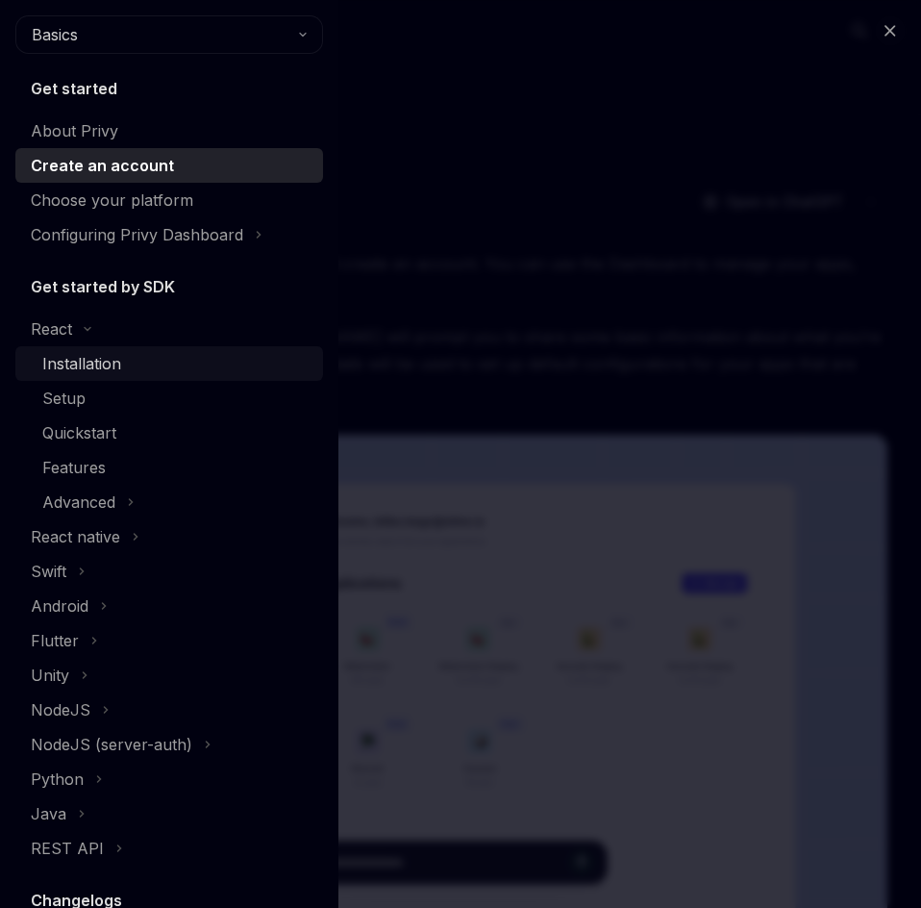
click at [150, 370] on div "Installation" at bounding box center [176, 363] width 269 height 23
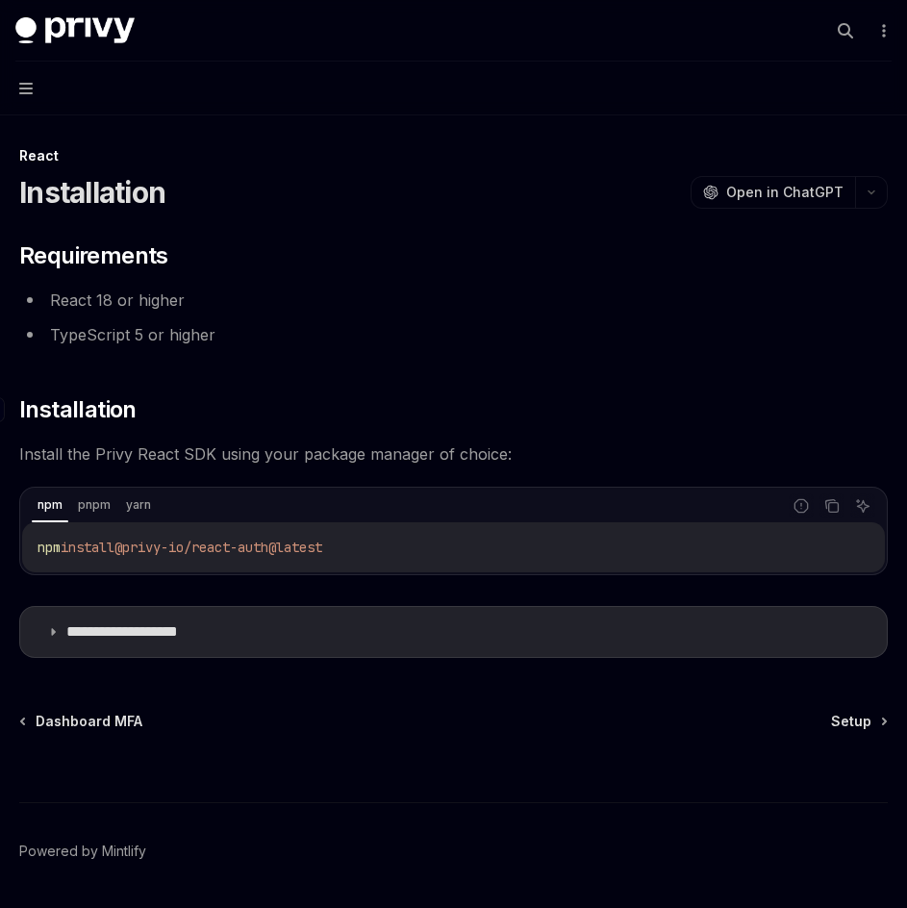
scroll to position [70, 0]
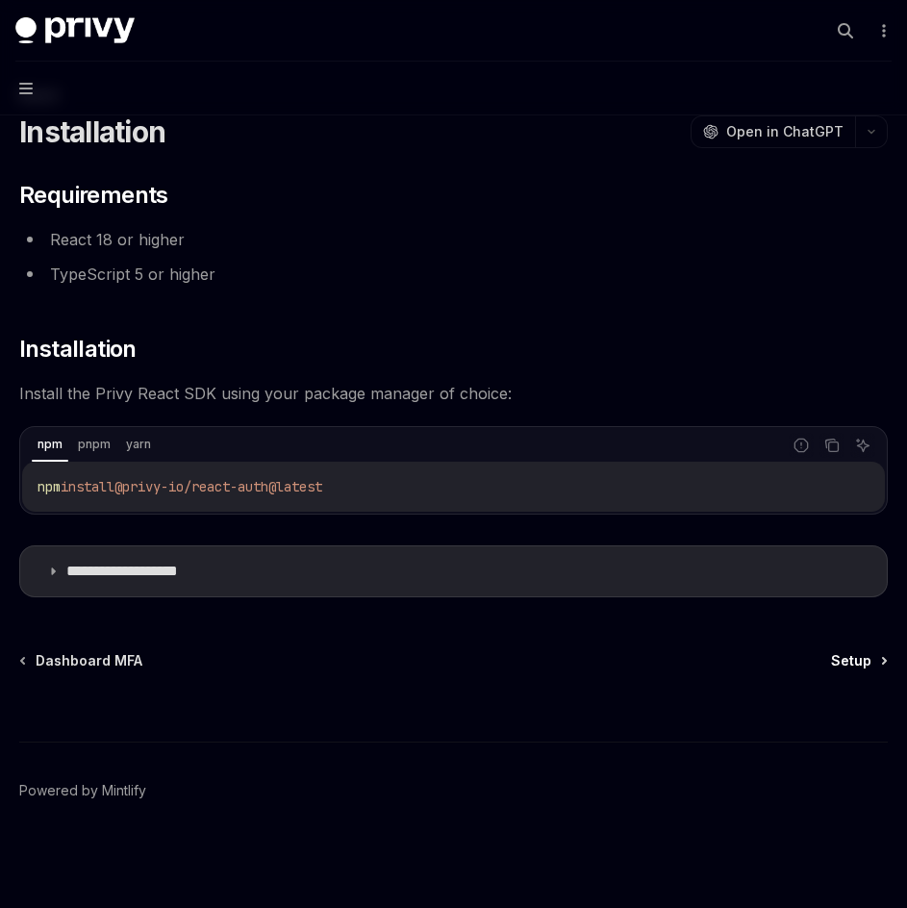
click at [873, 656] on link "Setup" at bounding box center [858, 660] width 55 height 19
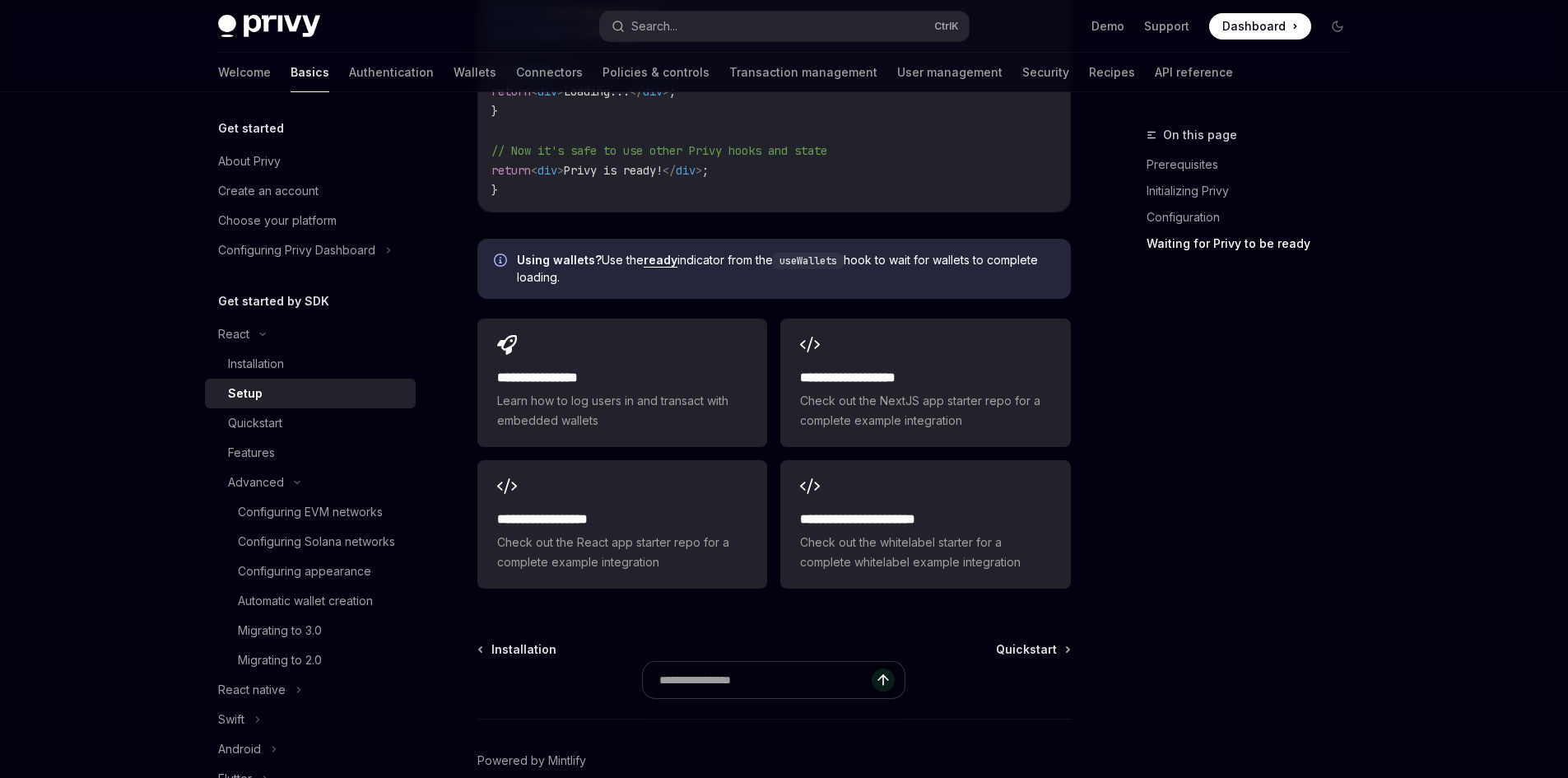
scroll to position [2209, 0]
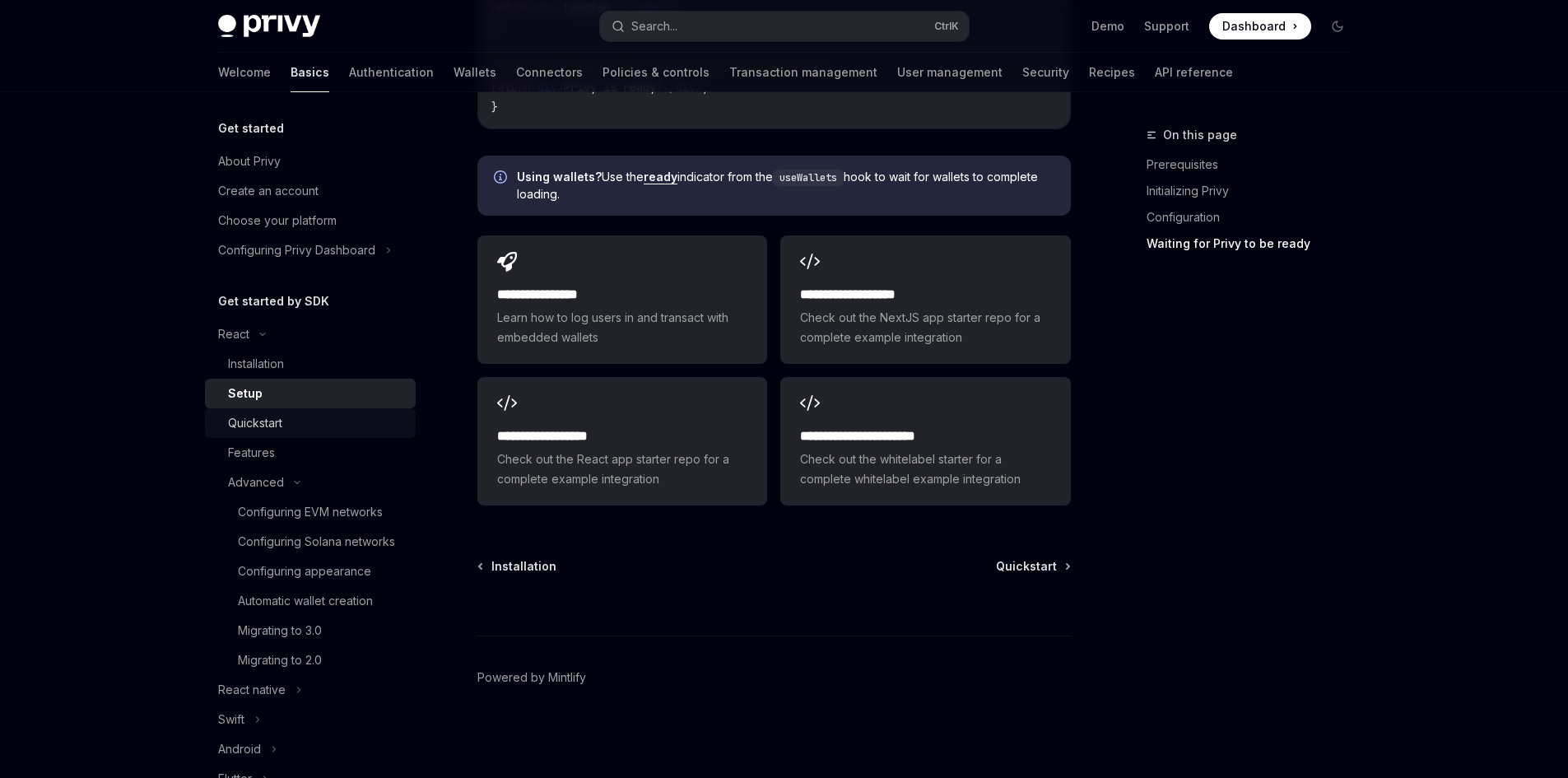
click at [307, 431] on div "Quickstart" at bounding box center [317, 423] width 178 height 20
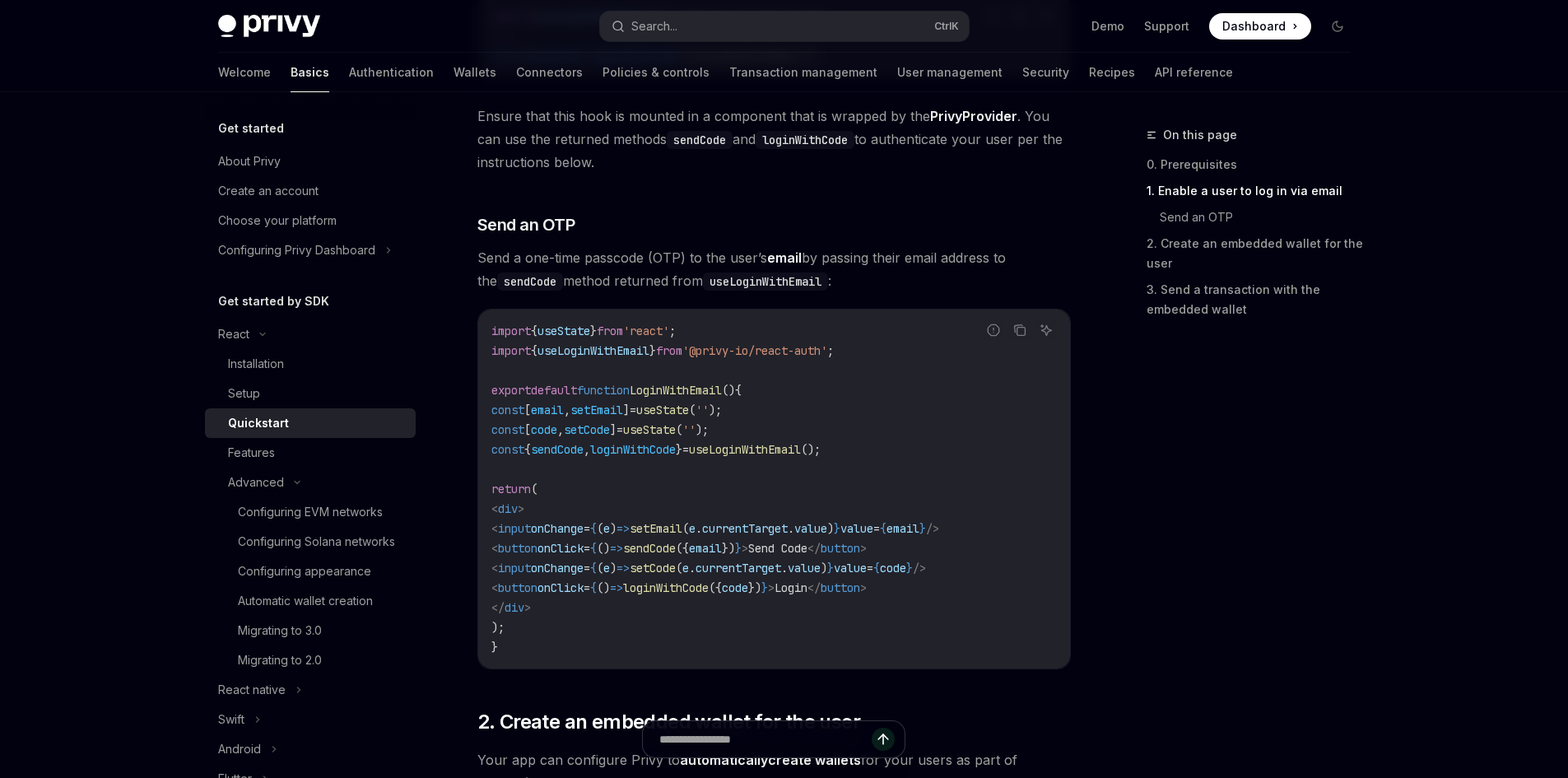
scroll to position [658, 0]
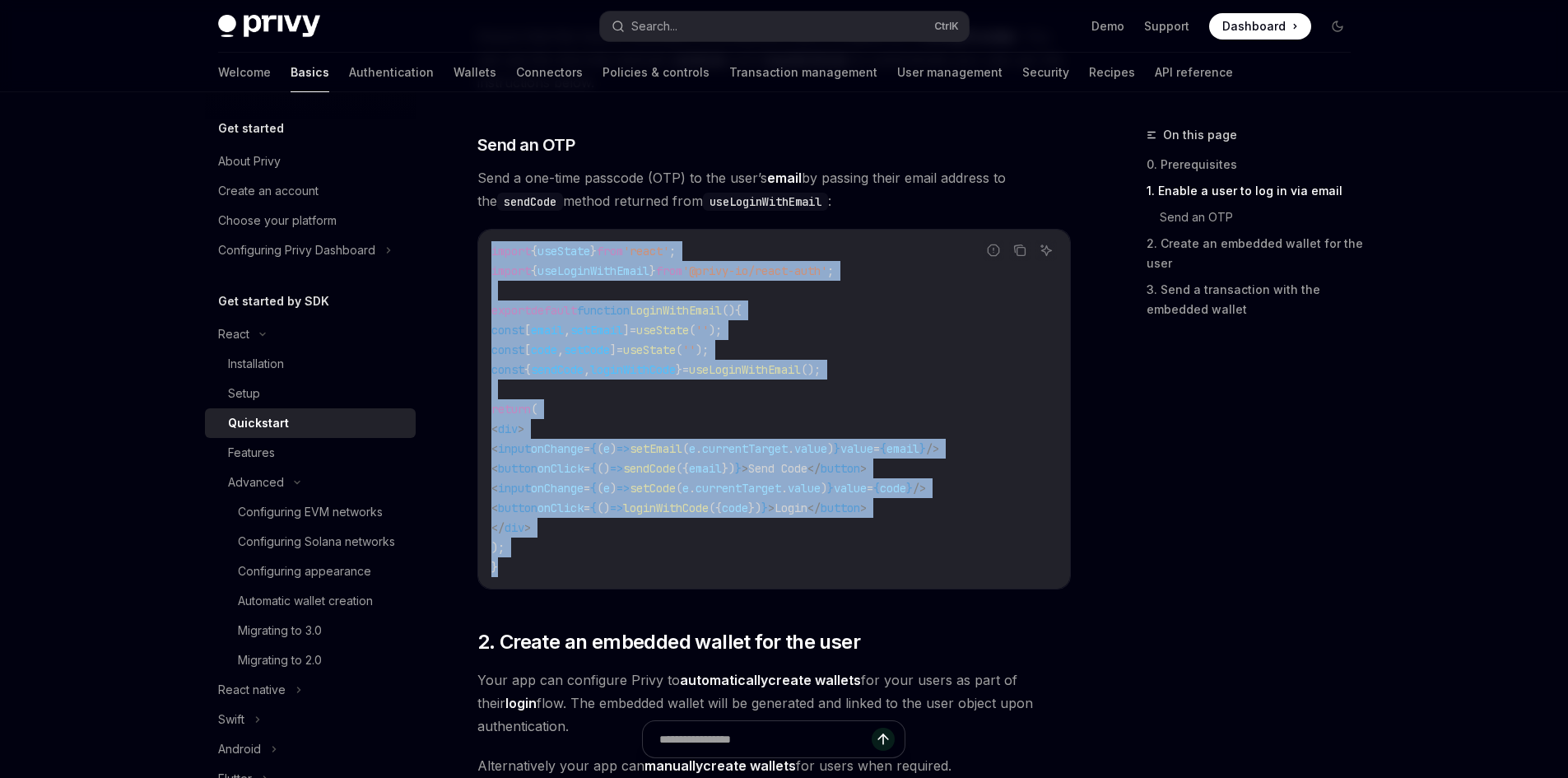
drag, startPoint x: 523, startPoint y: 572, endPoint x: 462, endPoint y: 243, distance: 334.6
click at [462, 243] on div "React Quickstart OpenAI Open in ChatGPT Learn how to authenticate users, create…" at bounding box center [620, 605] width 909 height 2278
copy code "import { useState } from 'react' ; import { useLoginWithEmail } from '@privy-io…"
click at [1032, 570] on code "import { useState } from 'react' ; import { useLoginWithEmail } from '@privy-io…" at bounding box center [774, 409] width 566 height 336
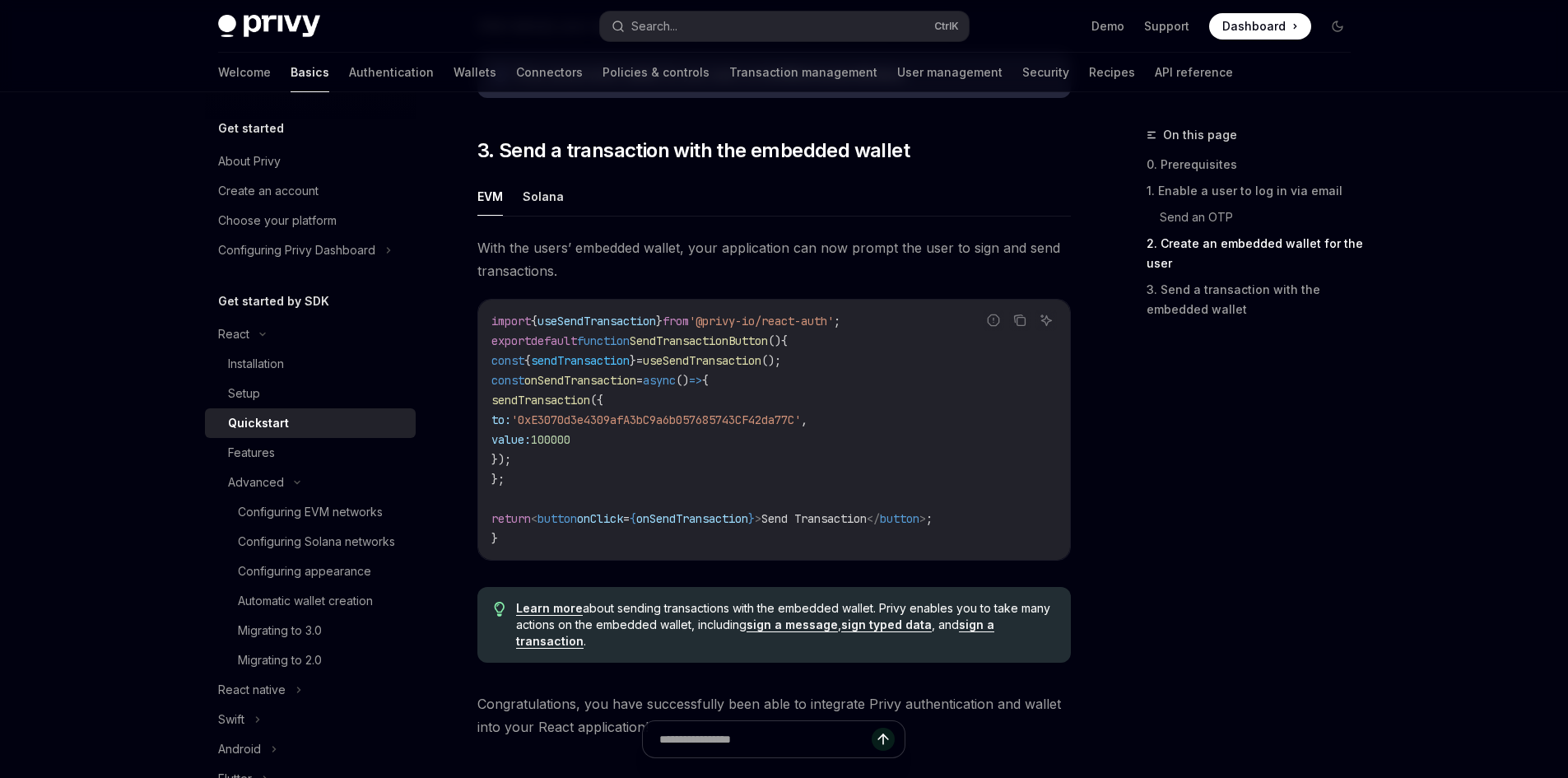
scroll to position [1399, 0]
click at [539, 205] on button "Solana" at bounding box center [543, 195] width 41 height 39
type textarea "*"
